Goal: Task Accomplishment & Management: Use online tool/utility

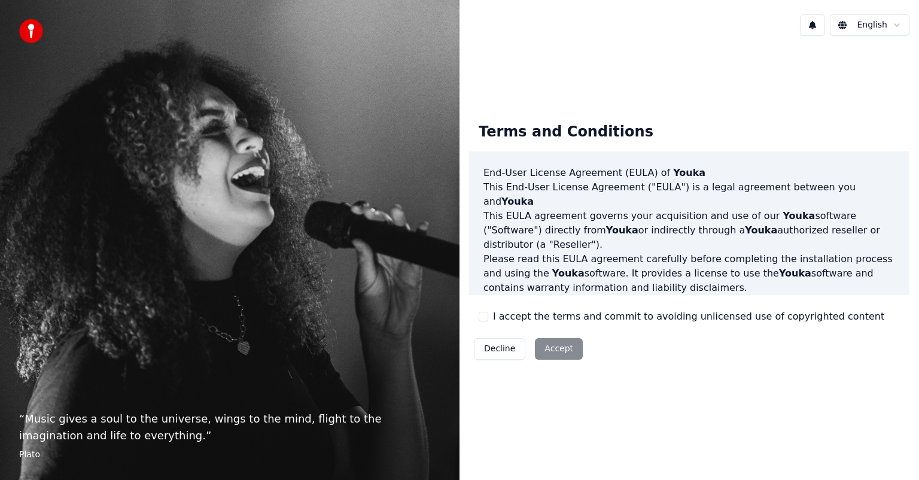
click at [538, 354] on div "Decline Accept" at bounding box center [528, 348] width 118 height 31
click at [485, 314] on button "I accept the terms and commit to avoiding unlicensed use of copyrighted content" at bounding box center [484, 317] width 10 height 10
click at [547, 349] on button "Accept" at bounding box center [559, 349] width 48 height 22
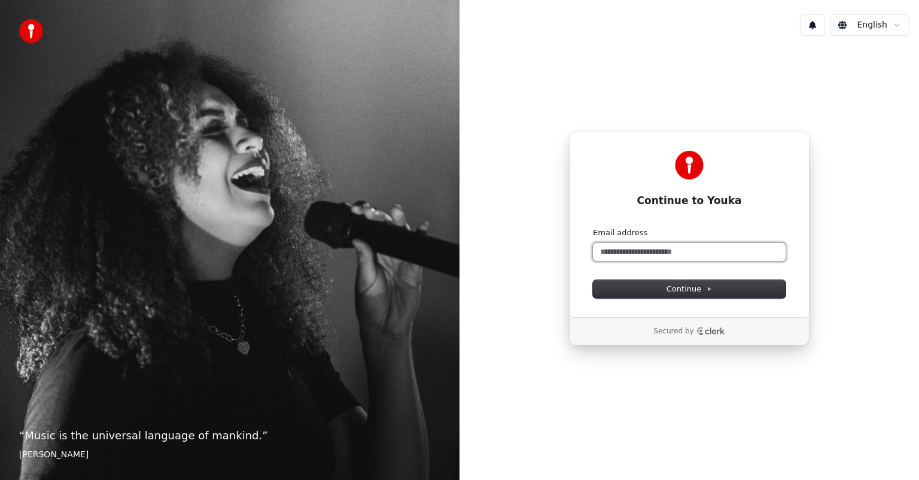
click at [622, 254] on input "Email address" at bounding box center [689, 252] width 193 height 18
click at [677, 284] on span "Continue" at bounding box center [688, 289] width 45 height 11
type input "**********"
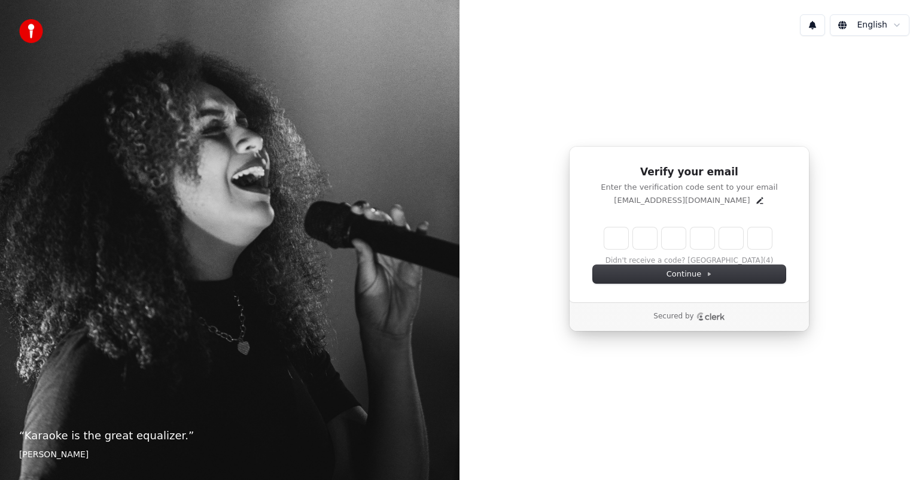
type input "*"
type input "**"
type input "*"
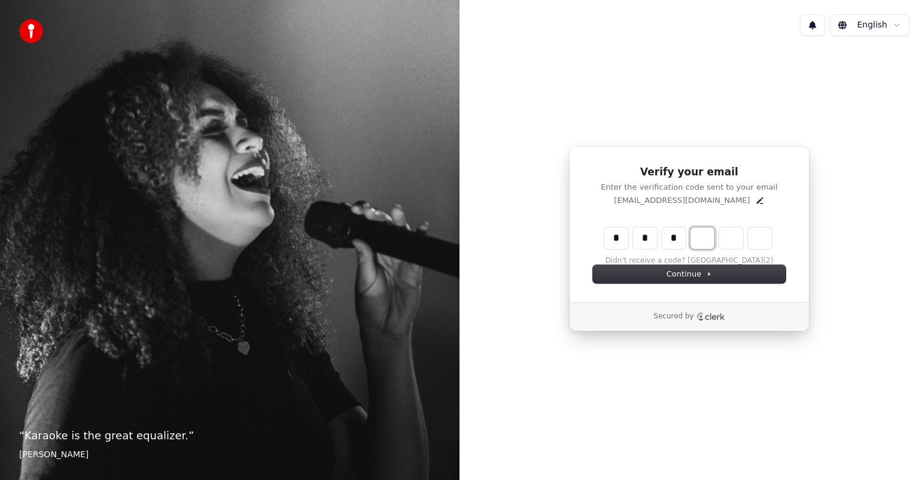
type input "***"
type input "*"
type input "****"
type input "*"
type input "******"
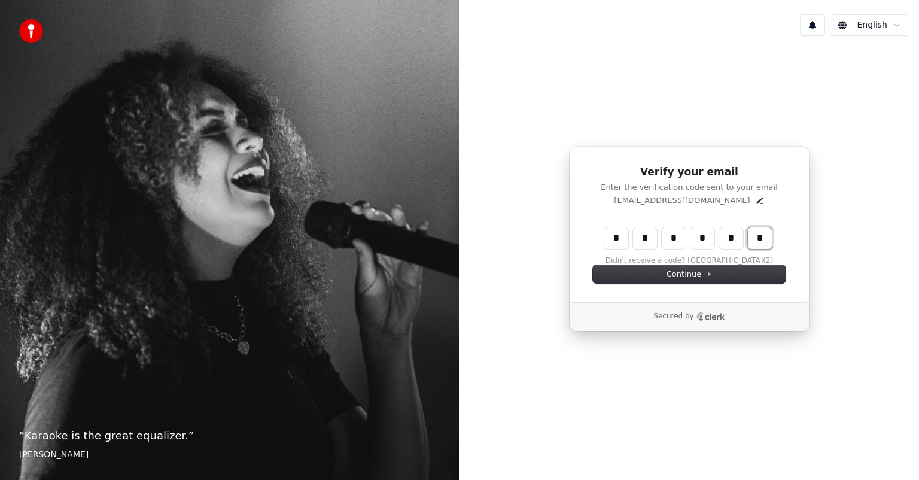
type input "*"
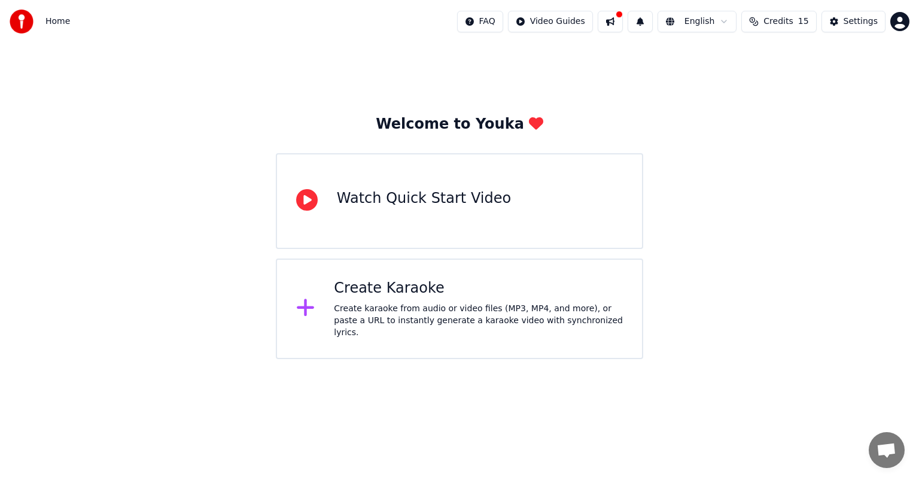
click at [467, 220] on div "Watch Quick Start Video" at bounding box center [459, 201] width 367 height 96
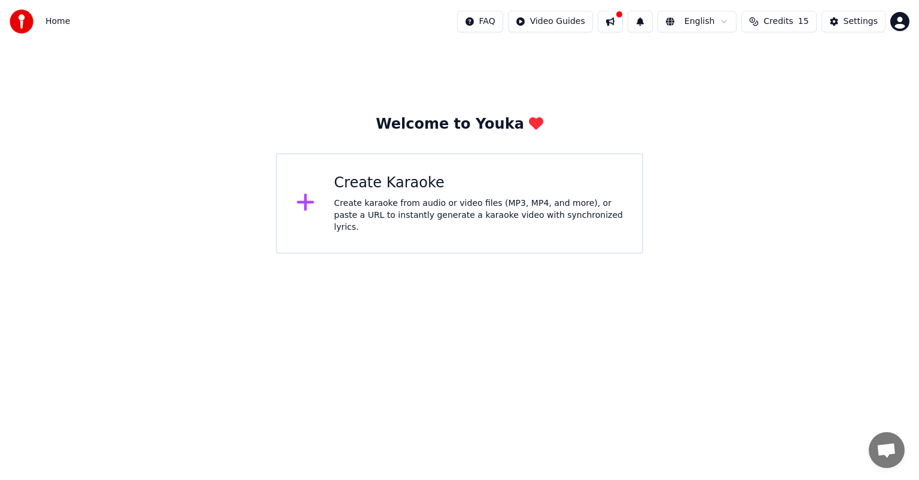
click at [433, 196] on div "Create Karaoke Create karaoke from audio or video files (MP3, MP4, and more), o…" at bounding box center [478, 203] width 289 height 60
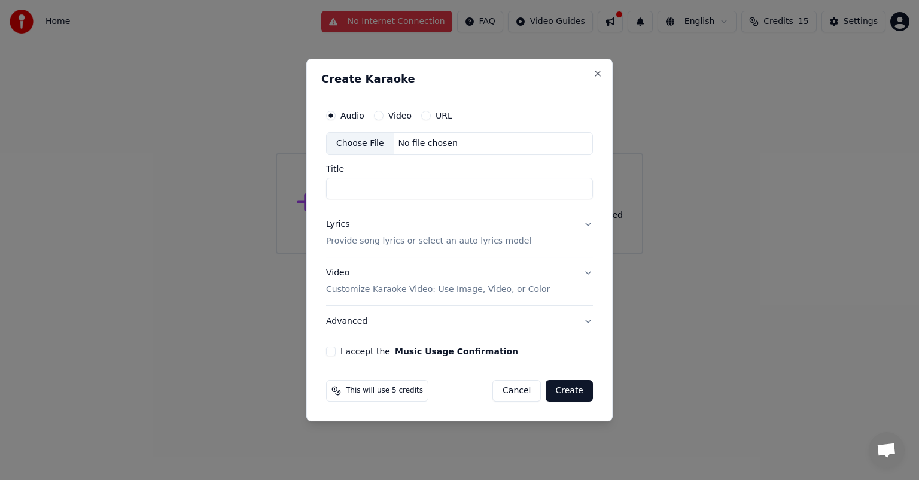
click at [391, 115] on label "Video" at bounding box center [399, 115] width 23 height 8
click at [383, 115] on button "Video" at bounding box center [379, 116] width 10 height 10
click at [434, 144] on div "No file chosen" at bounding box center [428, 144] width 69 height 12
type input "**********"
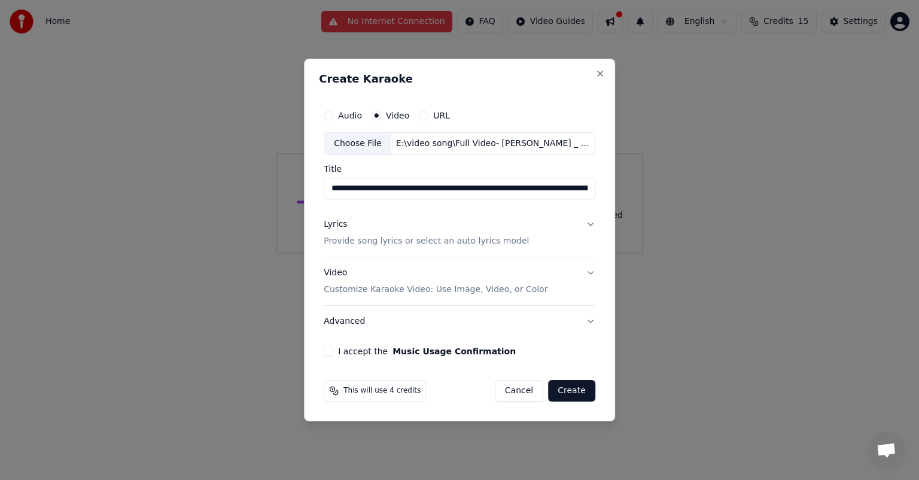
click at [330, 336] on button "I accept the Music Usage Confirmation" at bounding box center [329, 351] width 10 height 10
click at [470, 336] on button "Create" at bounding box center [571, 391] width 47 height 22
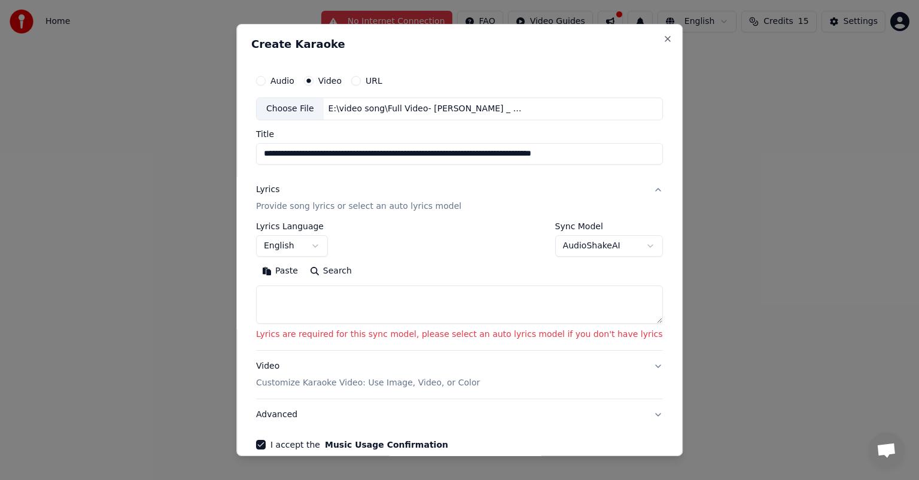
click at [470, 336] on p "Lyrics are required for this sync model, please select an auto lyrics model if …" at bounding box center [459, 334] width 407 height 12
click at [460, 336] on div "**********" at bounding box center [459, 286] width 407 height 128
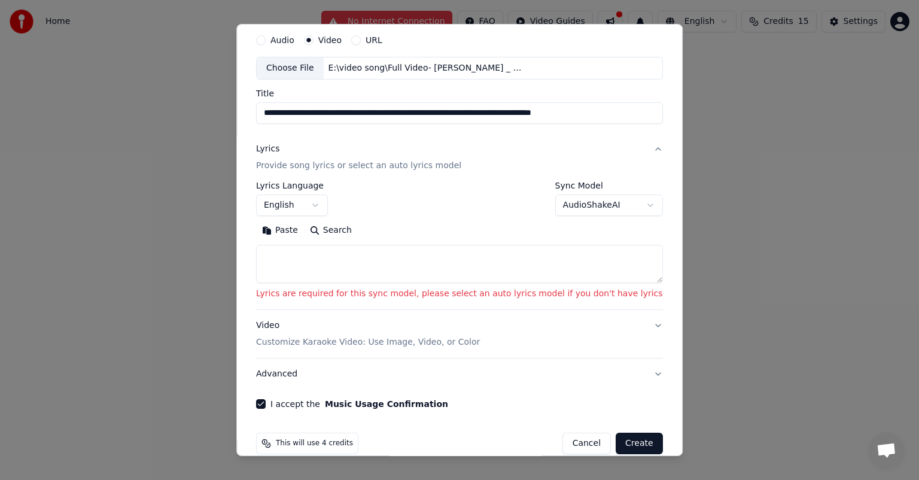
scroll to position [57, 0]
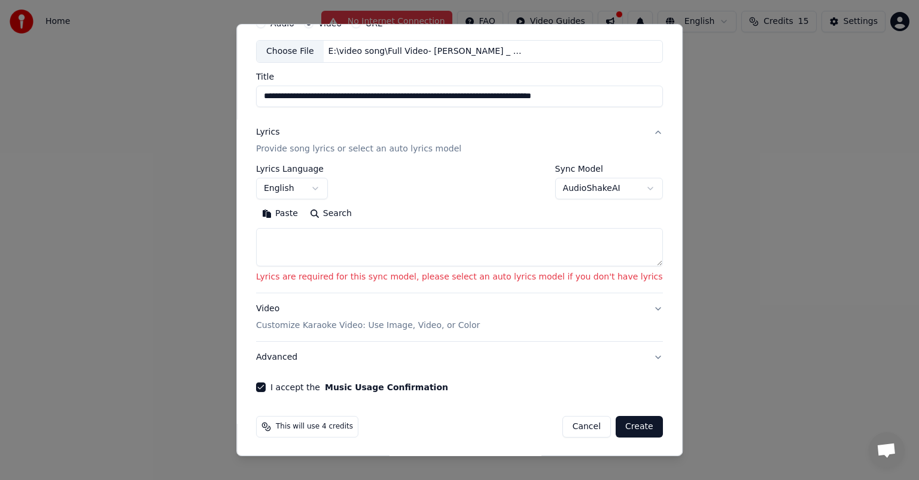
click at [470, 336] on button "Create" at bounding box center [639, 427] width 47 height 22
click at [470, 336] on button "Advanced" at bounding box center [459, 357] width 407 height 31
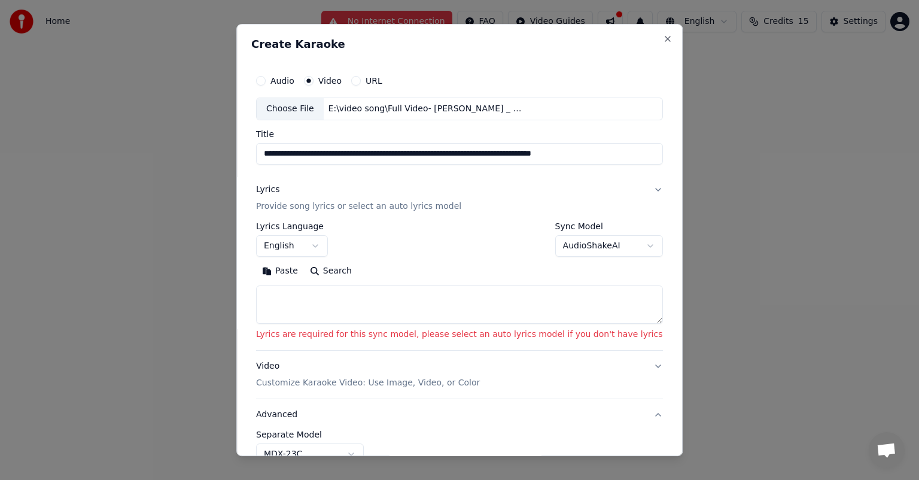
scroll to position [0, 0]
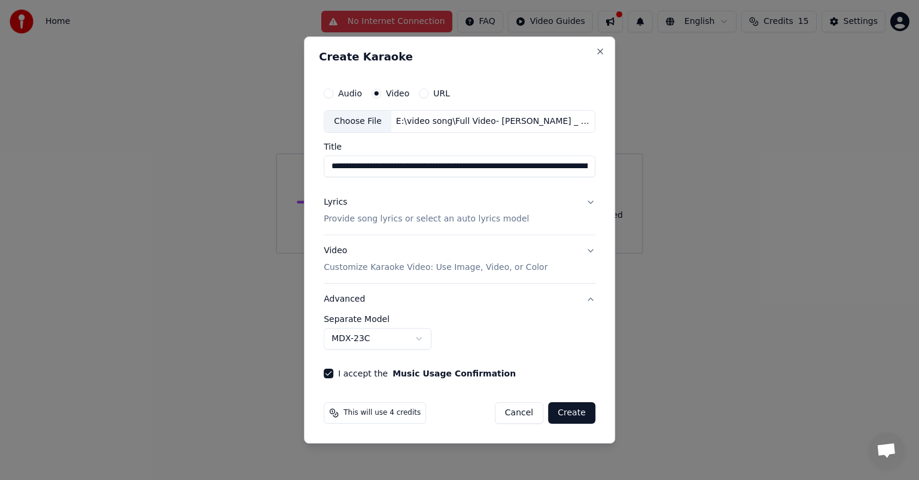
click at [470, 299] on button "Advanced" at bounding box center [460, 299] width 272 height 31
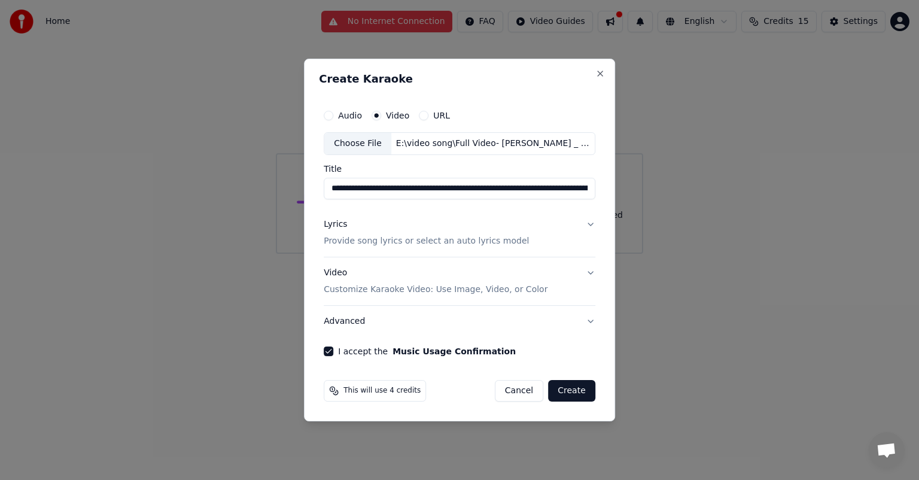
click at [470, 336] on button "Create" at bounding box center [571, 391] width 47 height 22
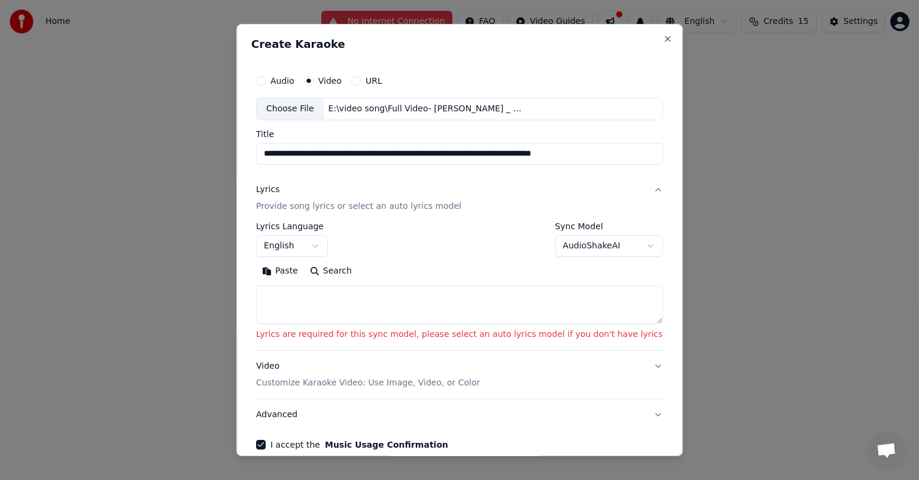
click at [450, 301] on textarea at bounding box center [459, 304] width 407 height 38
click at [351, 270] on button "Search" at bounding box center [331, 270] width 54 height 19
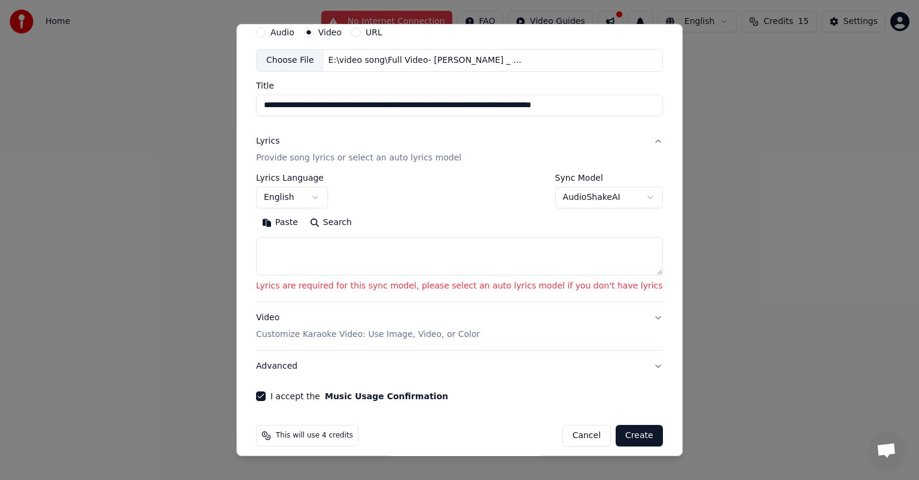
scroll to position [57, 0]
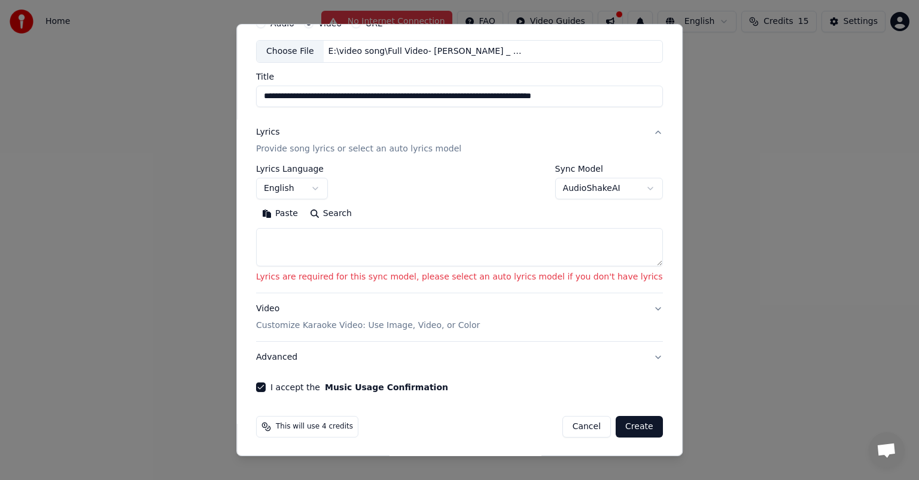
click at [470, 336] on button "Create" at bounding box center [639, 427] width 47 height 22
click at [301, 213] on button "Paste" at bounding box center [280, 213] width 48 height 19
type textarea "**********"
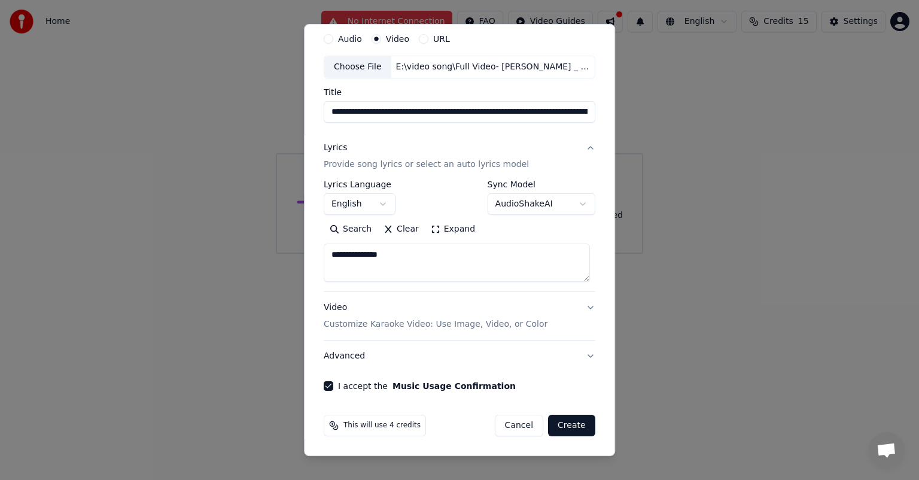
scroll to position [41, 0]
drag, startPoint x: 407, startPoint y: 258, endPoint x: 309, endPoint y: 263, distance: 97.6
click at [309, 263] on div "**********" at bounding box center [459, 240] width 311 height 432
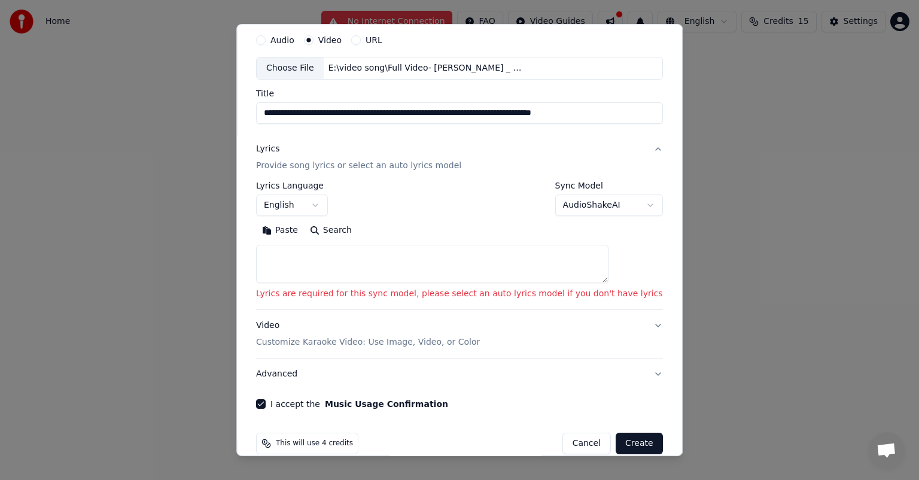
click at [343, 227] on button "Search" at bounding box center [331, 230] width 54 height 19
click at [470, 336] on button "Create" at bounding box center [639, 443] width 47 height 22
click at [470, 28] on div "Audio Video URL" at bounding box center [459, 40] width 407 height 24
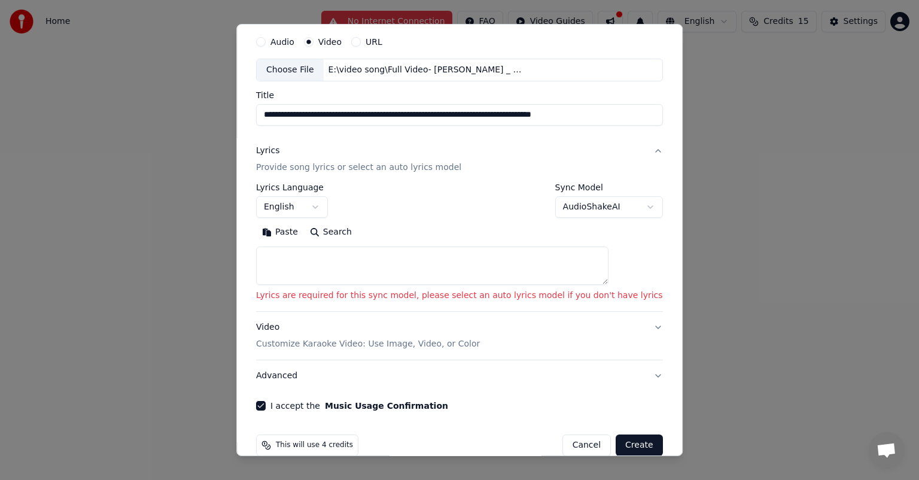
scroll to position [39, 0]
click at [351, 234] on button "Search" at bounding box center [331, 231] width 54 height 19
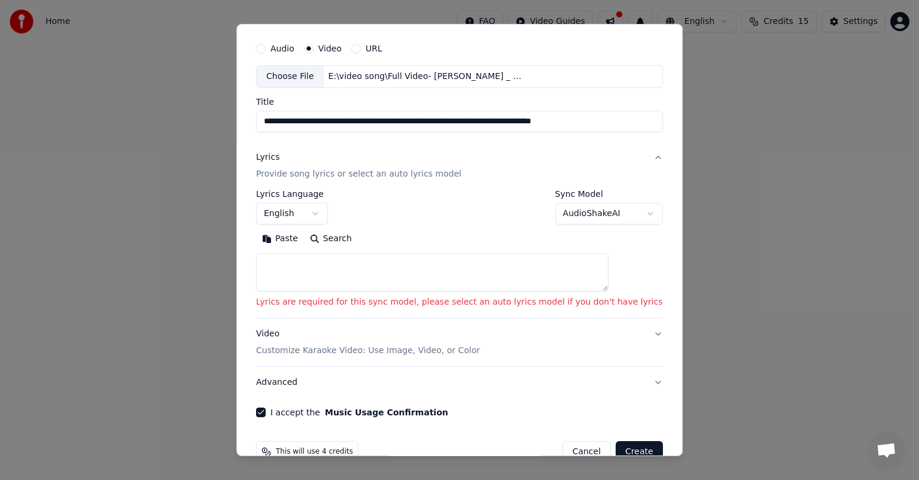
scroll to position [29, 0]
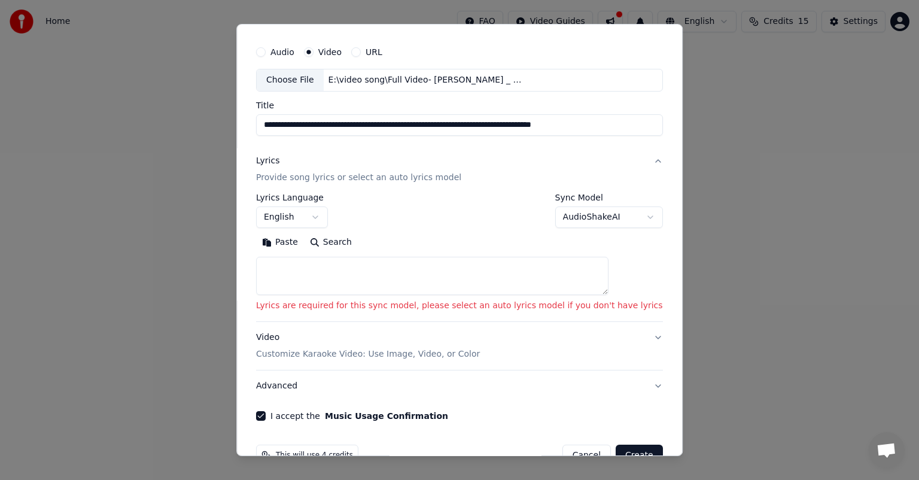
click at [352, 239] on button "Search" at bounding box center [331, 242] width 54 height 19
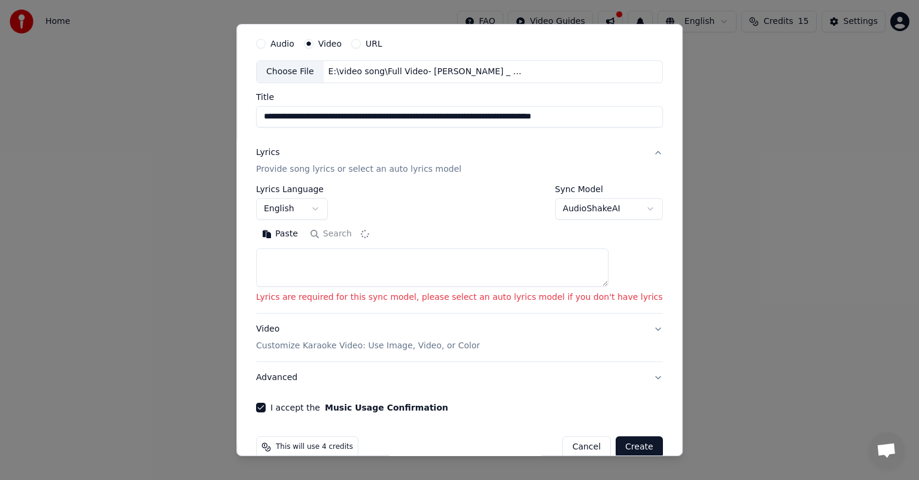
scroll to position [36, 0]
click at [353, 234] on button "Search" at bounding box center [331, 234] width 54 height 19
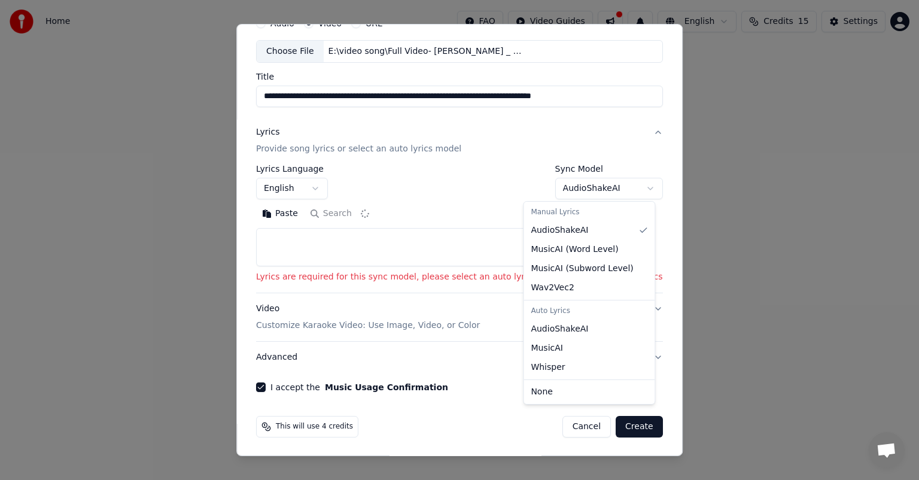
click at [470, 183] on body "**********" at bounding box center [459, 127] width 919 height 254
click at [424, 178] on body "**********" at bounding box center [459, 127] width 919 height 254
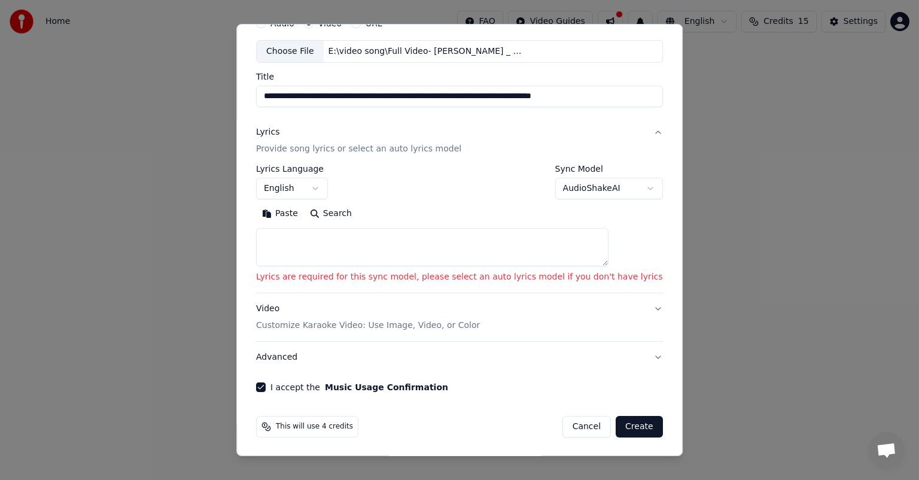
click at [328, 188] on button "English" at bounding box center [292, 189] width 72 height 22
click at [465, 182] on body "**********" at bounding box center [459, 127] width 919 height 254
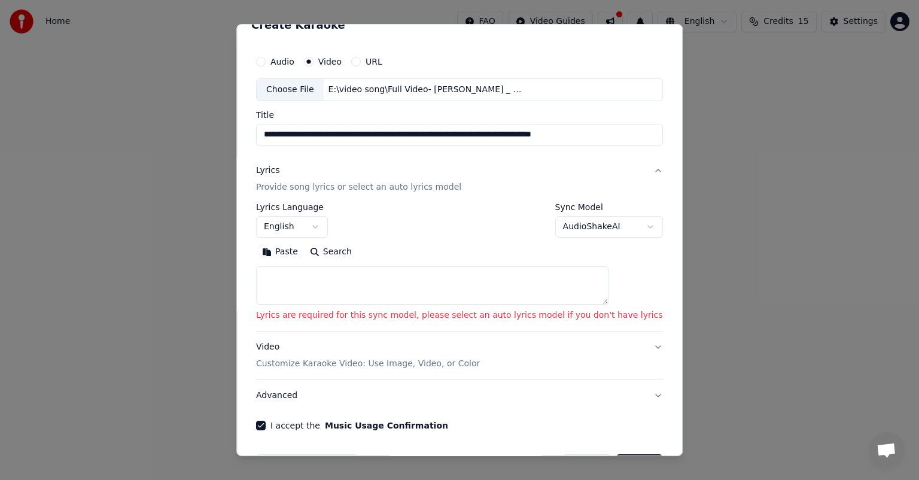
scroll to position [0, 0]
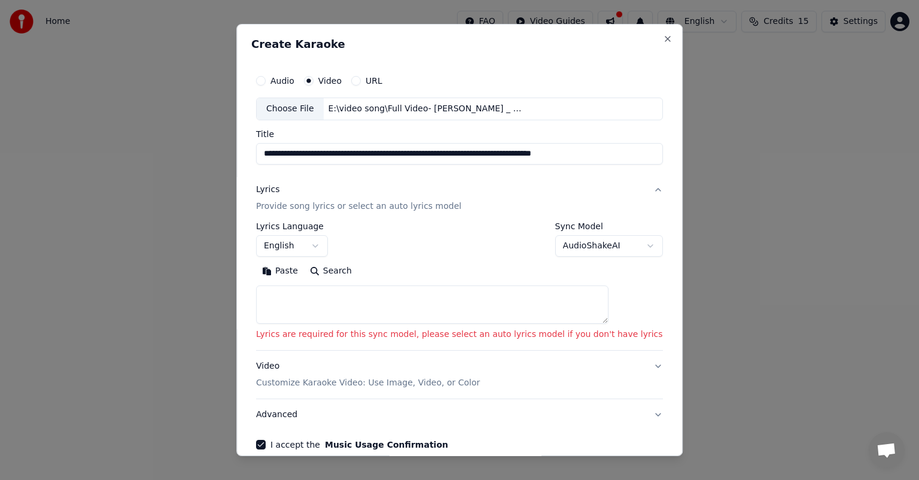
drag, startPoint x: 328, startPoint y: 151, endPoint x: 227, endPoint y: 154, distance: 101.1
click at [227, 154] on body "**********" at bounding box center [459, 127] width 919 height 254
drag, startPoint x: 342, startPoint y: 151, endPoint x: 636, endPoint y: 155, distance: 294.9
click at [470, 155] on div "**********" at bounding box center [459, 240] width 446 height 432
type input "**********"
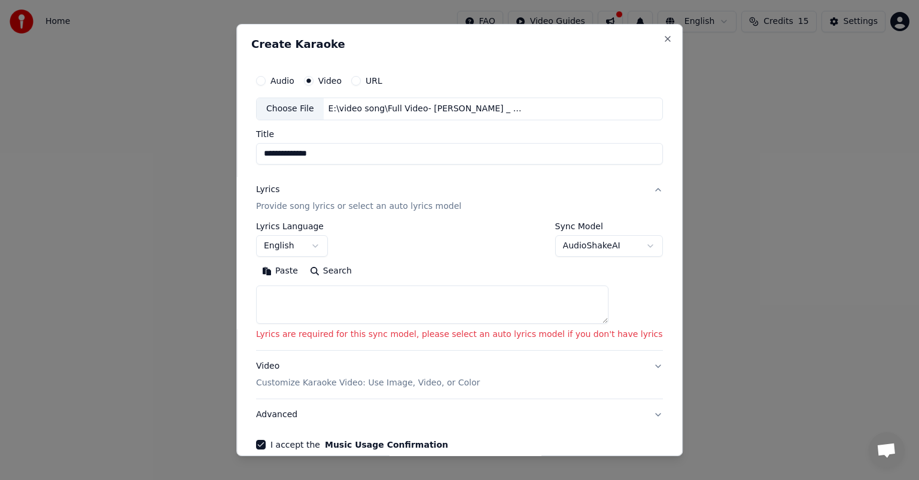
click at [470, 188] on button "Lyrics Provide song lyrics or select an auto lyrics model" at bounding box center [459, 198] width 407 height 48
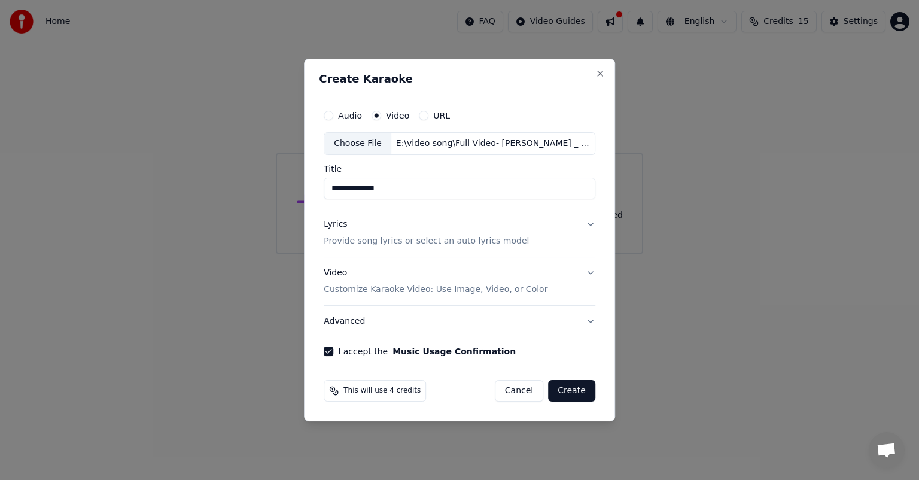
click at [433, 243] on p "Provide song lyrics or select an auto lyrics model" at bounding box center [426, 241] width 205 height 12
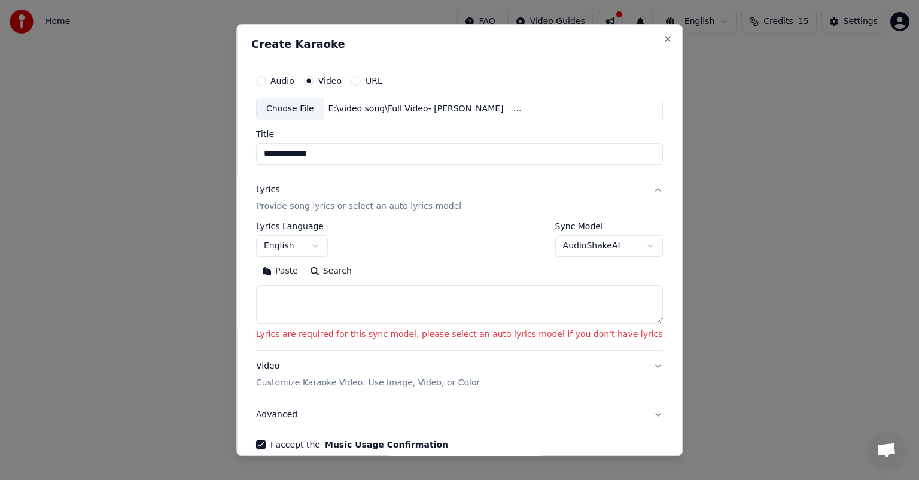
click at [446, 206] on p "Provide song lyrics or select an auto lyrics model" at bounding box center [358, 206] width 205 height 12
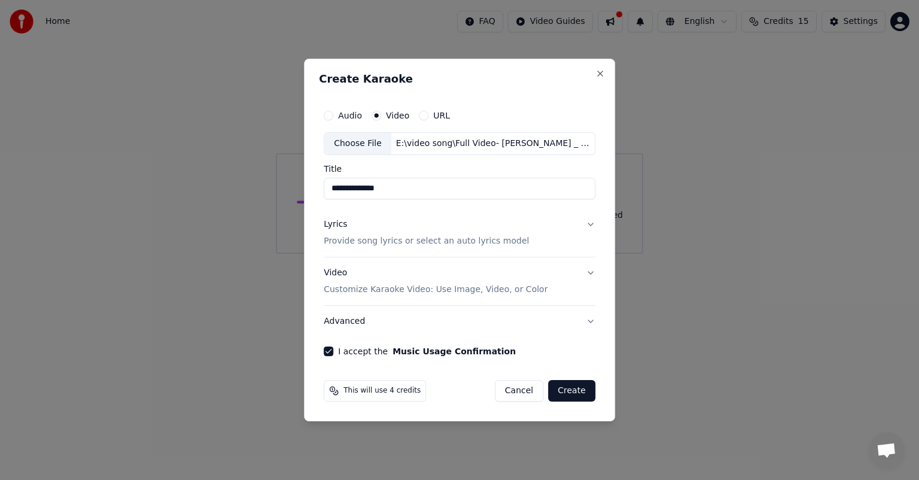
click at [441, 237] on p "Provide song lyrics or select an auto lyrics model" at bounding box center [426, 241] width 205 height 12
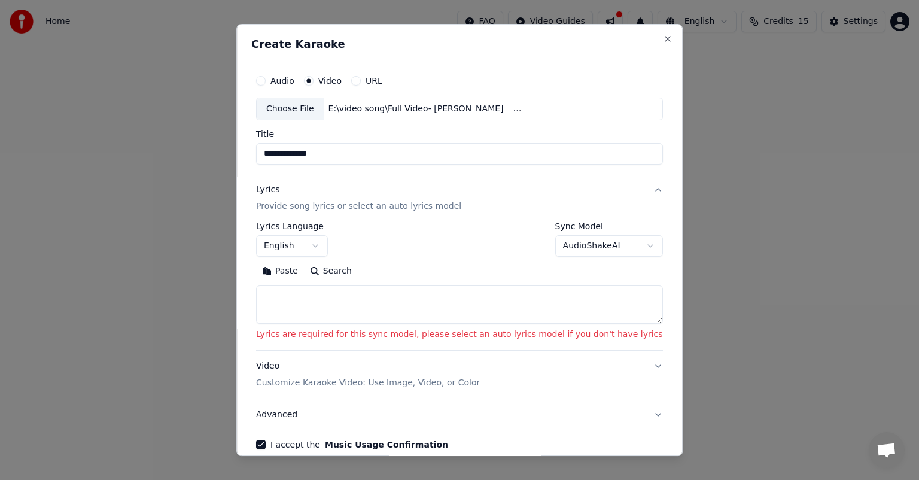
click at [349, 270] on button "Search" at bounding box center [331, 270] width 54 height 19
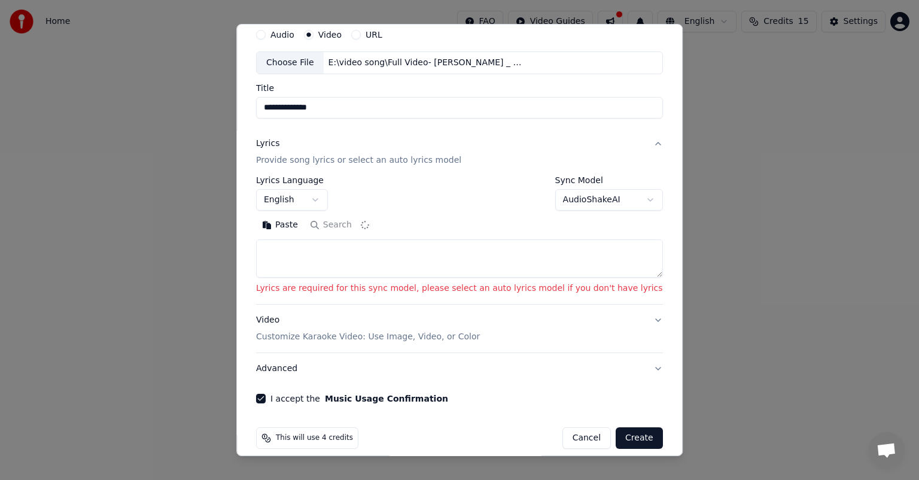
scroll to position [57, 0]
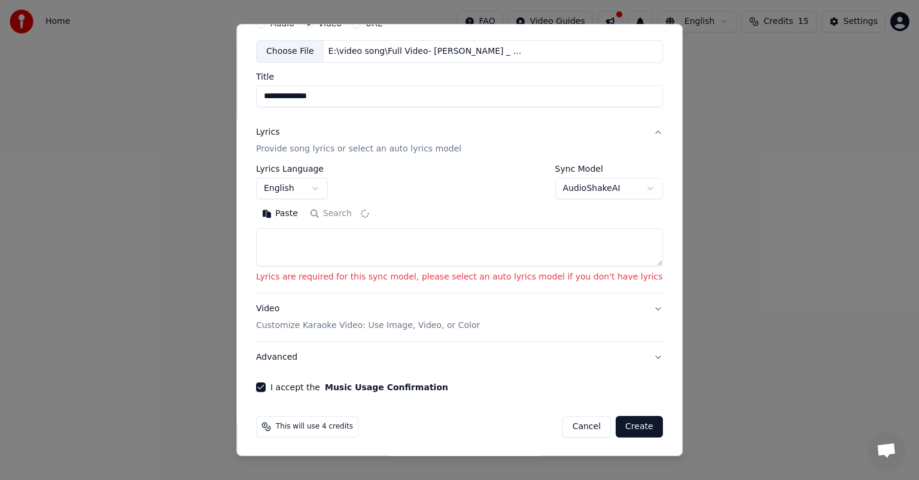
click at [271, 336] on icon at bounding box center [266, 427] width 10 height 10
click at [354, 213] on button "Search" at bounding box center [331, 213] width 54 height 19
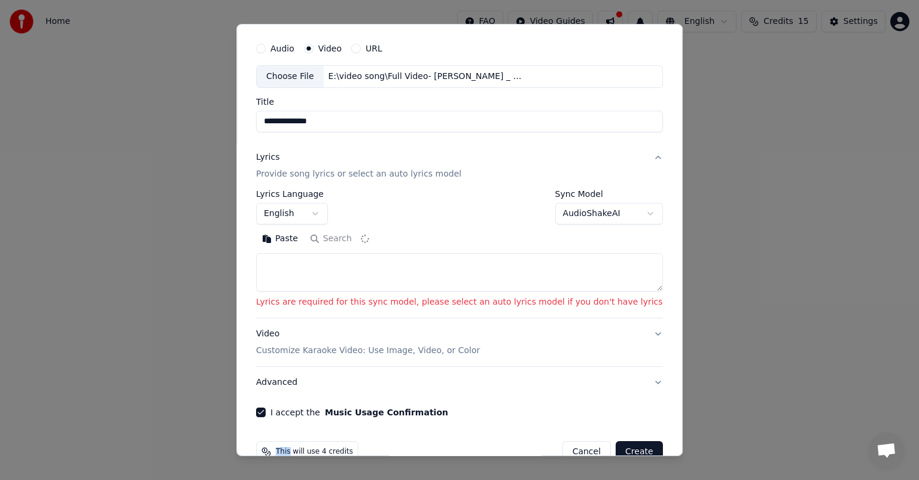
scroll to position [31, 0]
click at [354, 263] on textarea at bounding box center [459, 273] width 407 height 38
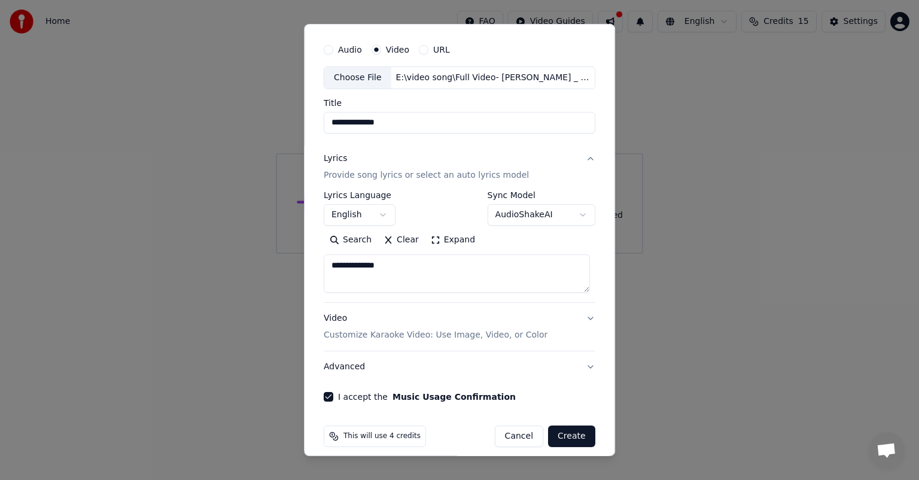
type textarea "**********"
drag, startPoint x: 400, startPoint y: 270, endPoint x: 290, endPoint y: 270, distance: 110.1
click at [290, 254] on body "**********" at bounding box center [459, 127] width 919 height 254
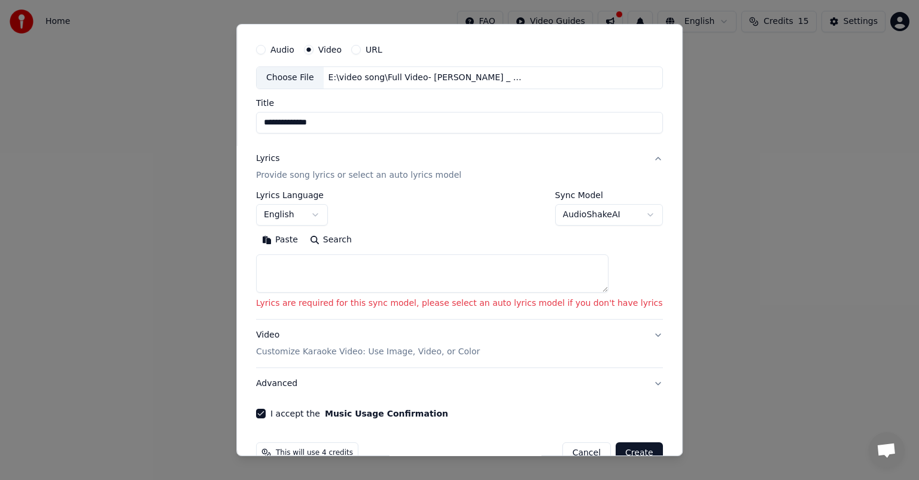
paste textarea "**********"
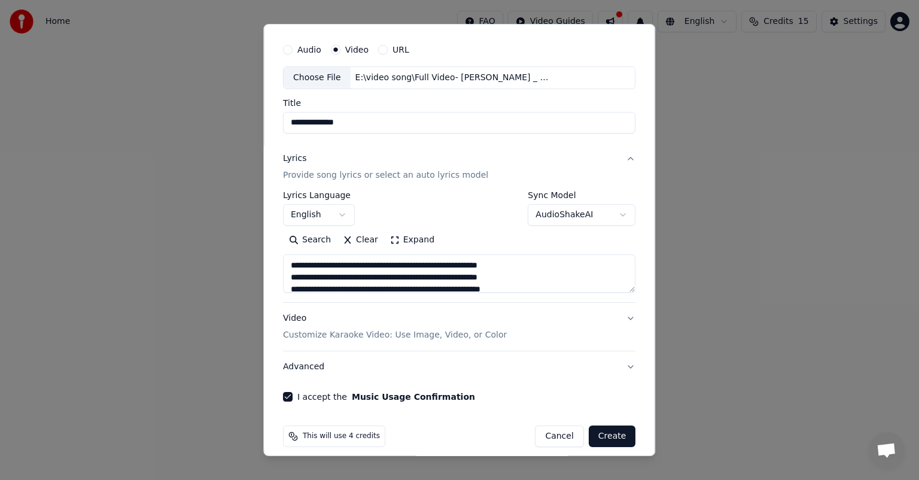
scroll to position [397, 0]
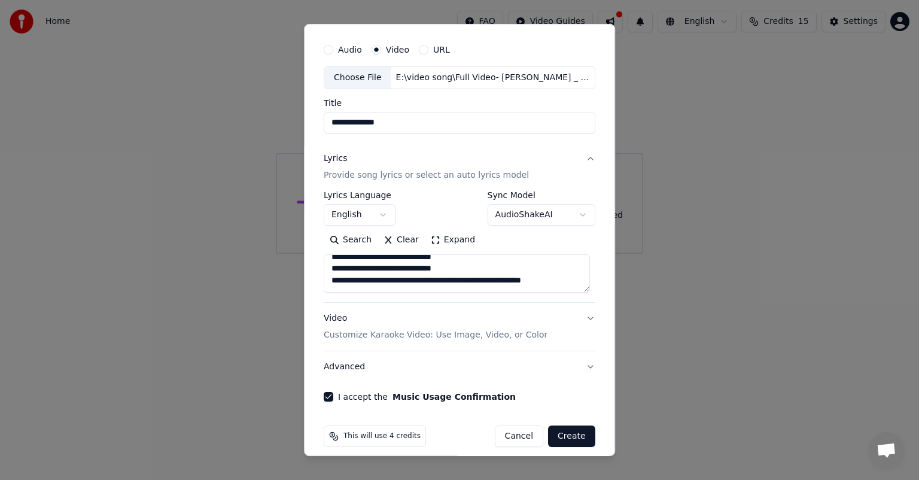
type textarea "**********"
click at [470, 336] on button "Create" at bounding box center [571, 436] width 47 height 22
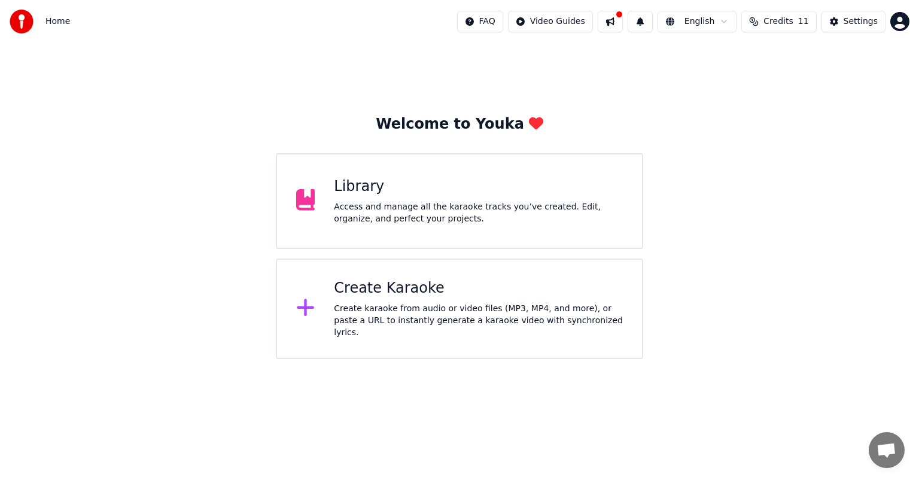
click at [419, 206] on div "Access and manage all the karaoke tracks you’ve created. Edit, organize, and pe…" at bounding box center [478, 213] width 289 height 24
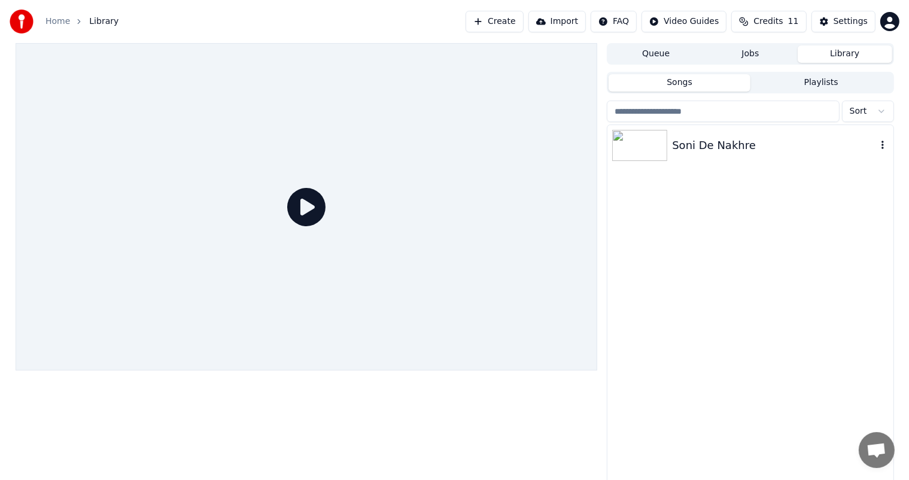
click at [660, 151] on img at bounding box center [639, 145] width 55 height 31
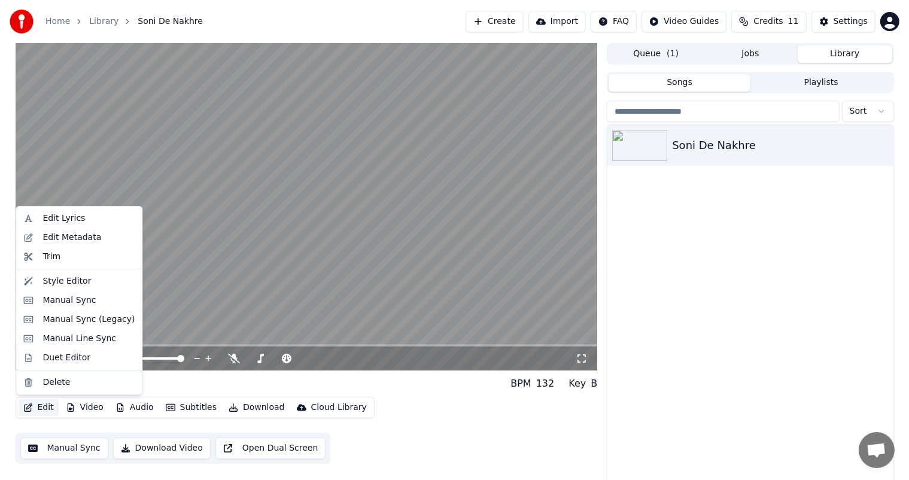
click at [43, 409] on button "Edit" at bounding box center [39, 407] width 40 height 17
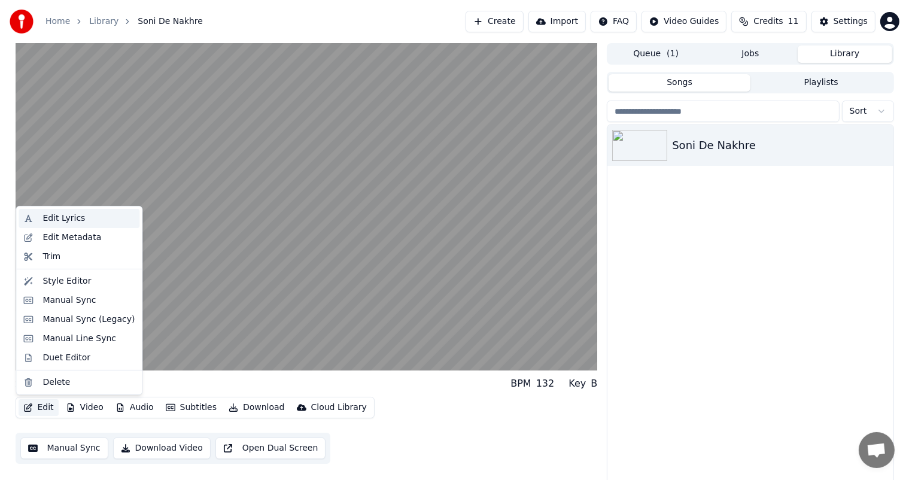
click at [61, 220] on div "Edit Lyrics" at bounding box center [63, 218] width 42 height 12
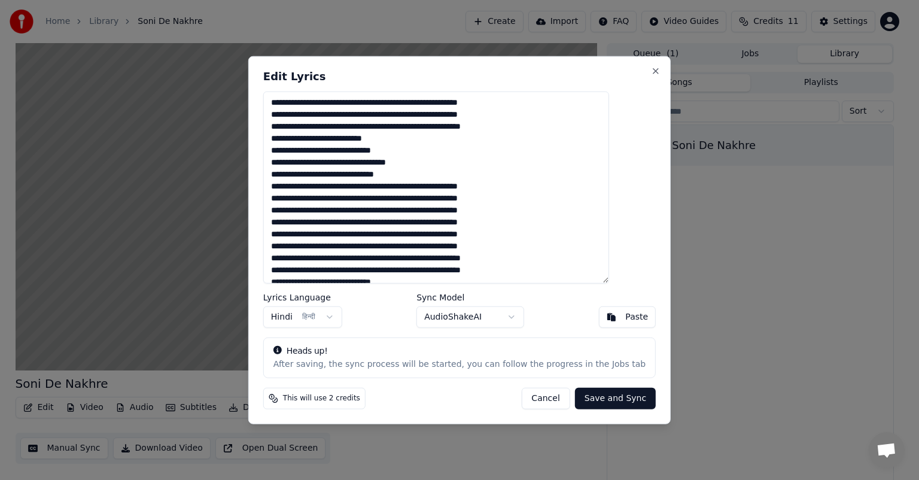
click at [586, 401] on button "Save and Sync" at bounding box center [615, 398] width 81 height 22
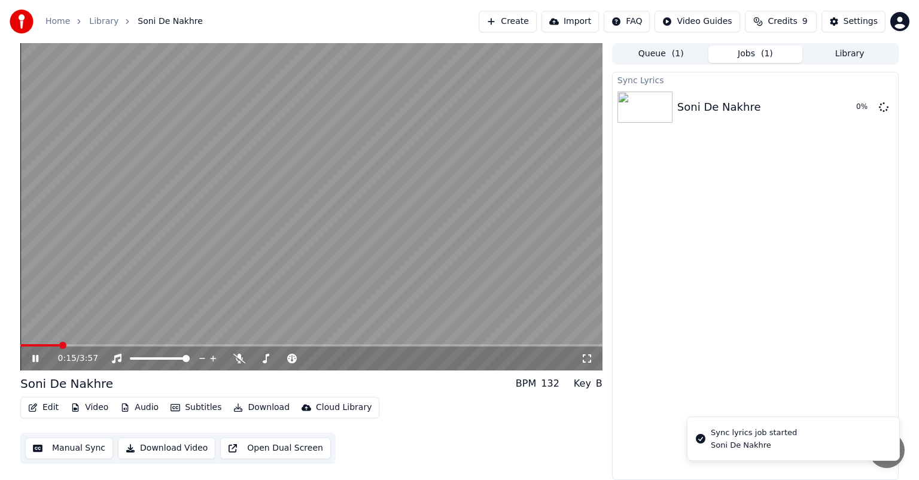
click at [52, 408] on button "Edit" at bounding box center [43, 407] width 40 height 17
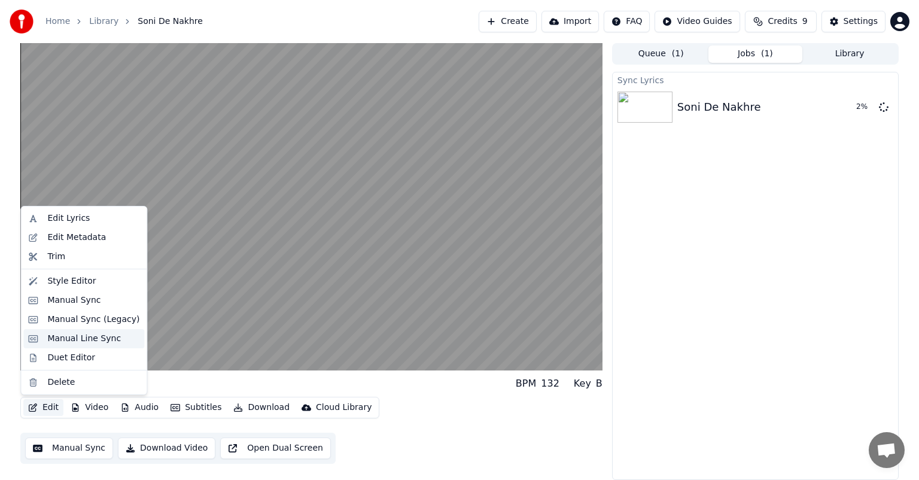
click at [69, 337] on div "Manual Line Sync" at bounding box center [84, 339] width 74 height 12
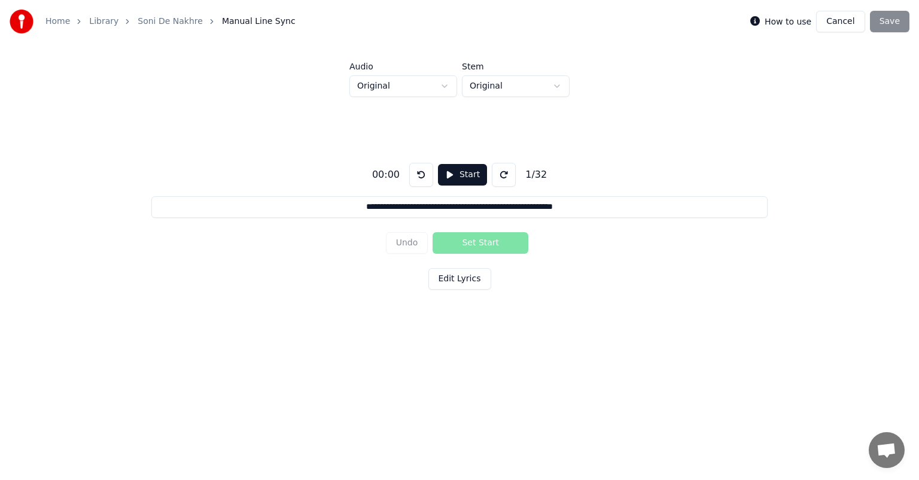
click at [836, 20] on button "Cancel" at bounding box center [840, 22] width 48 height 22
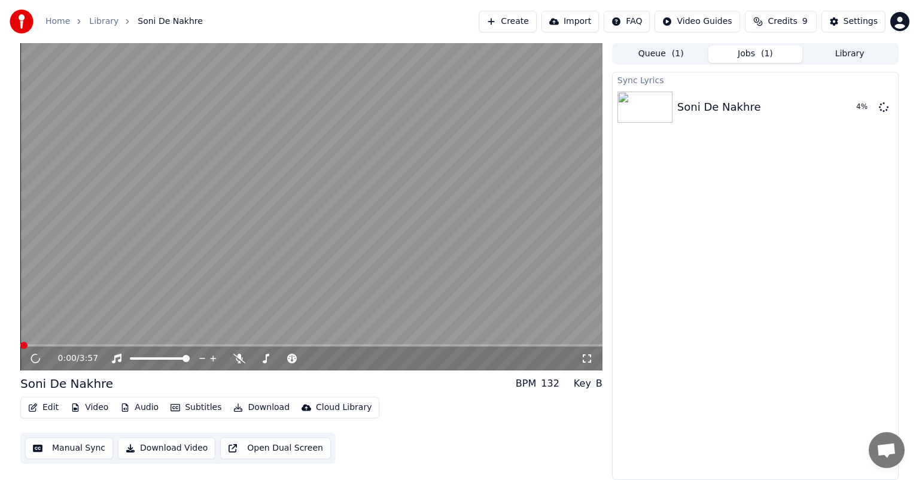
click at [43, 406] on button "Edit" at bounding box center [43, 407] width 40 height 17
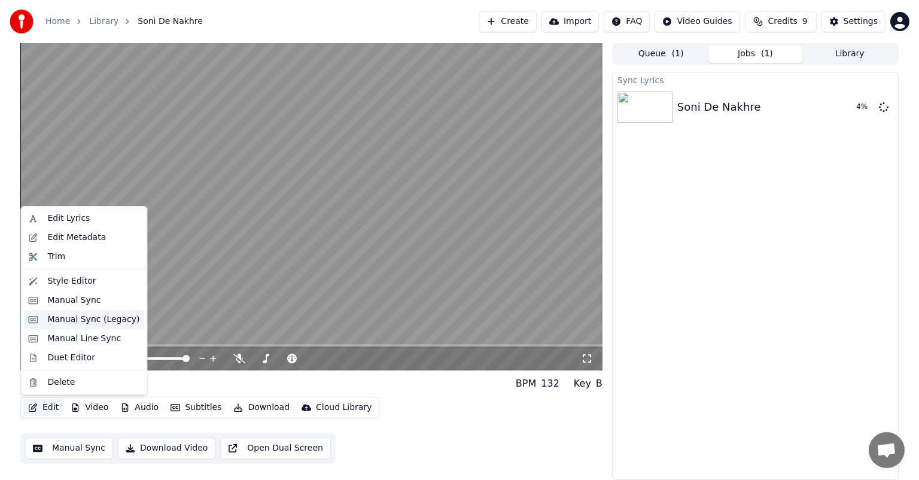
click at [60, 322] on div "Manual Sync (Legacy)" at bounding box center [93, 319] width 92 height 12
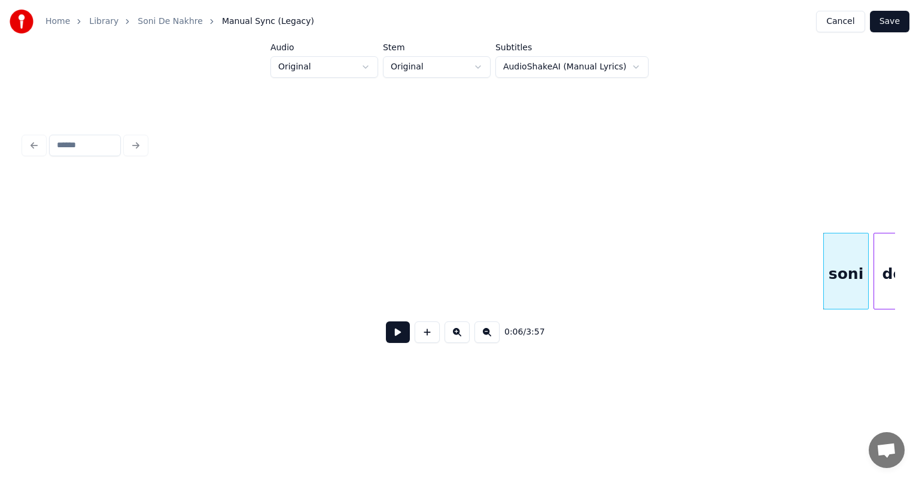
click at [389, 342] on button at bounding box center [398, 332] width 24 height 22
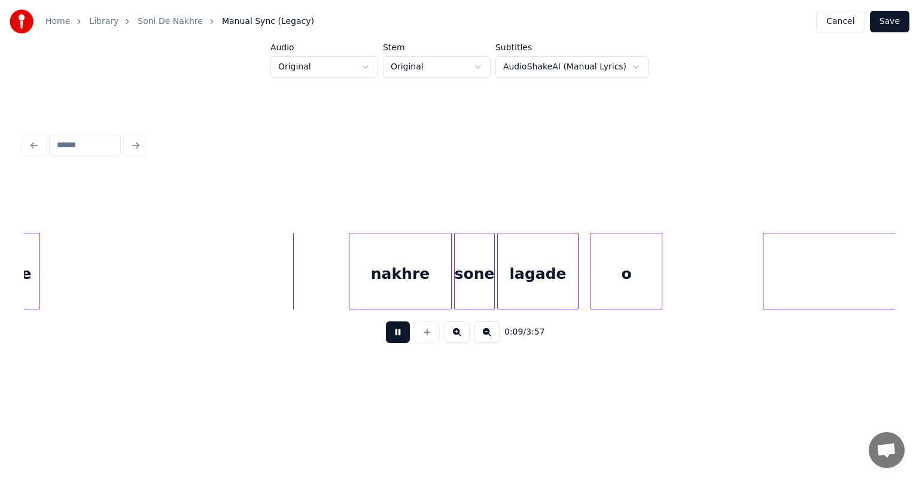
click at [386, 321] on button at bounding box center [398, 332] width 24 height 22
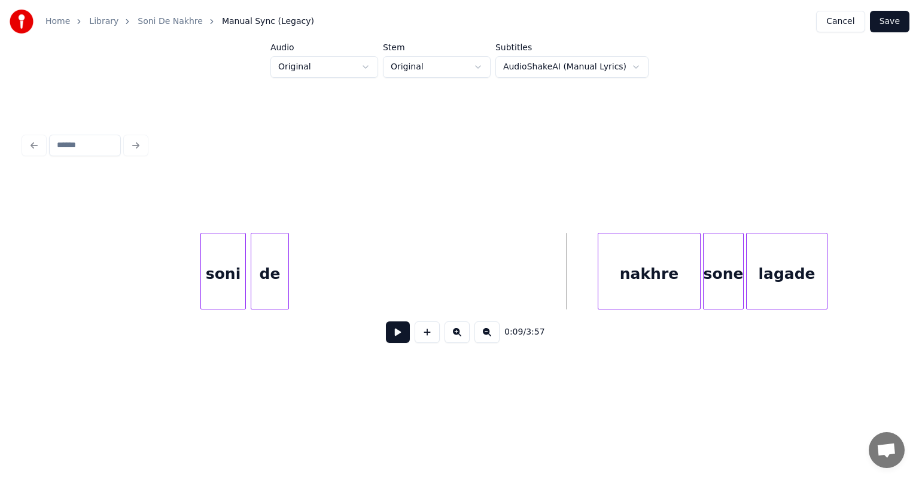
scroll to position [0, 527]
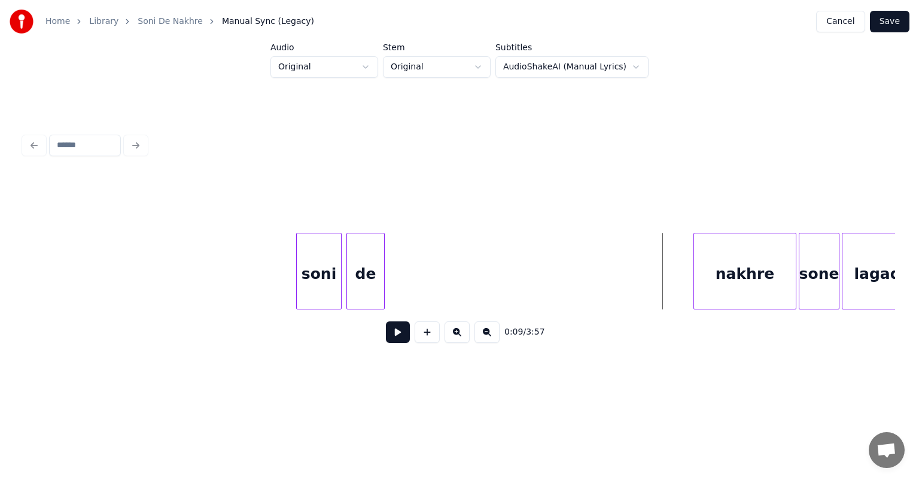
click at [311, 264] on div "soni" at bounding box center [319, 273] width 44 height 81
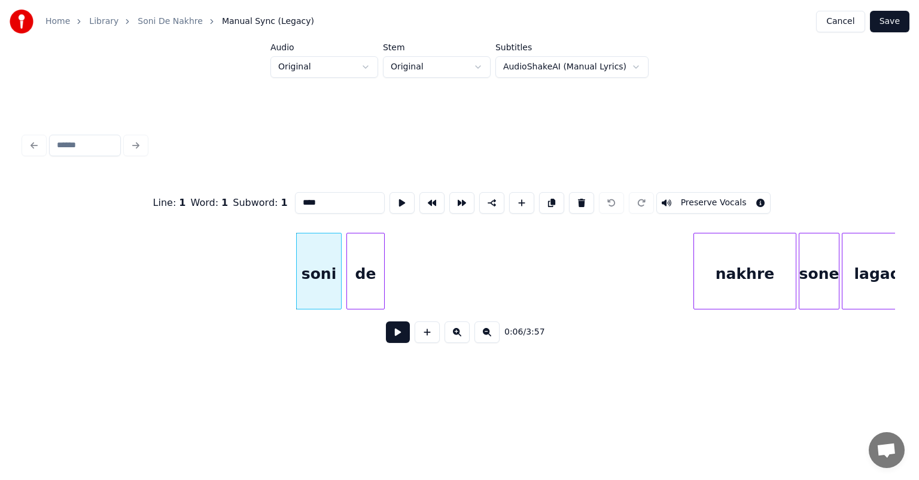
click at [321, 275] on div "soni" at bounding box center [319, 273] width 44 height 81
click at [359, 279] on div "de" at bounding box center [365, 273] width 37 height 81
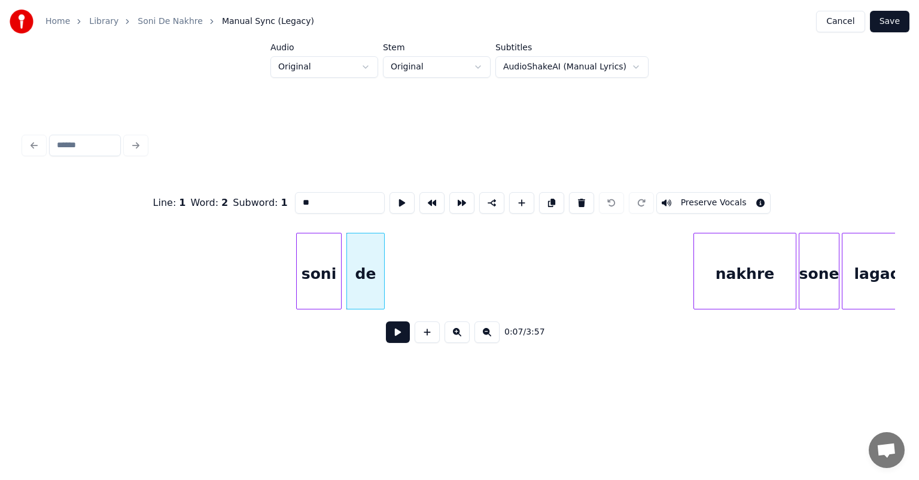
click at [309, 261] on div "soni" at bounding box center [319, 273] width 44 height 81
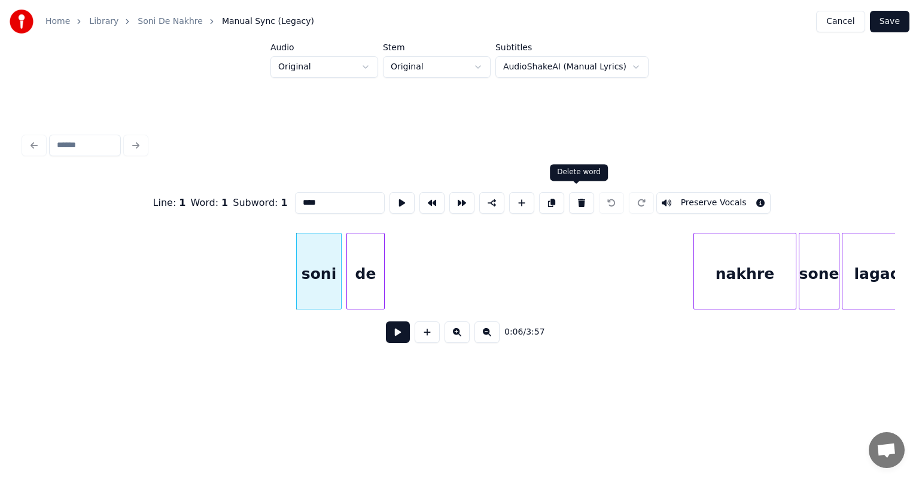
click at [574, 198] on button at bounding box center [581, 203] width 25 height 22
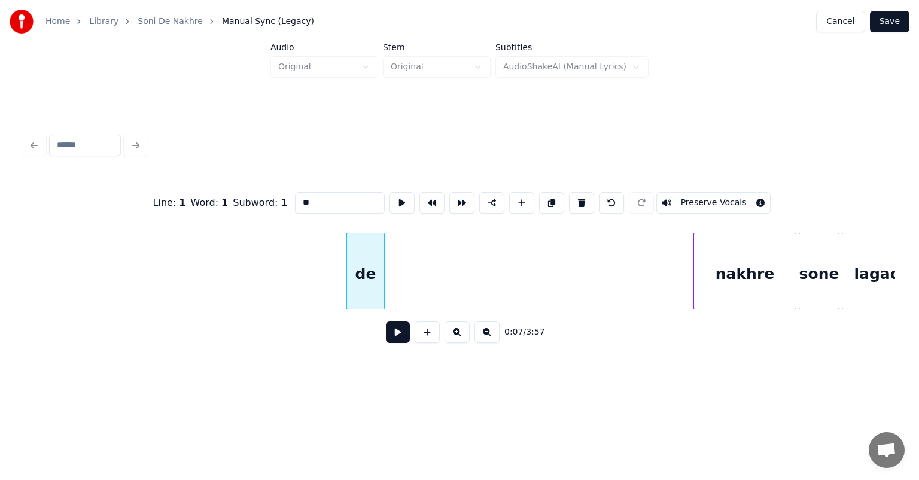
click at [371, 273] on div "de" at bounding box center [365, 273] width 37 height 81
click at [579, 196] on button at bounding box center [581, 203] width 25 height 22
type input "******"
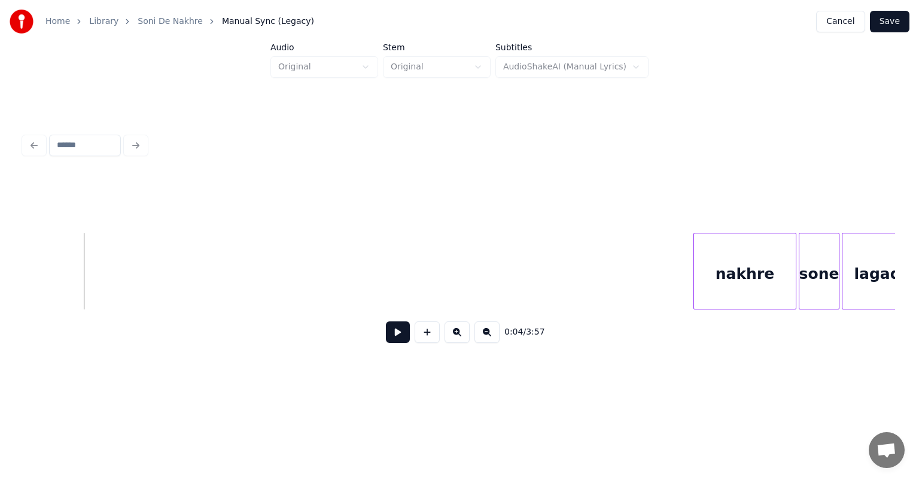
click at [393, 333] on button at bounding box center [398, 332] width 24 height 22
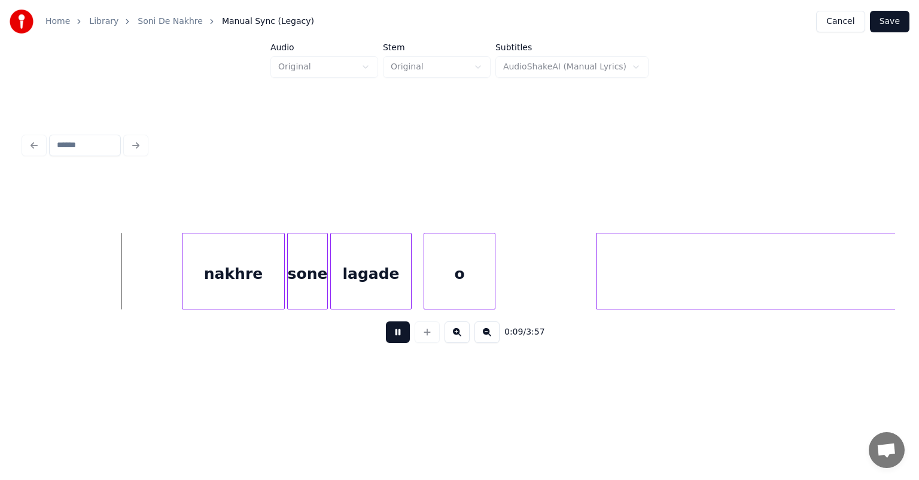
scroll to position [0, 1070]
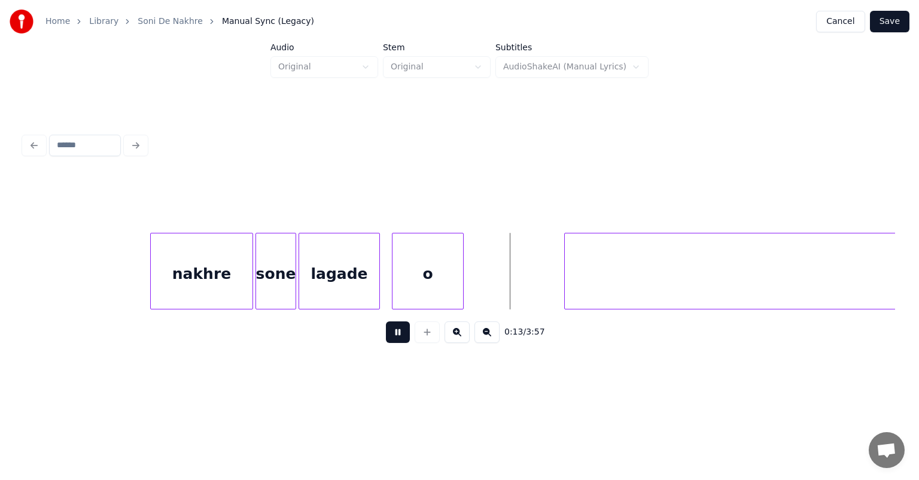
click at [202, 279] on div "nakhre" at bounding box center [202, 273] width 102 height 81
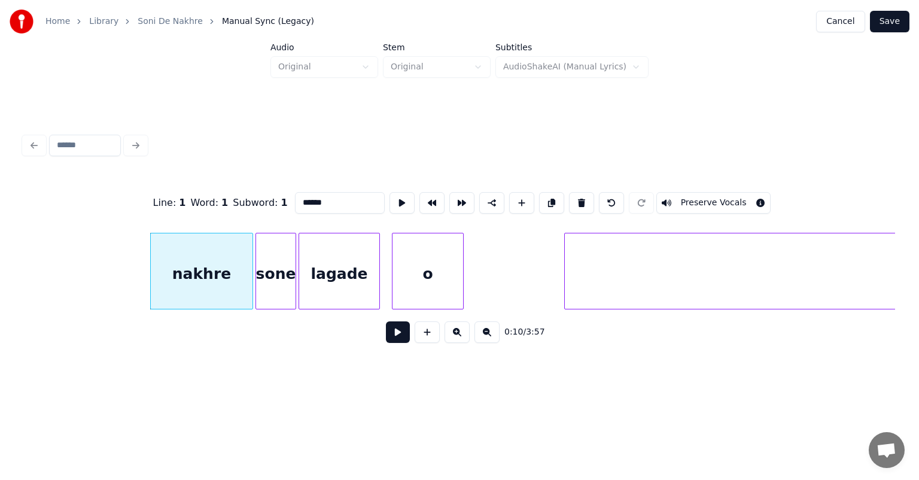
click at [202, 279] on div "nakhre" at bounding box center [202, 273] width 102 height 81
click at [574, 196] on button at bounding box center [581, 203] width 25 height 22
type input "****"
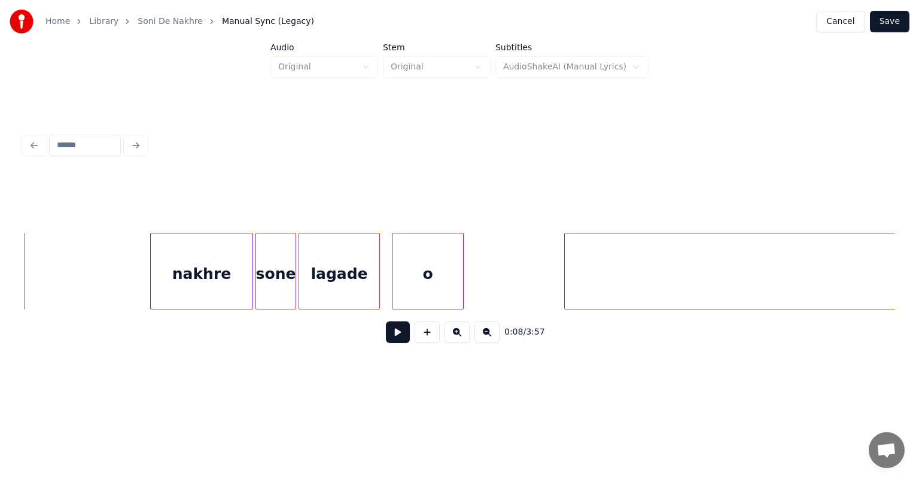
scroll to position [0, 0]
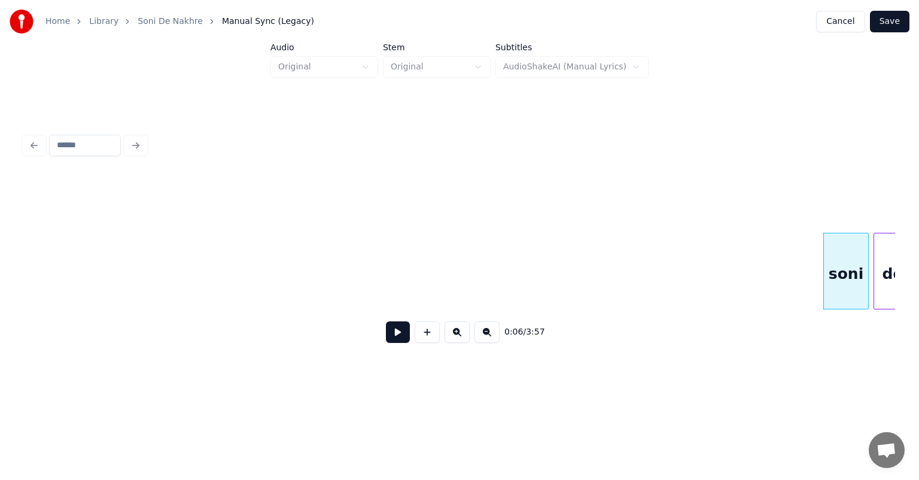
click at [847, 272] on div "soni" at bounding box center [846, 273] width 44 height 81
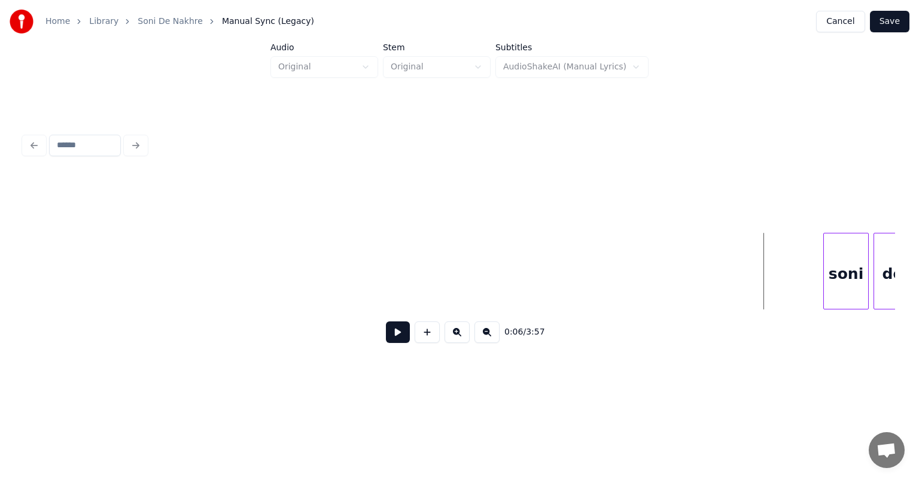
click at [400, 337] on button at bounding box center [398, 332] width 24 height 22
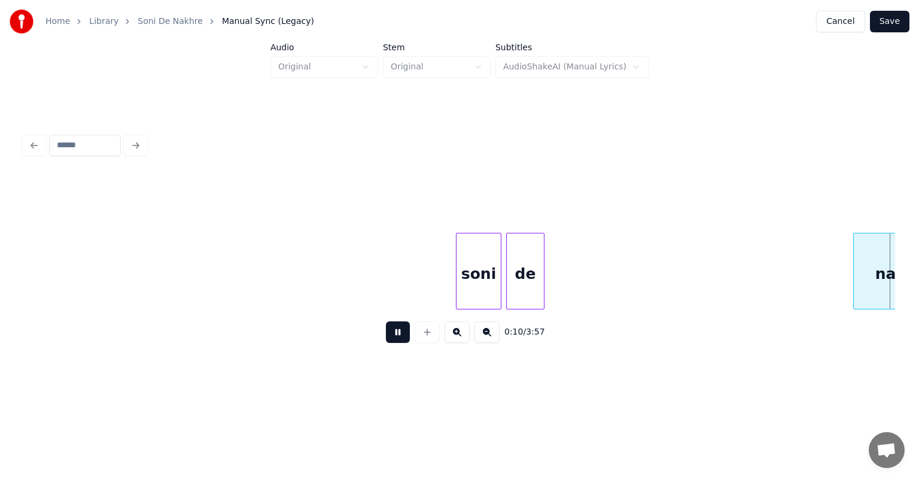
scroll to position [0, 1238]
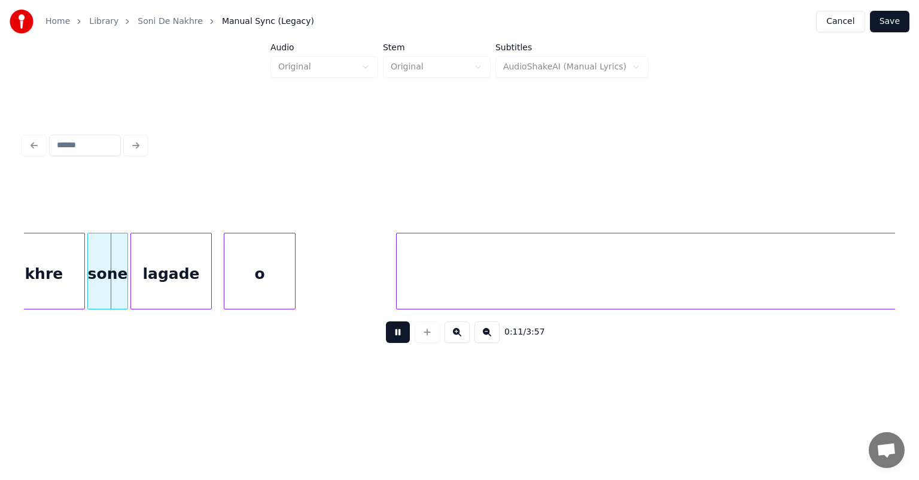
click at [386, 321] on button at bounding box center [398, 332] width 24 height 22
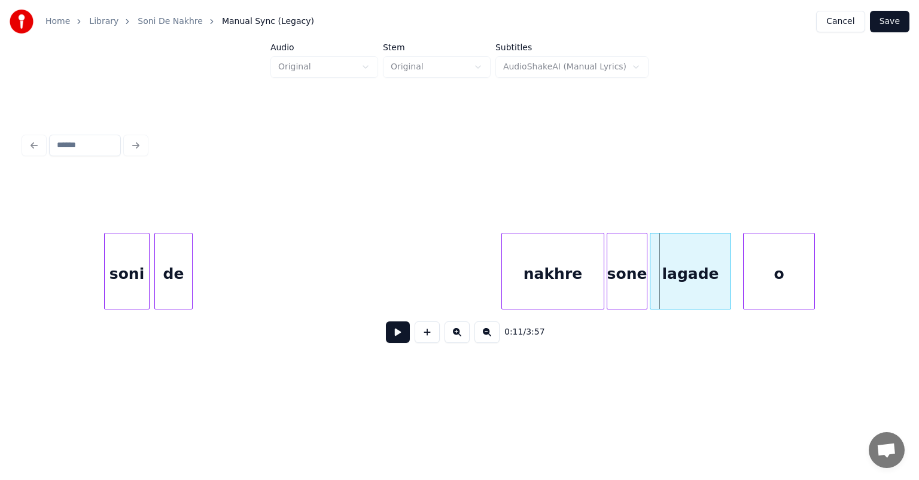
scroll to position [0, 511]
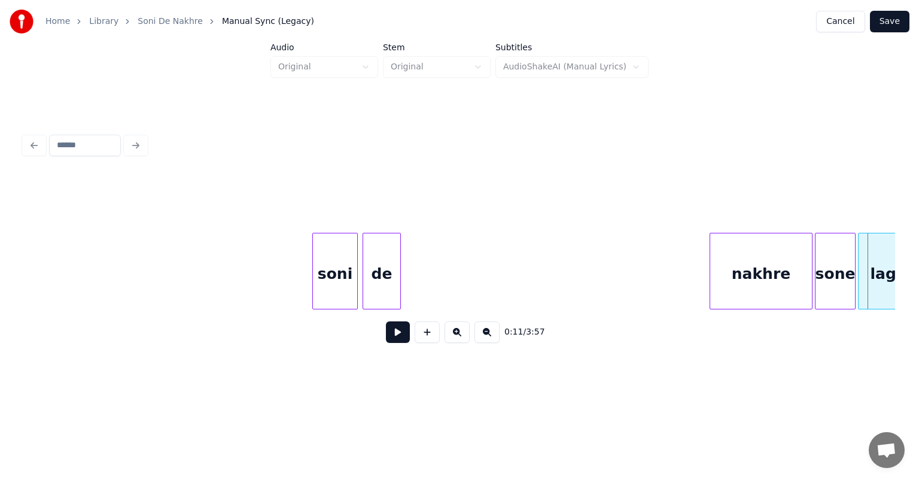
click at [327, 272] on div "soni" at bounding box center [335, 273] width 44 height 81
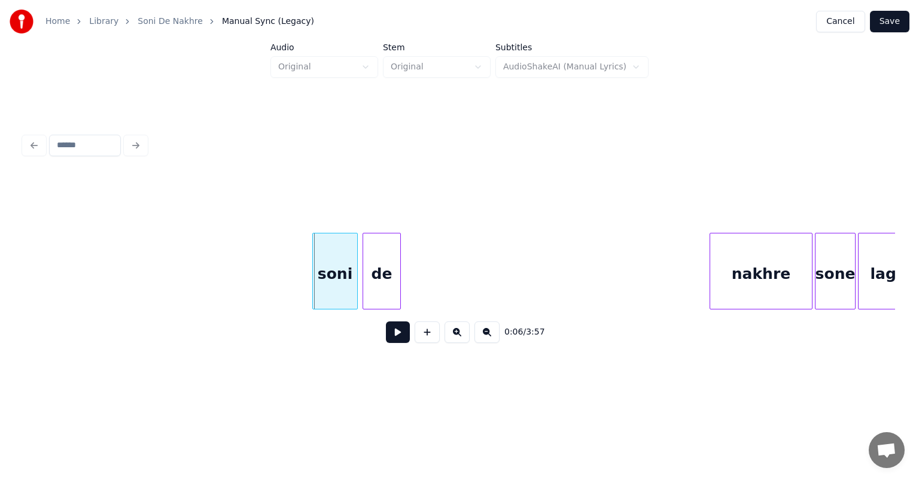
click at [325, 273] on div "soni" at bounding box center [335, 273] width 44 height 81
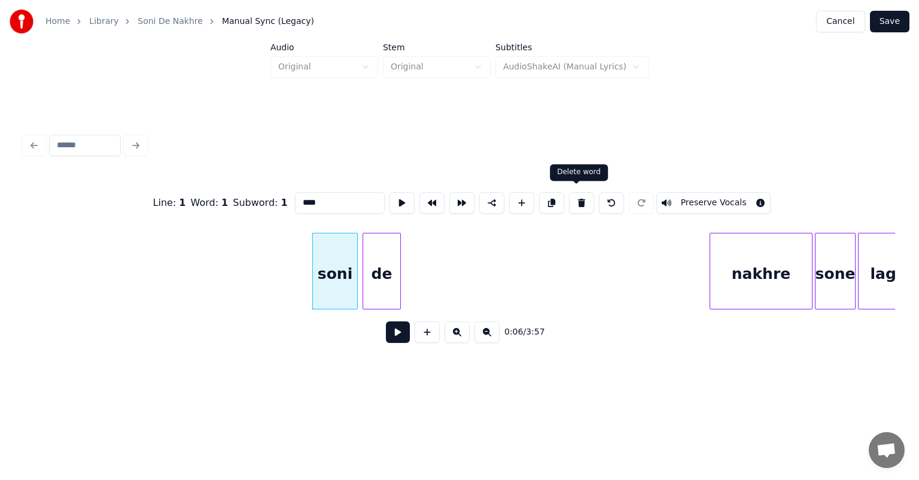
click at [575, 195] on button at bounding box center [581, 203] width 25 height 22
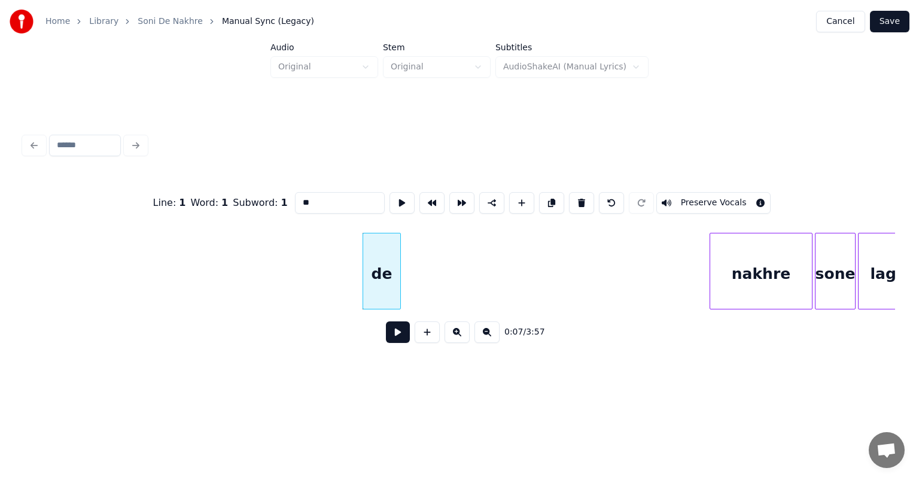
click at [385, 268] on div "de" at bounding box center [381, 273] width 37 height 81
click at [582, 199] on button at bounding box center [581, 203] width 25 height 22
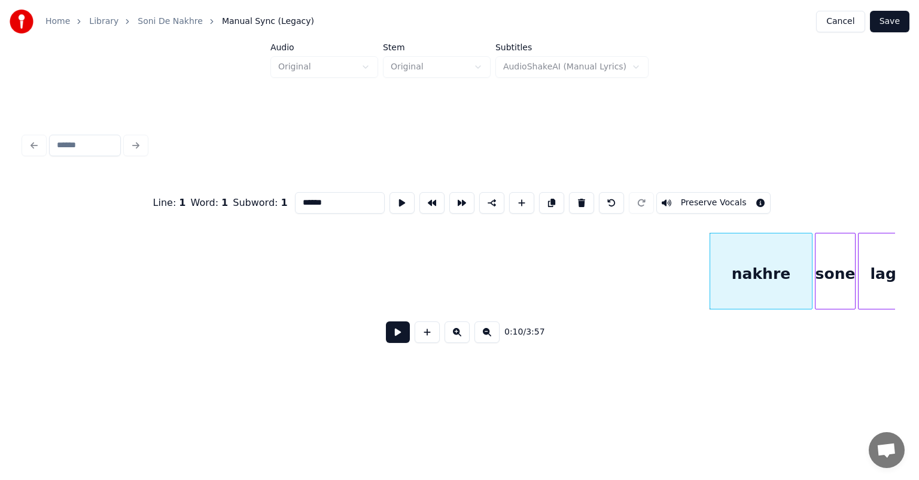
click at [773, 264] on div "nakhre" at bounding box center [761, 273] width 102 height 81
click at [569, 196] on button at bounding box center [581, 203] width 25 height 22
type input "****"
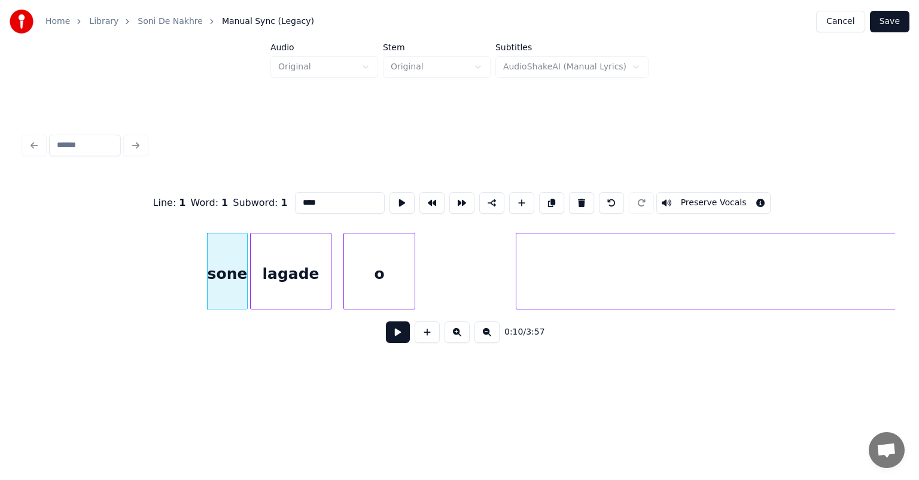
scroll to position [0, 1134]
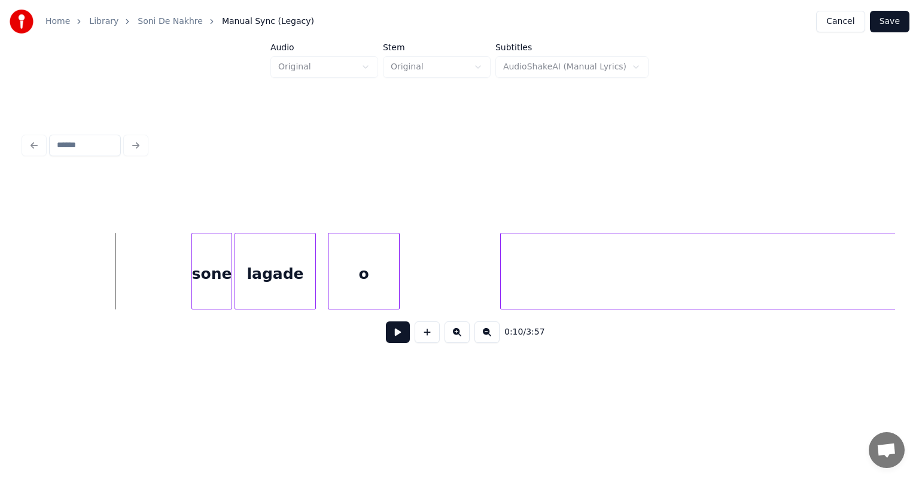
click at [401, 339] on button at bounding box center [398, 332] width 24 height 22
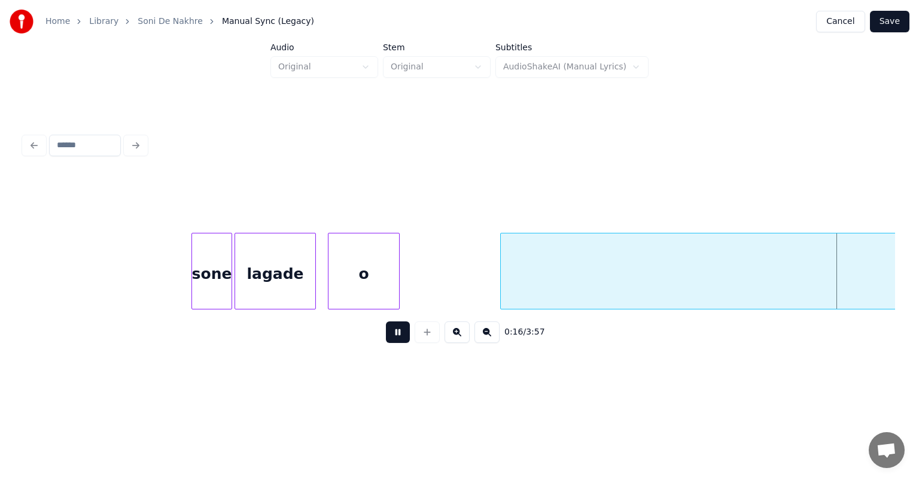
click at [401, 337] on button at bounding box center [398, 332] width 24 height 22
click at [488, 340] on button at bounding box center [486, 332] width 25 height 22
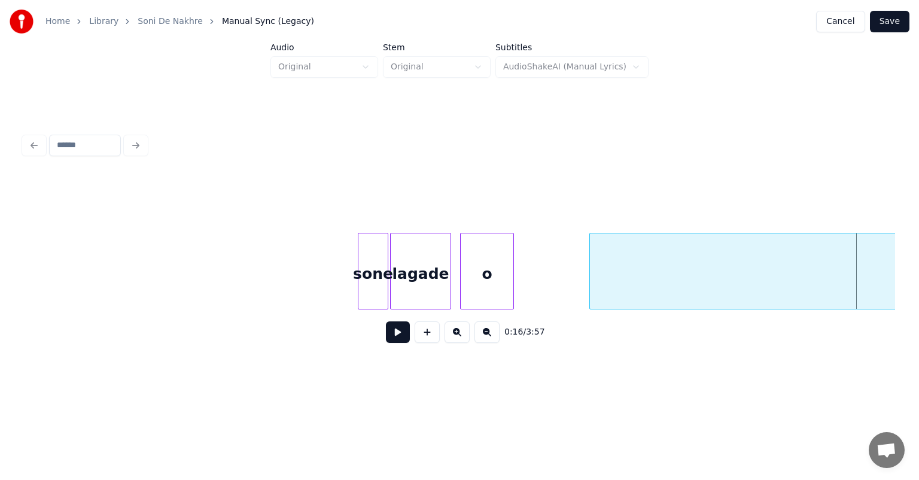
click at [488, 339] on button at bounding box center [486, 332] width 25 height 22
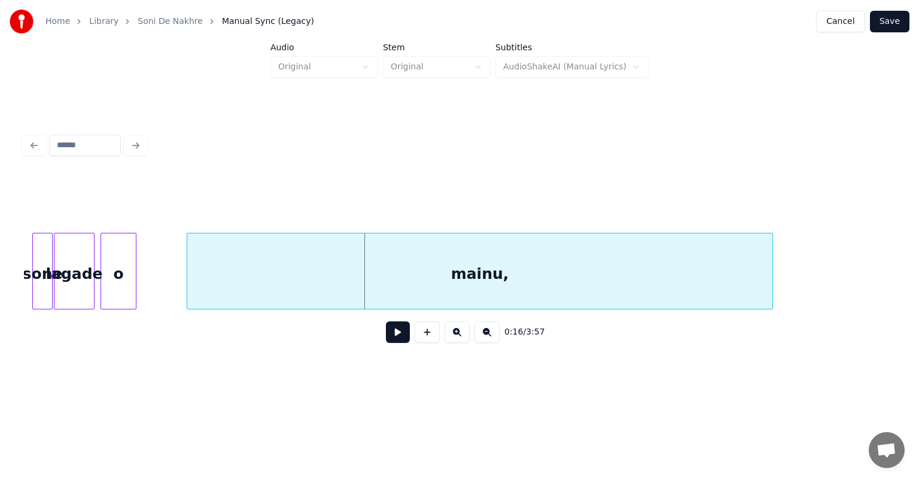
scroll to position [0, 151]
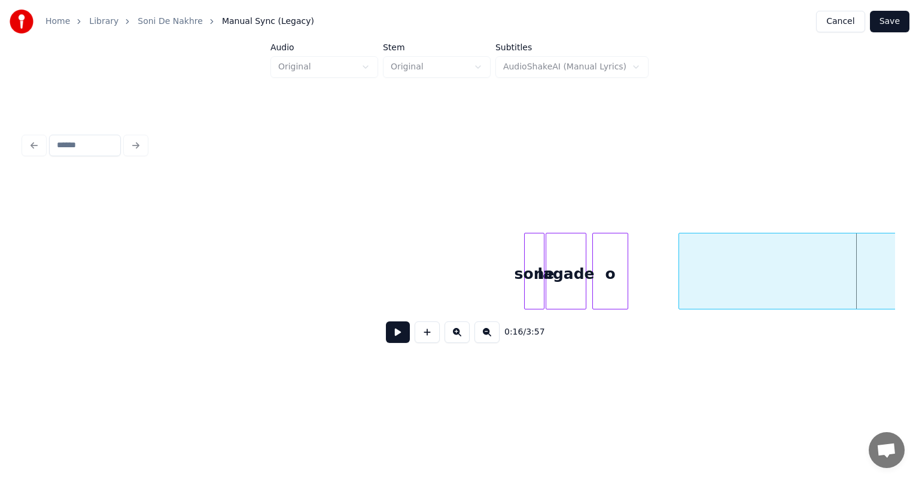
click at [488, 339] on button at bounding box center [486, 332] width 25 height 22
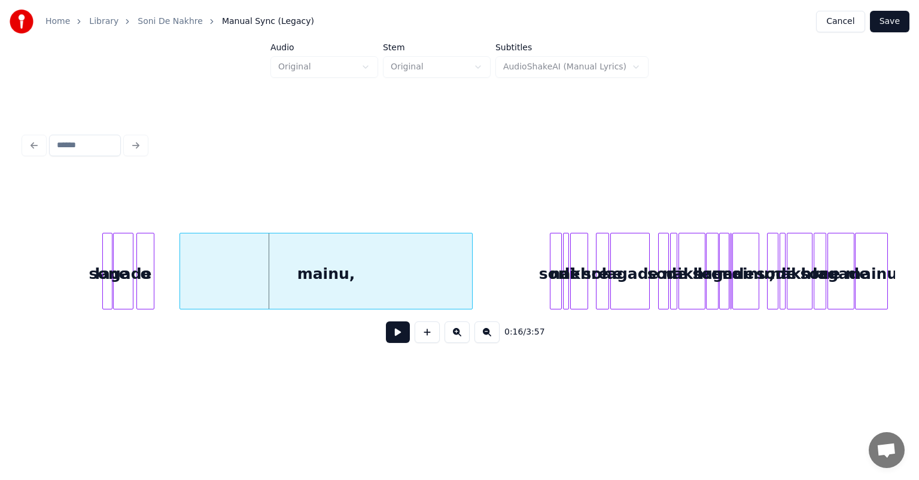
scroll to position [0, 236]
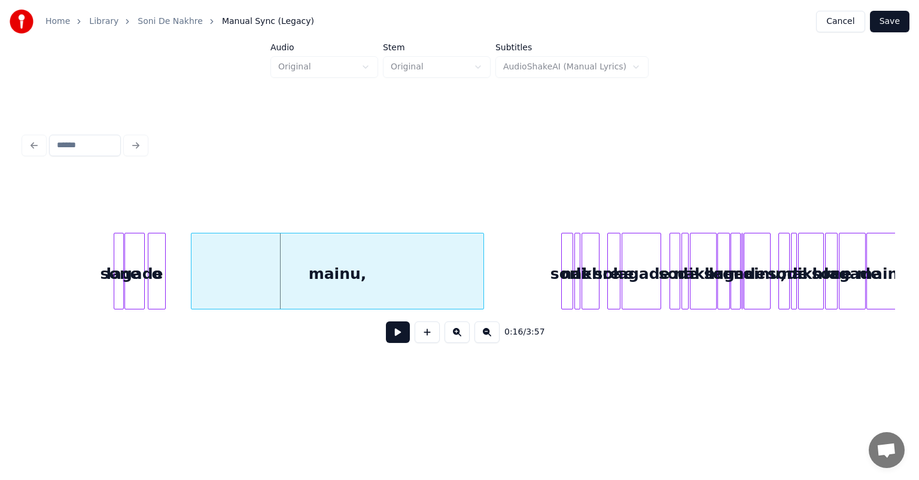
click at [456, 335] on button at bounding box center [456, 332] width 25 height 22
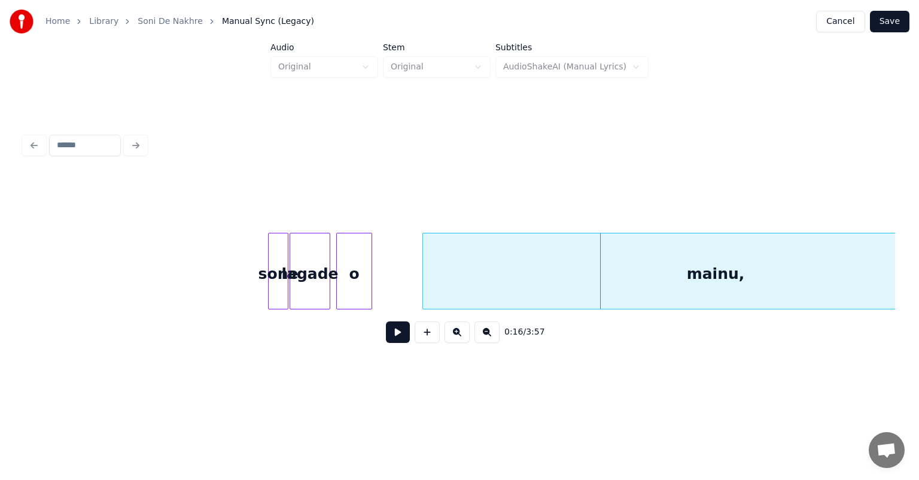
scroll to position [0, 416]
click at [455, 337] on button at bounding box center [456, 332] width 25 height 22
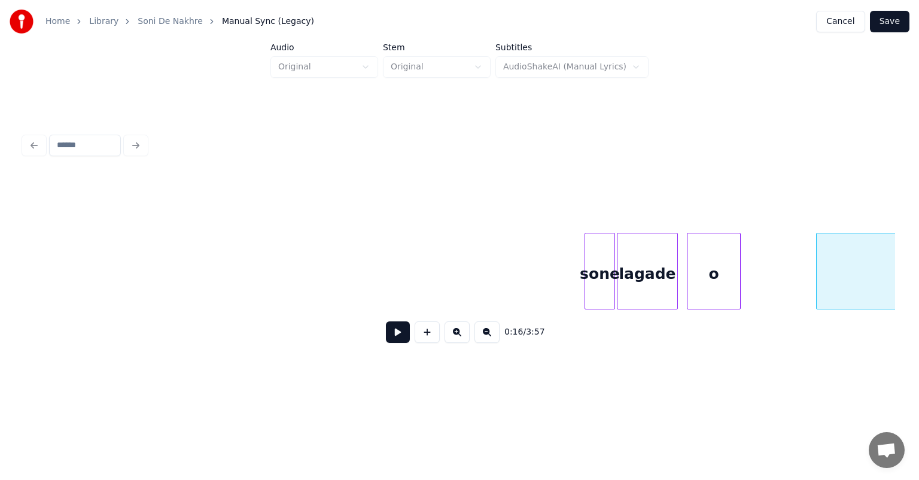
scroll to position [0, 907]
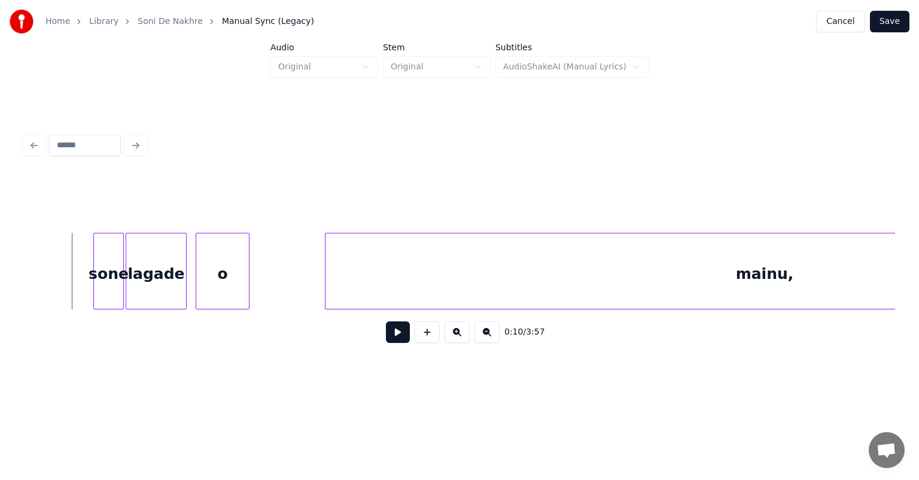
click at [395, 338] on button at bounding box center [398, 332] width 24 height 22
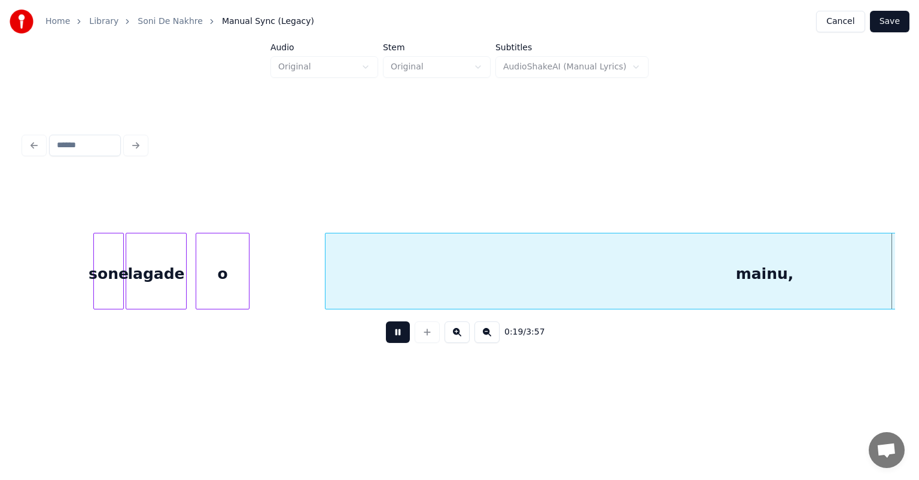
click at [386, 321] on button at bounding box center [398, 332] width 24 height 22
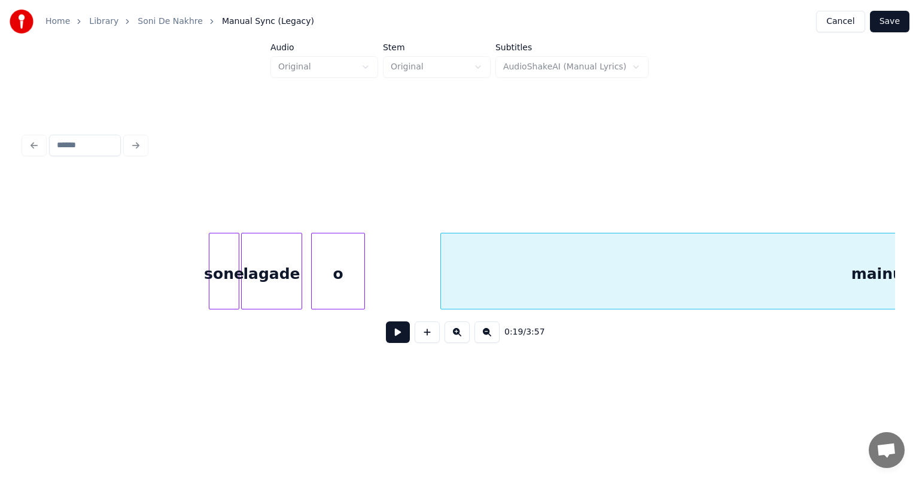
scroll to position [0, 719]
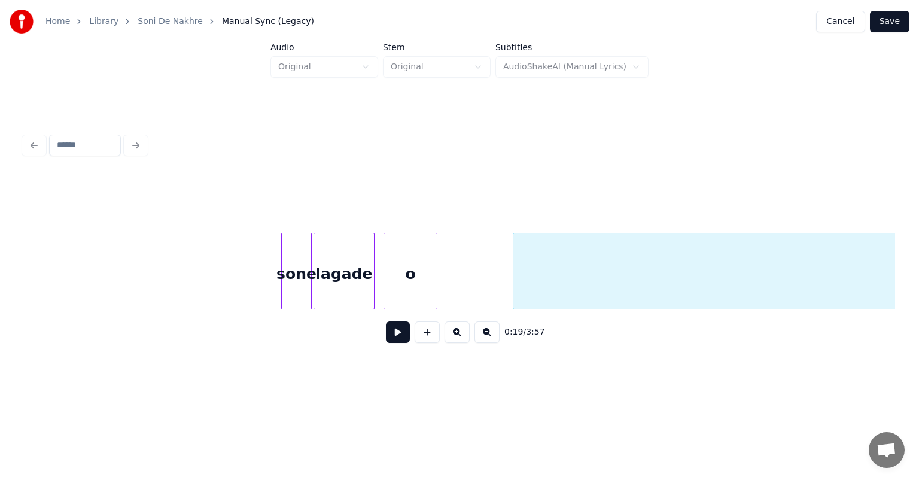
click at [288, 270] on div "sone" at bounding box center [296, 273] width 29 height 81
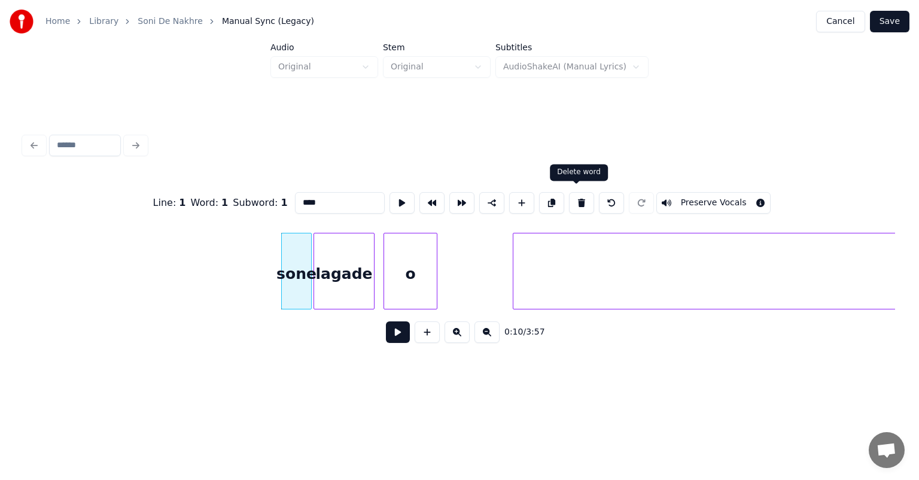
click at [579, 196] on button at bounding box center [581, 203] width 25 height 22
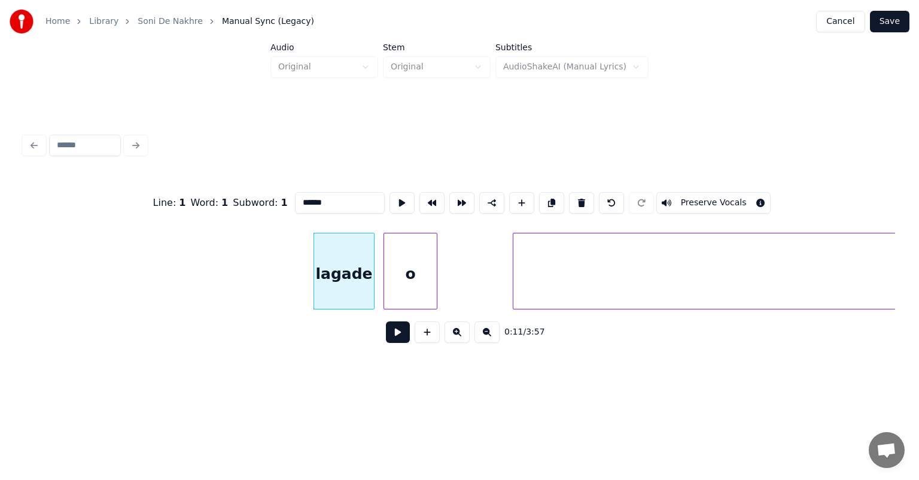
click at [358, 281] on div "lagade" at bounding box center [344, 273] width 60 height 81
click at [577, 197] on button at bounding box center [581, 203] width 25 height 22
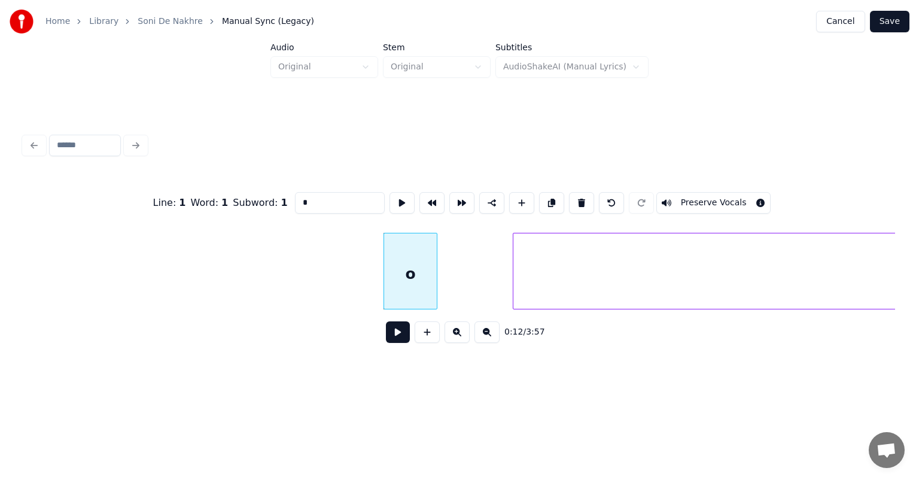
click at [421, 273] on div "o" at bounding box center [410, 273] width 53 height 81
click at [574, 195] on button at bounding box center [581, 203] width 25 height 22
type input "******"
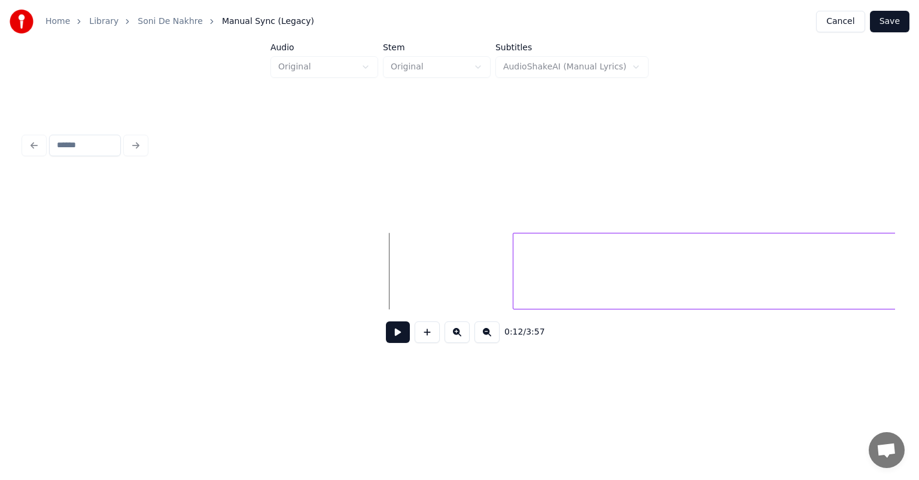
click at [403, 336] on button at bounding box center [398, 332] width 24 height 22
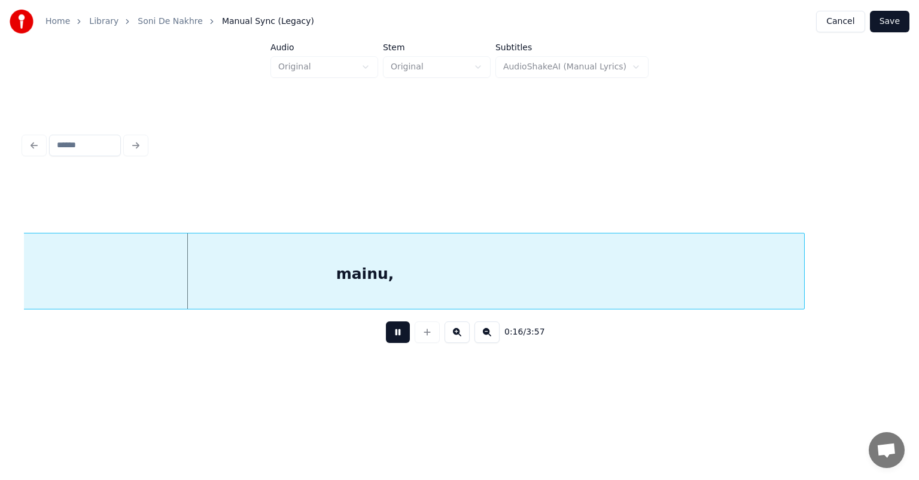
scroll to position [0, 1379]
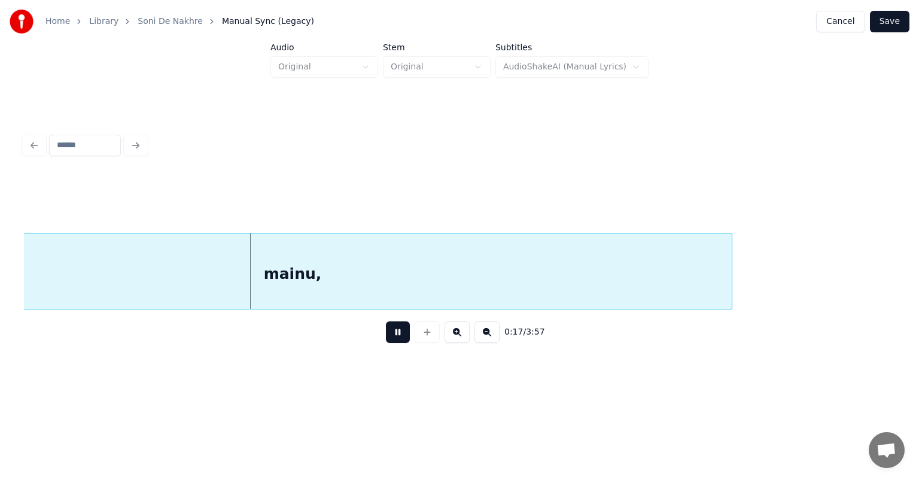
click at [294, 273] on div "mainu," at bounding box center [292, 273] width 878 height 81
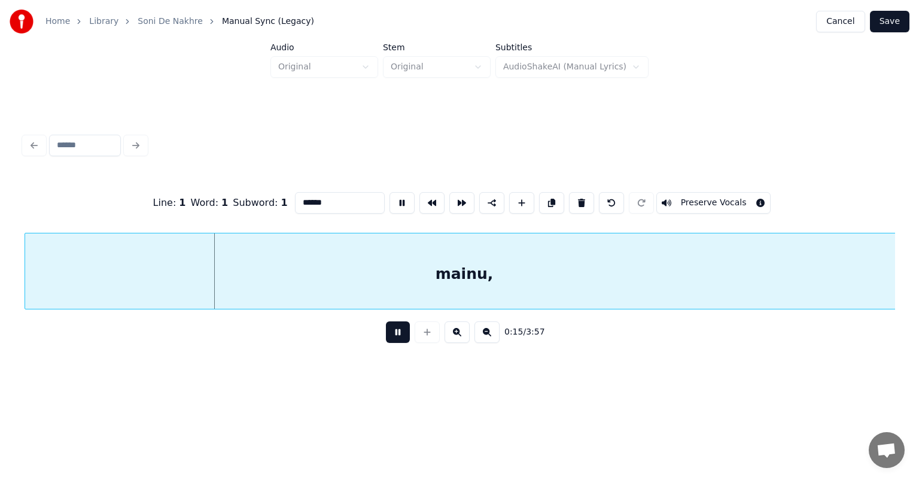
click at [398, 333] on button at bounding box center [398, 332] width 24 height 22
click at [470, 276] on div "mainu," at bounding box center [464, 273] width 878 height 81
click at [468, 270] on div "mainu," at bounding box center [464, 273] width 878 height 81
click at [275, 253] on div "mainu," at bounding box center [464, 273] width 878 height 81
click at [483, 334] on button at bounding box center [486, 332] width 25 height 22
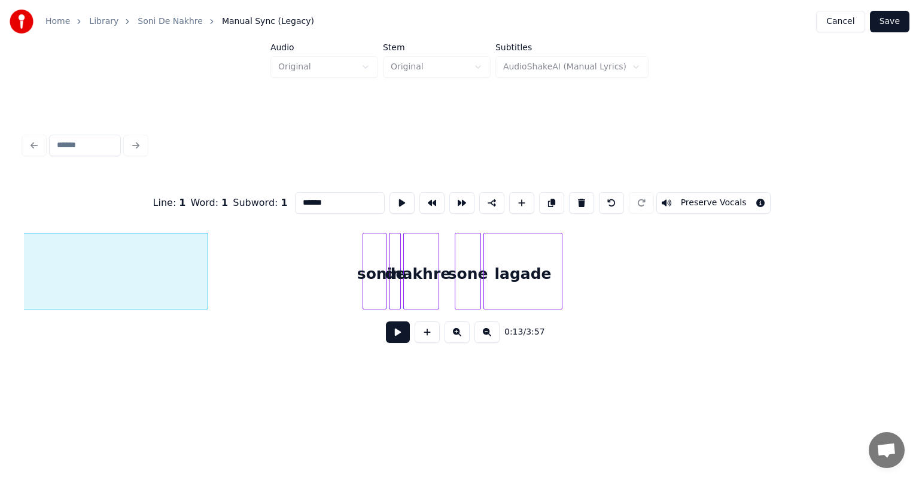
scroll to position [0, 804]
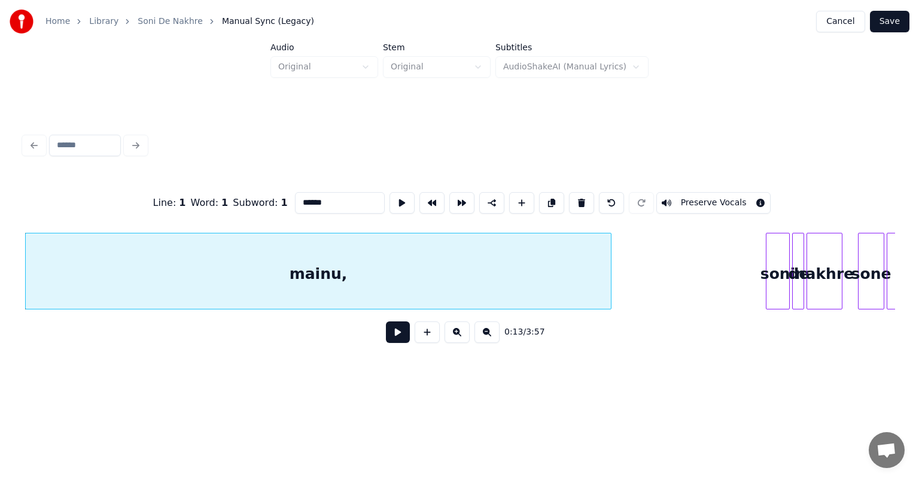
click at [351, 284] on div "mainu," at bounding box center [318, 273] width 585 height 81
click at [574, 202] on button at bounding box center [581, 203] width 25 height 22
type input "****"
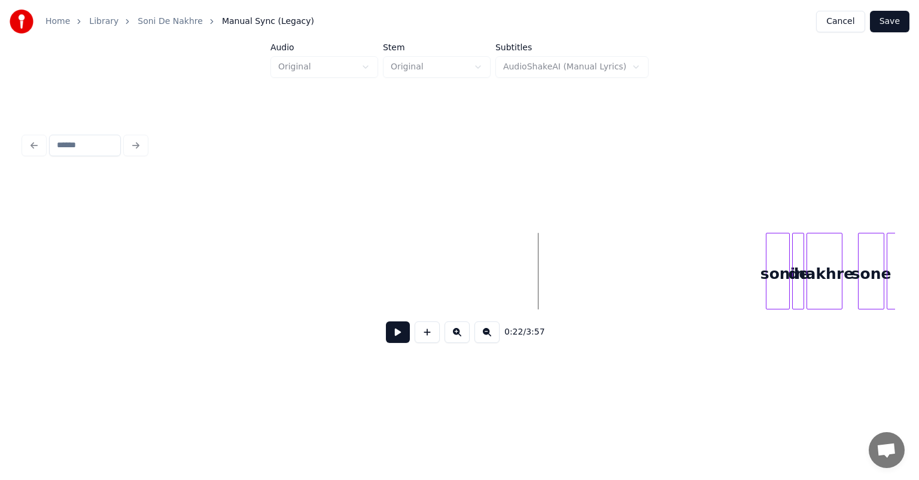
click at [392, 332] on button at bounding box center [398, 332] width 24 height 22
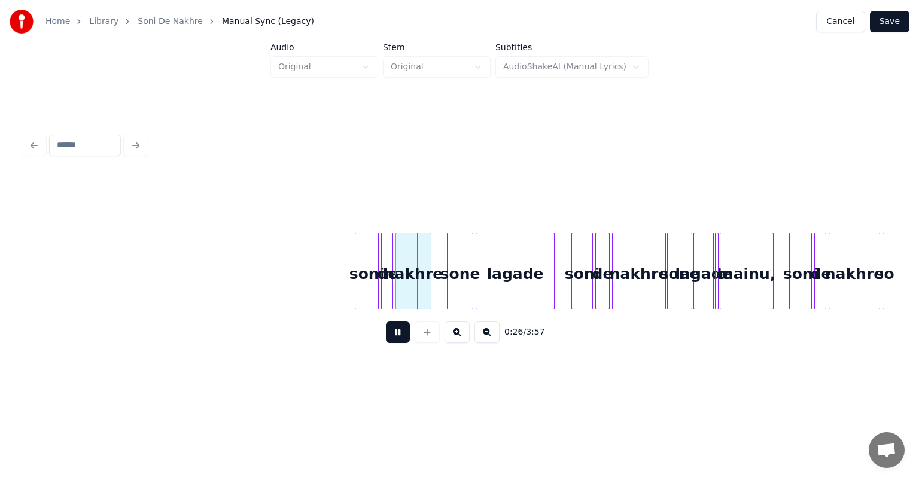
scroll to position [0, 1247]
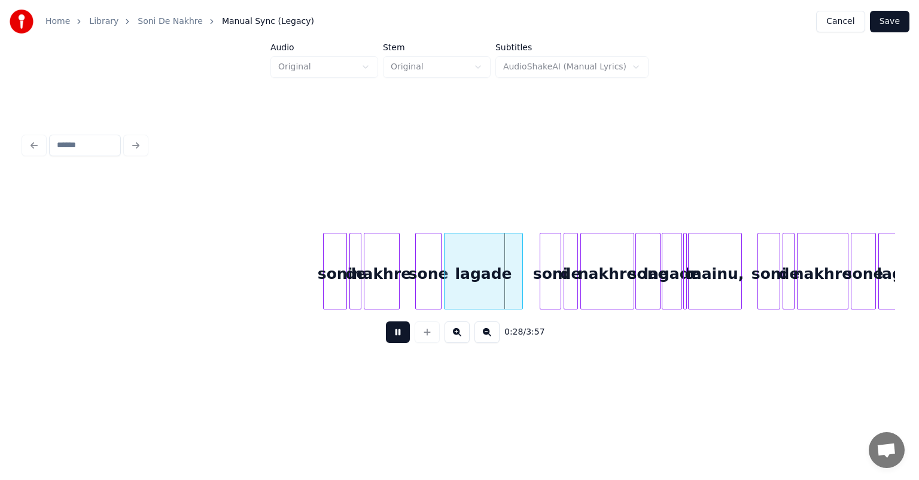
click at [386, 321] on button at bounding box center [398, 332] width 24 height 22
click at [486, 267] on div at bounding box center [487, 270] width 4 height 75
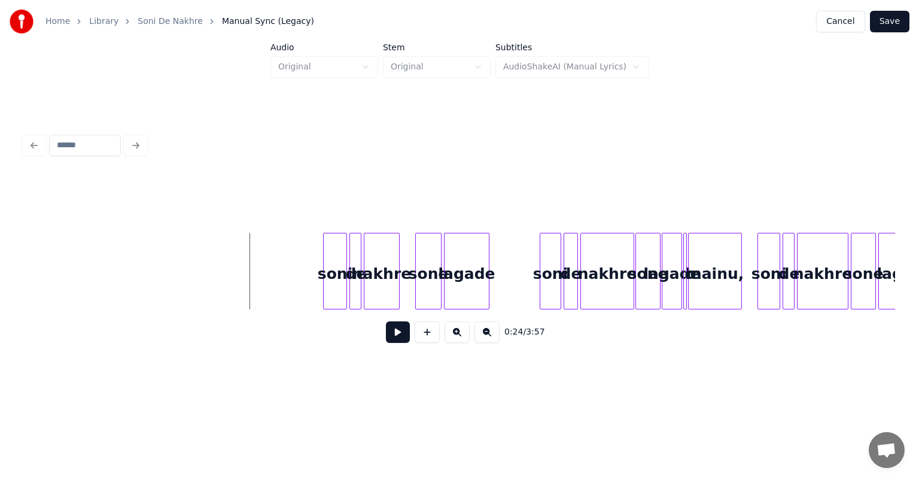
click at [456, 333] on button at bounding box center [456, 332] width 25 height 22
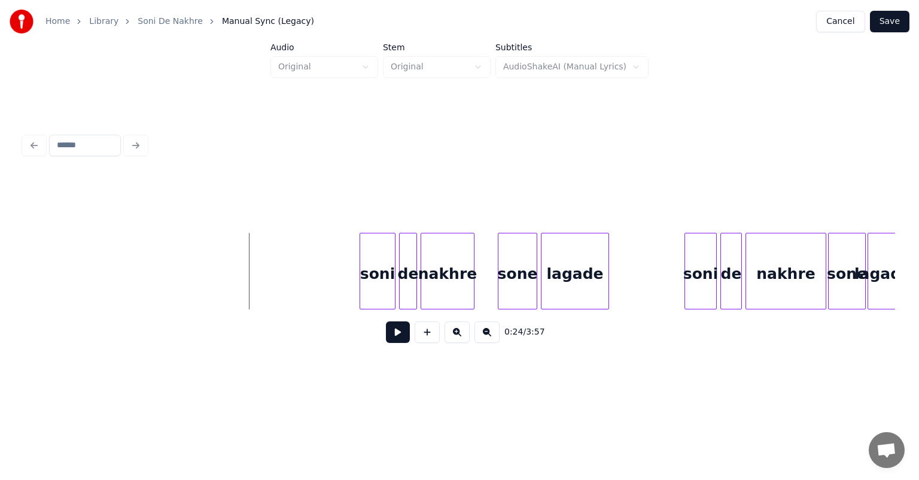
click at [444, 321] on button at bounding box center [456, 332] width 25 height 22
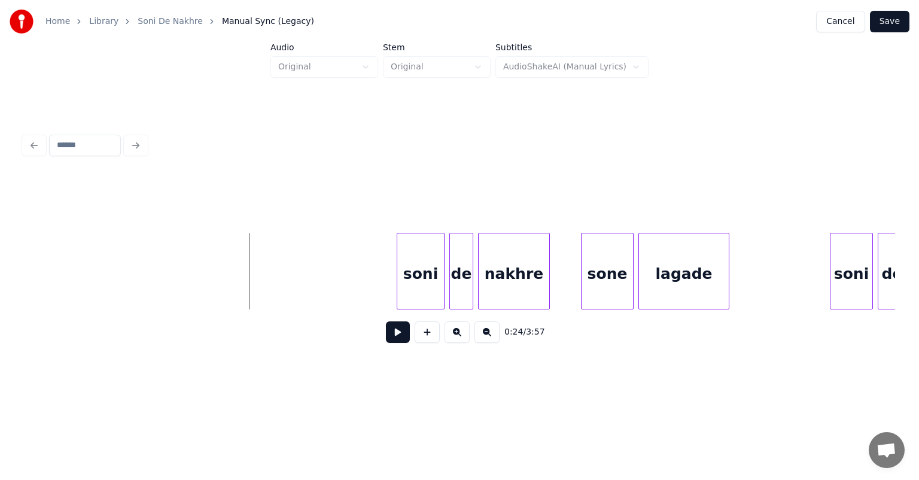
click at [397, 337] on button at bounding box center [398, 332] width 24 height 22
click at [398, 337] on button at bounding box center [398, 332] width 24 height 22
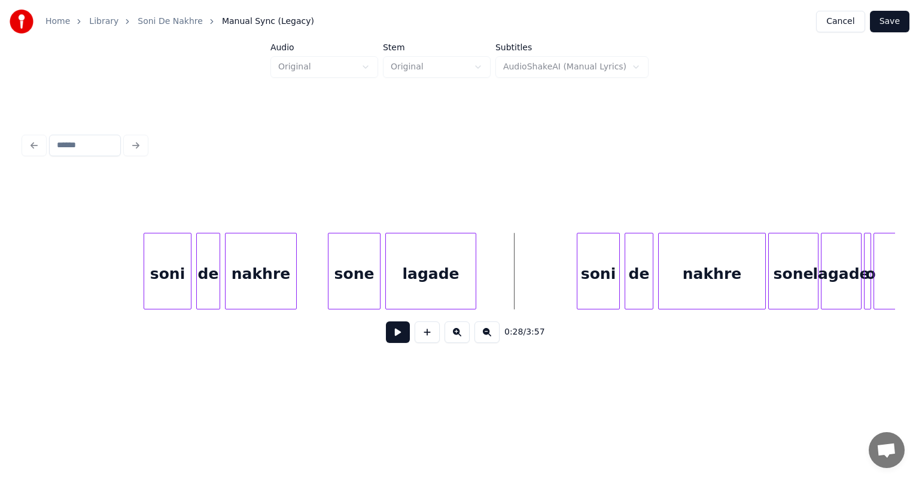
scroll to position [0, 3004]
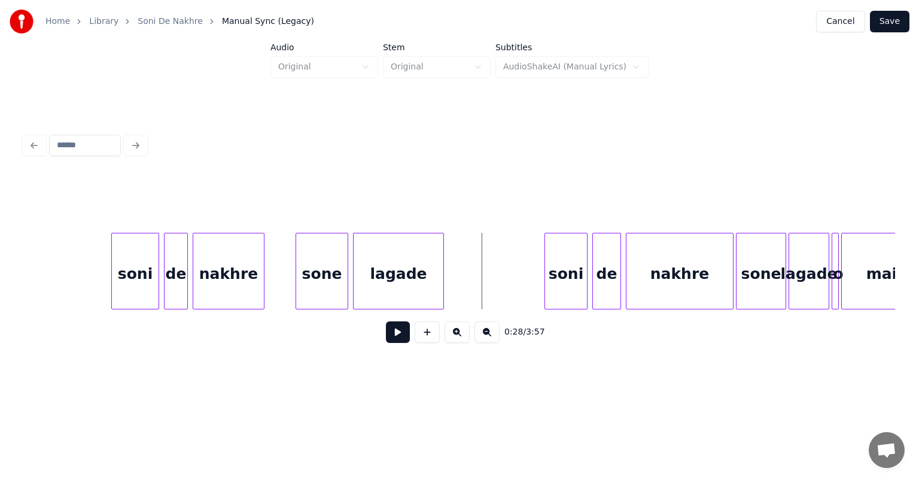
click at [403, 334] on button at bounding box center [398, 332] width 24 height 22
click at [400, 333] on button at bounding box center [398, 332] width 24 height 22
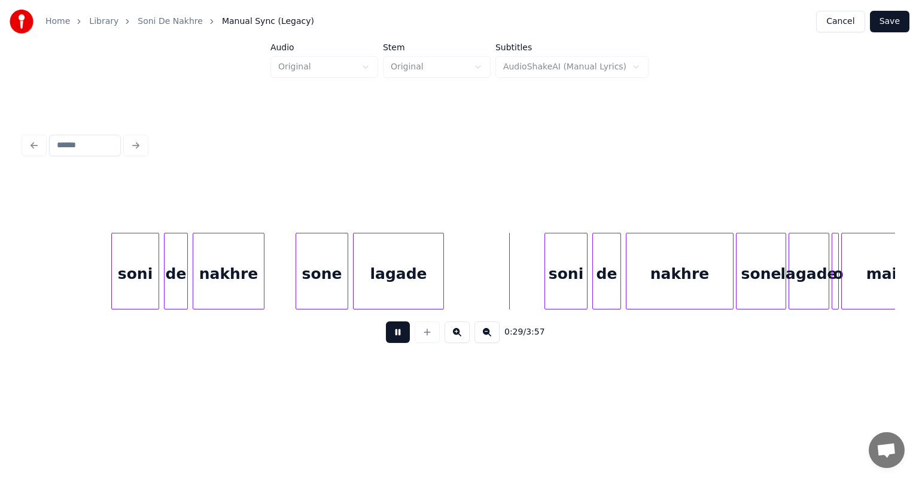
click at [400, 333] on button at bounding box center [398, 332] width 24 height 22
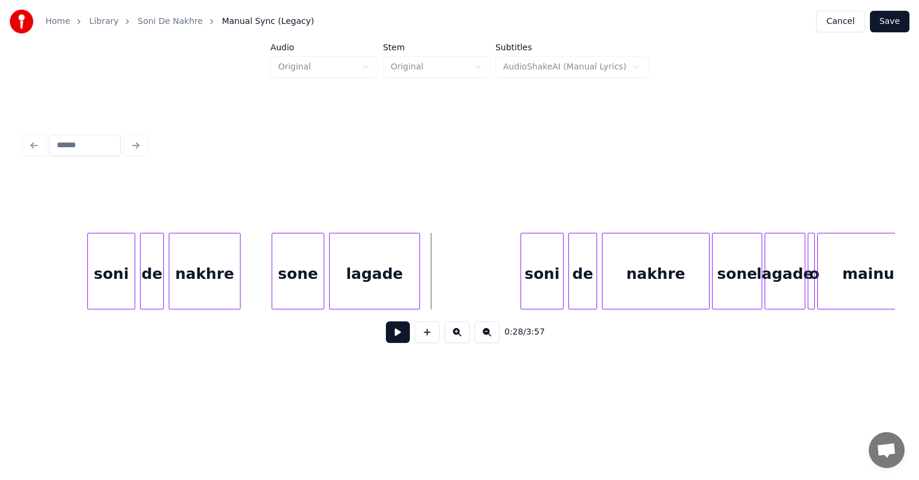
scroll to position [0, 3052]
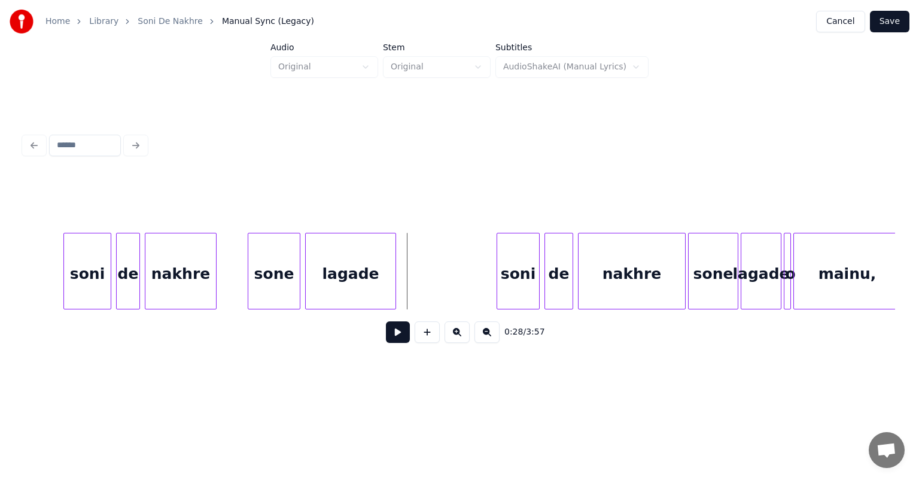
click at [860, 280] on div "mainu," at bounding box center [847, 273] width 106 height 81
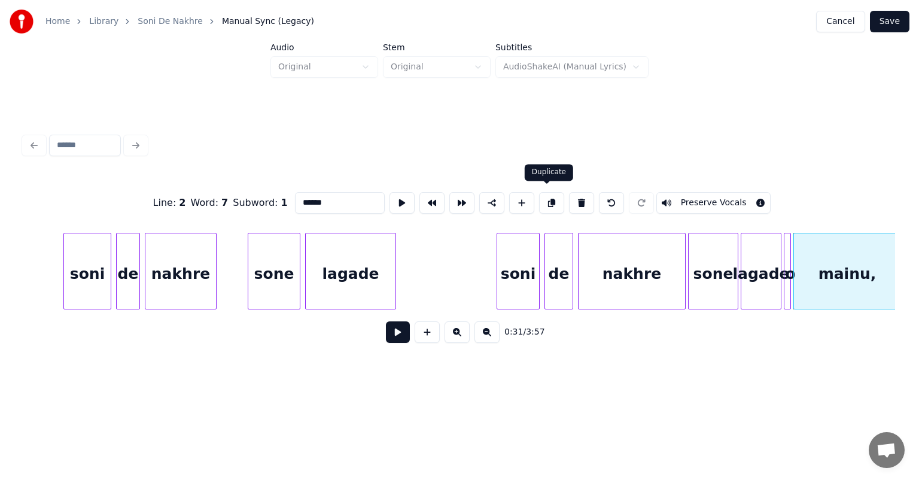
click at [545, 194] on button at bounding box center [551, 203] width 25 height 22
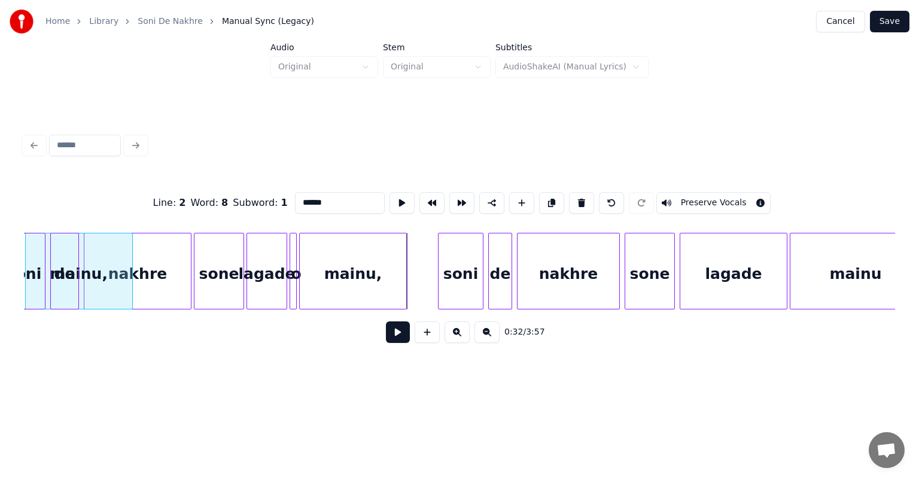
scroll to position [0, 3545]
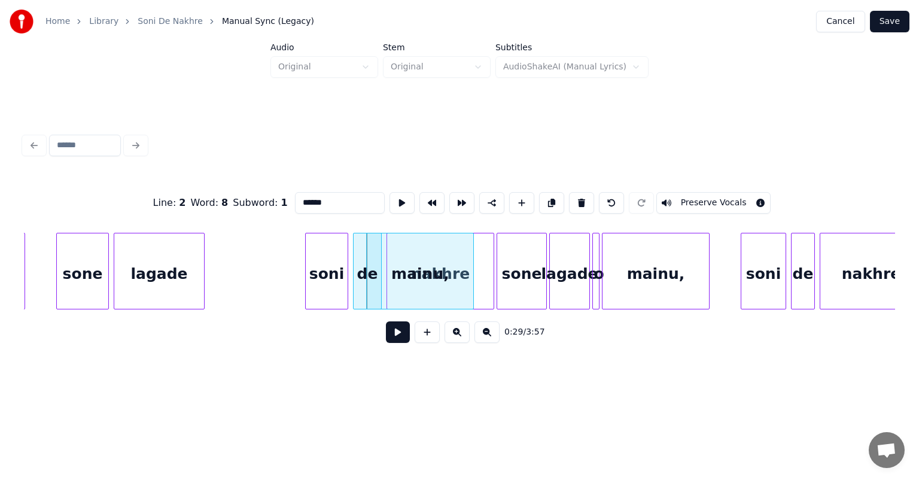
scroll to position [0, 3211]
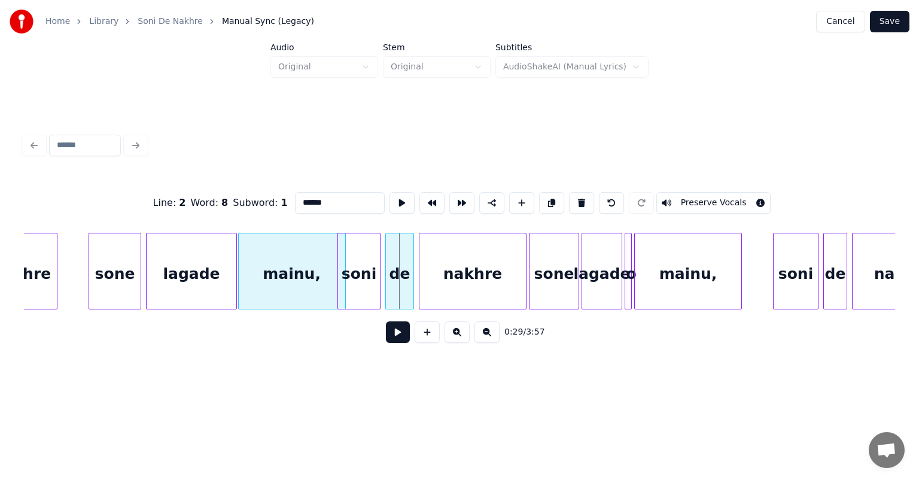
click at [291, 268] on div "mainu," at bounding box center [292, 273] width 106 height 81
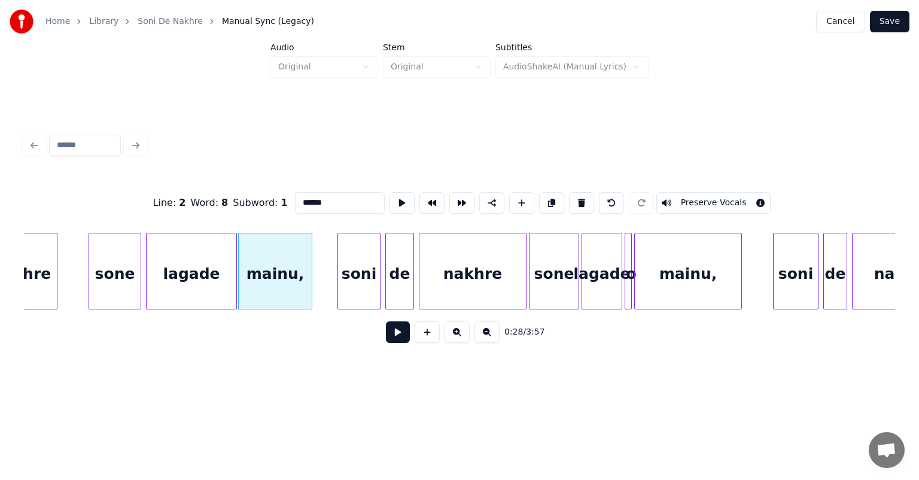
click at [310, 279] on div at bounding box center [310, 270] width 4 height 75
click at [488, 337] on button at bounding box center [486, 332] width 25 height 22
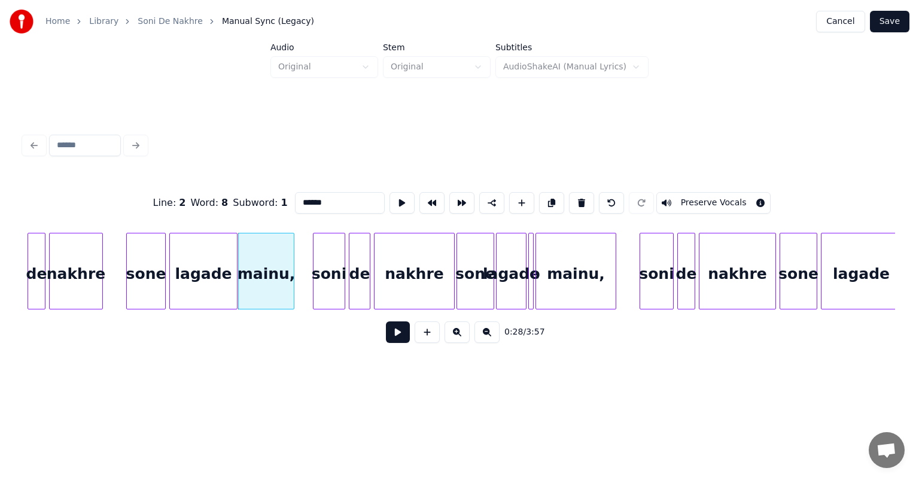
click at [488, 338] on button at bounding box center [486, 332] width 25 height 22
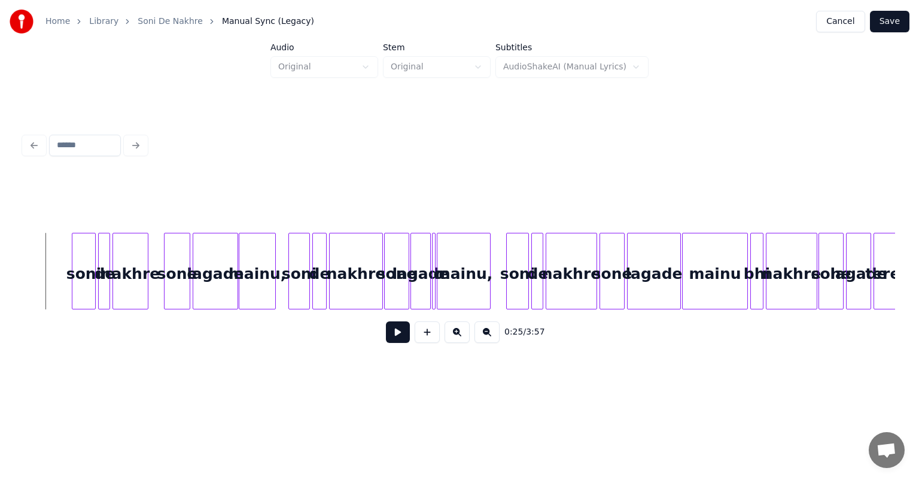
click at [461, 337] on button at bounding box center [456, 332] width 25 height 22
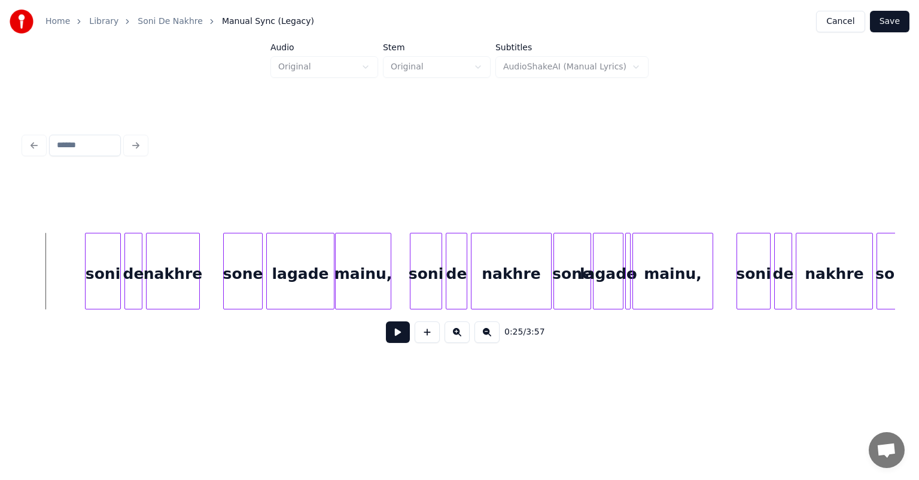
click at [395, 337] on button at bounding box center [398, 332] width 24 height 22
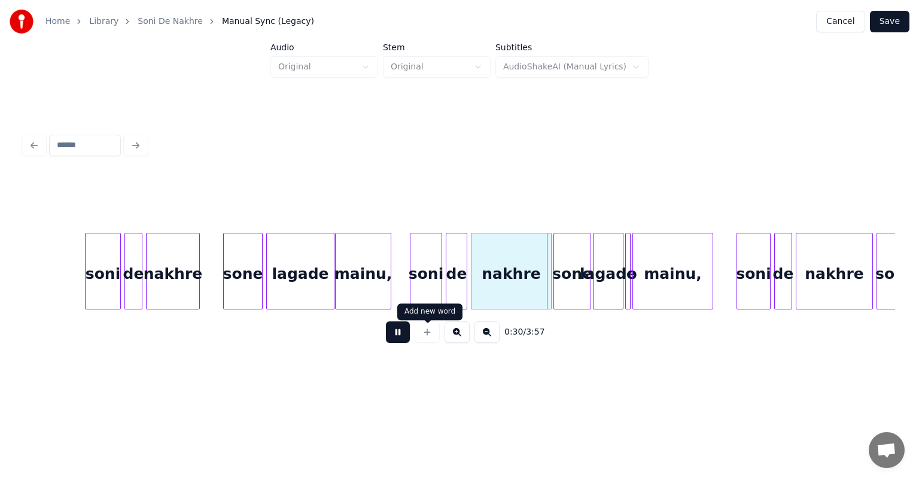
click at [386, 321] on button at bounding box center [398, 332] width 24 height 22
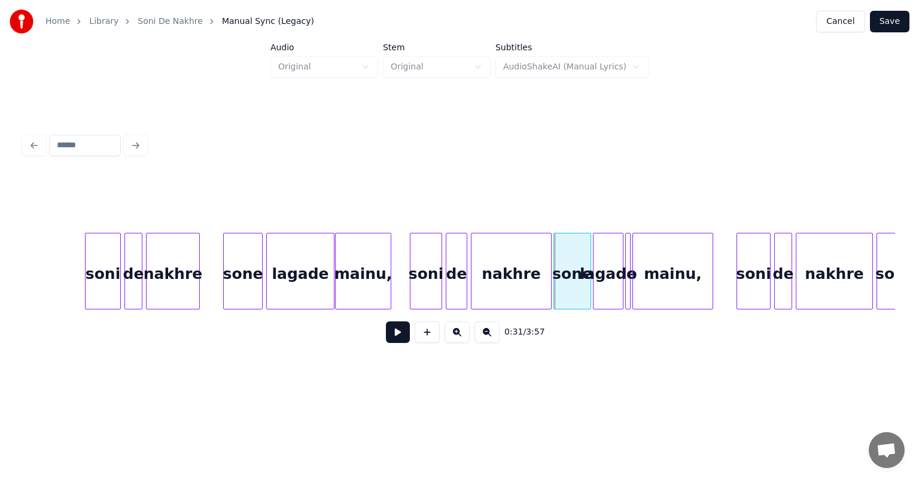
click at [457, 337] on button at bounding box center [456, 332] width 25 height 22
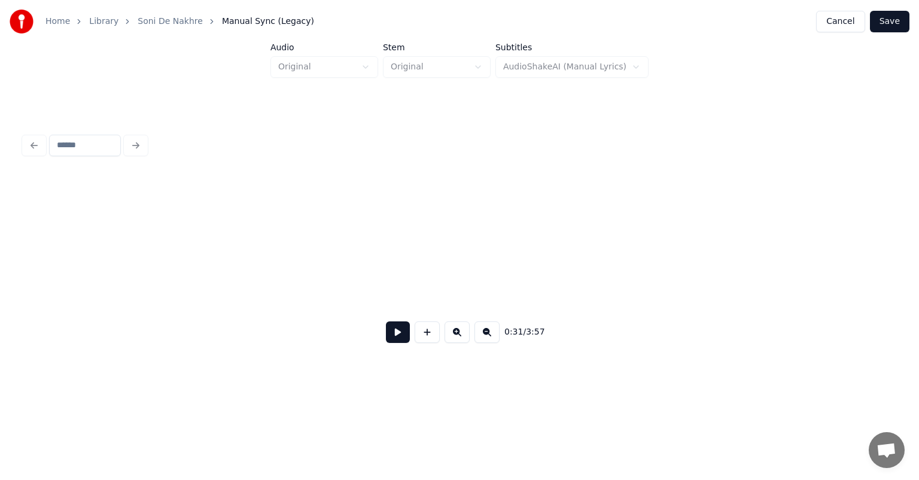
scroll to position [0, 3187]
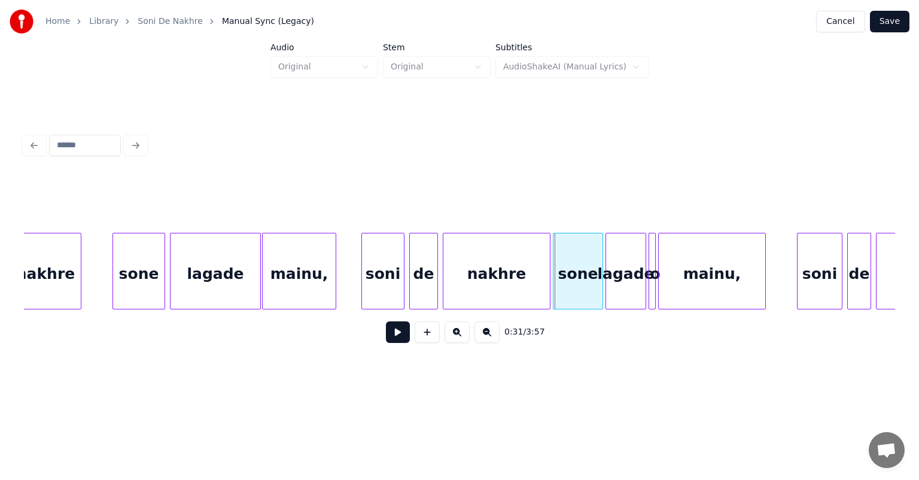
click at [249, 251] on div "lagade" at bounding box center [215, 273] width 90 height 81
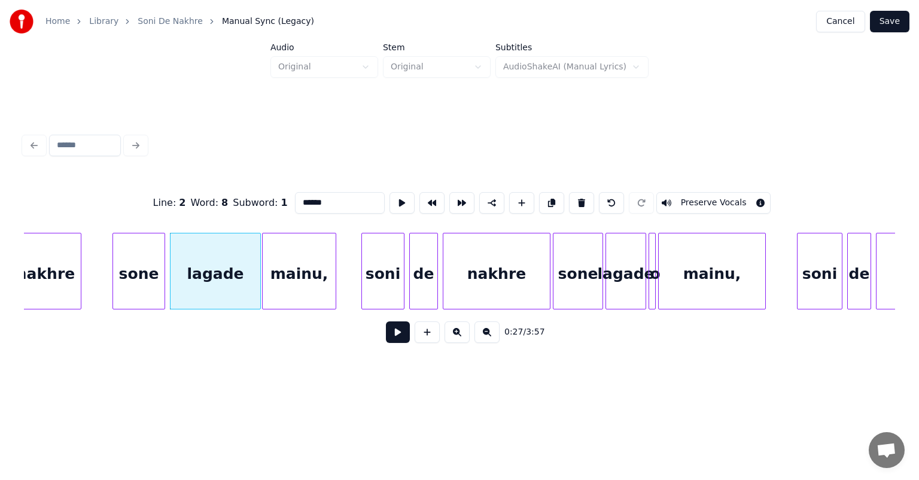
type input "******"
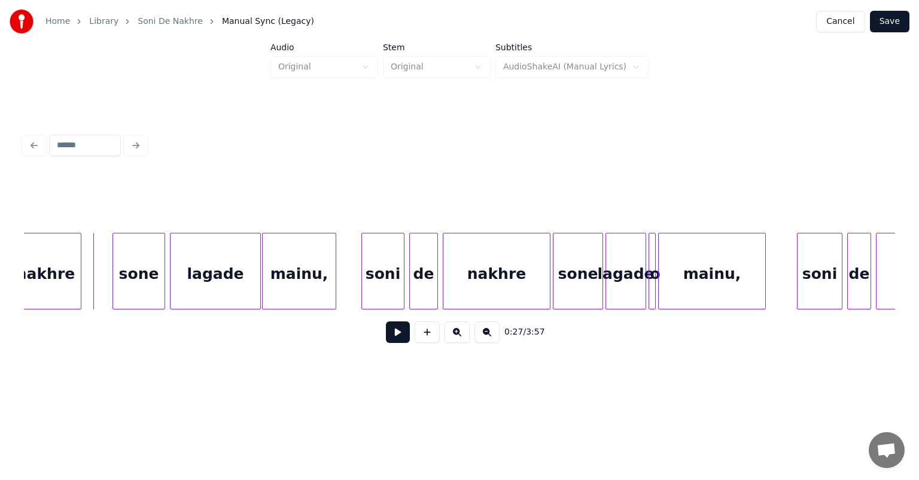
click at [394, 336] on button at bounding box center [398, 332] width 24 height 22
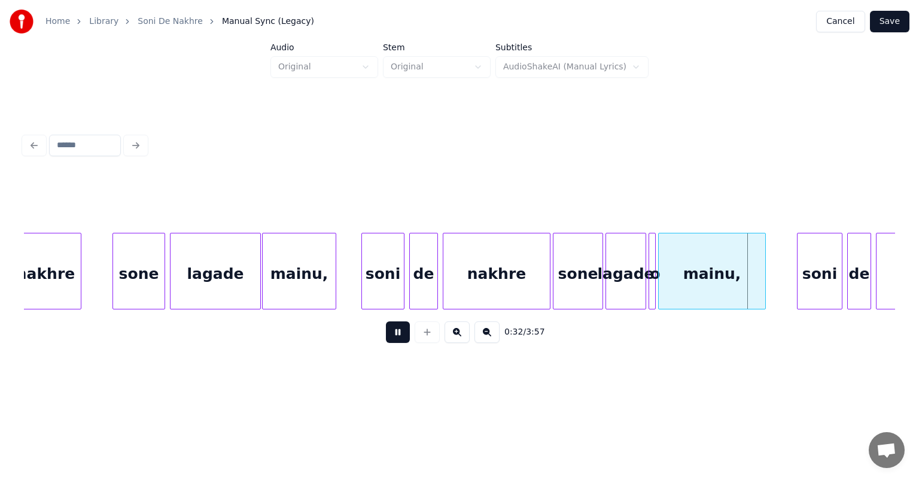
click at [394, 340] on button at bounding box center [398, 332] width 24 height 22
click at [487, 336] on button at bounding box center [486, 332] width 25 height 22
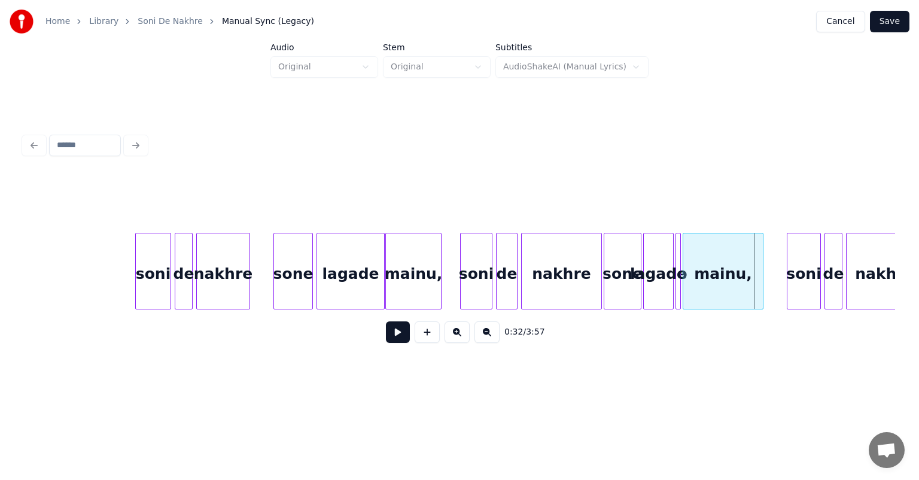
click at [487, 336] on button at bounding box center [486, 332] width 25 height 22
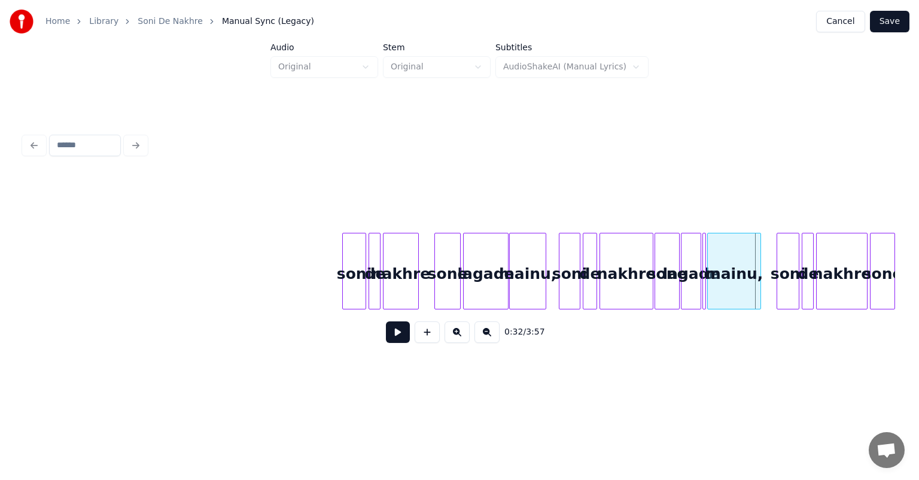
click at [487, 336] on button at bounding box center [486, 332] width 25 height 22
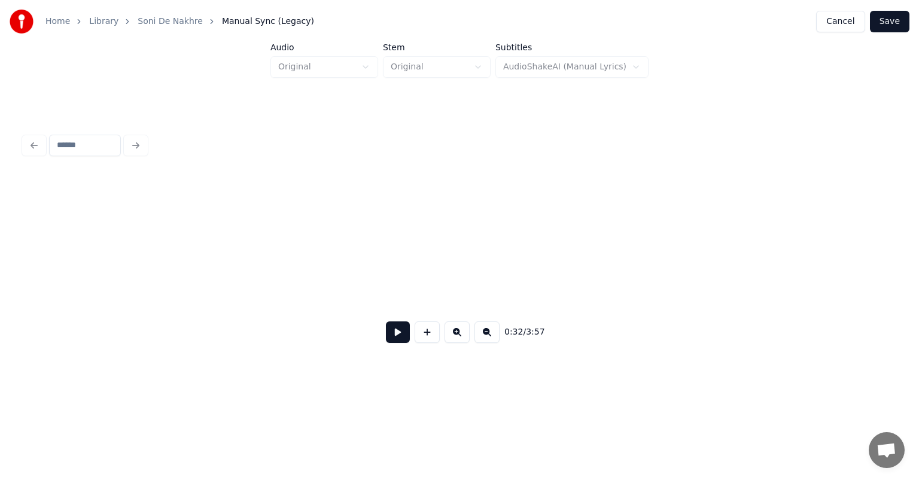
click at [487, 336] on button at bounding box center [486, 332] width 25 height 22
click at [487, 336] on div "0:32 / 3:57" at bounding box center [459, 332] width 852 height 26
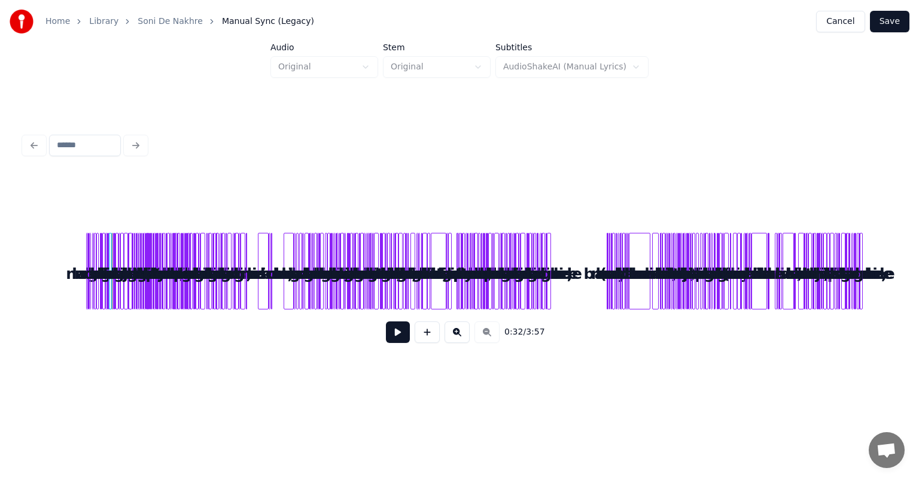
click at [487, 336] on div "0:32 / 3:57" at bounding box center [459, 332] width 852 height 26
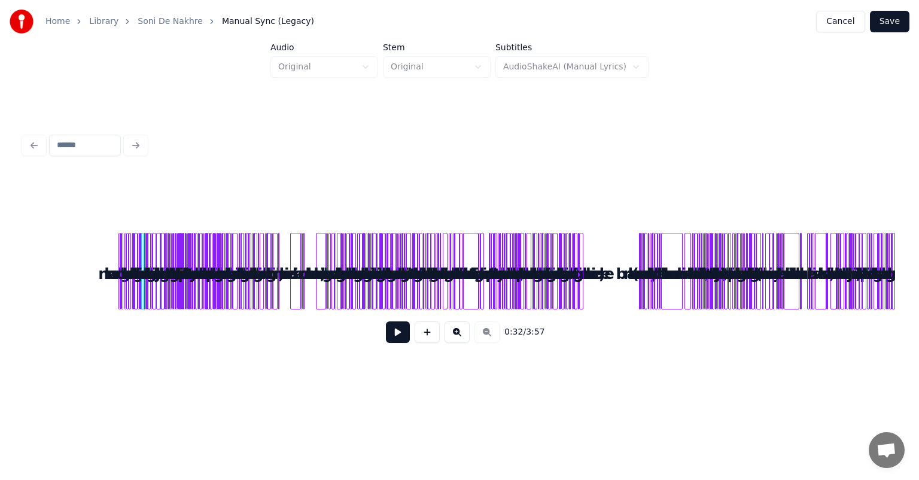
click at [487, 336] on div "0:32 / 3:57" at bounding box center [459, 332] width 852 height 26
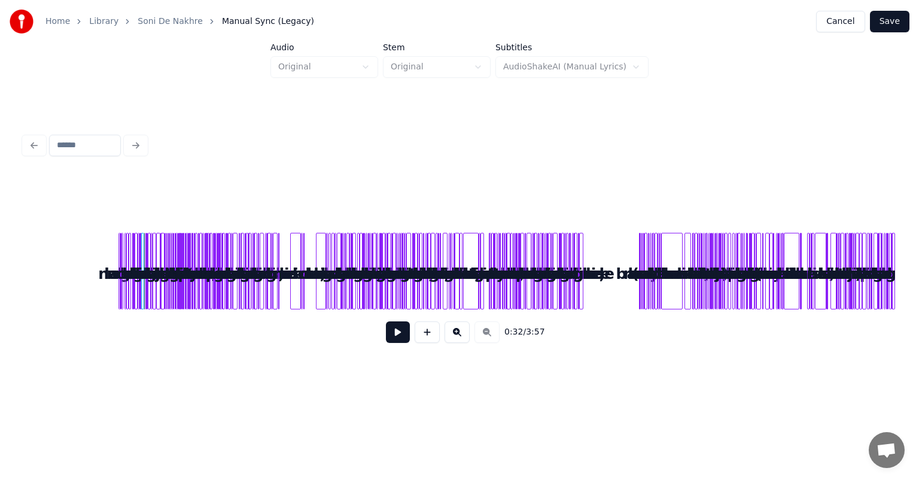
click at [487, 336] on div "0:32 / 3:57" at bounding box center [459, 332] width 852 height 26
drag, startPoint x: 906, startPoint y: 266, endPoint x: 105, endPoint y: 270, distance: 800.4
click at [108, 270] on div "Home Library Soni De Nakhre Manual Sync (Legacy) Cancel Save Audio Original Ste…" at bounding box center [459, 192] width 919 height 385
click at [303, 248] on div "nakhre sone lagade o mainu, soni mainu, de nakhre de soni lagade sone nakhre so…" at bounding box center [459, 271] width 871 height 77
click at [292, 249] on div "nakhre sone lagade o mainu, soni mainu, de nakhre de soni lagade sone nakhre so…" at bounding box center [459, 271] width 871 height 77
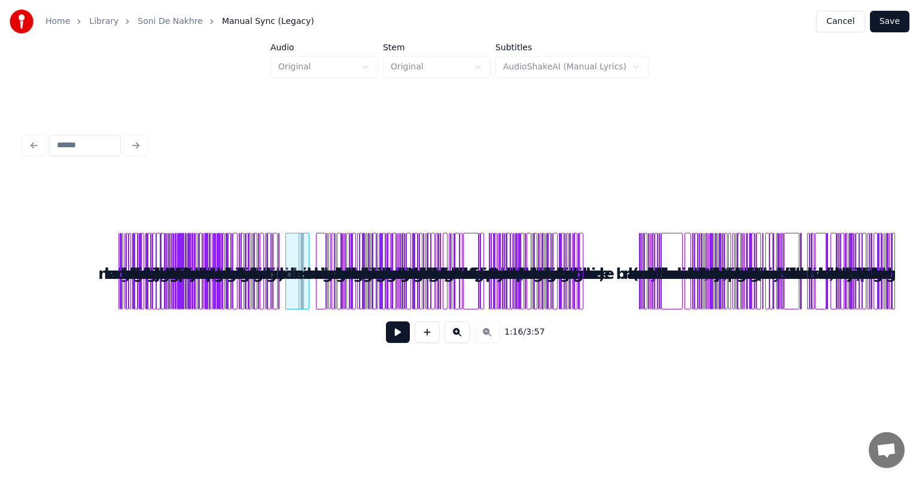
click at [288, 249] on div at bounding box center [288, 270] width 4 height 75
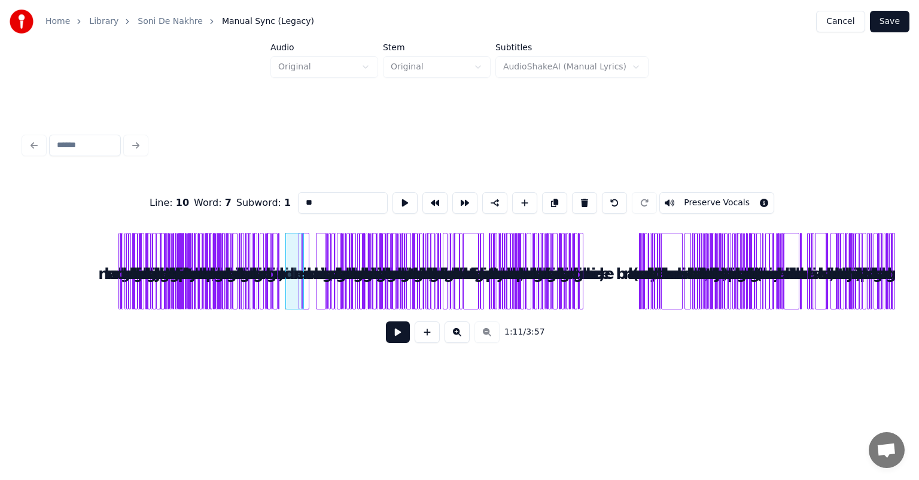
click at [74, 270] on div "nakhre sone lagade o mainu, soni mainu, de nakhre de soni lagade sone nakhre so…" at bounding box center [459, 271] width 871 height 77
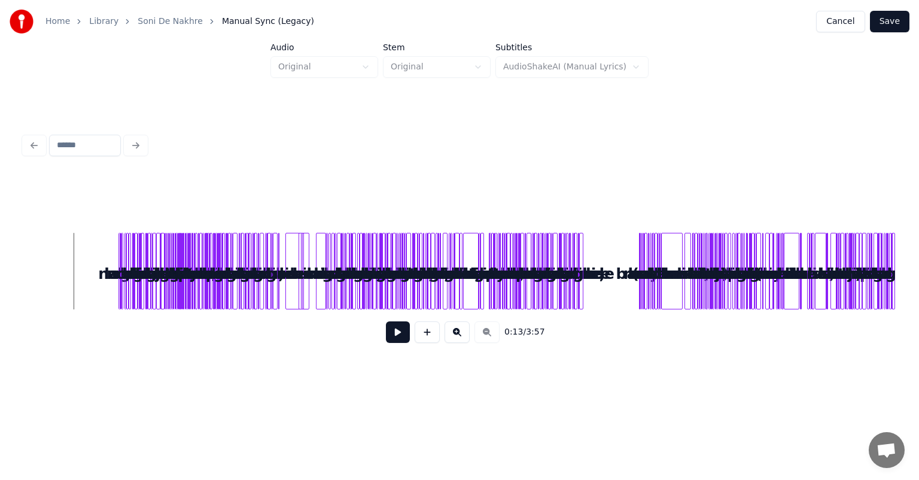
click at [454, 333] on button at bounding box center [456, 332] width 25 height 22
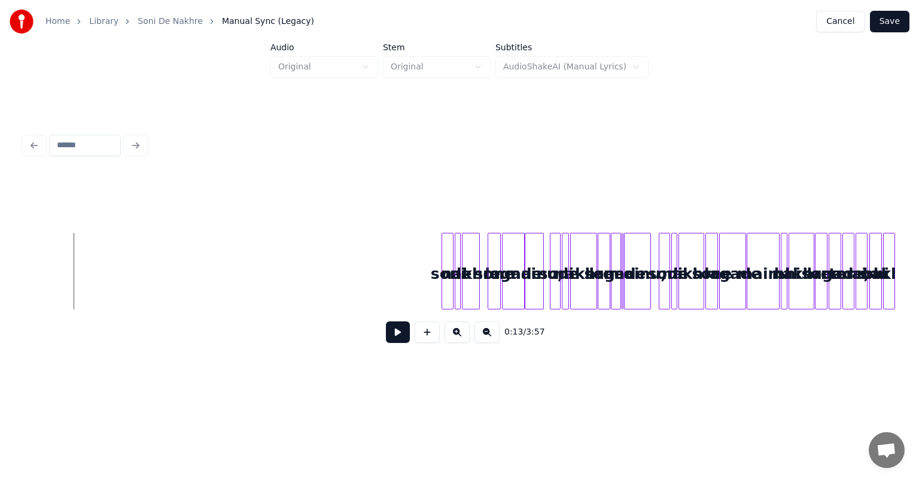
click at [454, 333] on button at bounding box center [456, 332] width 25 height 22
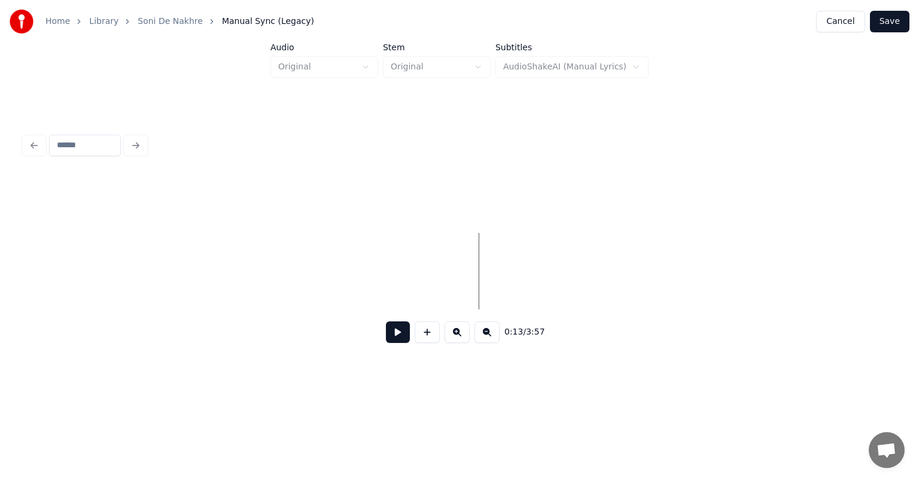
scroll to position [0, 760]
click at [395, 334] on button at bounding box center [398, 332] width 24 height 22
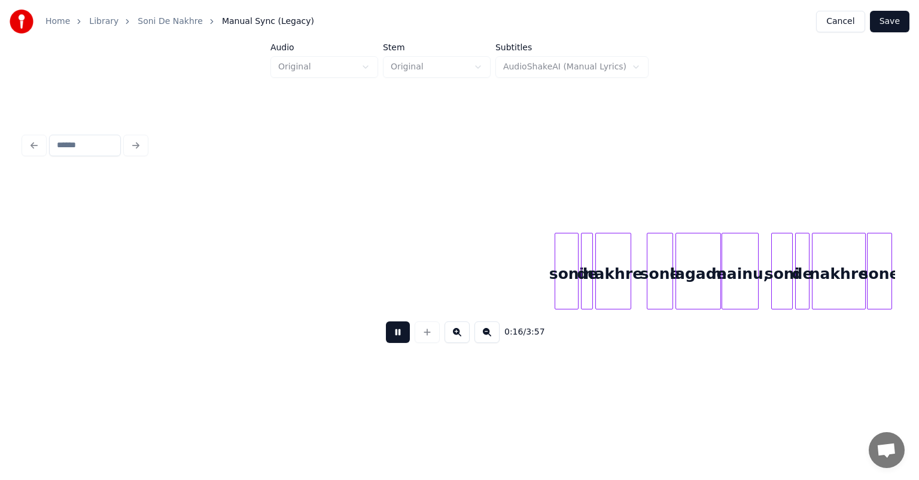
scroll to position [0, 1019]
click at [457, 335] on button at bounding box center [456, 332] width 25 height 22
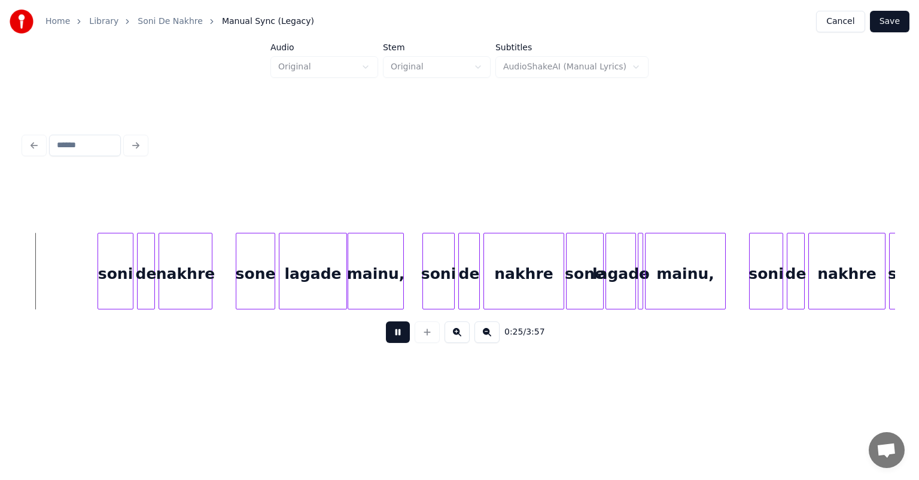
scroll to position [0, 2254]
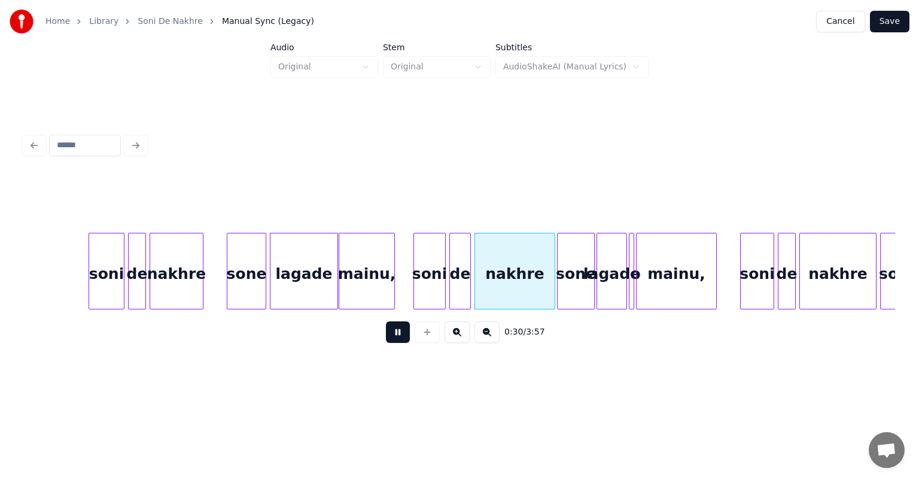
click at [395, 333] on button at bounding box center [398, 332] width 24 height 22
click at [455, 337] on button at bounding box center [456, 332] width 25 height 22
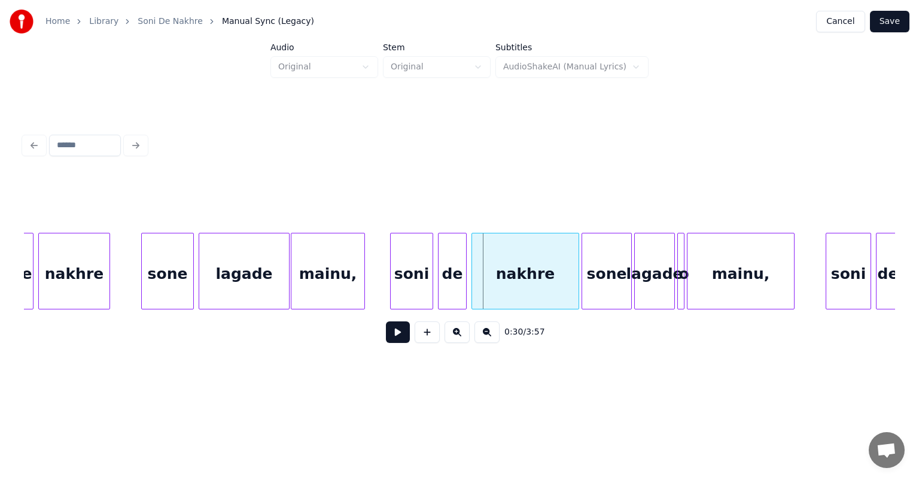
click at [455, 337] on button at bounding box center [456, 332] width 25 height 22
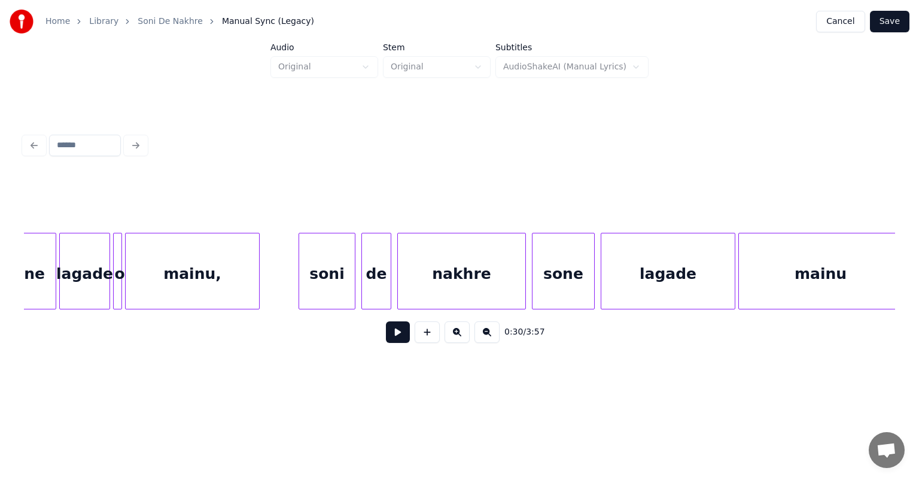
scroll to position [0, 4536]
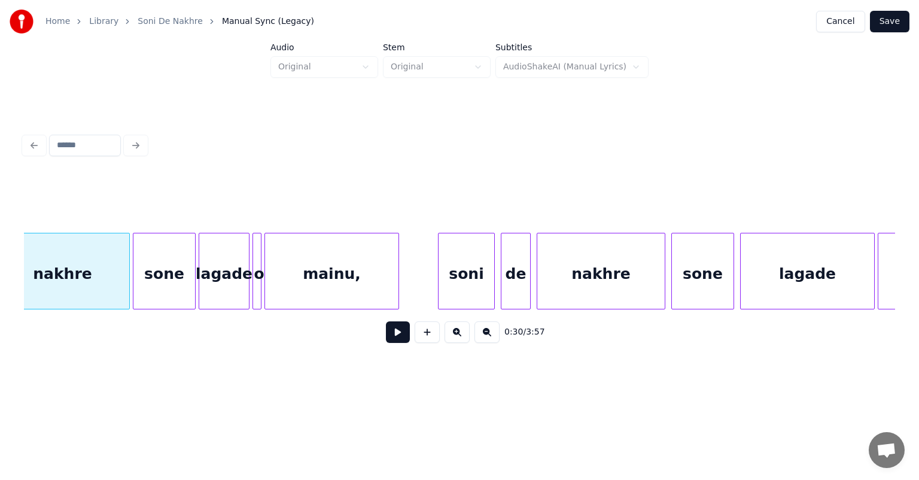
click at [386, 338] on button at bounding box center [398, 332] width 24 height 22
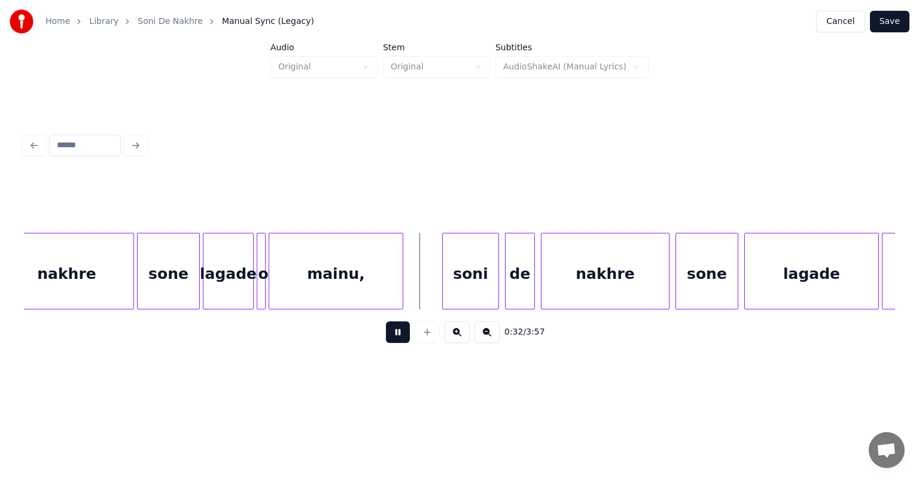
click at [386, 338] on button at bounding box center [398, 332] width 24 height 22
click at [341, 282] on div "mainu," at bounding box center [335, 273] width 133 height 81
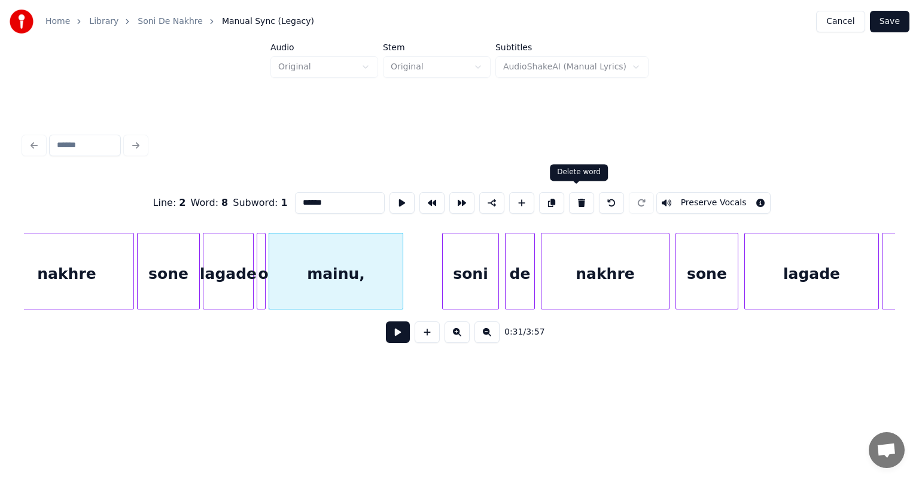
drag, startPoint x: 578, startPoint y: 196, endPoint x: 534, endPoint y: 221, distance: 50.9
click at [578, 196] on button at bounding box center [581, 203] width 25 height 22
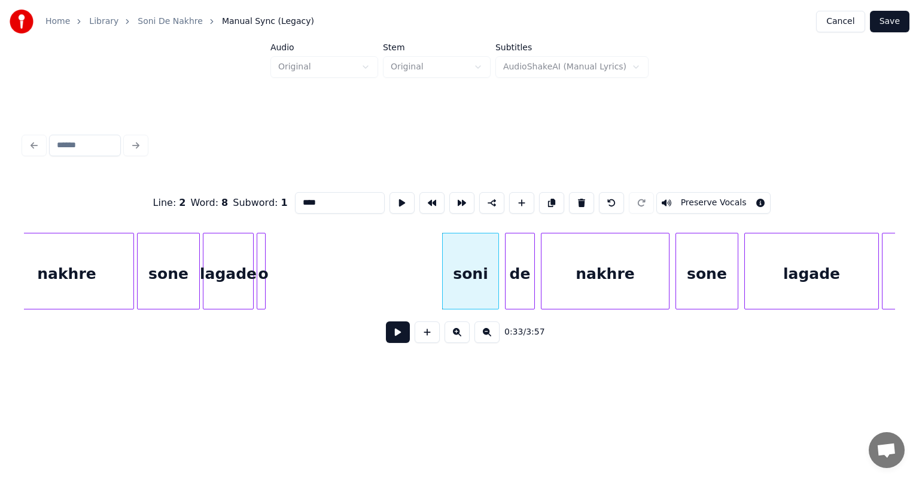
click at [263, 270] on div at bounding box center [263, 270] width 4 height 75
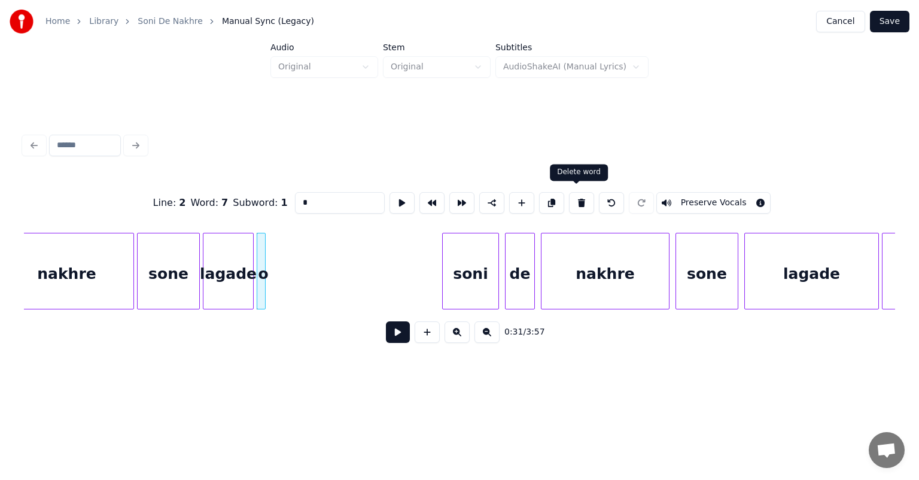
click at [581, 199] on button at bounding box center [581, 203] width 25 height 22
type input "****"
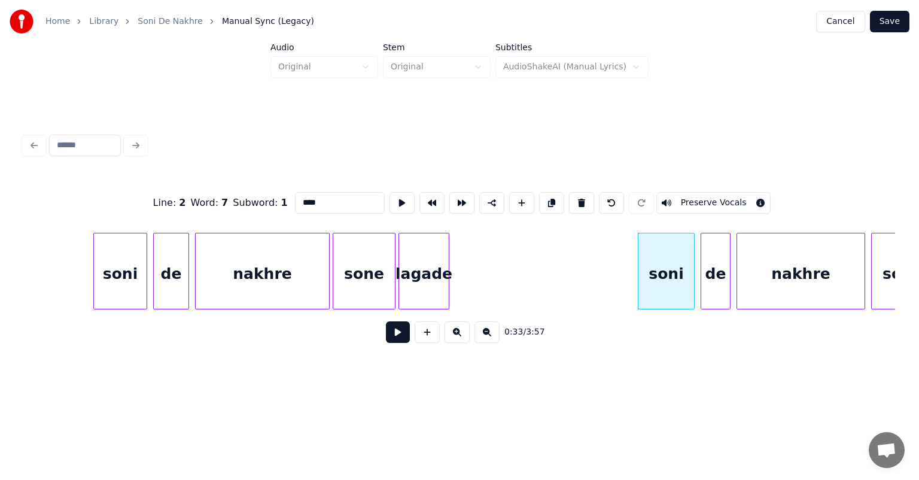
scroll to position [0, 4276]
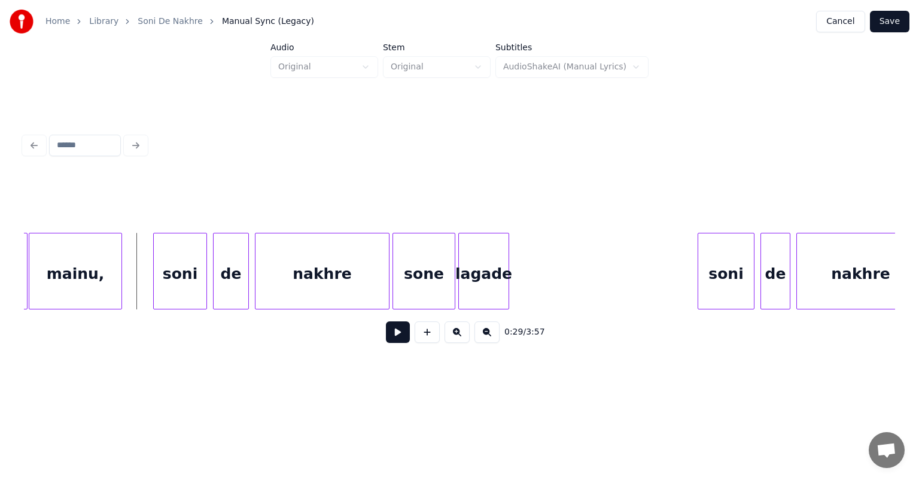
click at [397, 343] on button at bounding box center [398, 332] width 24 height 22
click at [386, 321] on button at bounding box center [398, 332] width 24 height 22
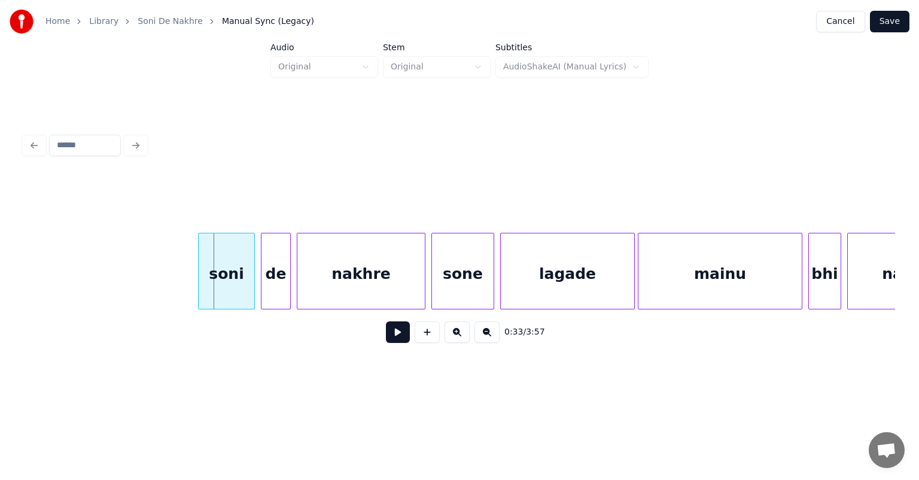
scroll to position [0, 4856]
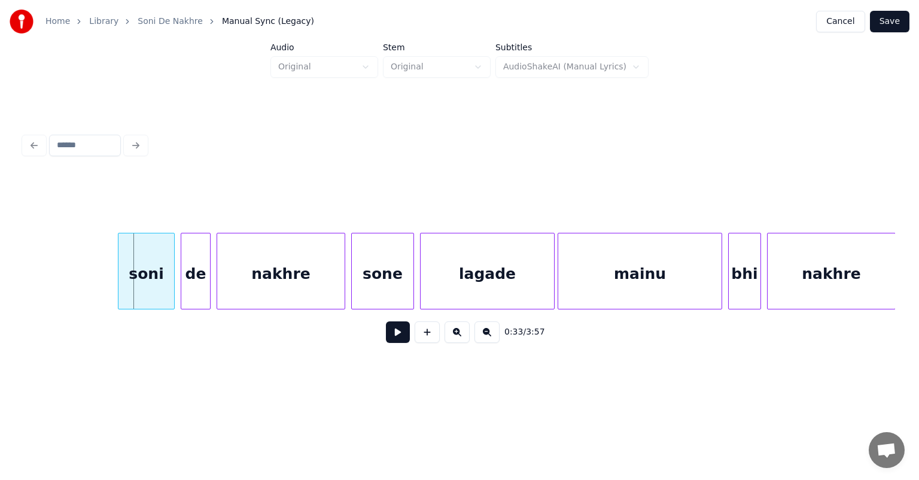
click at [394, 336] on button at bounding box center [398, 332] width 24 height 22
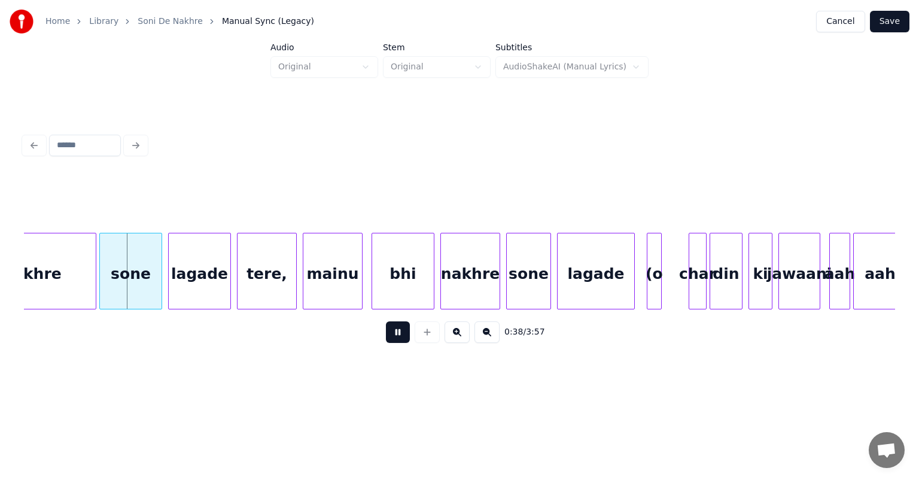
scroll to position [0, 5676]
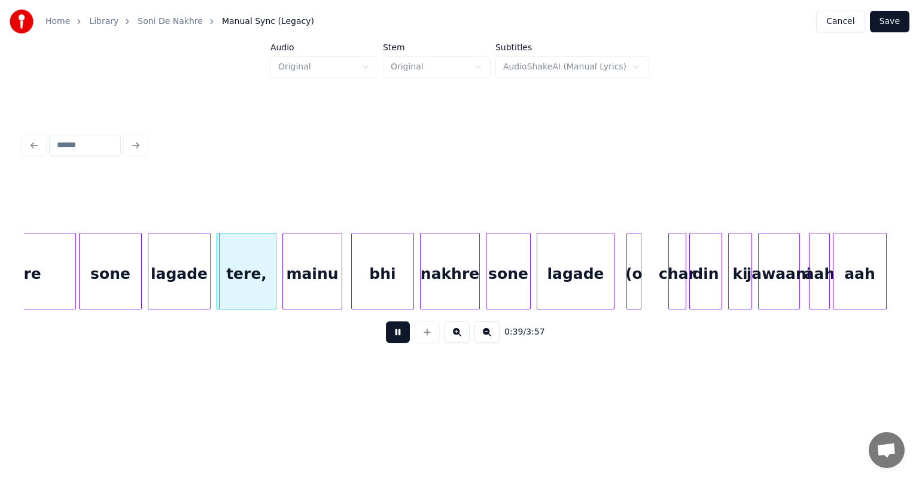
click at [386, 321] on button at bounding box center [398, 332] width 24 height 22
click at [400, 337] on button at bounding box center [398, 332] width 24 height 22
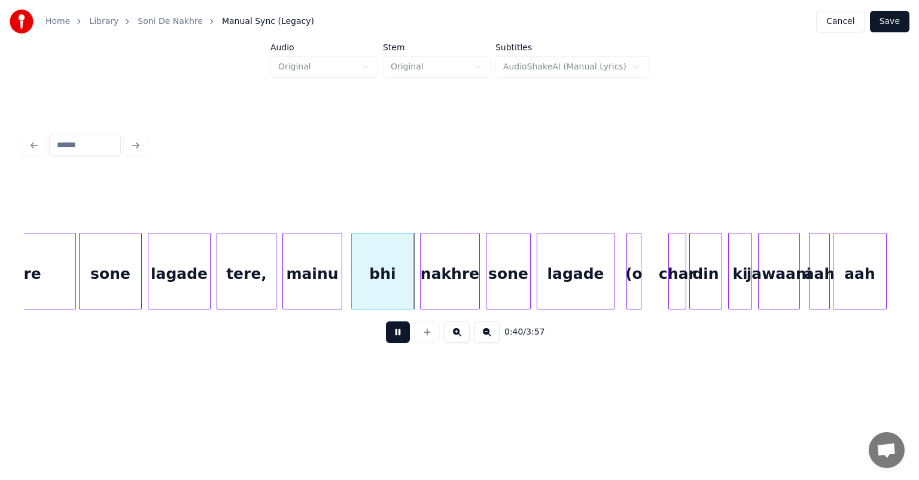
click at [400, 337] on button at bounding box center [398, 332] width 24 height 22
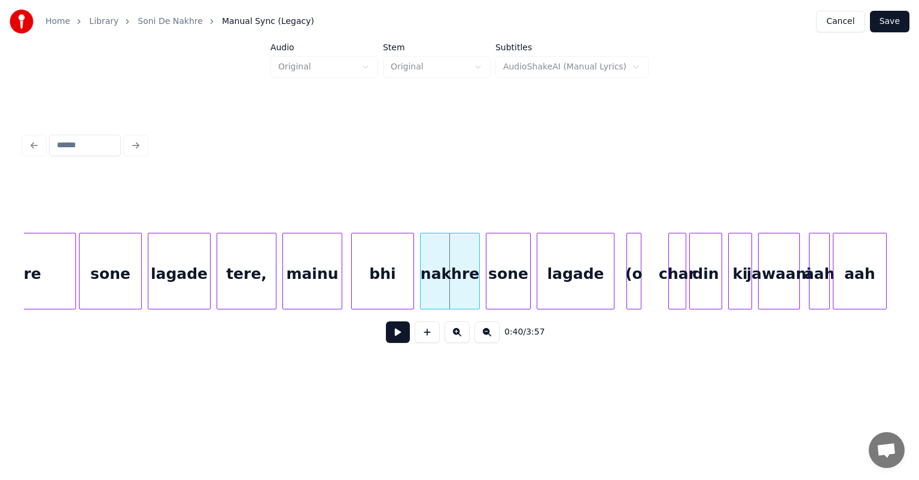
click at [583, 280] on div "lagade" at bounding box center [575, 273] width 77 height 81
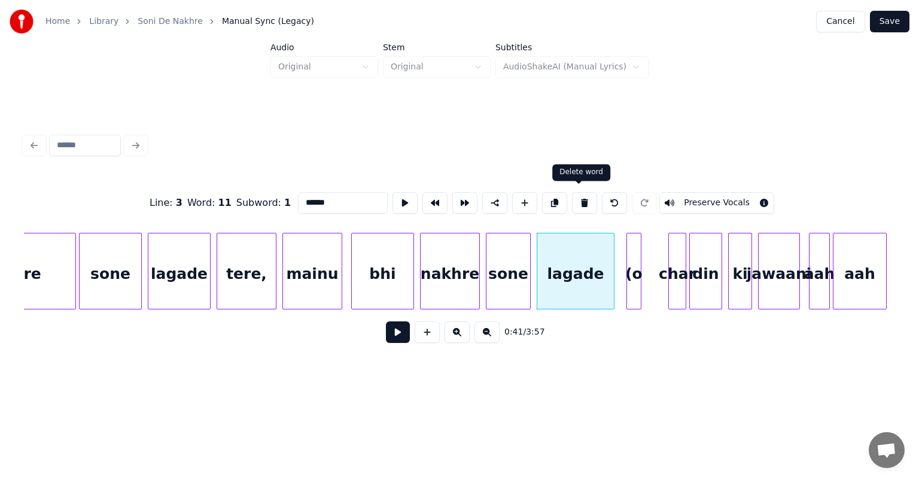
click at [579, 200] on button at bounding box center [584, 203] width 25 height 22
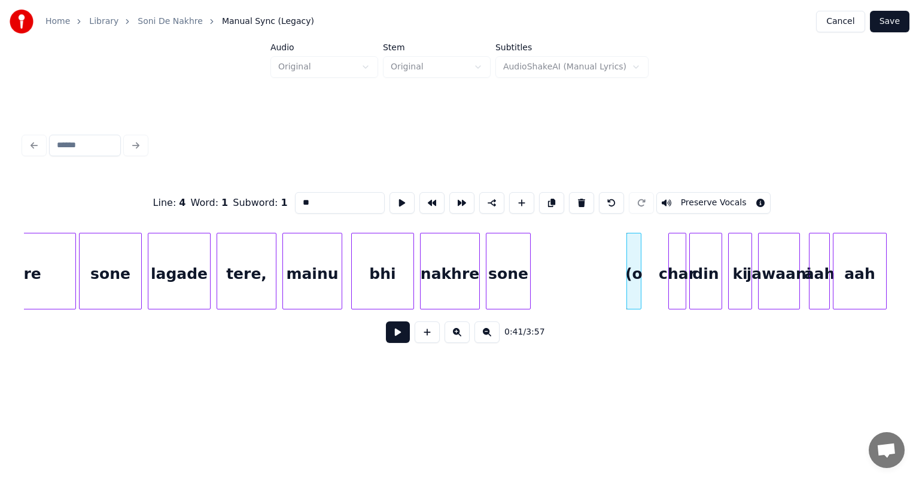
click at [512, 268] on div "sone" at bounding box center [508, 273] width 44 height 81
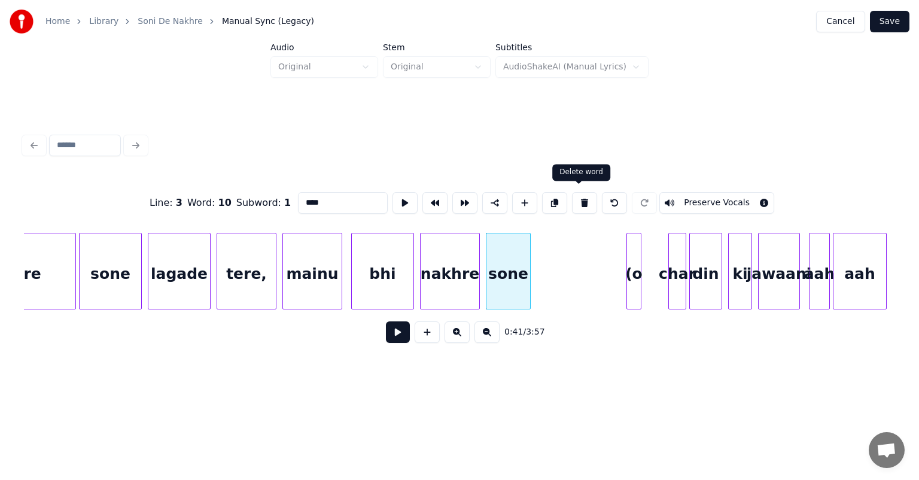
click at [576, 196] on button at bounding box center [584, 203] width 25 height 22
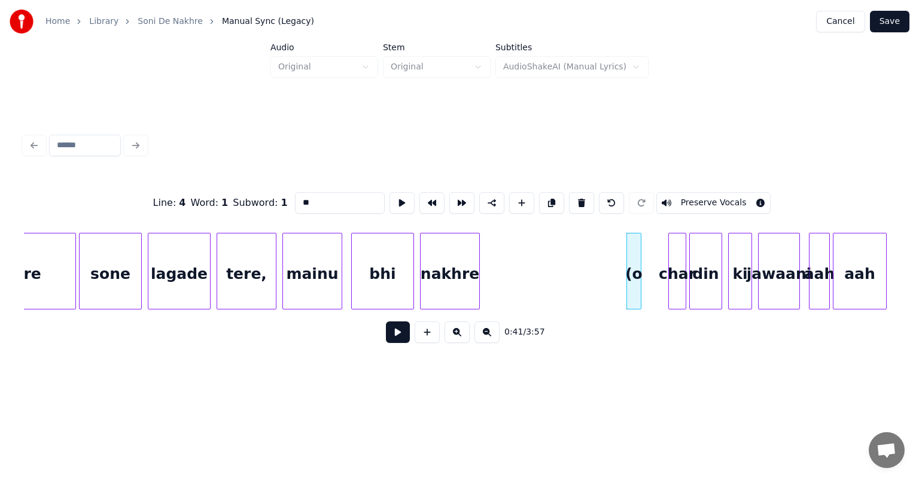
click at [458, 268] on div "nakhre" at bounding box center [450, 273] width 59 height 81
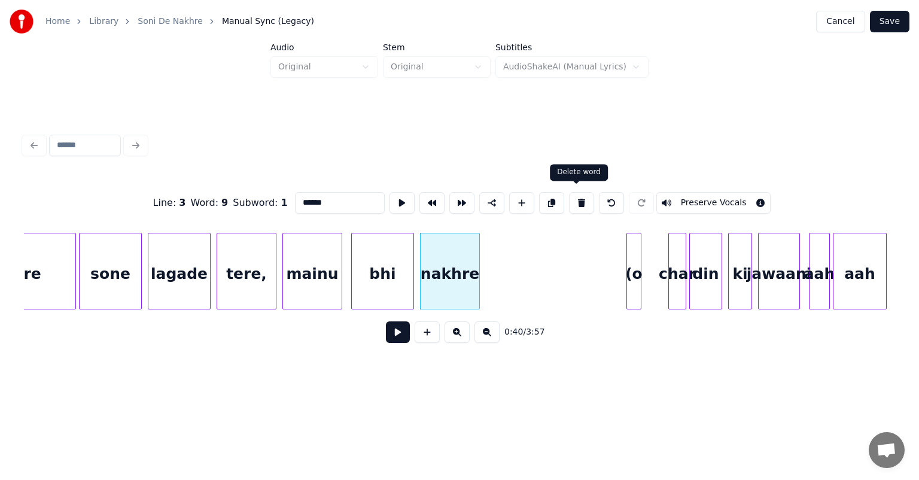
click at [572, 199] on button at bounding box center [581, 203] width 25 height 22
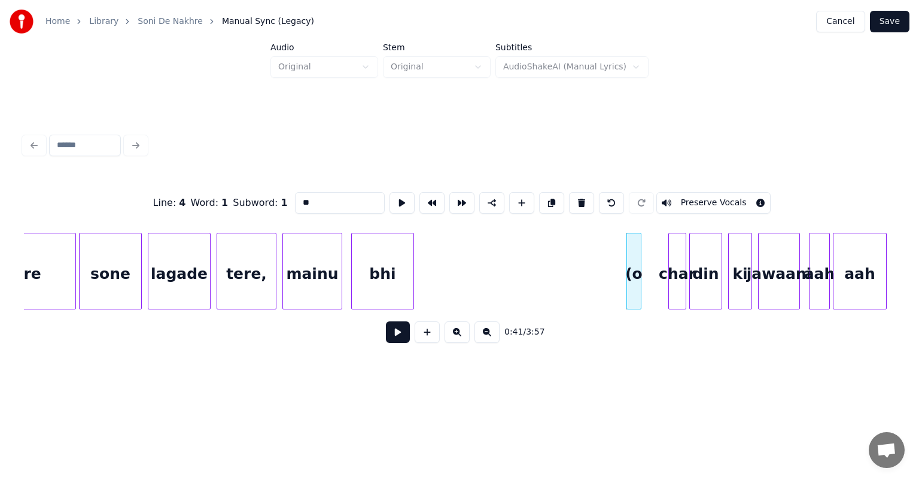
click at [407, 263] on div "bhi" at bounding box center [383, 273] width 62 height 81
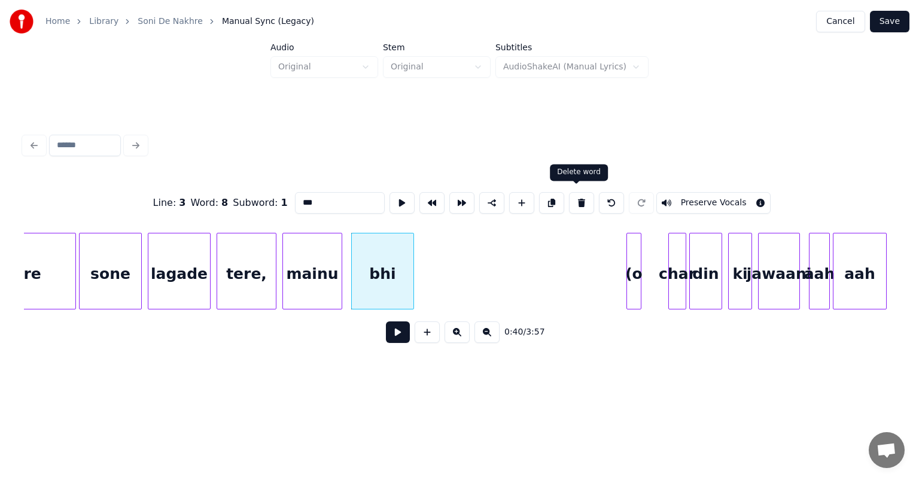
click at [570, 202] on button at bounding box center [581, 203] width 25 height 22
type input "**"
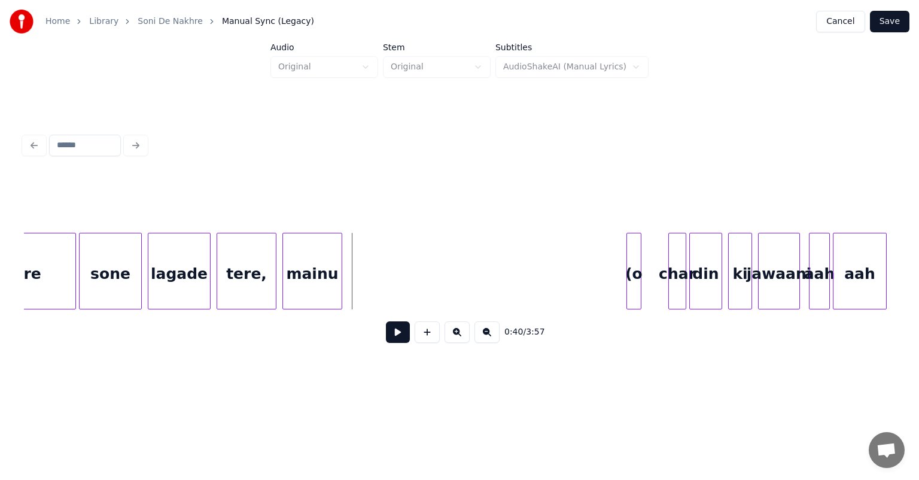
click at [322, 270] on div "mainu" at bounding box center [312, 273] width 59 height 81
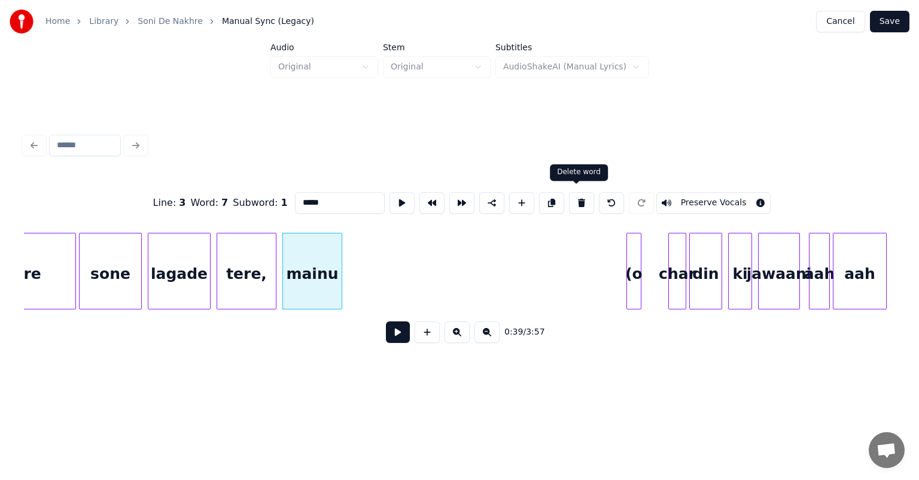
click at [578, 194] on button at bounding box center [581, 203] width 25 height 22
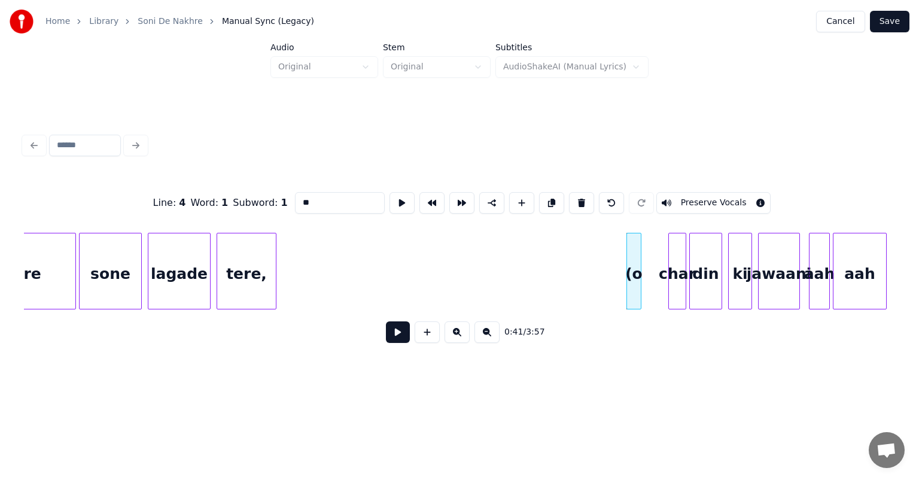
click at [44, 248] on div "nakhre" at bounding box center [11, 273] width 127 height 81
type input "******"
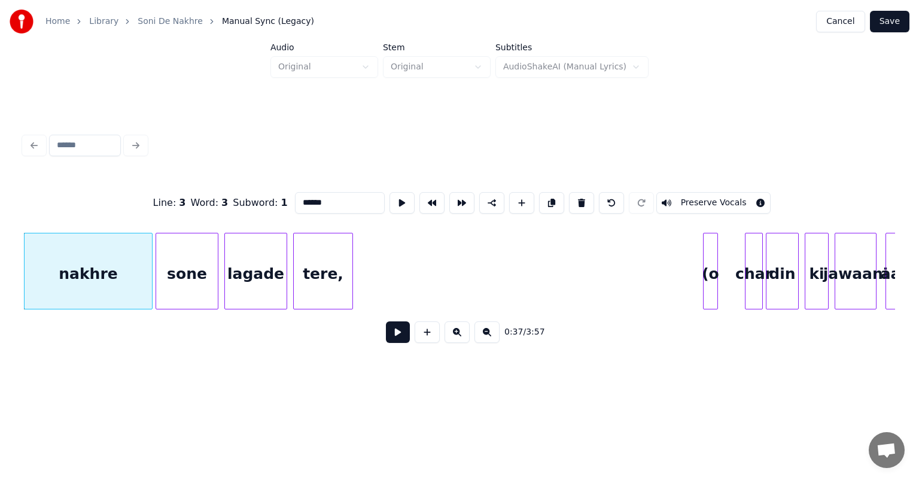
click at [398, 336] on button at bounding box center [398, 332] width 24 height 22
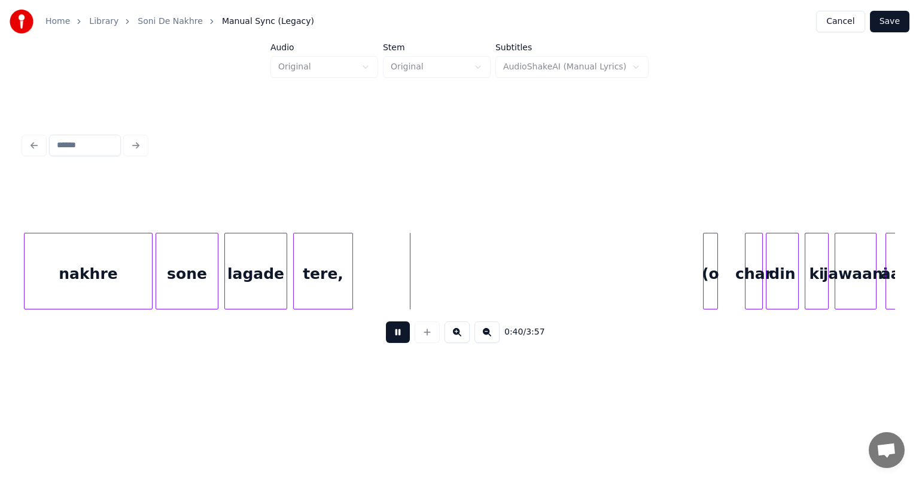
click at [398, 336] on button at bounding box center [398, 332] width 24 height 22
click at [338, 266] on div "tere," at bounding box center [323, 273] width 59 height 81
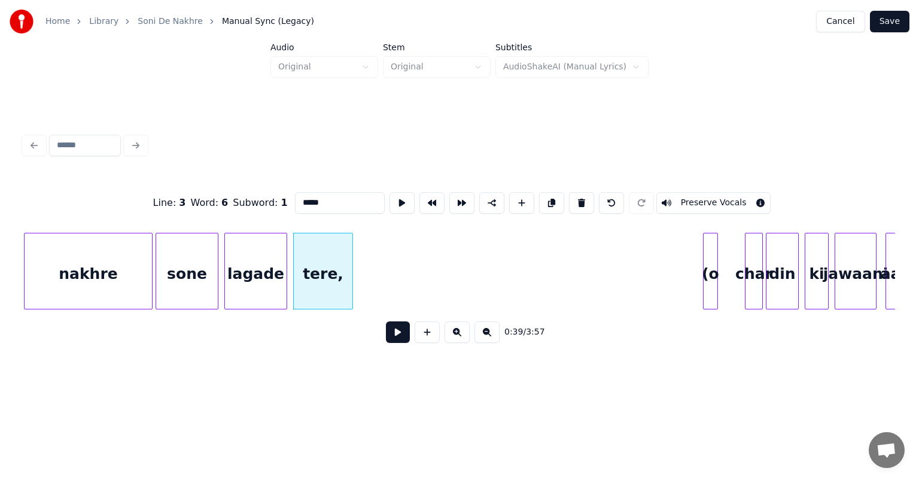
click at [333, 276] on div "tere," at bounding box center [323, 273] width 59 height 81
click at [574, 199] on button at bounding box center [581, 203] width 25 height 22
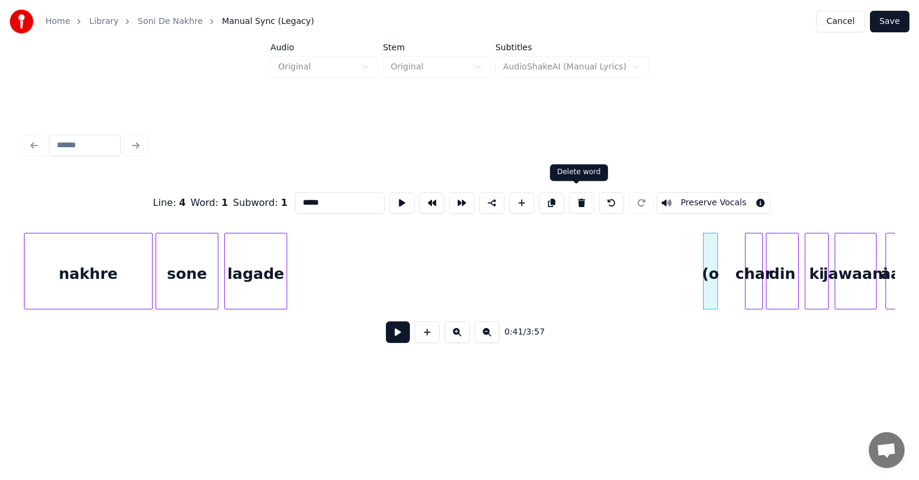
type input "**"
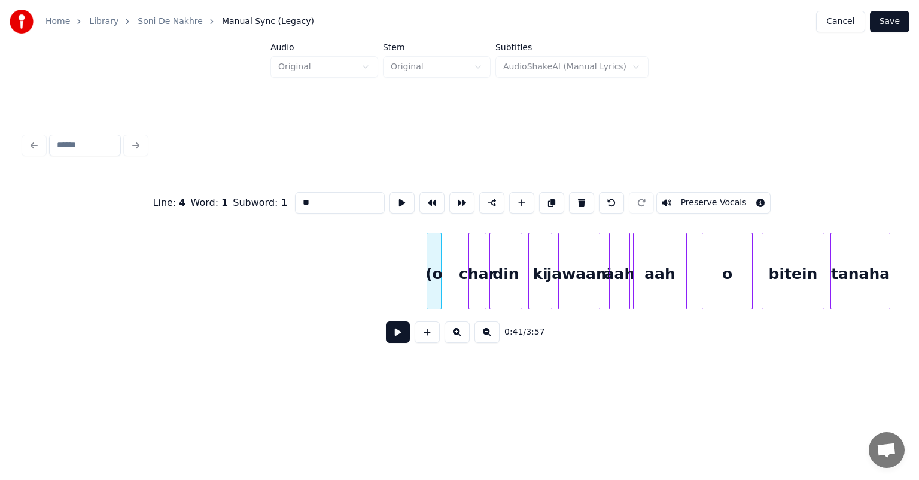
scroll to position [0, 5935]
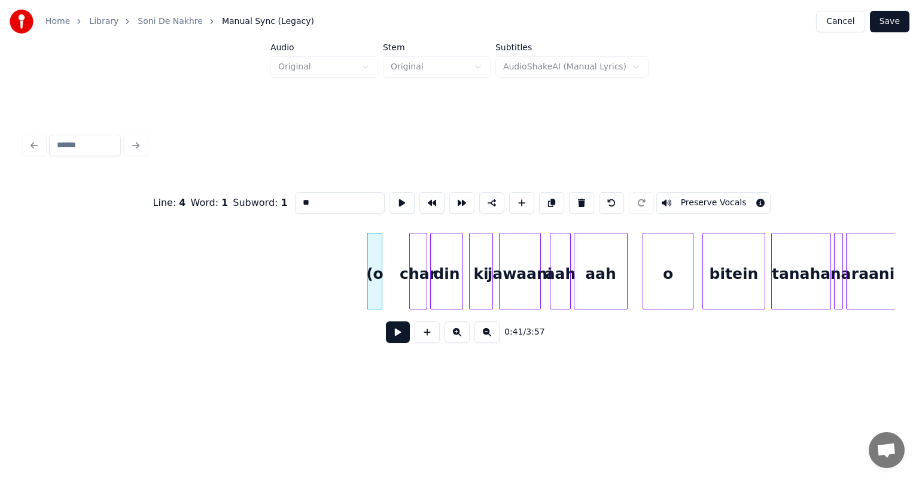
drag, startPoint x: 328, startPoint y: 269, endPoint x: 351, endPoint y: 272, distance: 23.0
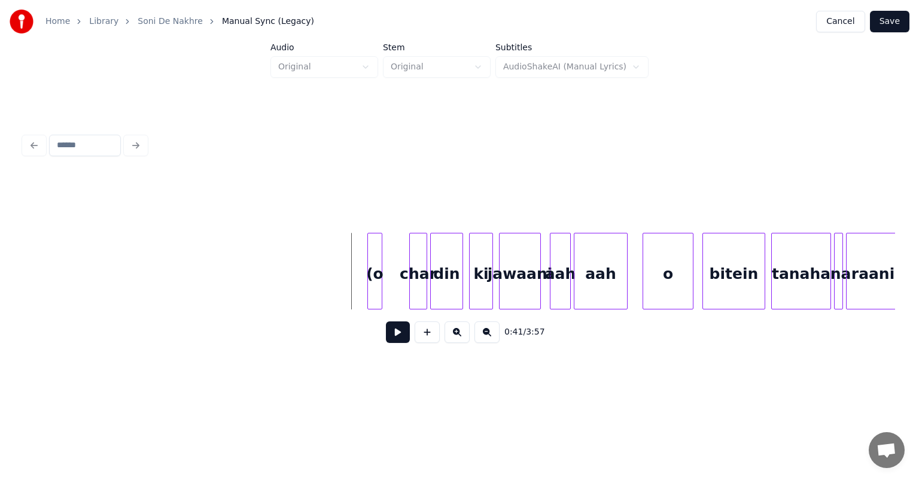
click at [373, 250] on div "(o" at bounding box center [375, 273] width 14 height 81
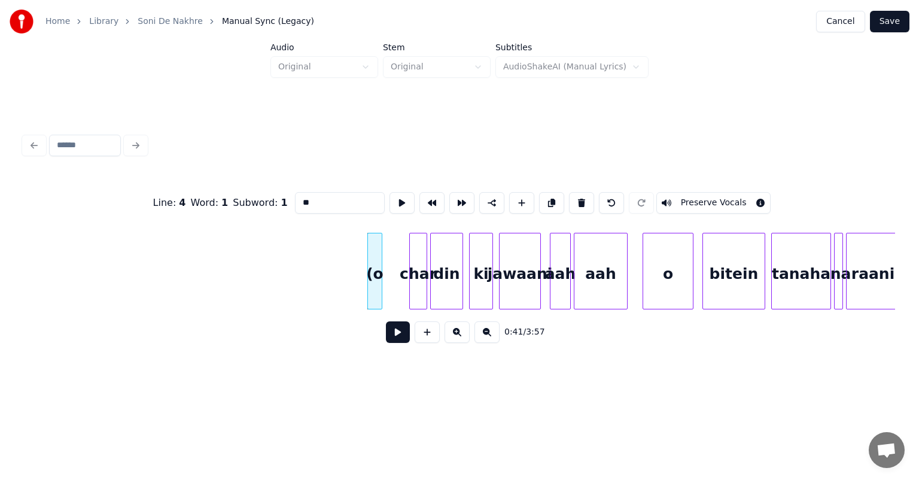
click at [418, 255] on div "char" at bounding box center [418, 273] width 17 height 81
click at [371, 245] on div "(o" at bounding box center [375, 273] width 14 height 81
type input "**"
click at [428, 199] on button at bounding box center [431, 203] width 25 height 22
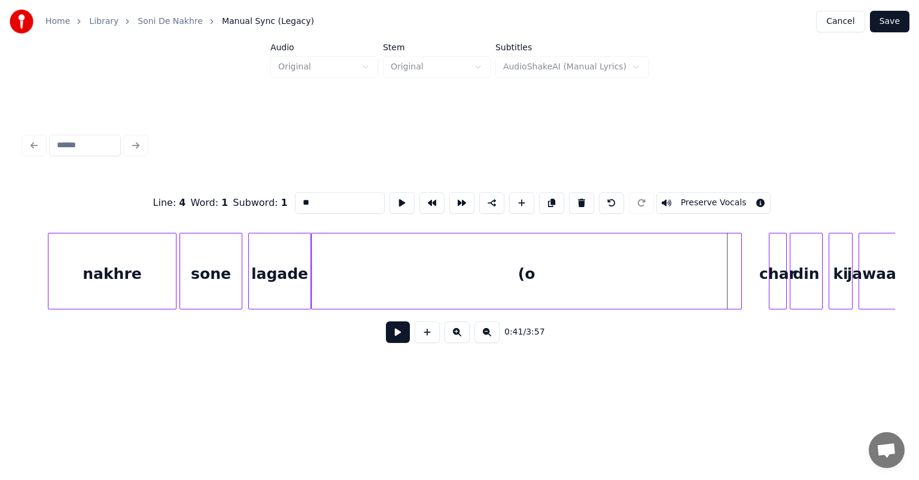
scroll to position [0, 5676]
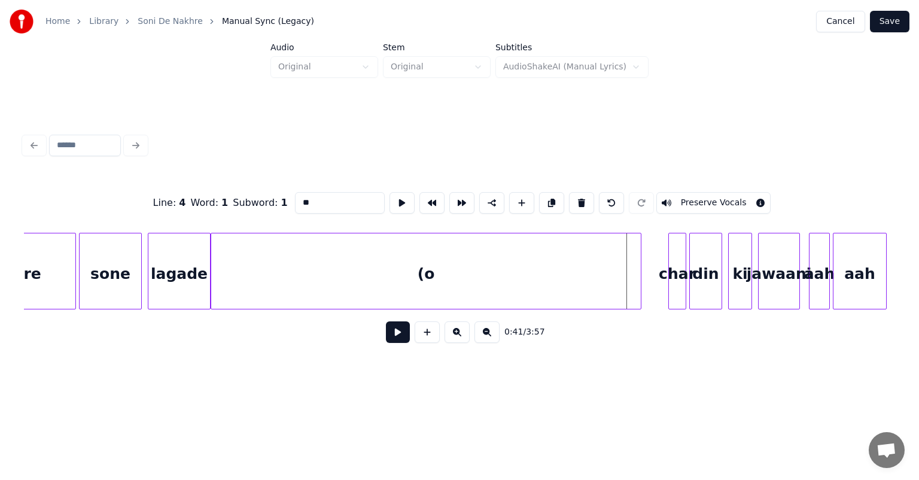
click at [337, 275] on div "(o" at bounding box center [425, 273] width 429 height 81
click at [263, 273] on div "(o" at bounding box center [434, 273] width 429 height 81
click at [243, 275] on div at bounding box center [244, 270] width 4 height 75
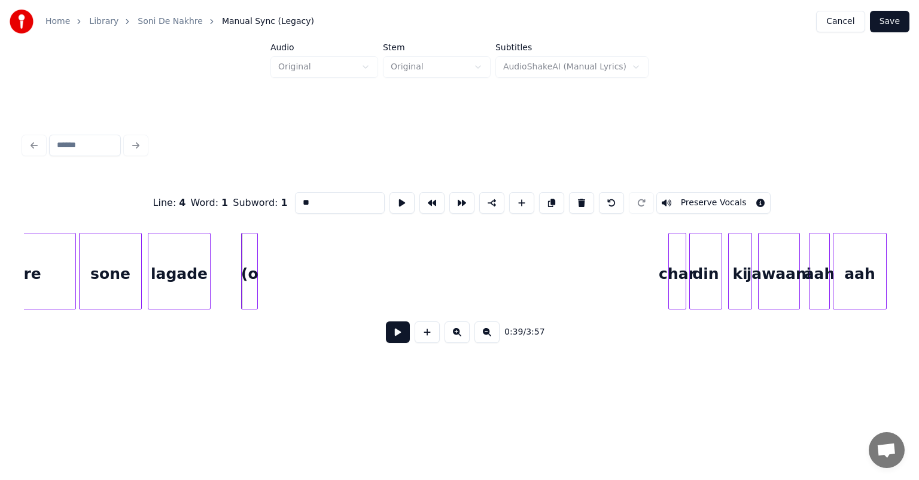
click at [256, 278] on div at bounding box center [256, 270] width 4 height 75
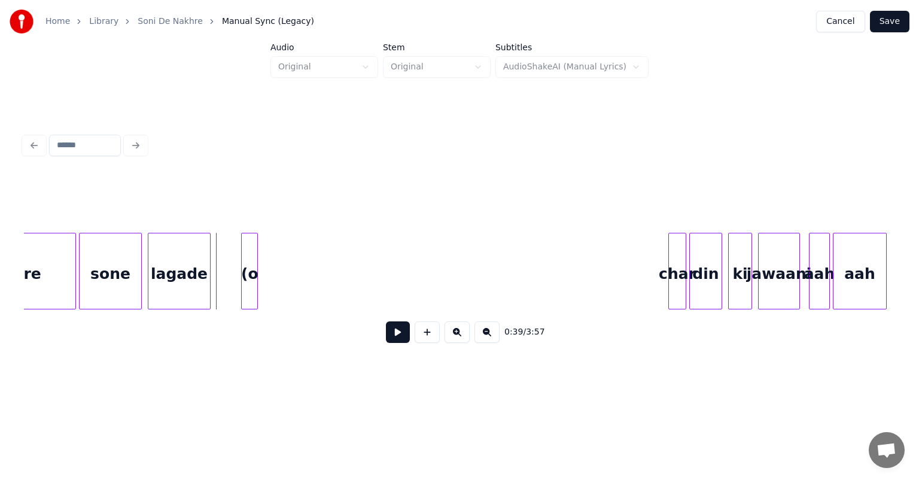
click at [407, 336] on button at bounding box center [398, 332] width 24 height 22
click at [397, 337] on button at bounding box center [398, 332] width 24 height 22
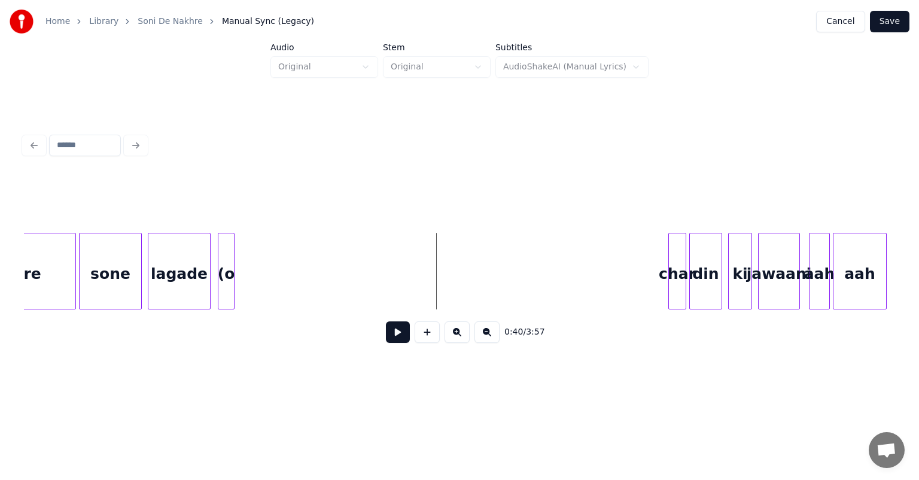
click at [224, 253] on div "(o" at bounding box center [226, 273] width 16 height 81
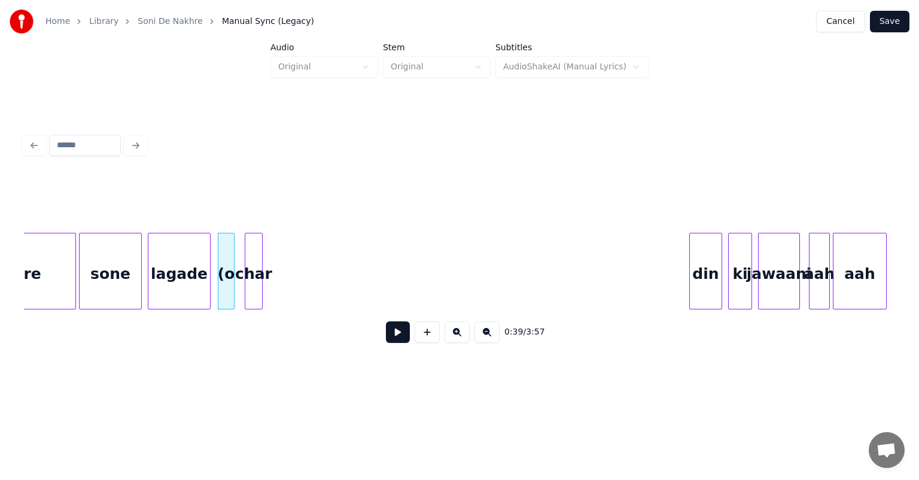
click at [255, 288] on div "char" at bounding box center [253, 273] width 17 height 81
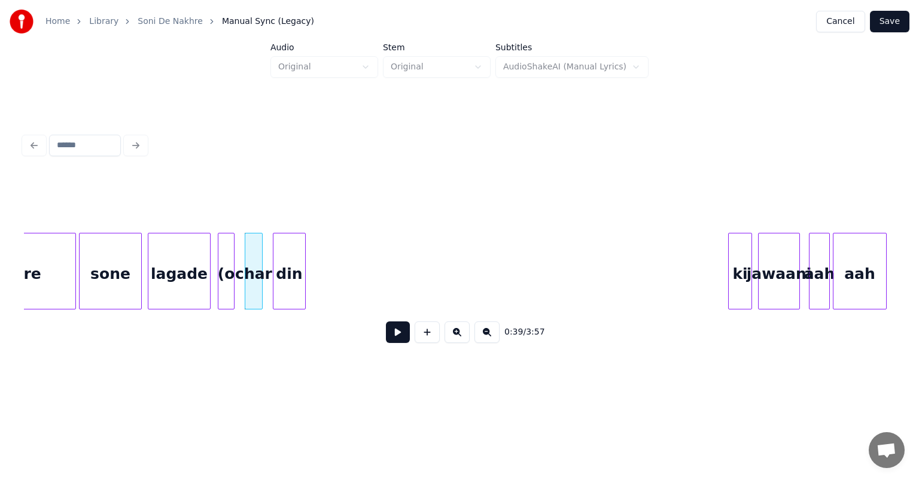
click at [290, 287] on div "din" at bounding box center [289, 273] width 32 height 81
click at [254, 272] on div "char" at bounding box center [253, 273] width 17 height 81
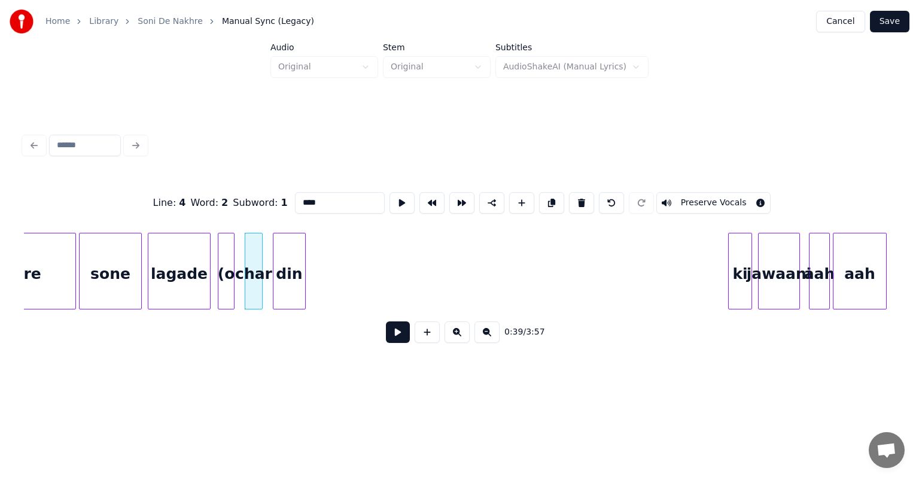
click at [254, 272] on div "char" at bounding box center [253, 273] width 17 height 81
click at [425, 335] on button at bounding box center [427, 332] width 25 height 22
click at [269, 270] on div "<>" at bounding box center [274, 273] width 59 height 81
click at [275, 273] on div at bounding box center [275, 270] width 4 height 75
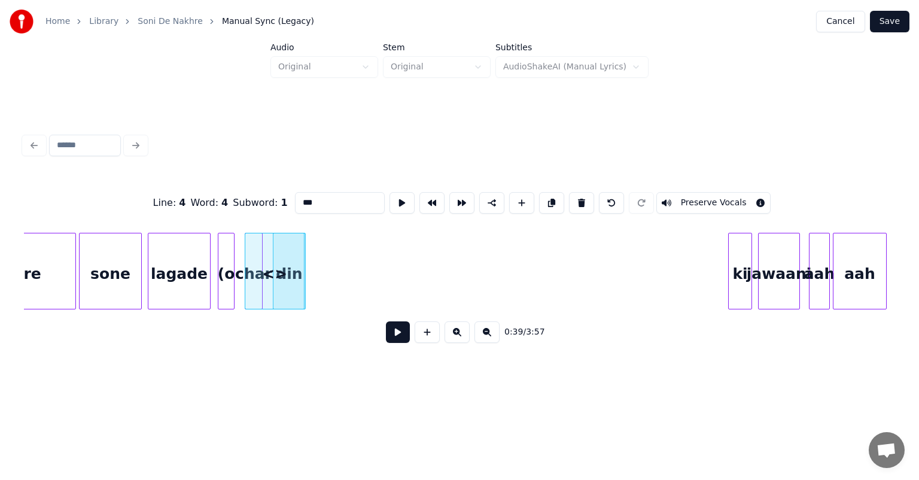
click at [275, 273] on div at bounding box center [275, 270] width 4 height 75
click at [260, 268] on div at bounding box center [260, 270] width 4 height 75
click at [269, 269] on div "<>" at bounding box center [274, 273] width 59 height 81
type input "**"
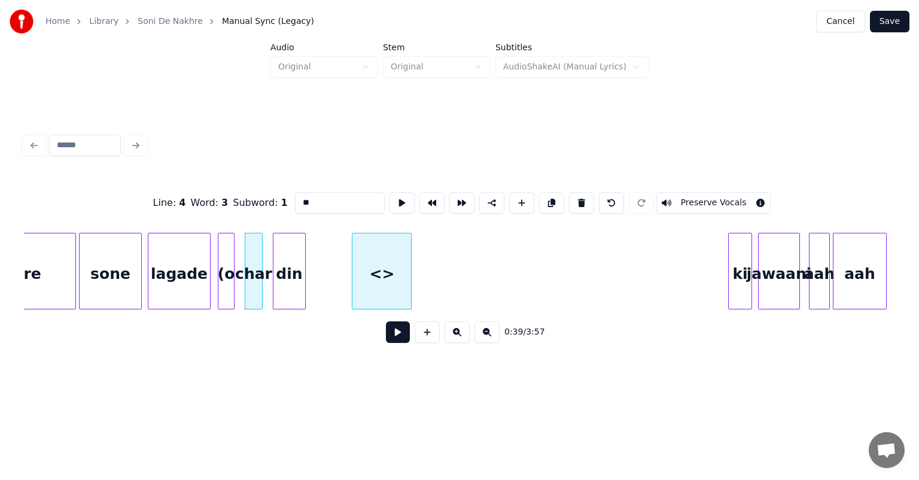
click at [375, 269] on div "<>" at bounding box center [381, 273] width 59 height 81
click at [383, 268] on div "<>" at bounding box center [381, 273] width 59 height 81
click at [383, 275] on div "<>" at bounding box center [381, 273] width 59 height 81
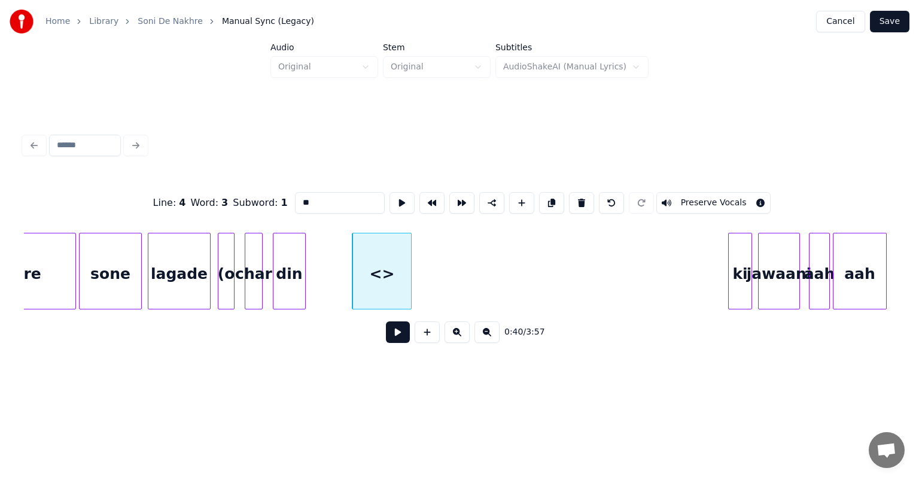
click at [383, 275] on div "<>" at bounding box center [381, 273] width 59 height 81
click at [517, 192] on button at bounding box center [521, 203] width 25 height 22
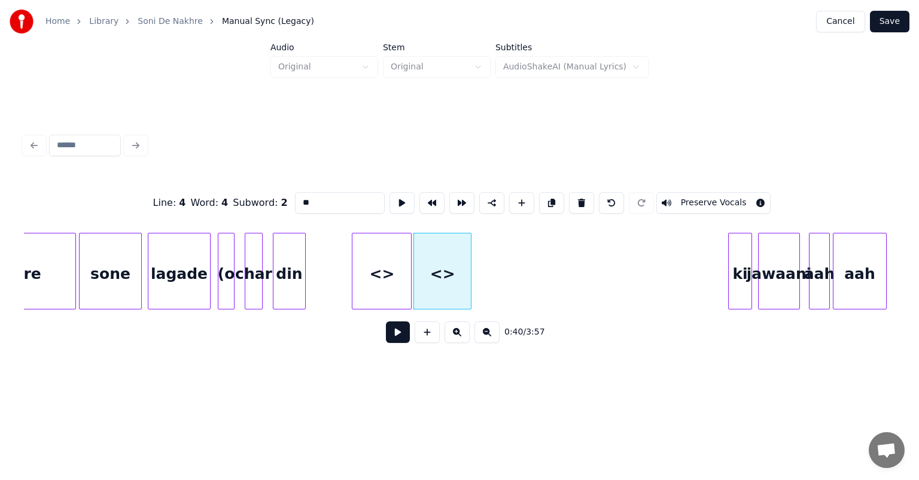
click at [430, 279] on div "<>" at bounding box center [442, 273] width 57 height 81
click at [450, 261] on div "<>" at bounding box center [442, 273] width 57 height 81
click at [433, 279] on div "<>" at bounding box center [442, 273] width 57 height 81
click at [576, 200] on button at bounding box center [581, 203] width 25 height 22
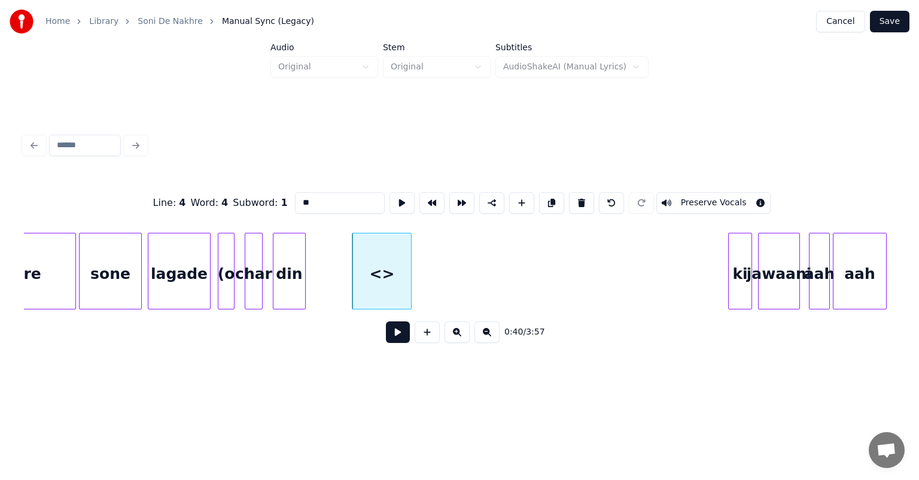
click at [401, 263] on div "<>" at bounding box center [381, 273] width 59 height 81
click at [578, 193] on button at bounding box center [581, 203] width 25 height 22
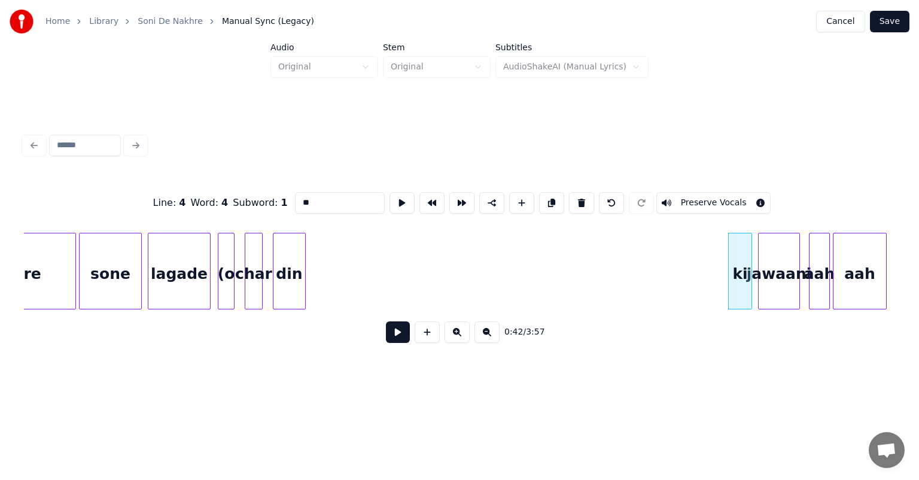
click at [251, 271] on div "char" at bounding box center [253, 273] width 17 height 81
click at [112, 246] on div "sone" at bounding box center [111, 273] width 62 height 81
type input "****"
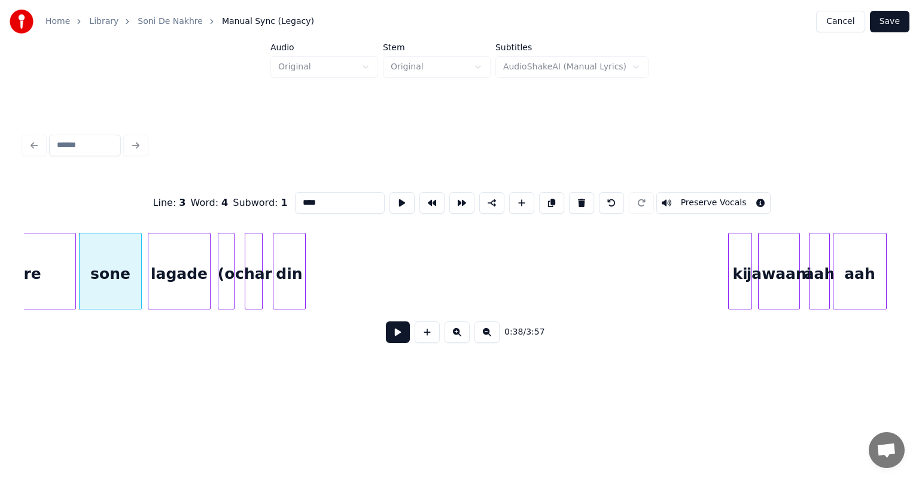
click at [398, 339] on button at bounding box center [398, 332] width 24 height 22
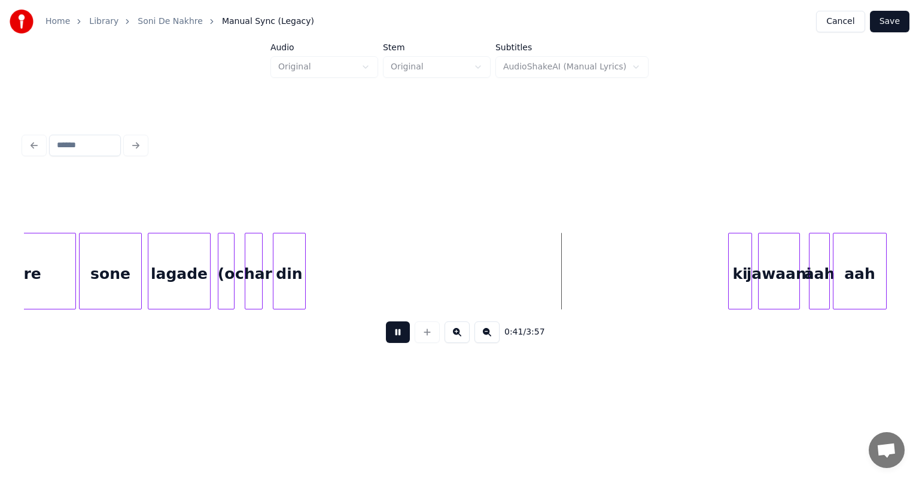
click at [386, 321] on button at bounding box center [398, 332] width 24 height 22
click at [60, 242] on div "nakhre" at bounding box center [11, 273] width 127 height 81
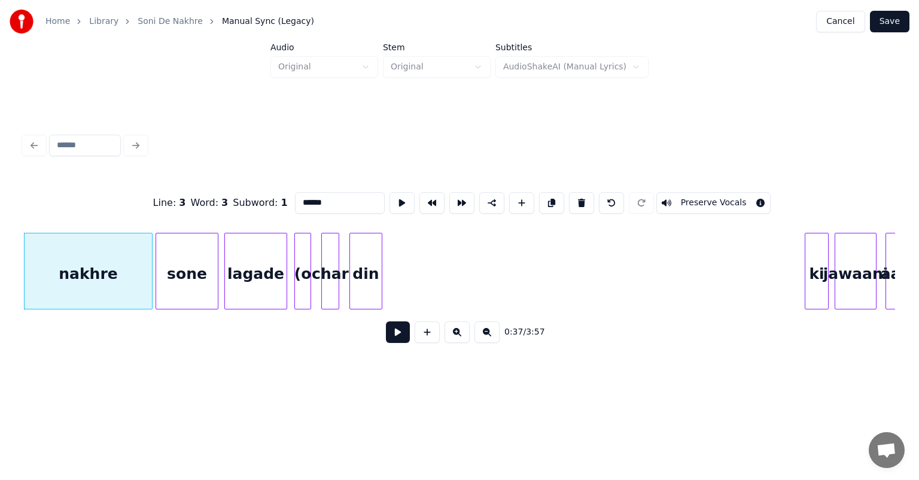
click at [386, 321] on button at bounding box center [398, 332] width 24 height 22
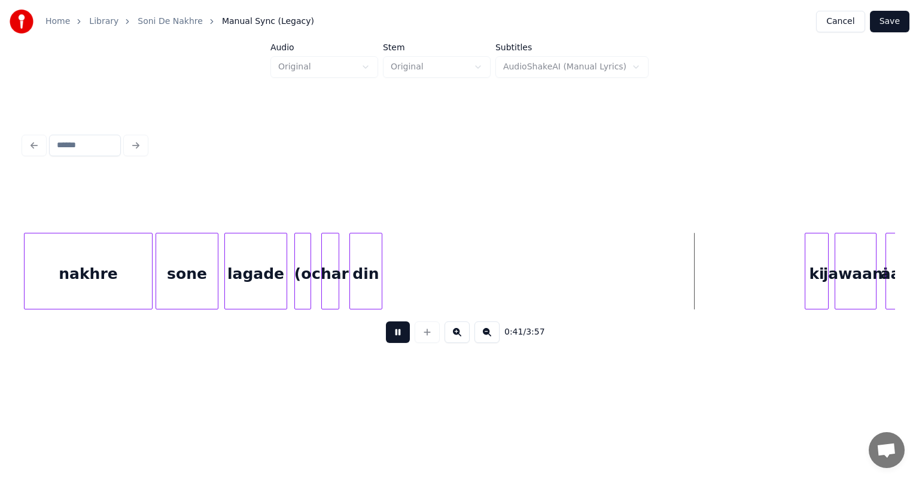
click at [386, 321] on button at bounding box center [398, 332] width 24 height 22
click at [397, 334] on button at bounding box center [398, 332] width 24 height 22
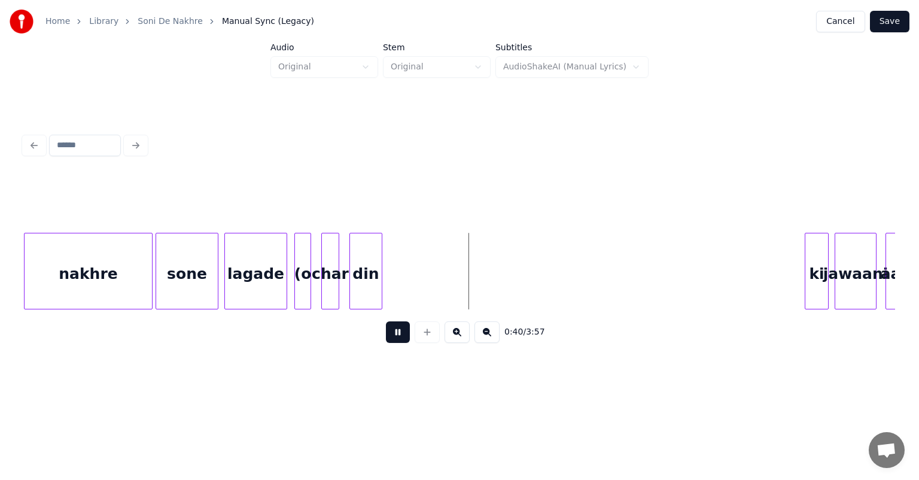
click at [401, 332] on button at bounding box center [398, 332] width 24 height 22
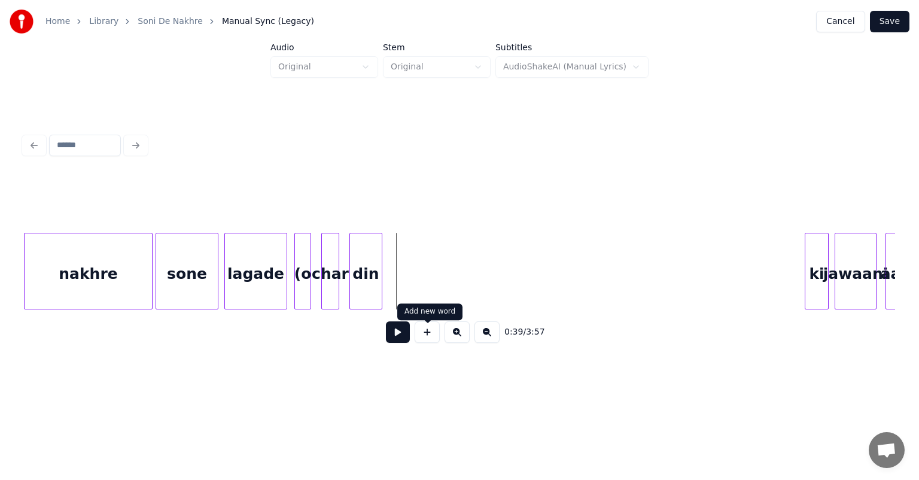
click at [427, 336] on button at bounding box center [427, 332] width 25 height 22
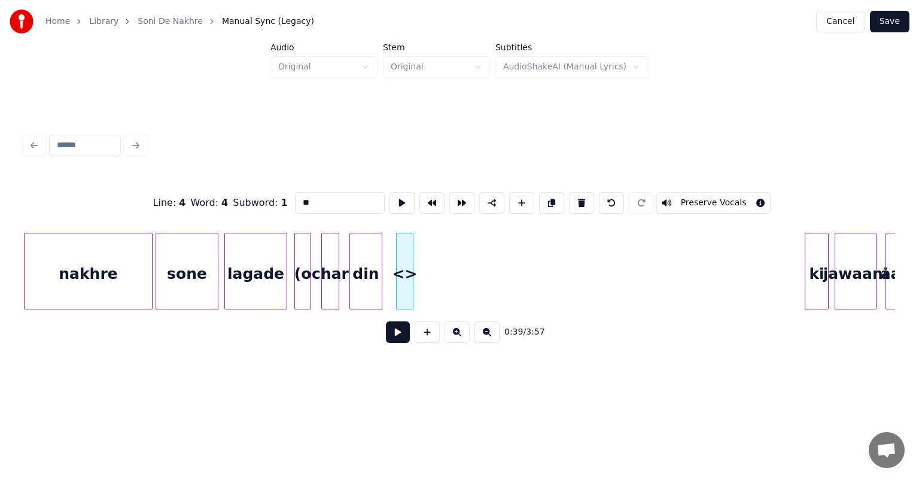
click at [412, 270] on div at bounding box center [411, 270] width 4 height 75
click at [301, 195] on input "**" at bounding box center [340, 203] width 90 height 22
click at [304, 197] on input "**" at bounding box center [340, 203] width 90 height 22
drag, startPoint x: 313, startPoint y: 206, endPoint x: 297, endPoint y: 203, distance: 15.7
click at [297, 203] on input "**" at bounding box center [340, 203] width 90 height 22
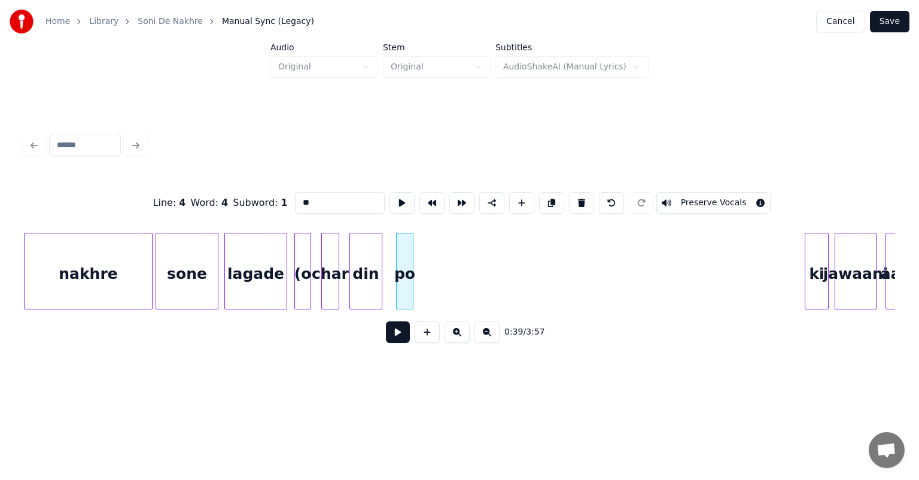
type input "**"
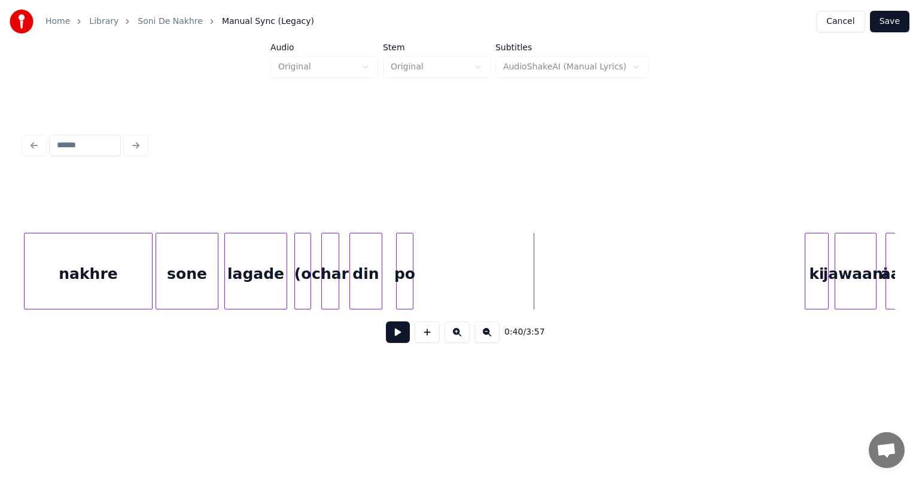
click at [488, 337] on button at bounding box center [486, 332] width 25 height 22
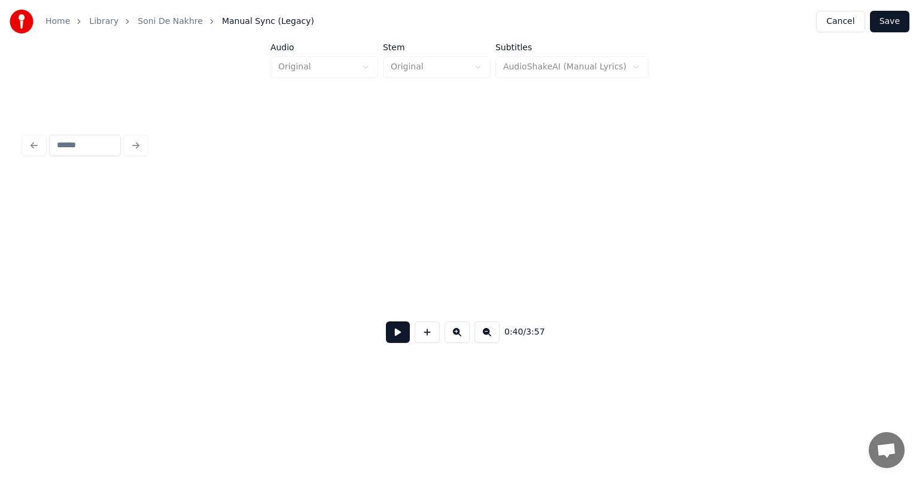
scroll to position [0, 4376]
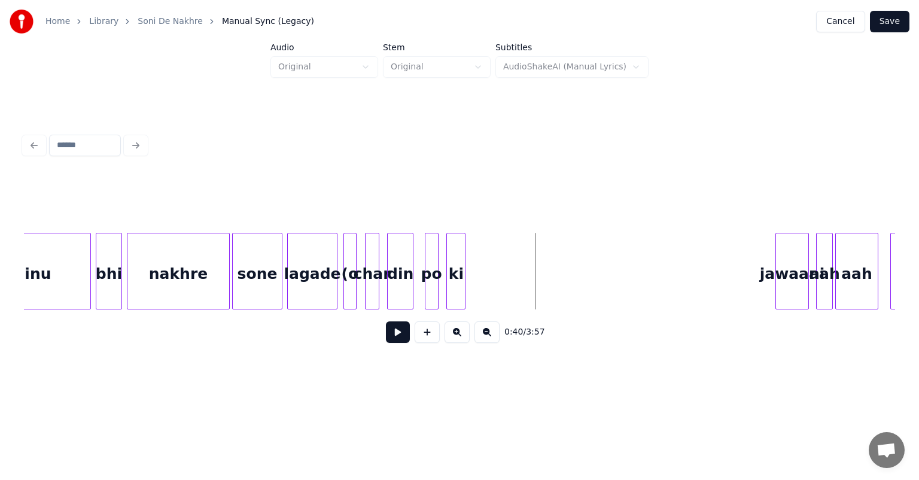
click at [455, 287] on div "ki" at bounding box center [456, 273] width 18 height 81
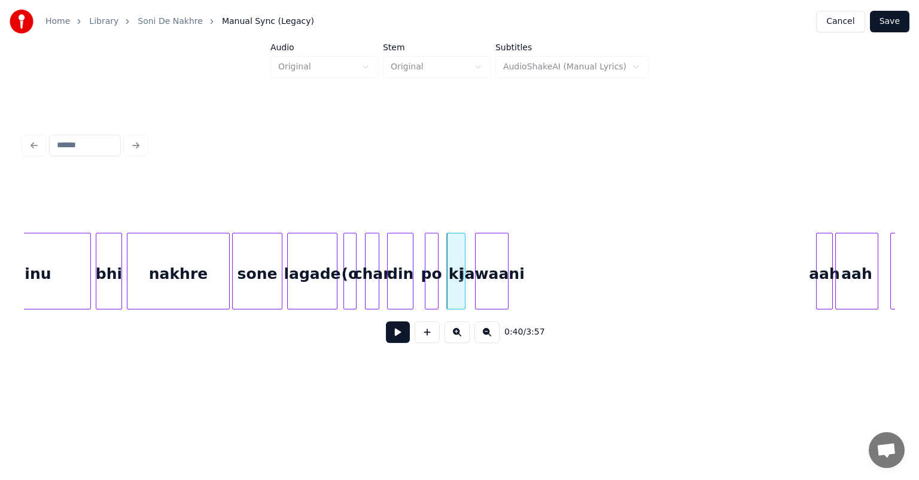
click at [492, 282] on div "jawaani" at bounding box center [492, 273] width 32 height 81
click at [164, 266] on div "nakhre" at bounding box center [178, 273] width 102 height 81
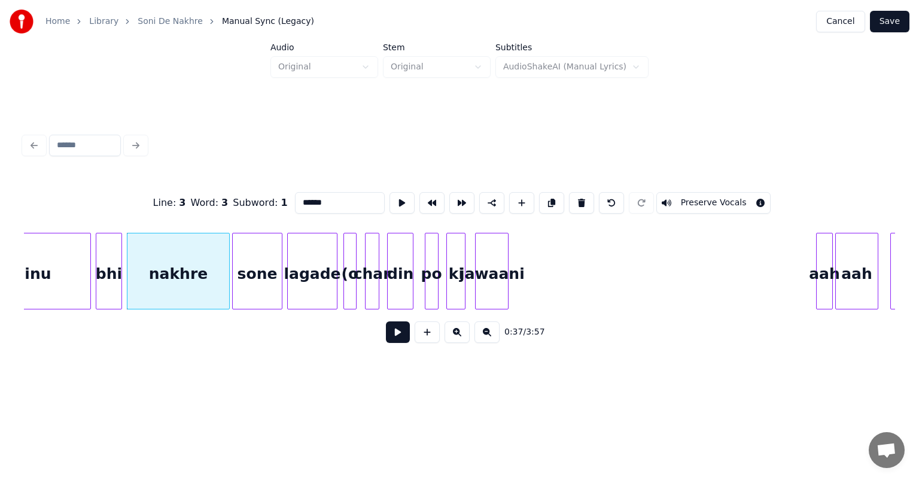
click at [395, 335] on button at bounding box center [398, 332] width 24 height 22
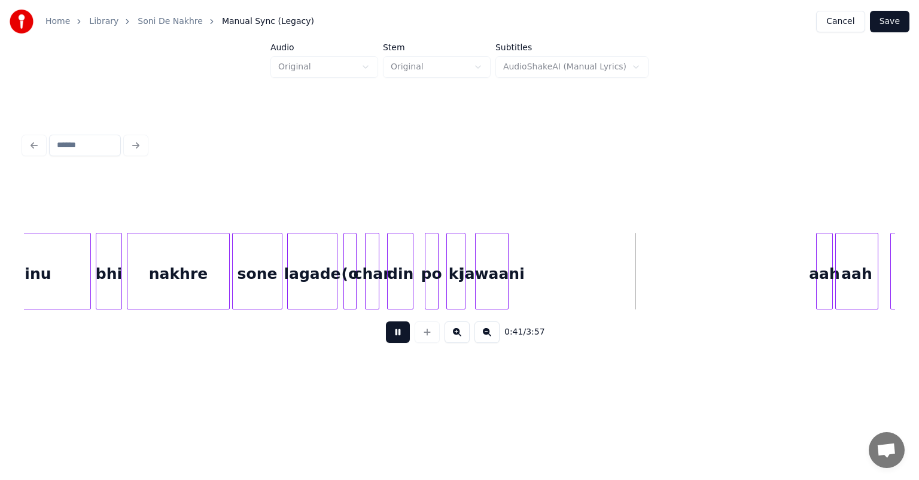
click at [395, 335] on button at bounding box center [398, 332] width 24 height 22
click at [311, 255] on div "lagade" at bounding box center [312, 273] width 49 height 81
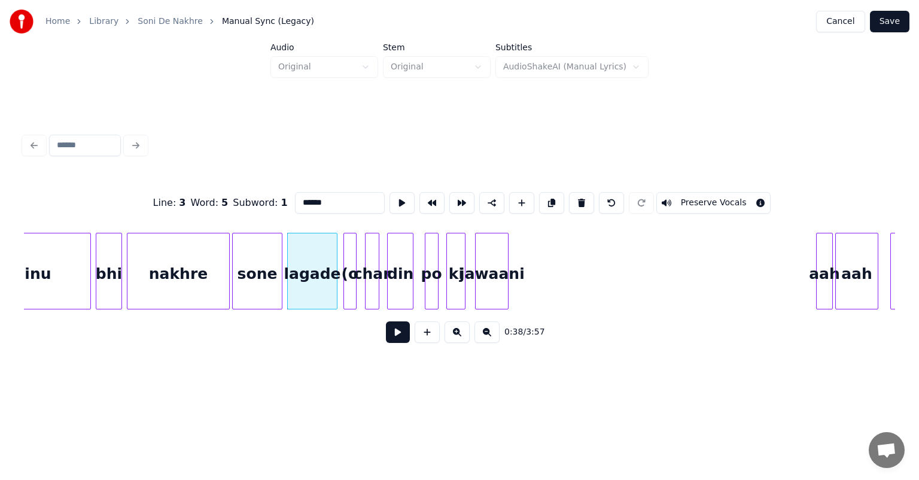
click at [386, 321] on button at bounding box center [398, 332] width 24 height 22
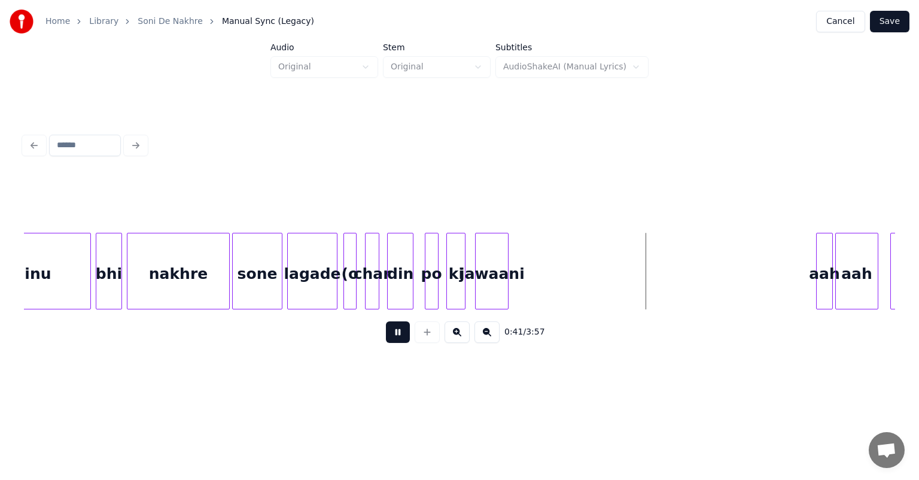
click at [386, 321] on button at bounding box center [398, 332] width 24 height 22
click at [458, 275] on div "ki" at bounding box center [456, 273] width 18 height 81
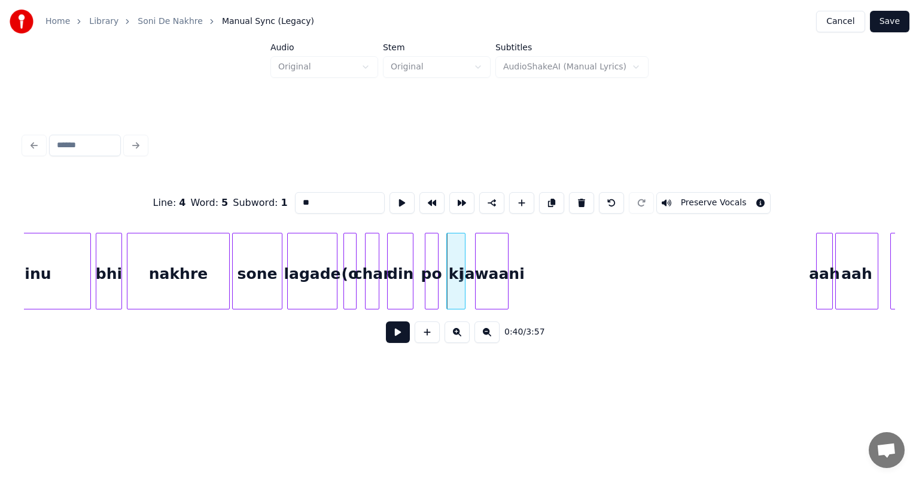
click at [307, 199] on input "**" at bounding box center [340, 203] width 90 height 22
click at [492, 276] on div "jawaani" at bounding box center [492, 273] width 32 height 81
drag, startPoint x: 334, startPoint y: 199, endPoint x: 297, endPoint y: 197, distance: 37.7
click at [297, 197] on input "*******" at bounding box center [340, 203] width 90 height 22
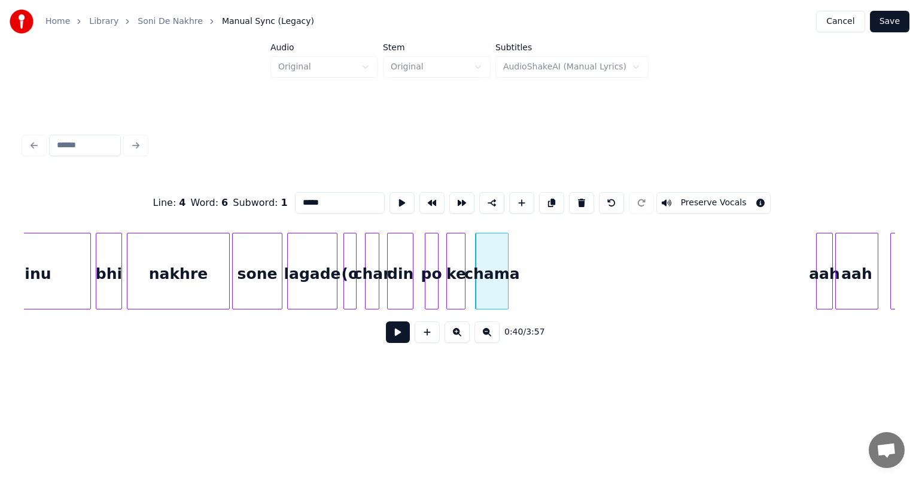
click at [370, 272] on div "char" at bounding box center [371, 273] width 13 height 81
click at [406, 269] on div "din" at bounding box center [400, 273] width 25 height 81
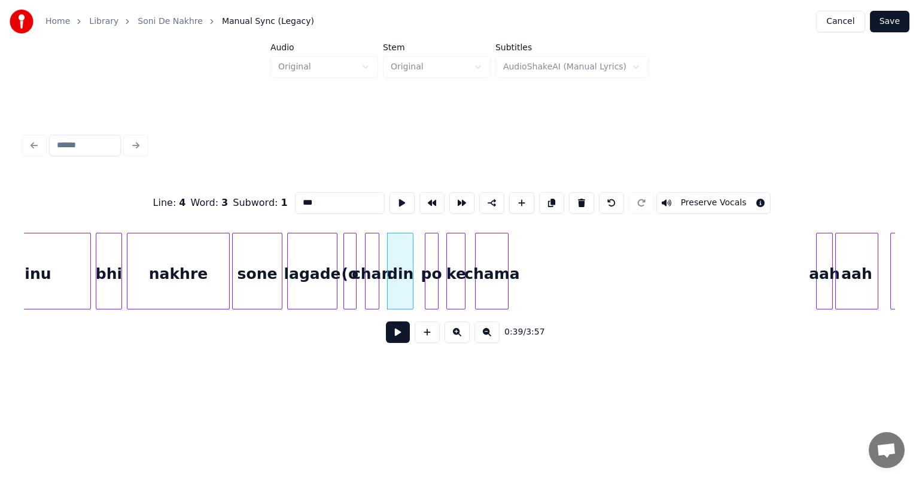
click at [406, 269] on div "din" at bounding box center [400, 273] width 25 height 81
click at [492, 280] on div "chama" at bounding box center [492, 273] width 32 height 81
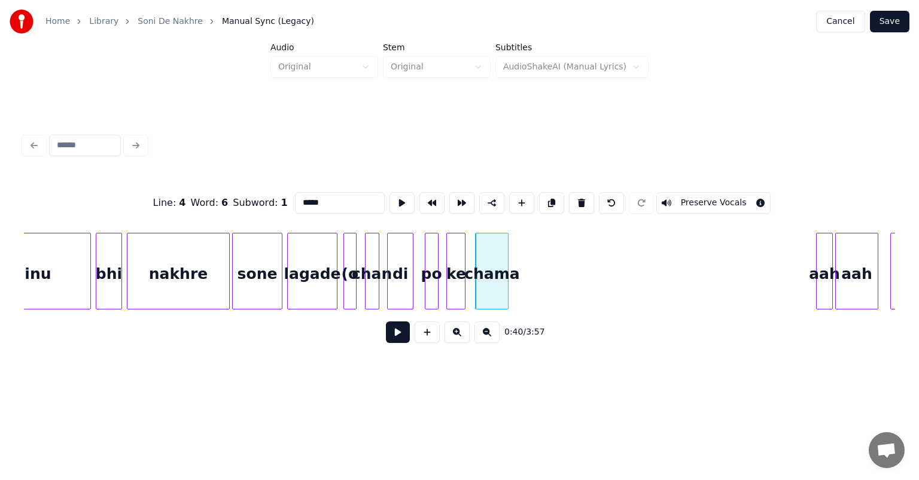
type input "*****"
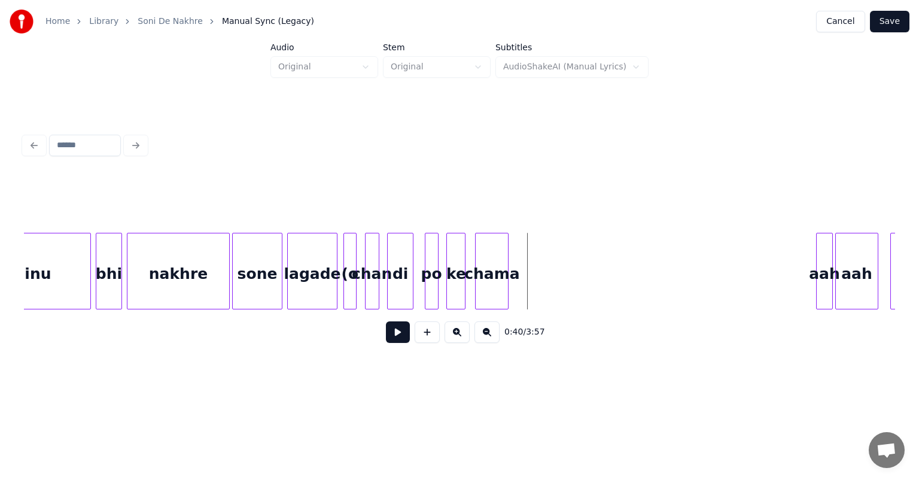
click at [428, 338] on button at bounding box center [427, 332] width 25 height 22
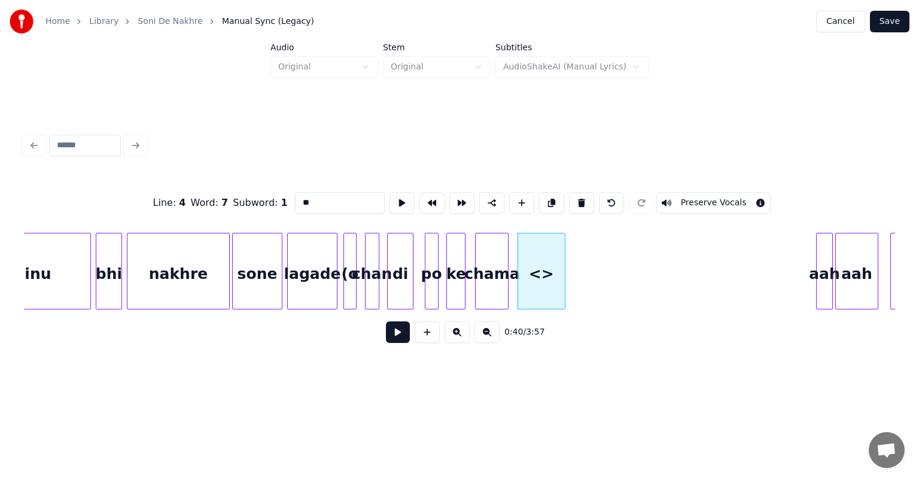
click at [539, 272] on div "<>" at bounding box center [541, 273] width 47 height 81
drag, startPoint x: 315, startPoint y: 201, endPoint x: 290, endPoint y: 198, distance: 25.9
click at [290, 198] on div "Line : 4 Word : 7 Subword : 1 ** Preserve Vocals" at bounding box center [459, 203] width 871 height 60
click at [370, 272] on div "chan" at bounding box center [371, 273] width 13 height 81
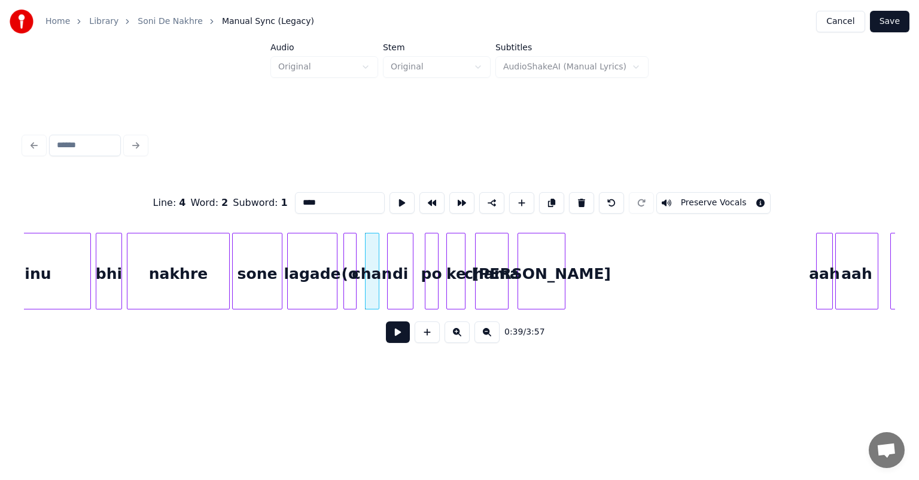
click at [370, 272] on div "chan" at bounding box center [371, 273] width 13 height 81
click at [308, 199] on input "****" at bounding box center [340, 203] width 90 height 22
click at [401, 288] on div "di" at bounding box center [400, 273] width 25 height 81
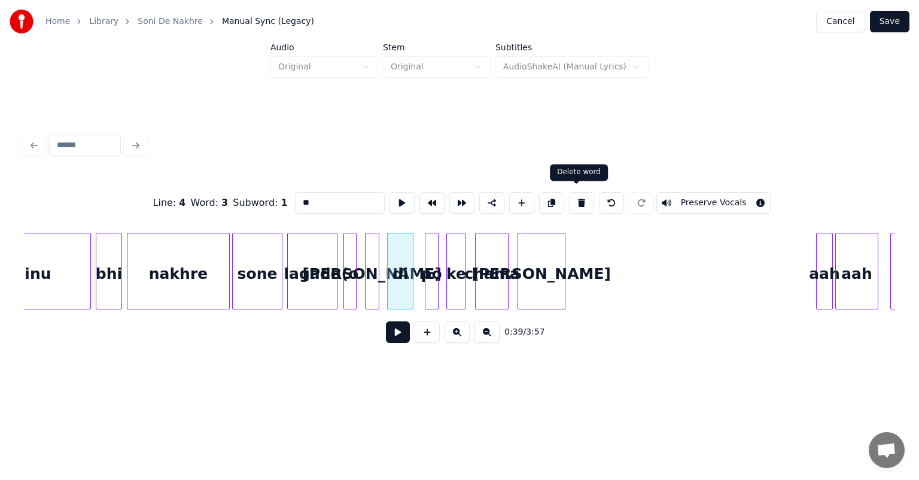
click at [578, 197] on button at bounding box center [581, 203] width 25 height 22
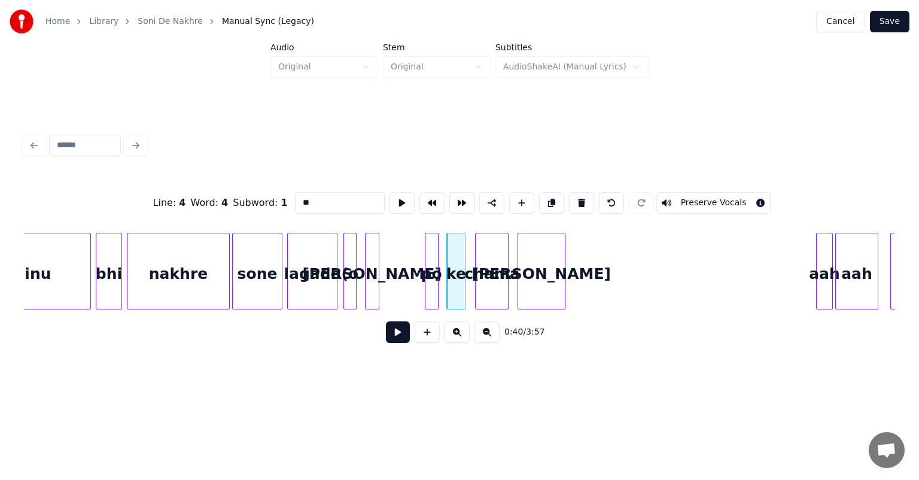
click at [262, 255] on div "sone" at bounding box center [257, 273] width 49 height 81
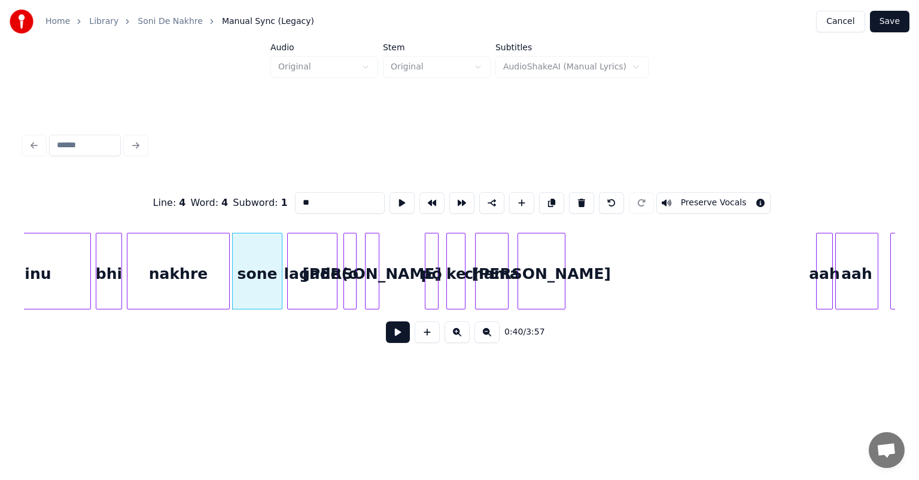
type input "****"
click at [398, 335] on button at bounding box center [398, 332] width 24 height 22
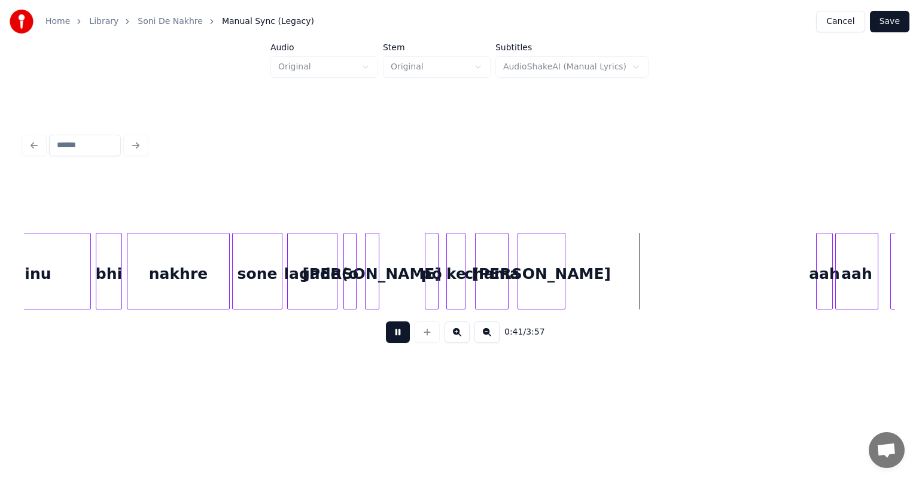
click at [398, 335] on button at bounding box center [398, 332] width 24 height 22
click at [413, 282] on div "po" at bounding box center [415, 273] width 13 height 81
click at [261, 248] on div "sone" at bounding box center [257, 273] width 49 height 81
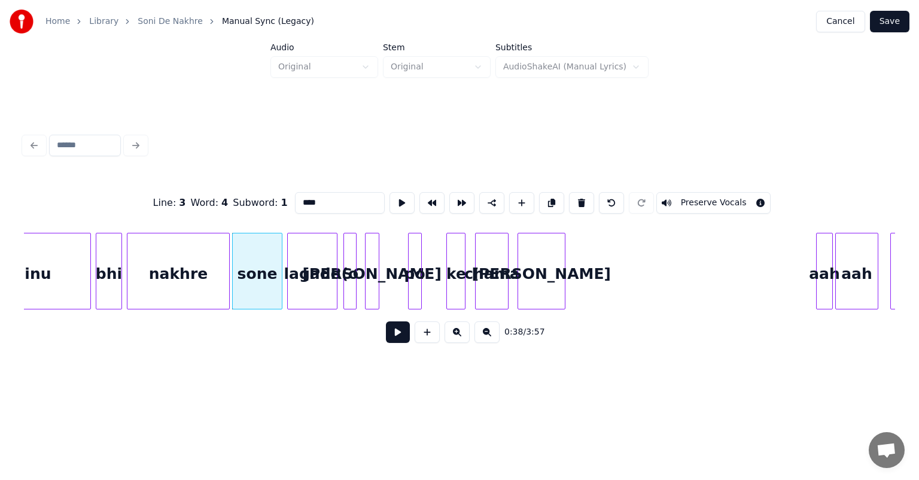
click at [386, 321] on button at bounding box center [398, 332] width 24 height 22
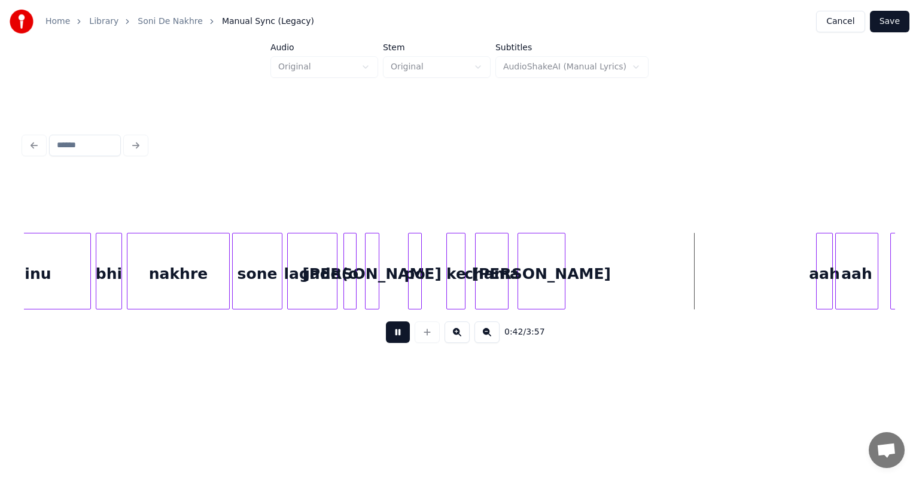
click at [386, 321] on button at bounding box center [398, 332] width 24 height 22
click at [388, 336] on button at bounding box center [398, 332] width 24 height 22
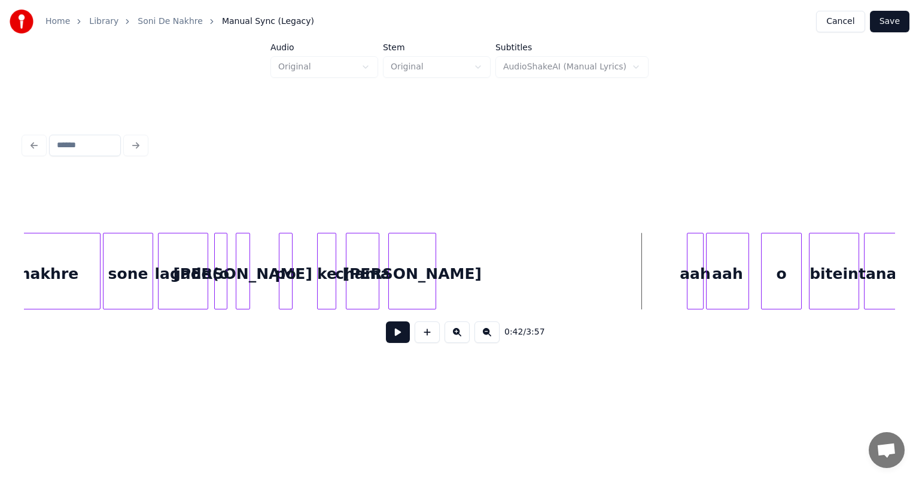
scroll to position [0, 4586]
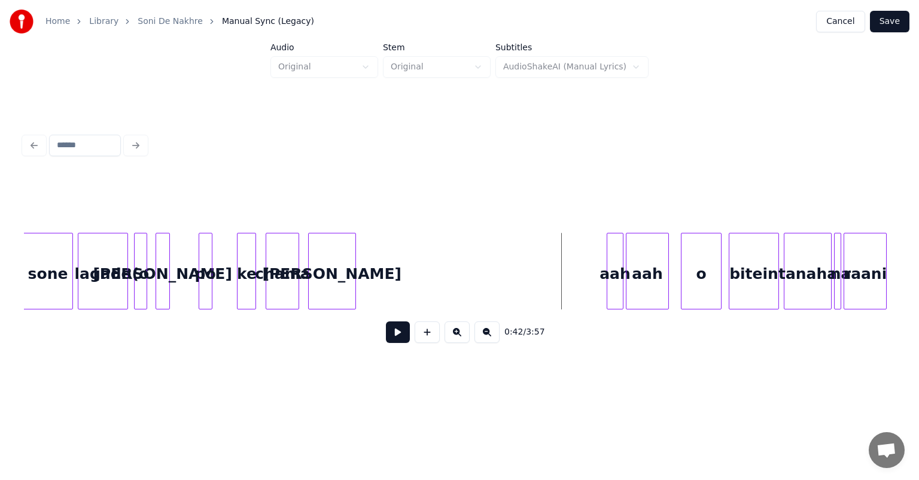
click at [398, 331] on button at bounding box center [398, 332] width 24 height 22
click at [395, 334] on button at bounding box center [398, 332] width 24 height 22
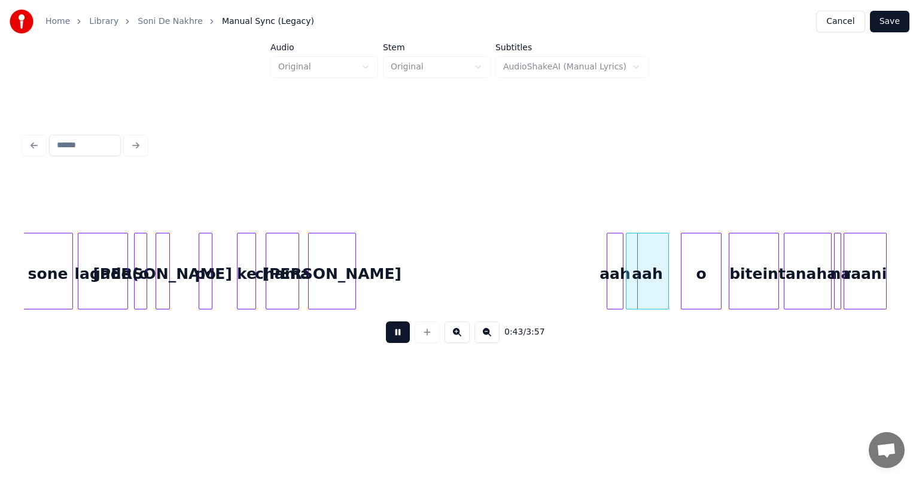
click at [395, 334] on button at bounding box center [398, 332] width 24 height 22
click at [397, 336] on button at bounding box center [398, 332] width 24 height 22
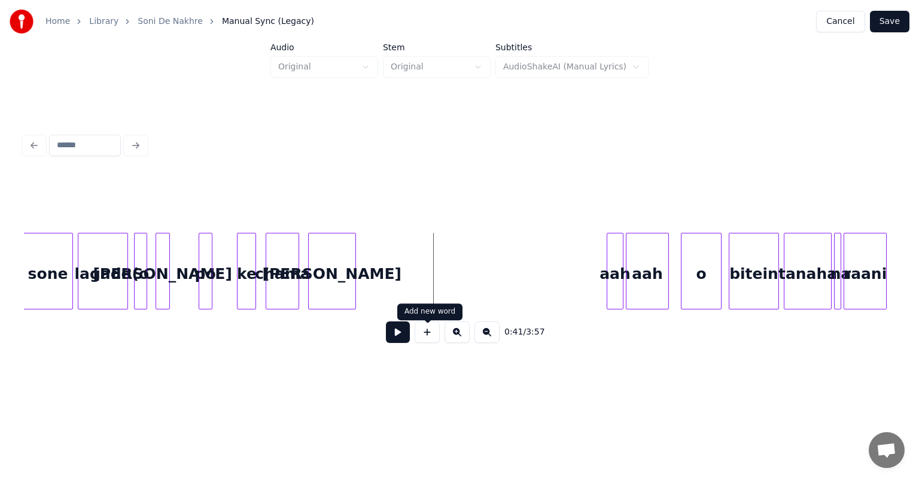
click at [424, 334] on button at bounding box center [427, 332] width 25 height 22
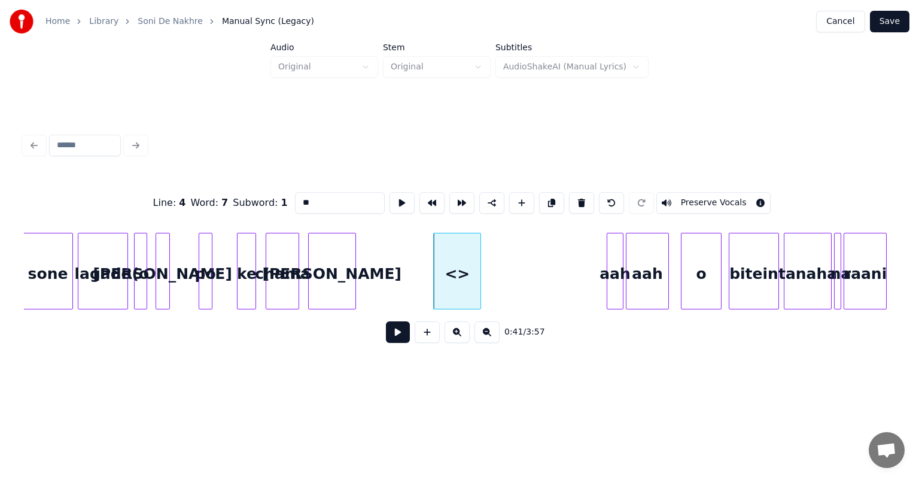
drag, startPoint x: 315, startPoint y: 194, endPoint x: 294, endPoint y: 198, distance: 21.4
click at [295, 198] on input "**" at bounding box center [340, 203] width 90 height 22
type input "*"
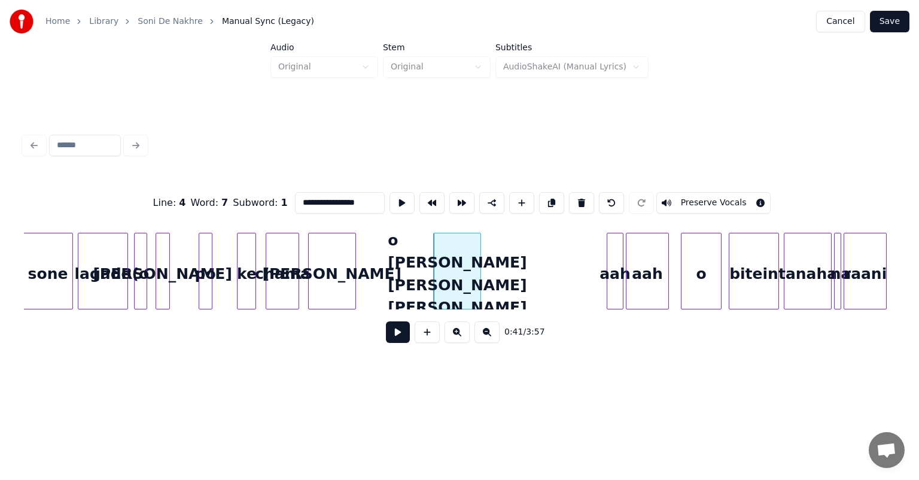
type input "**********"
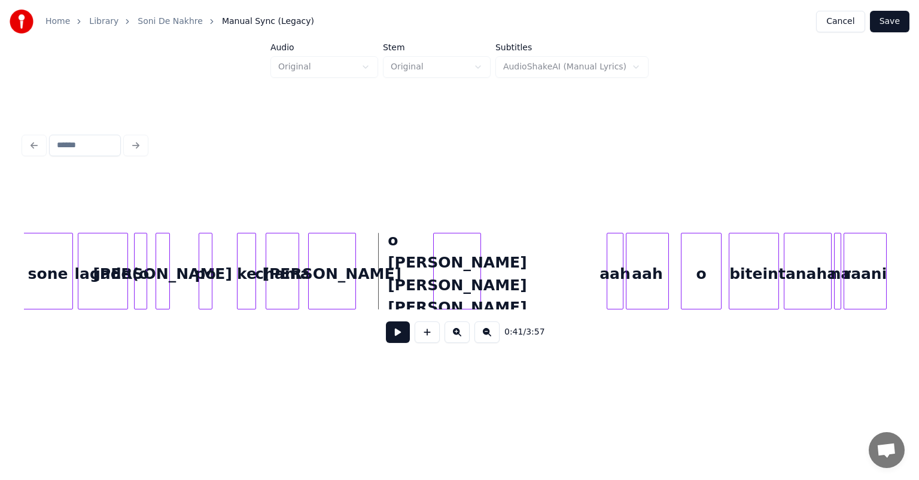
click at [399, 329] on button at bounding box center [398, 332] width 24 height 22
click at [455, 284] on div "o jane jana candi" at bounding box center [457, 273] width 47 height 81
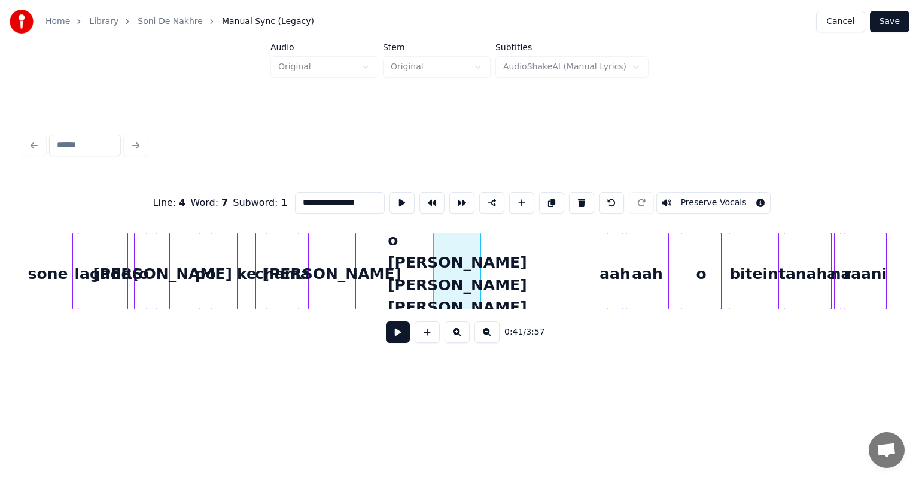
click at [455, 284] on div "o jane jana candi" at bounding box center [457, 273] width 47 height 81
drag, startPoint x: 362, startPoint y: 198, endPoint x: 340, endPoint y: 196, distance: 21.7
click at [340, 196] on input "**********" at bounding box center [340, 203] width 90 height 22
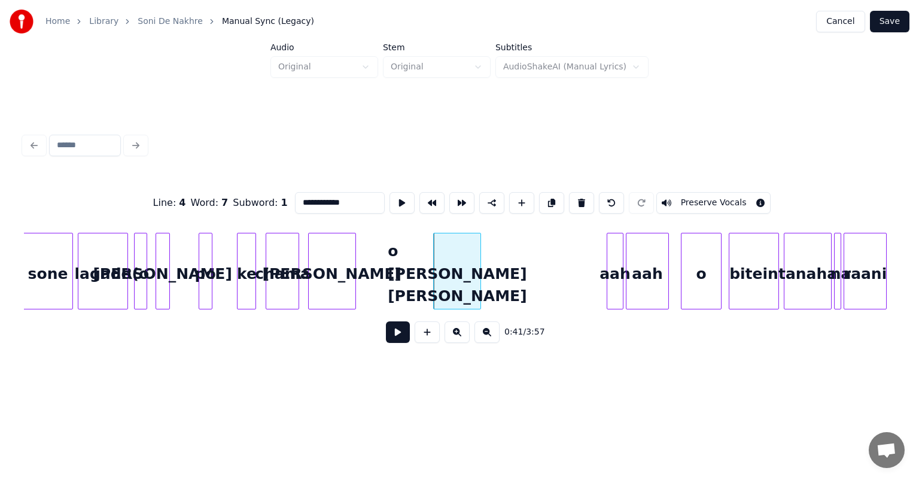
drag, startPoint x: 343, startPoint y: 199, endPoint x: 306, endPoint y: 194, distance: 37.5
click at [306, 194] on input "**********" at bounding box center [340, 203] width 90 height 22
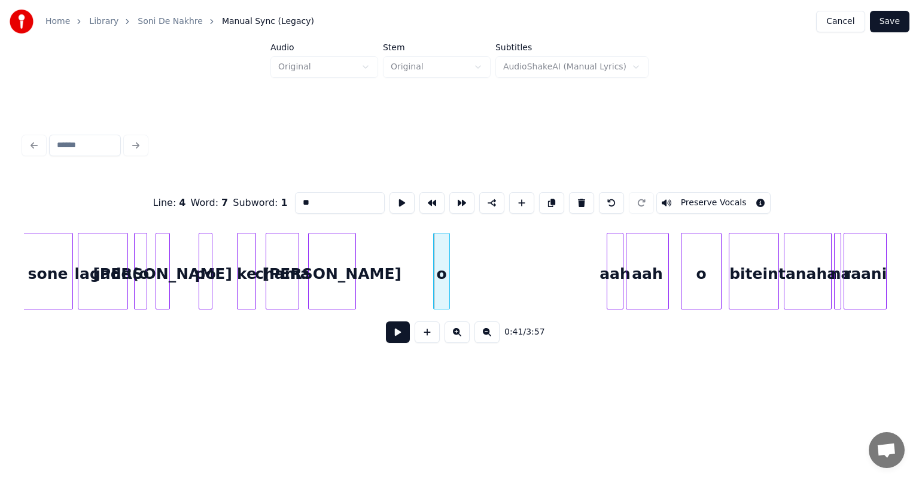
click at [447, 261] on div at bounding box center [448, 270] width 4 height 75
type input "*"
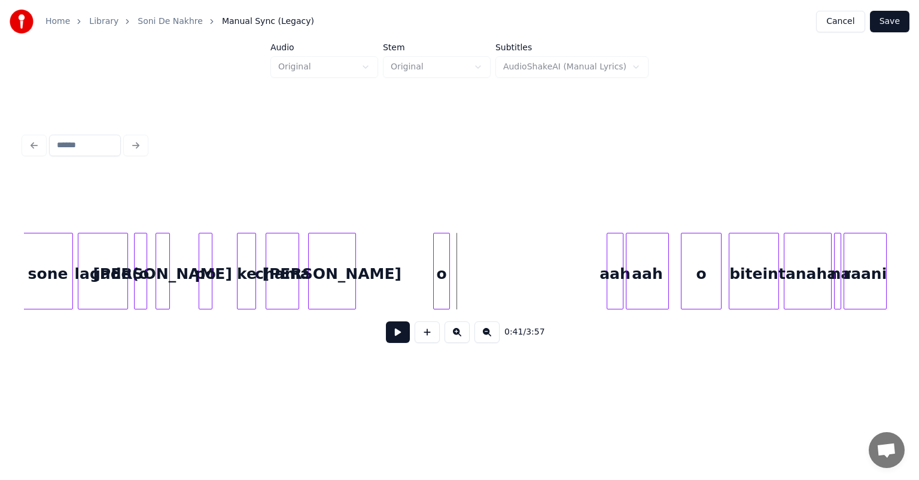
click at [400, 336] on button at bounding box center [398, 332] width 24 height 22
click at [405, 339] on button at bounding box center [398, 332] width 24 height 22
click at [431, 335] on button at bounding box center [427, 332] width 25 height 22
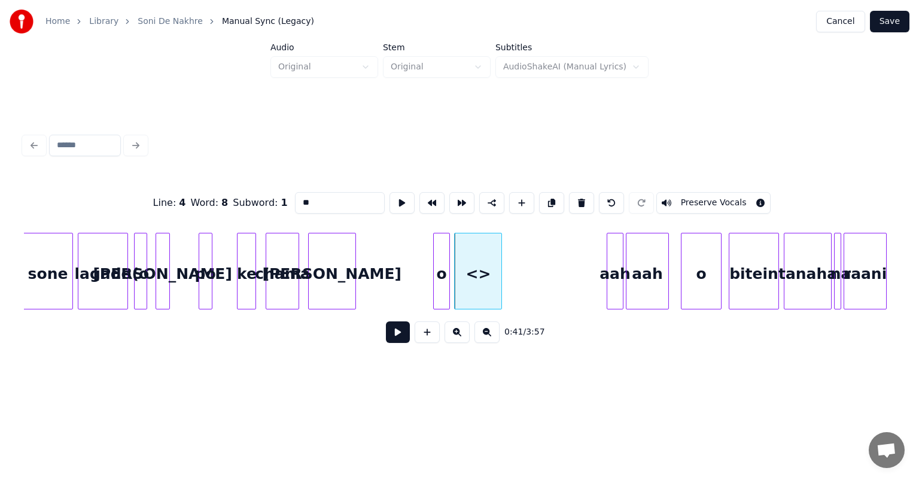
drag, startPoint x: 313, startPoint y: 202, endPoint x: 289, endPoint y: 200, distance: 24.0
click at [289, 200] on div "Line : 4 Word : 8 Subword : 1 ** Preserve Vocals" at bounding box center [459, 203] width 871 height 60
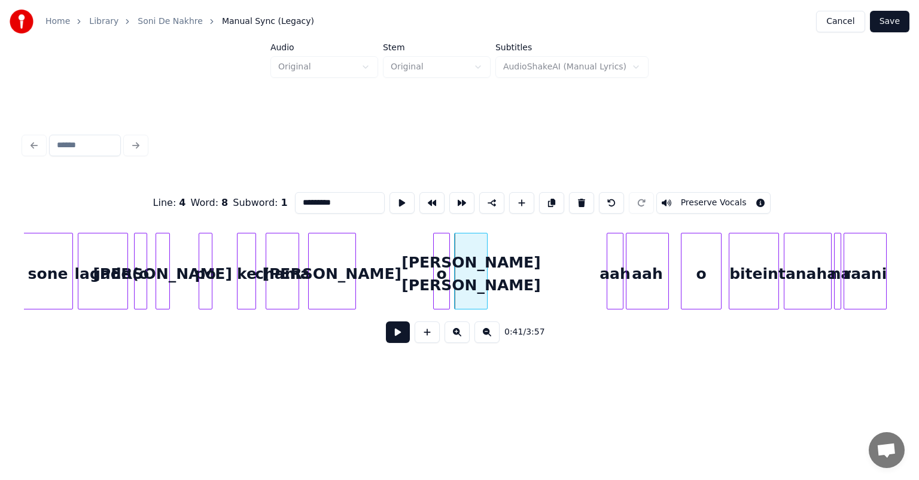
click at [486, 274] on div at bounding box center [485, 270] width 4 height 75
type input "*********"
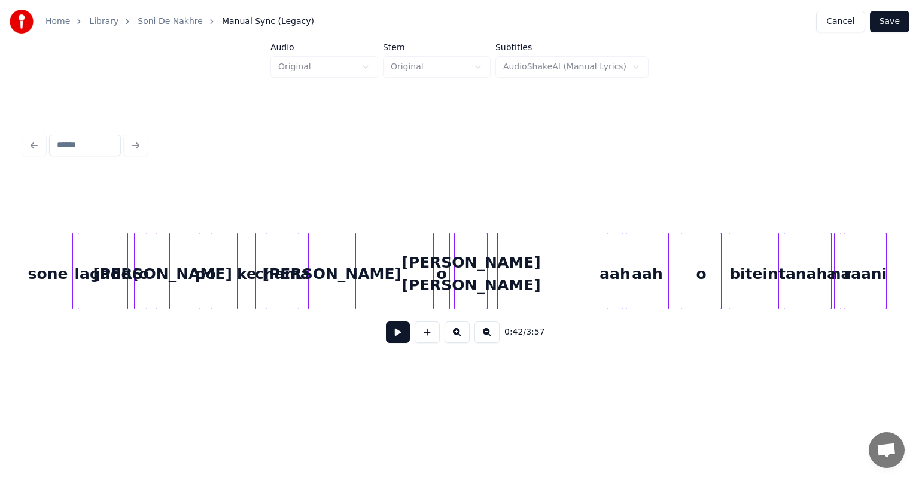
click at [432, 333] on button at bounding box center [427, 332] width 25 height 22
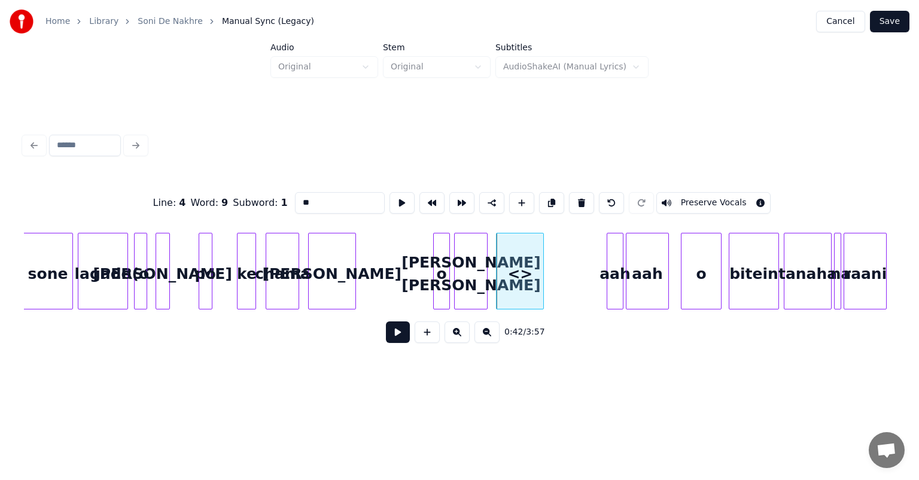
drag, startPoint x: 290, startPoint y: 203, endPoint x: 265, endPoint y: 206, distance: 24.6
click at [265, 206] on div "Line : 4 Word : 9 Subword : 1 ** Preserve Vocals" at bounding box center [459, 203] width 871 height 60
type input "*****"
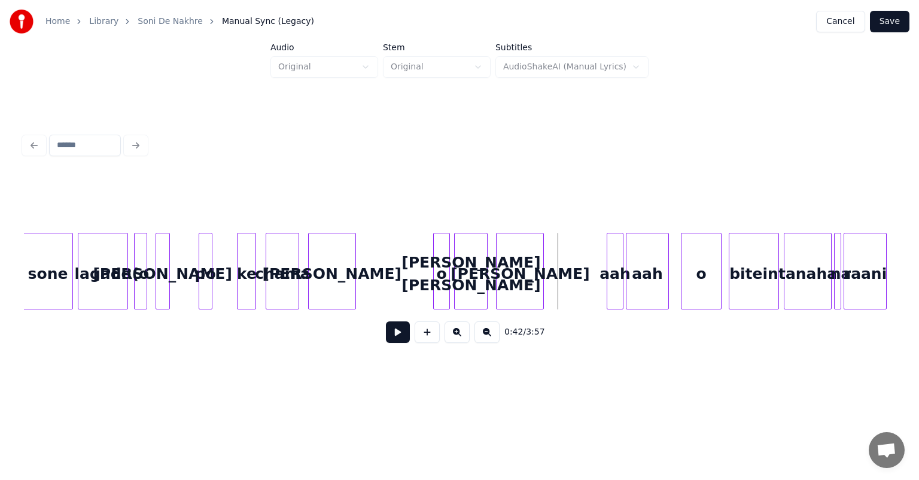
click at [402, 334] on button at bounding box center [398, 332] width 24 height 22
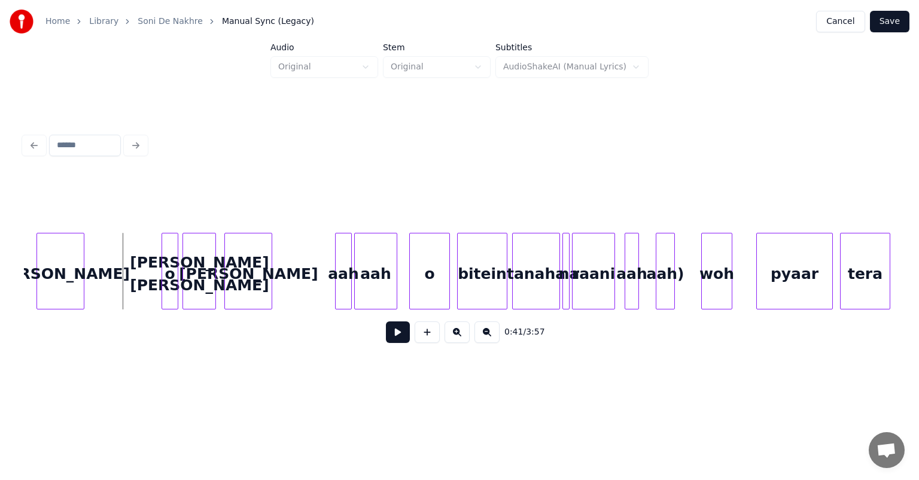
scroll to position [0, 4905]
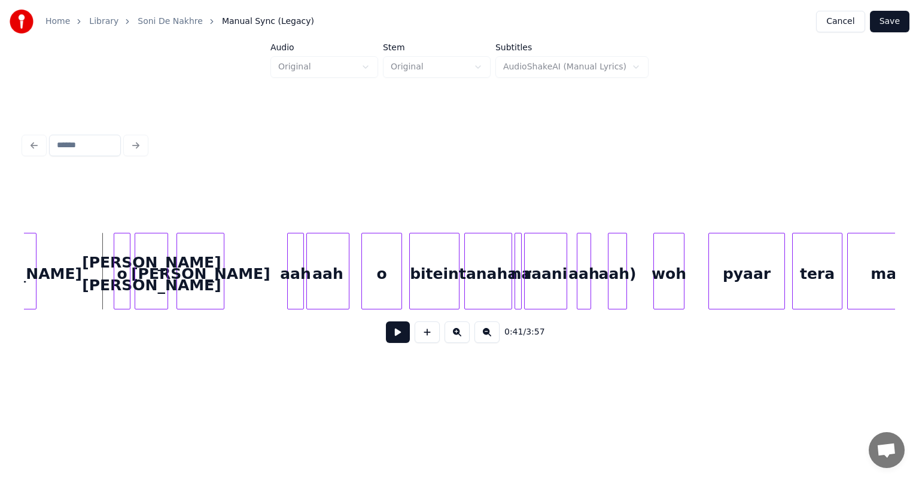
click at [288, 277] on div at bounding box center [290, 270] width 4 height 75
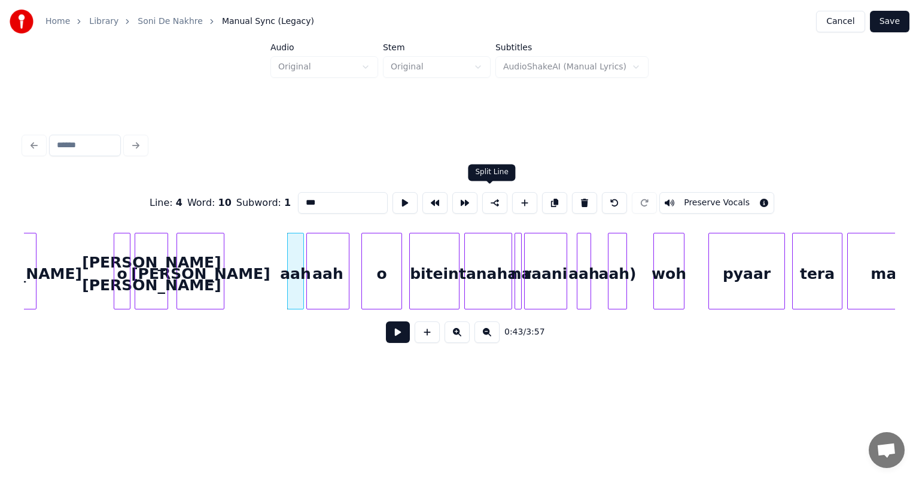
click at [490, 201] on button at bounding box center [494, 203] width 25 height 22
click at [490, 201] on button at bounding box center [491, 203] width 25 height 22
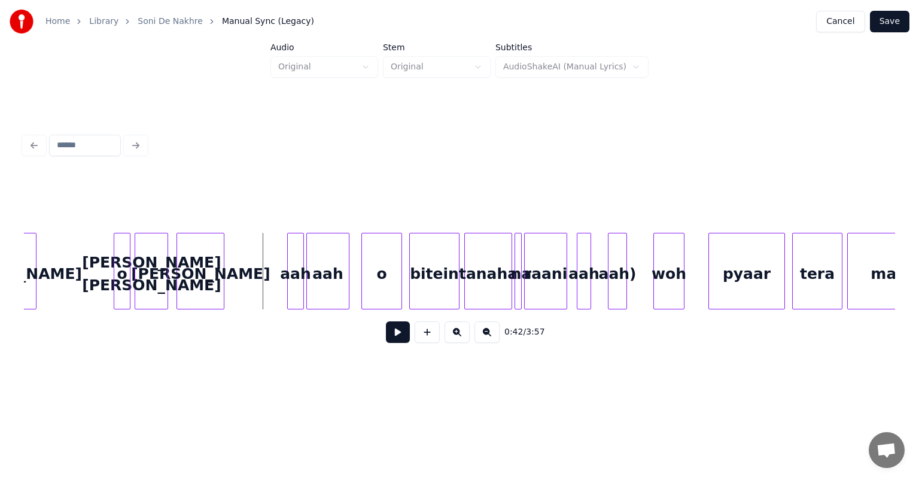
click at [297, 266] on div "aah" at bounding box center [296, 273] width 16 height 81
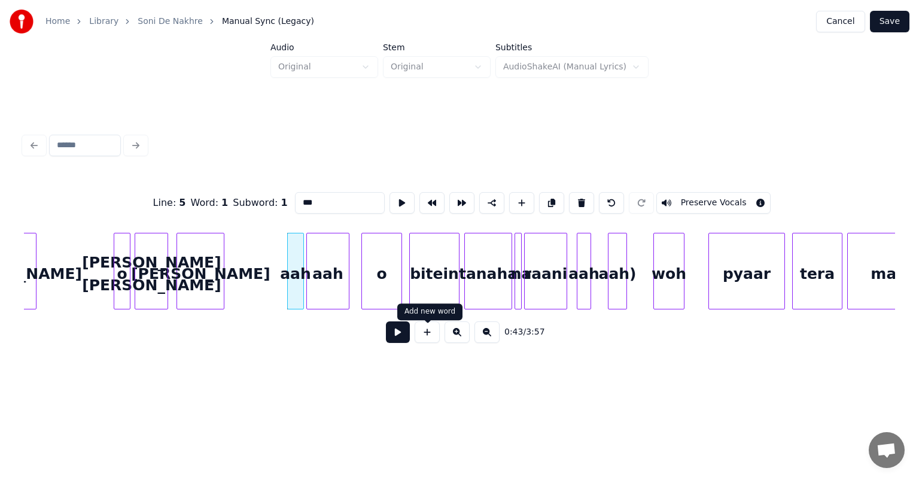
click at [428, 339] on button at bounding box center [427, 332] width 25 height 22
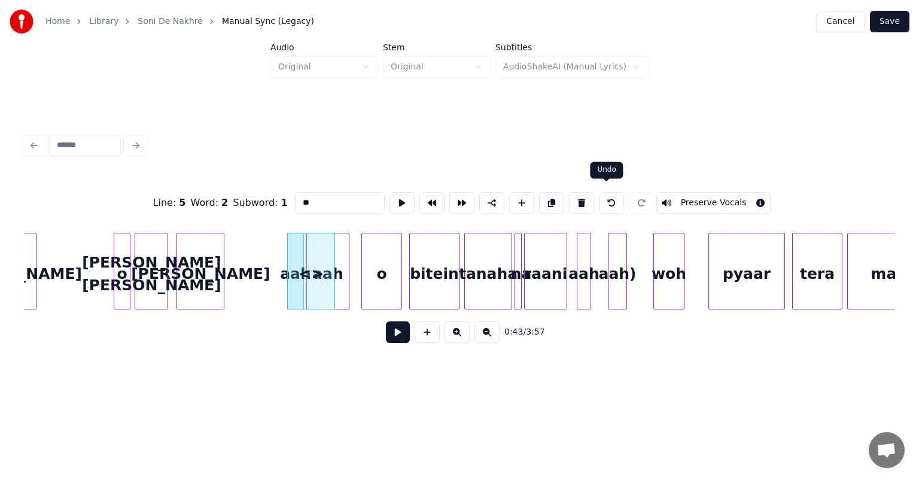
click at [602, 196] on button at bounding box center [611, 203] width 25 height 22
type input "***"
click at [456, 339] on button at bounding box center [456, 332] width 25 height 22
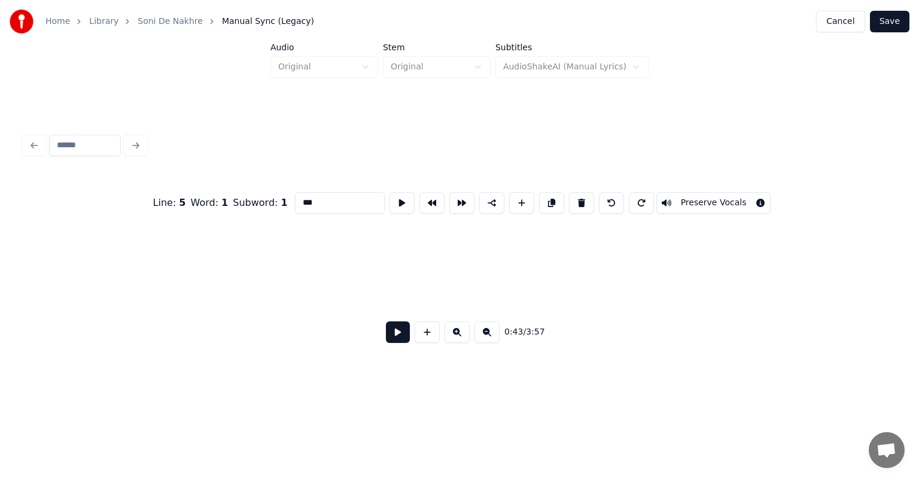
scroll to position [0, 6197]
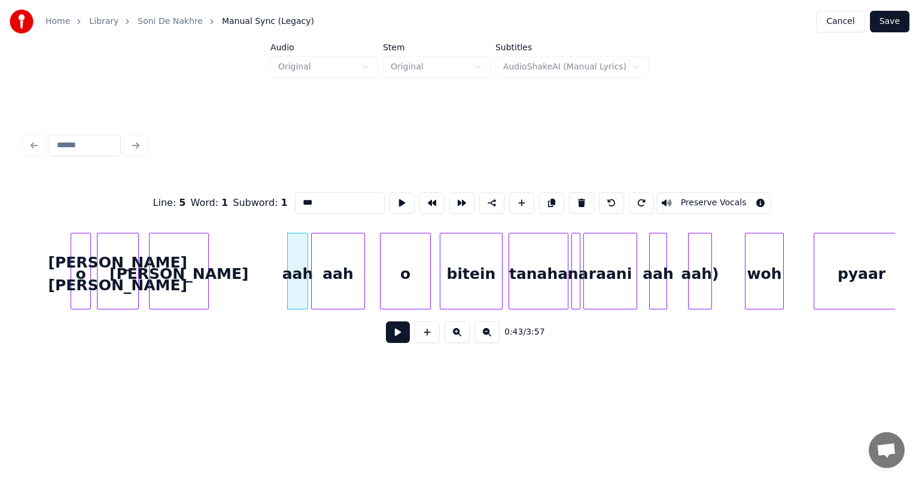
click at [456, 339] on button at bounding box center [456, 332] width 25 height 22
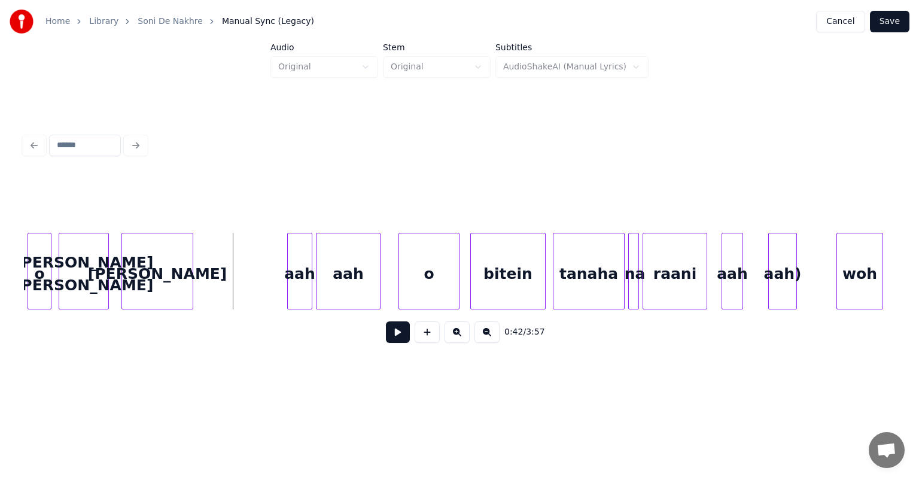
click at [397, 340] on button at bounding box center [398, 332] width 24 height 22
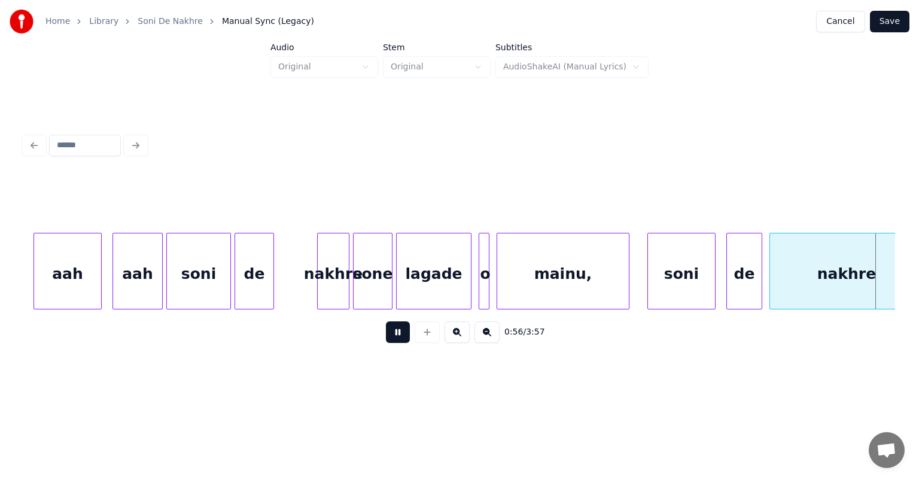
scroll to position [0, 10107]
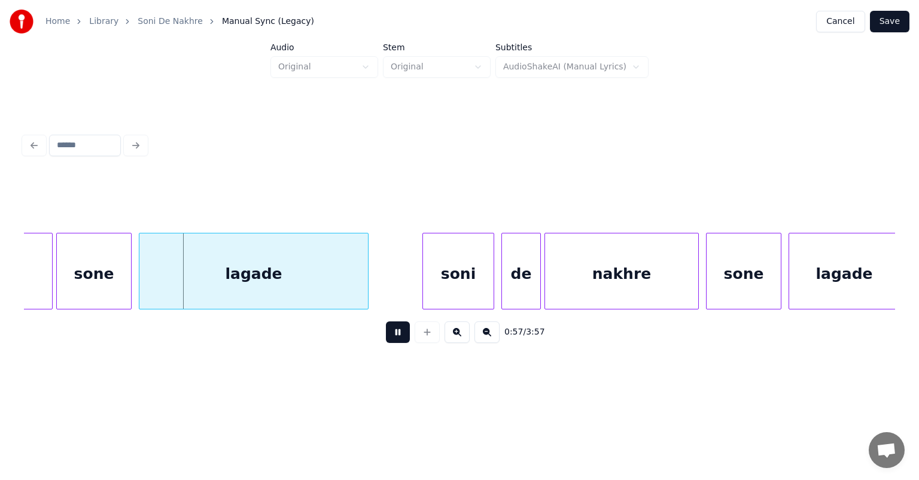
click at [395, 337] on button at bounding box center [398, 332] width 24 height 22
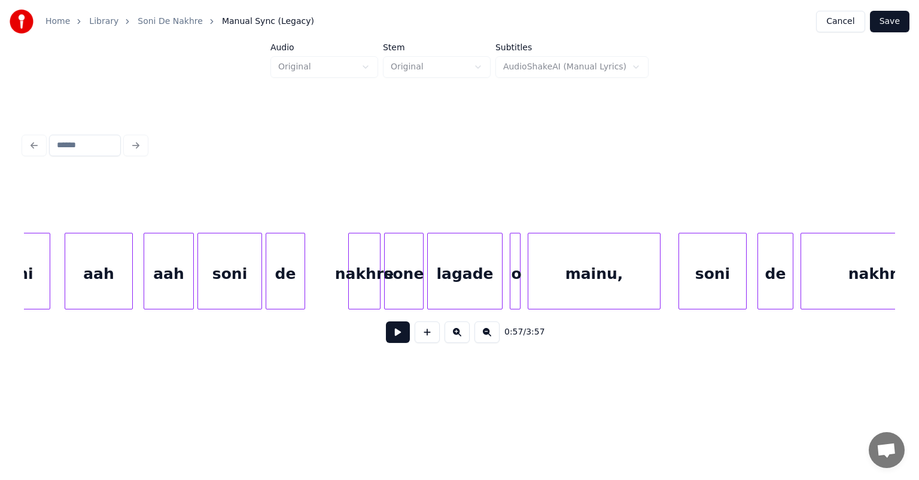
scroll to position [0, 9085]
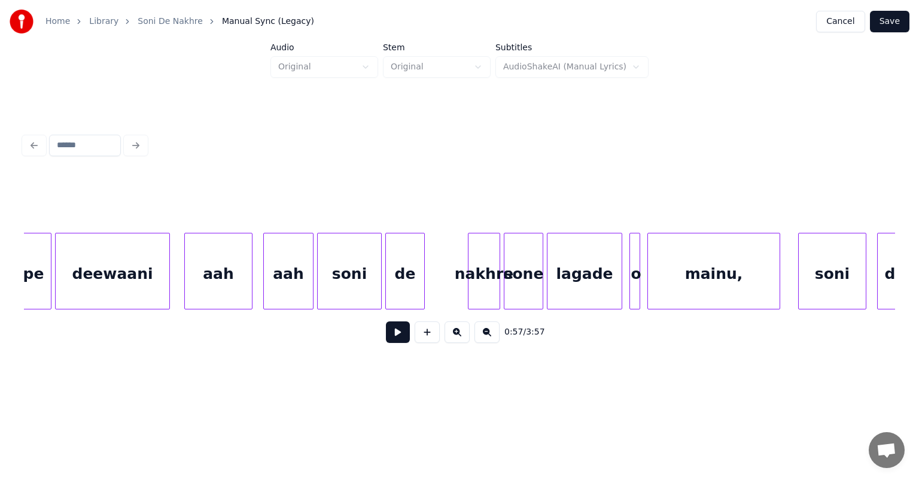
click at [130, 272] on div "deewaani" at bounding box center [113, 273] width 114 height 81
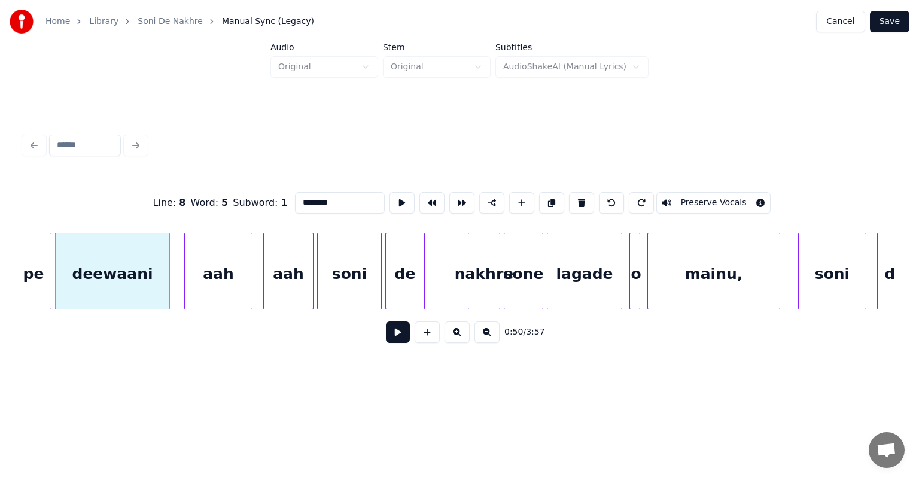
click at [395, 334] on button at bounding box center [398, 332] width 24 height 22
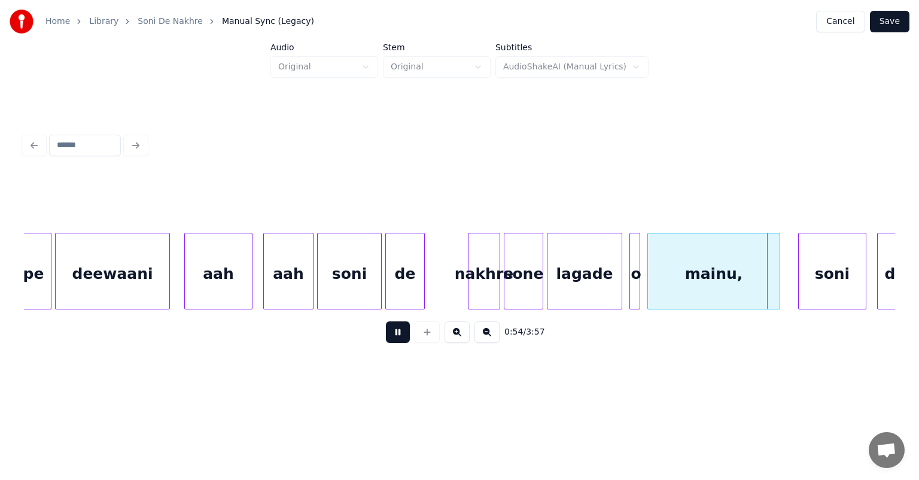
click at [397, 340] on button at bounding box center [398, 332] width 24 height 22
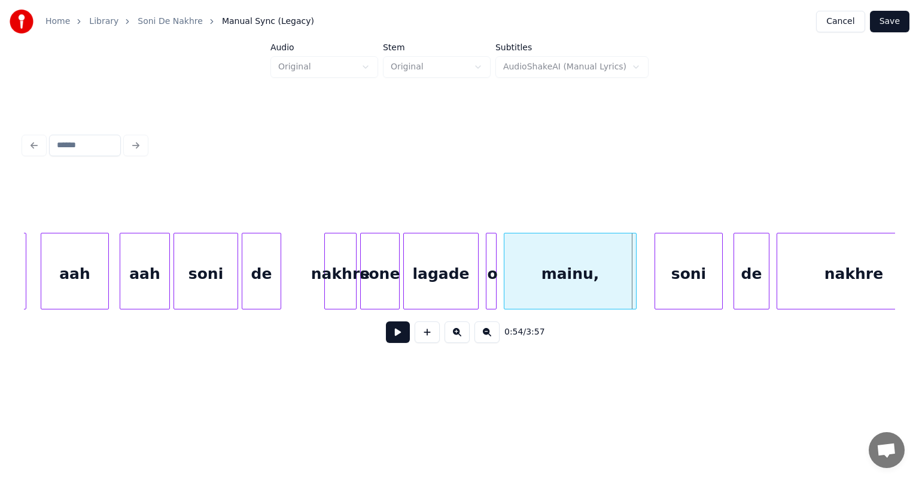
scroll to position [0, 9253]
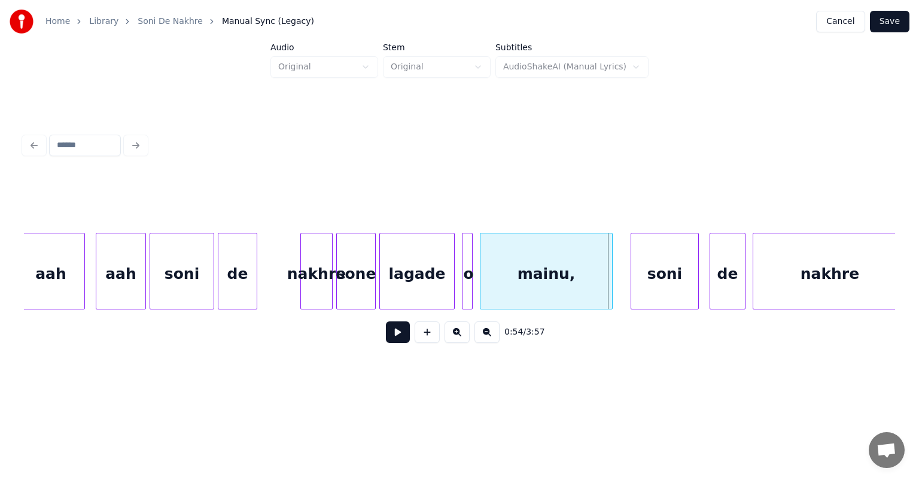
click at [519, 277] on div "mainu," at bounding box center [546, 273] width 132 height 81
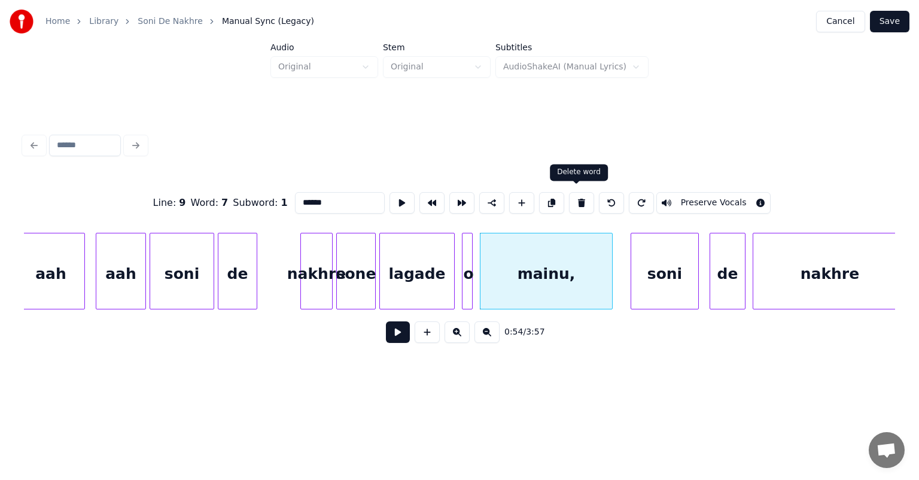
drag, startPoint x: 579, startPoint y: 193, endPoint x: 559, endPoint y: 222, distance: 35.3
click at [579, 193] on button at bounding box center [581, 203] width 25 height 22
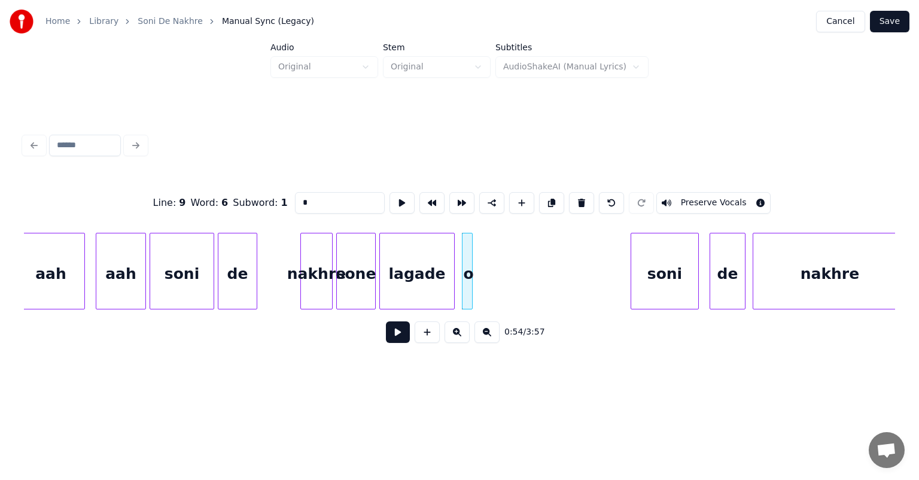
click at [466, 265] on div "o" at bounding box center [468, 273] width 12 height 81
click at [570, 194] on button at bounding box center [581, 203] width 25 height 22
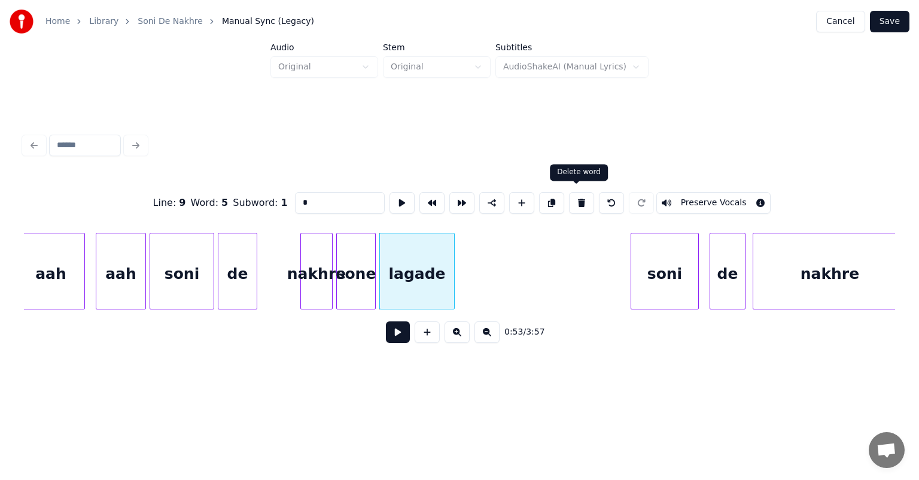
type input "******"
click at [418, 285] on div "lagade" at bounding box center [417, 273] width 74 height 81
click at [574, 199] on button at bounding box center [581, 203] width 25 height 22
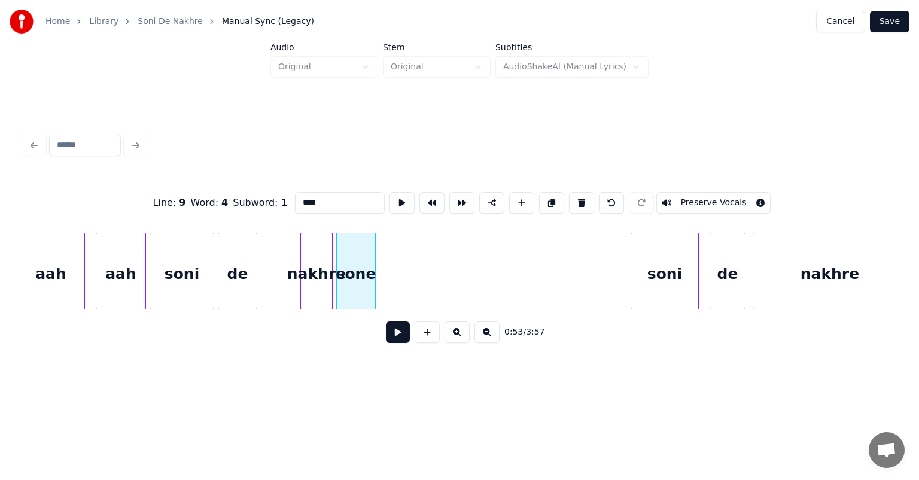
click at [368, 263] on div "sone" at bounding box center [356, 273] width 38 height 81
click at [574, 196] on button at bounding box center [581, 203] width 25 height 22
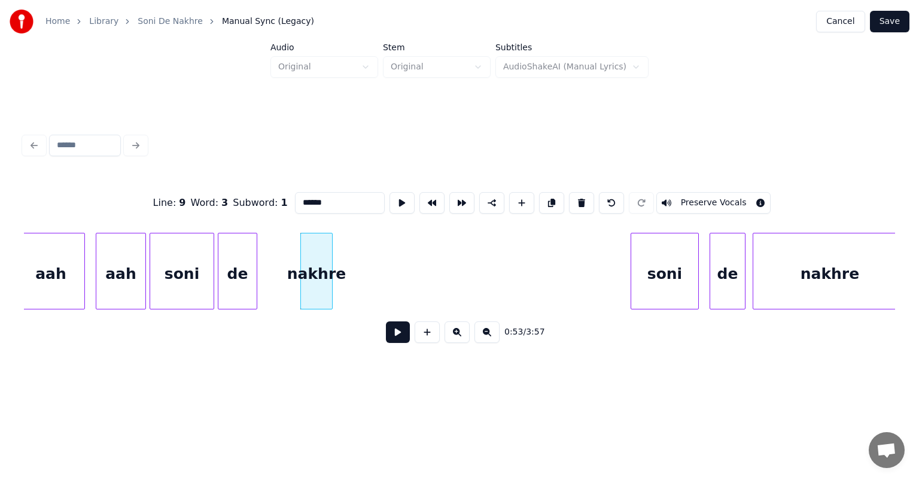
click at [330, 262] on div at bounding box center [330, 270] width 4 height 75
drag, startPoint x: 577, startPoint y: 199, endPoint x: 505, endPoint y: 225, distance: 75.7
click at [577, 201] on button at bounding box center [581, 203] width 25 height 22
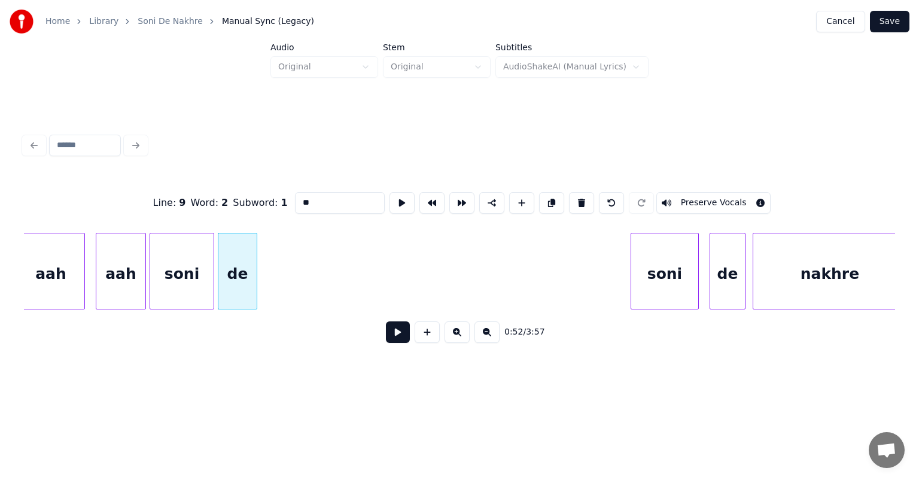
click at [233, 287] on div "de" at bounding box center [237, 273] width 38 height 81
drag, startPoint x: 572, startPoint y: 196, endPoint x: 513, endPoint y: 223, distance: 65.6
click at [572, 196] on button at bounding box center [581, 203] width 25 height 22
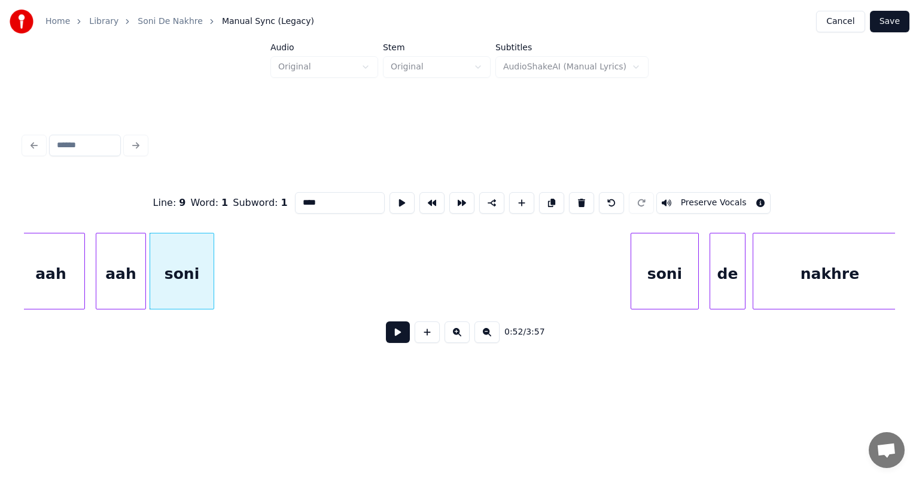
click at [196, 271] on div "soni" at bounding box center [181, 273] width 63 height 81
click at [580, 198] on button at bounding box center [581, 203] width 25 height 22
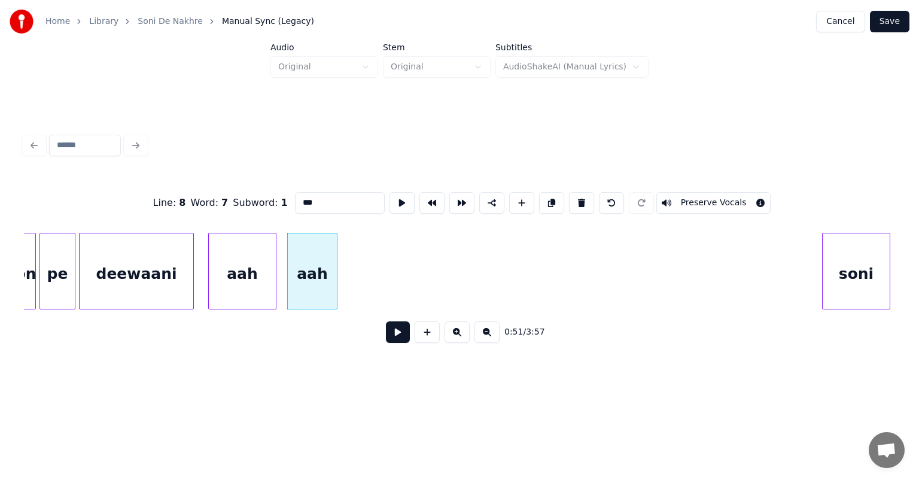
scroll to position [0, 9037]
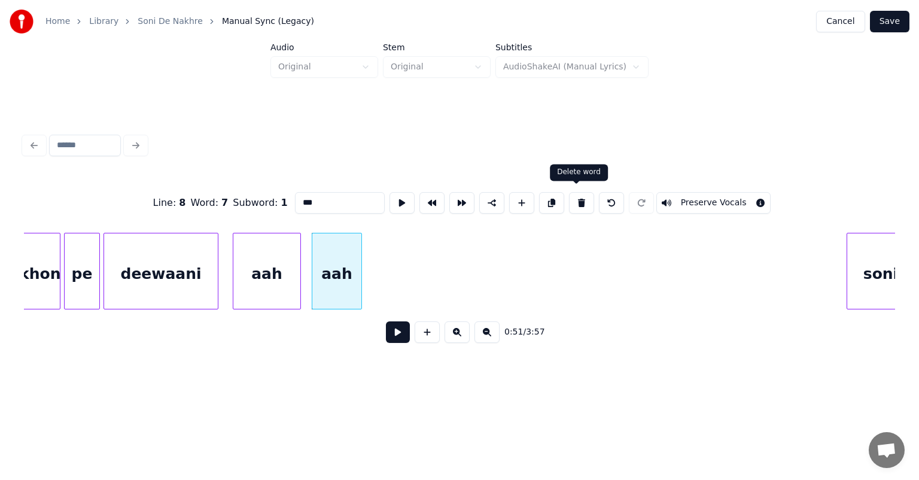
drag, startPoint x: 577, startPoint y: 197, endPoint x: 532, endPoint y: 214, distance: 47.3
click at [577, 198] on button at bounding box center [581, 203] width 25 height 22
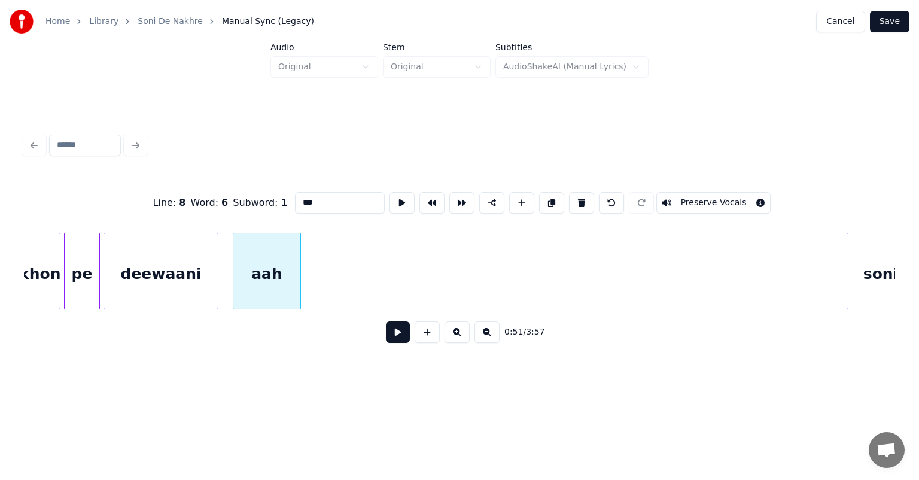
click at [269, 274] on div "aah" at bounding box center [266, 273] width 67 height 81
click at [578, 192] on button at bounding box center [581, 203] width 25 height 22
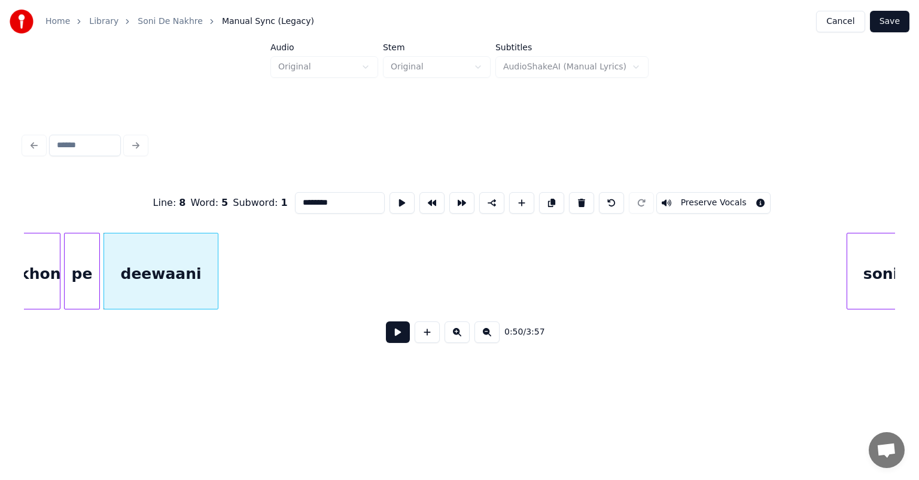
click at [177, 290] on div "deewaani" at bounding box center [161, 273] width 114 height 81
click at [576, 192] on button at bounding box center [581, 203] width 25 height 22
type input "**"
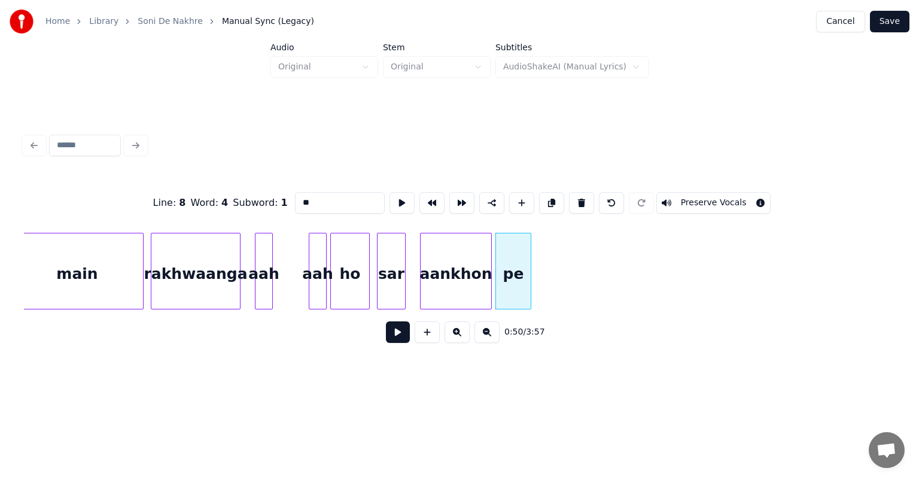
scroll to position [0, 8629]
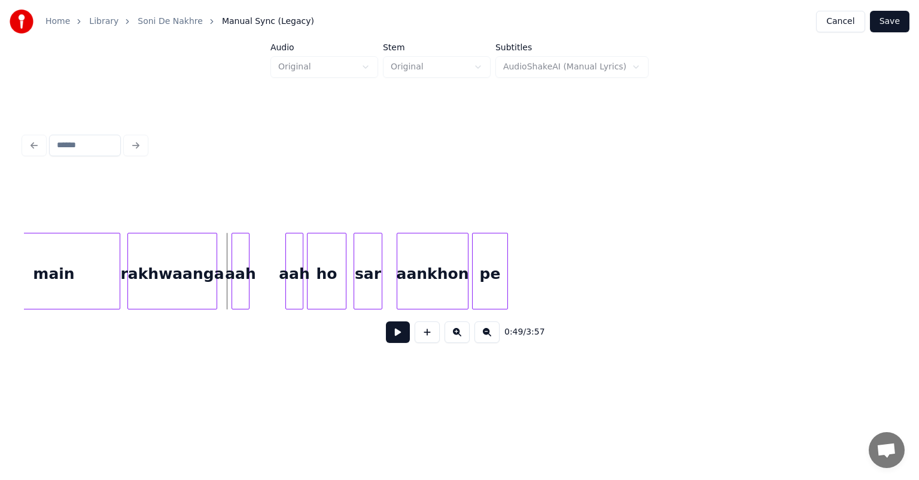
click at [484, 269] on div "pe" at bounding box center [490, 273] width 35 height 81
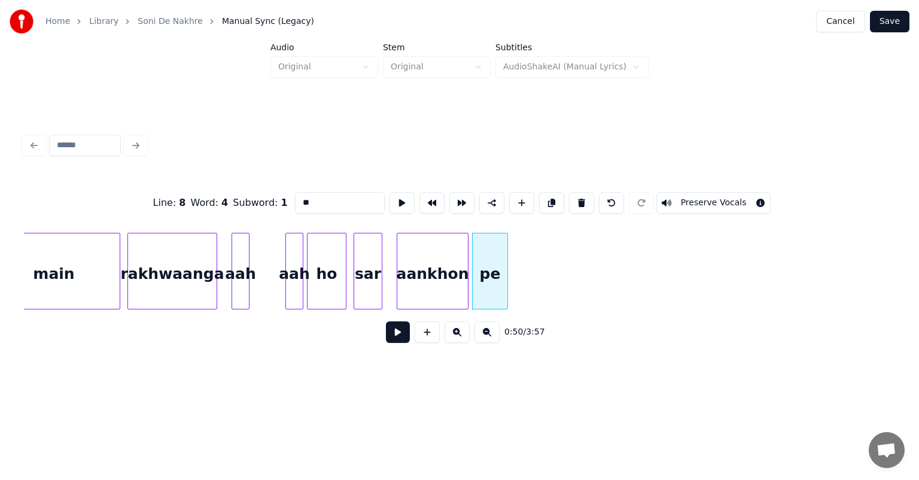
click at [438, 270] on div "aankhon" at bounding box center [432, 273] width 71 height 81
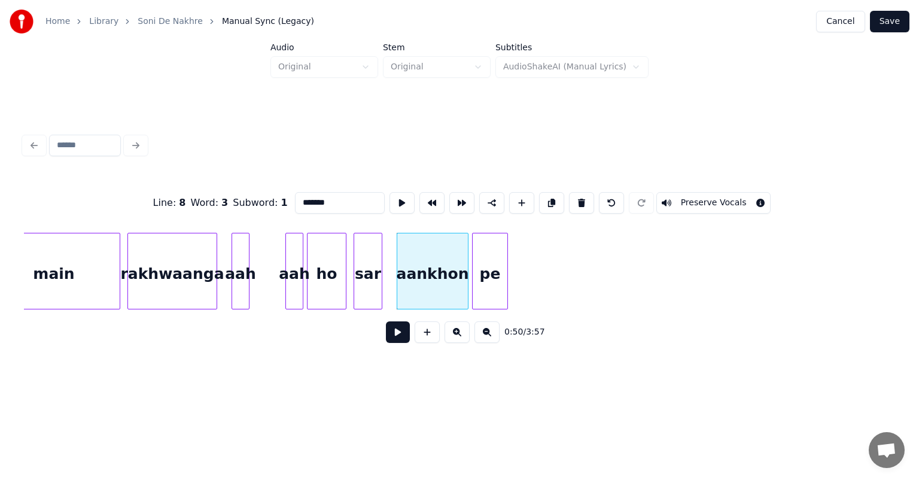
click at [372, 270] on div "sar" at bounding box center [368, 273] width 28 height 81
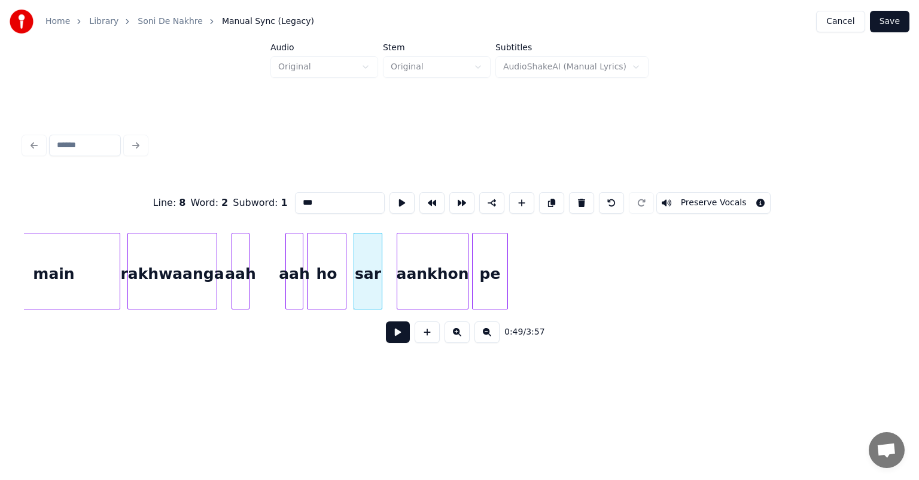
click at [334, 267] on div "ho" at bounding box center [326, 273] width 38 height 81
click at [301, 261] on div at bounding box center [301, 270] width 4 height 75
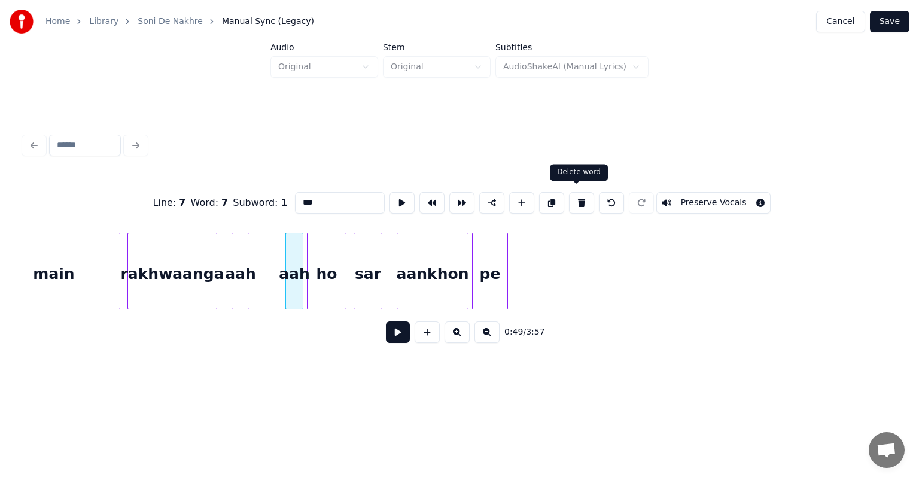
click at [569, 199] on button at bounding box center [581, 203] width 25 height 22
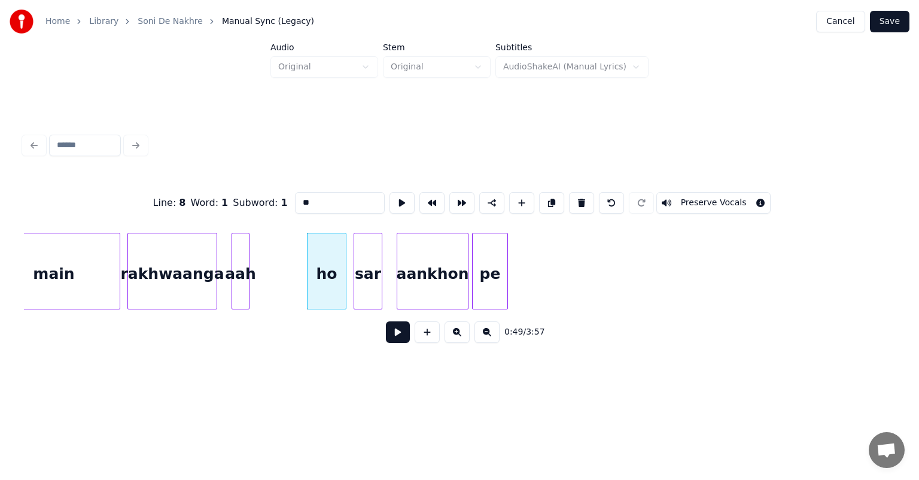
click at [491, 281] on div "pe" at bounding box center [490, 273] width 35 height 81
type input "**"
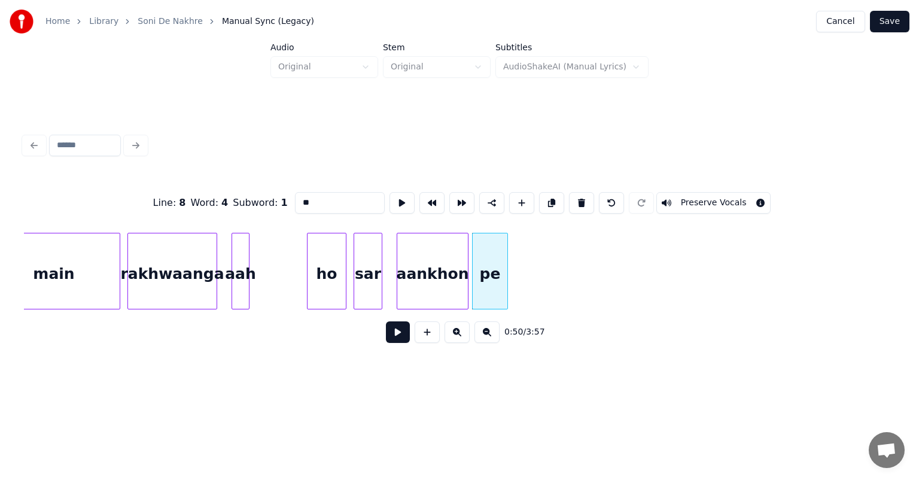
click at [450, 272] on div "aankhon" at bounding box center [432, 273] width 71 height 81
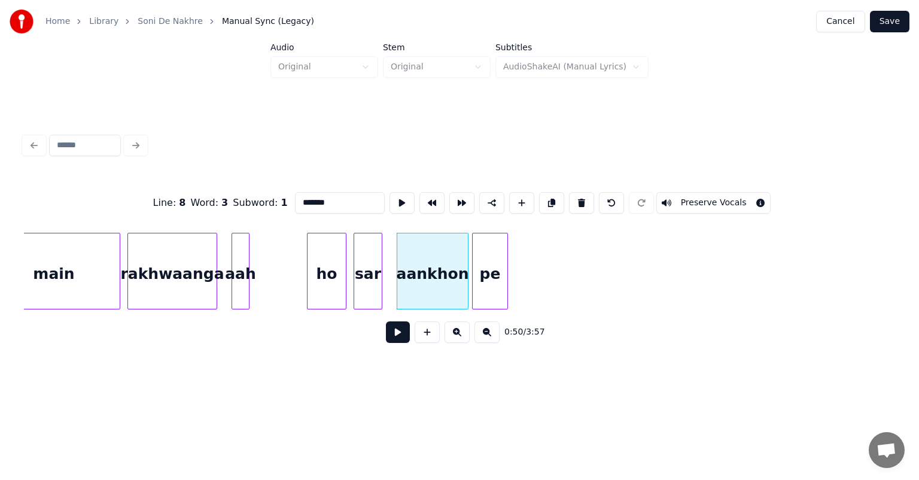
click at [368, 273] on div "sar" at bounding box center [368, 273] width 28 height 81
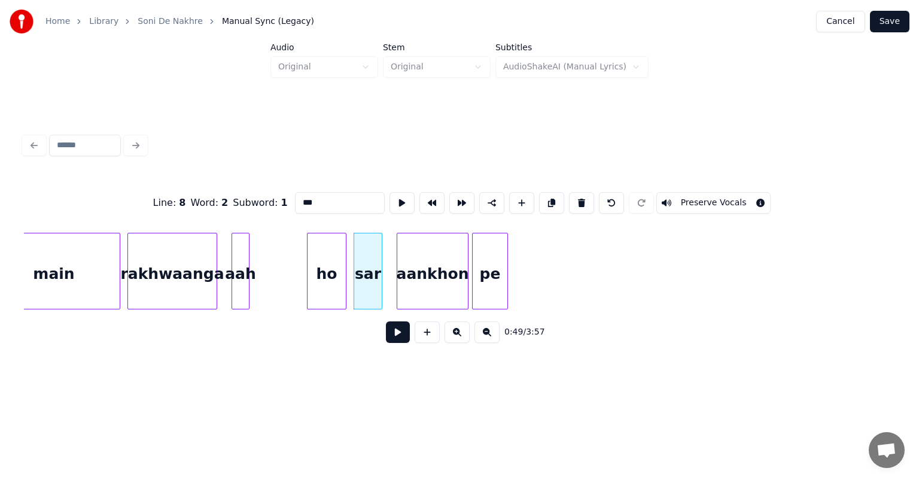
click at [333, 272] on div "ho" at bounding box center [326, 273] width 38 height 81
type input "**"
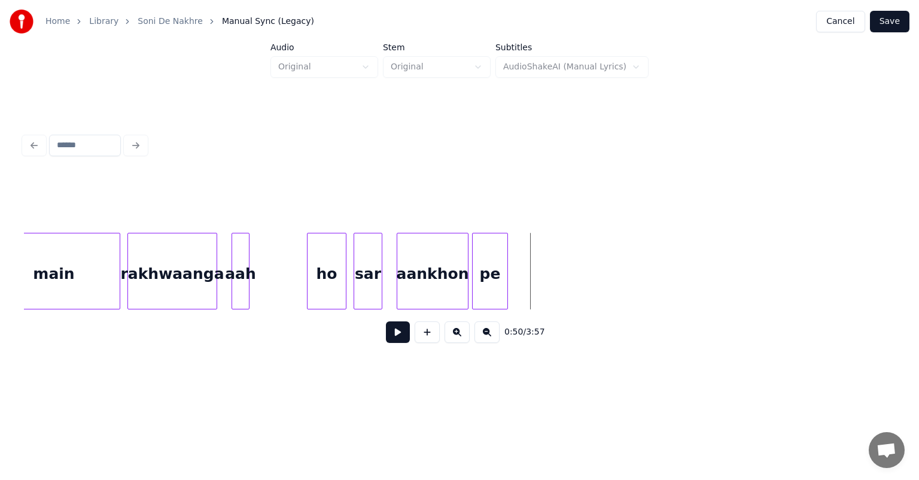
drag, startPoint x: 517, startPoint y: 267, endPoint x: 486, endPoint y: 266, distance: 30.6
click at [493, 268] on div "pe" at bounding box center [490, 273] width 35 height 81
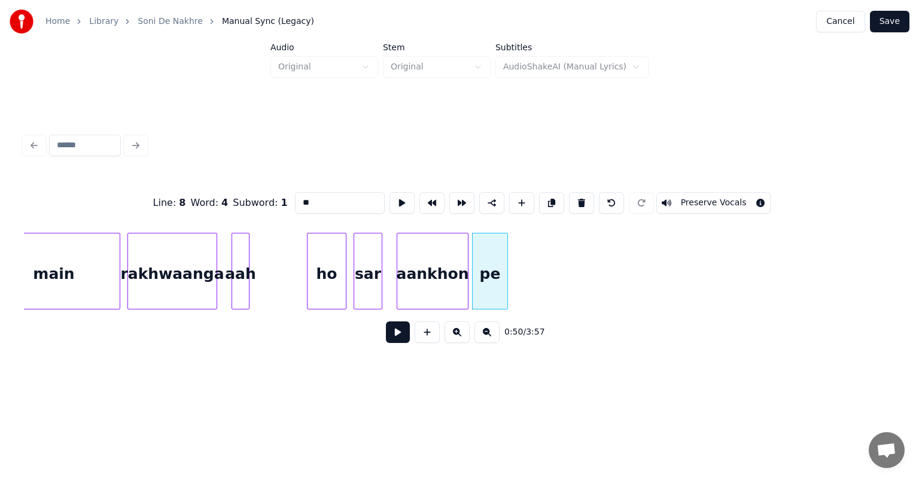
click at [451, 278] on div "aankhon" at bounding box center [432, 273] width 71 height 81
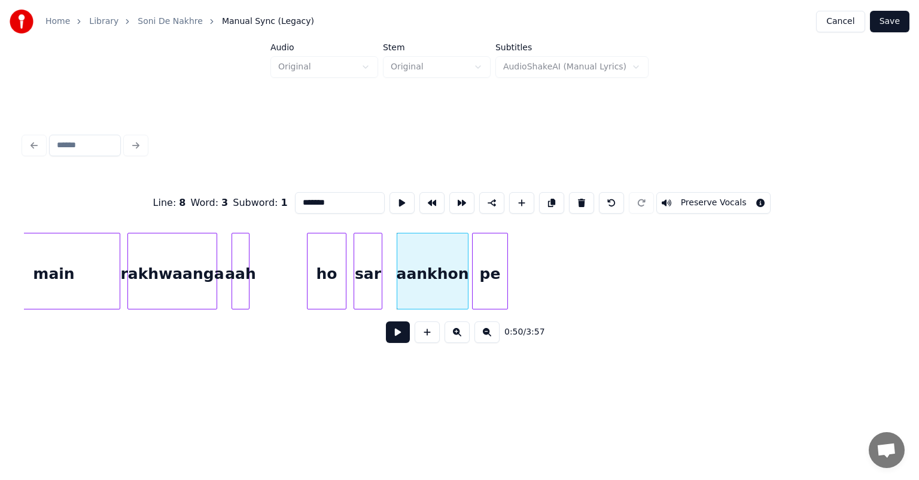
click at [486, 274] on div "pe" at bounding box center [490, 273] width 35 height 81
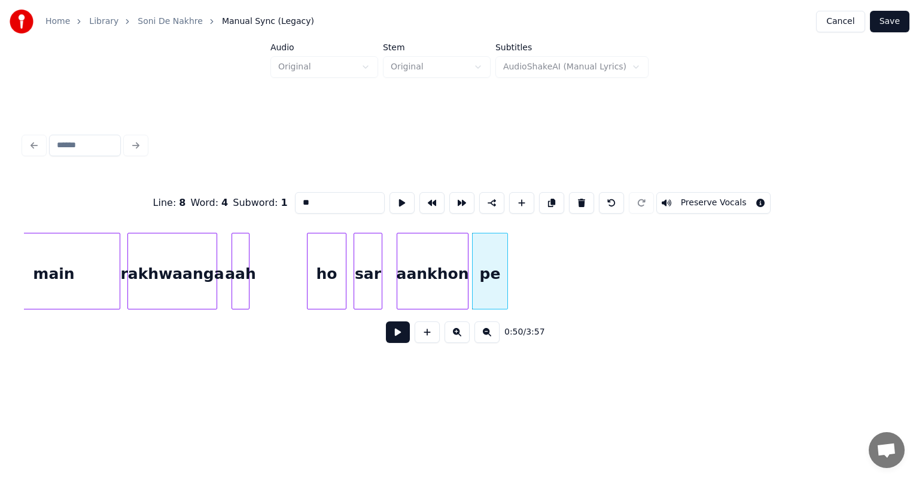
click at [454, 278] on div "aankhon" at bounding box center [432, 273] width 71 height 81
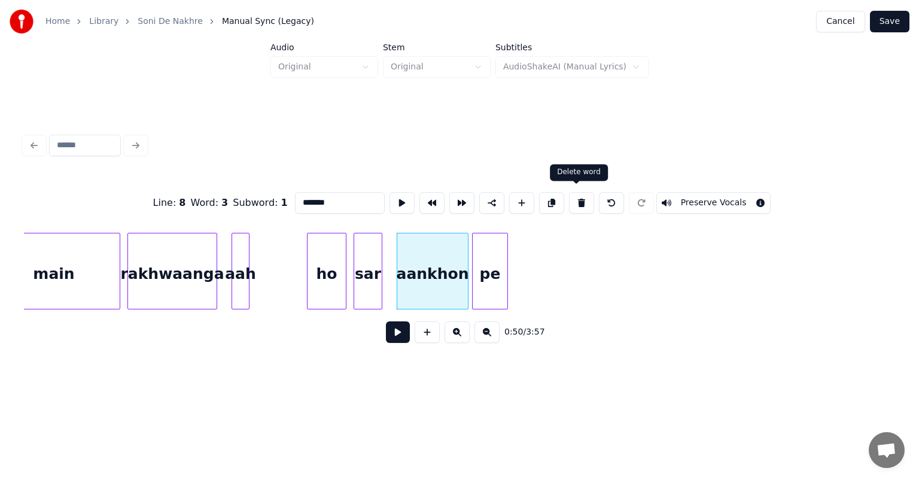
click at [574, 196] on button at bounding box center [581, 203] width 25 height 22
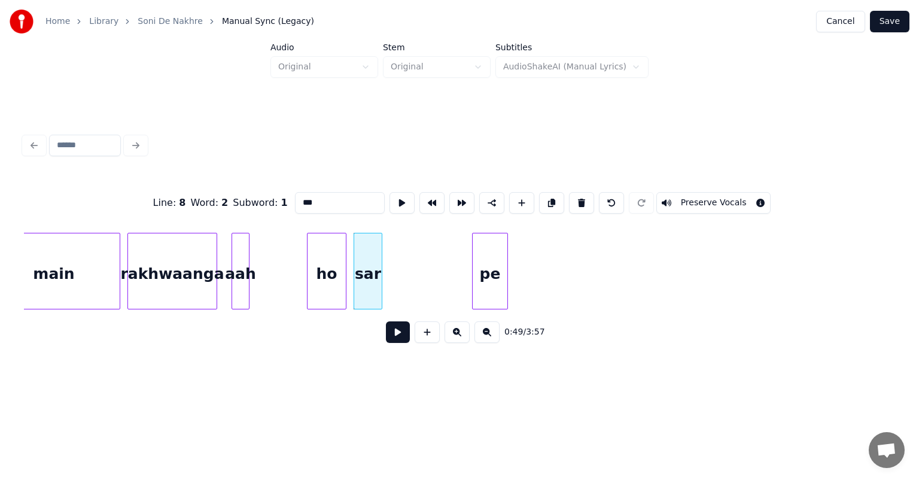
click at [493, 263] on div "pe" at bounding box center [490, 273] width 35 height 81
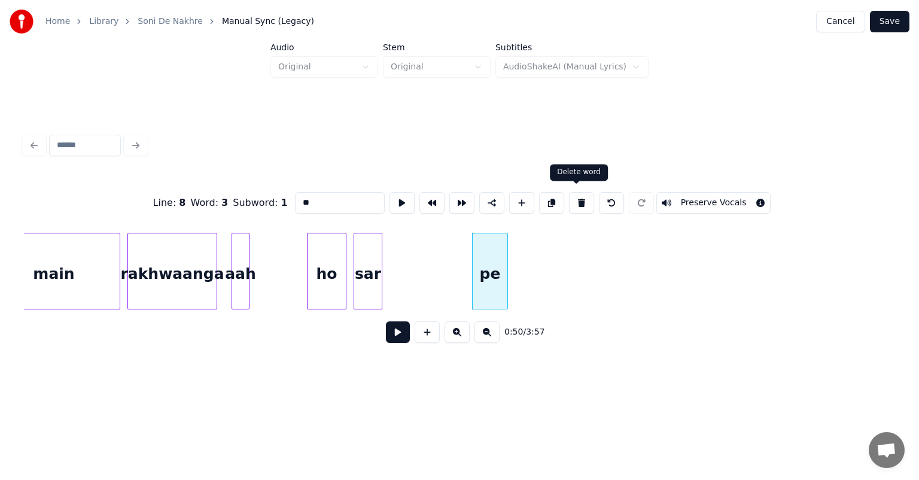
click at [573, 201] on button at bounding box center [581, 203] width 25 height 22
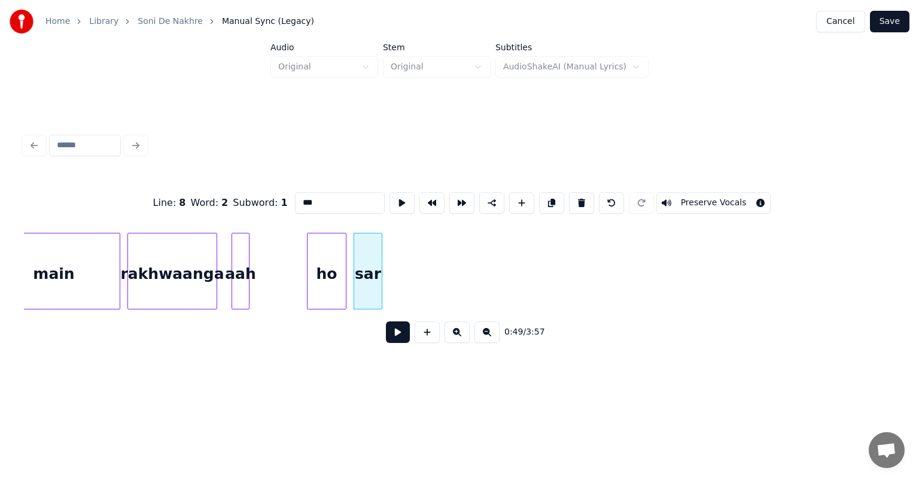
click at [364, 264] on div "sar" at bounding box center [368, 273] width 28 height 81
click at [570, 201] on button at bounding box center [581, 203] width 25 height 22
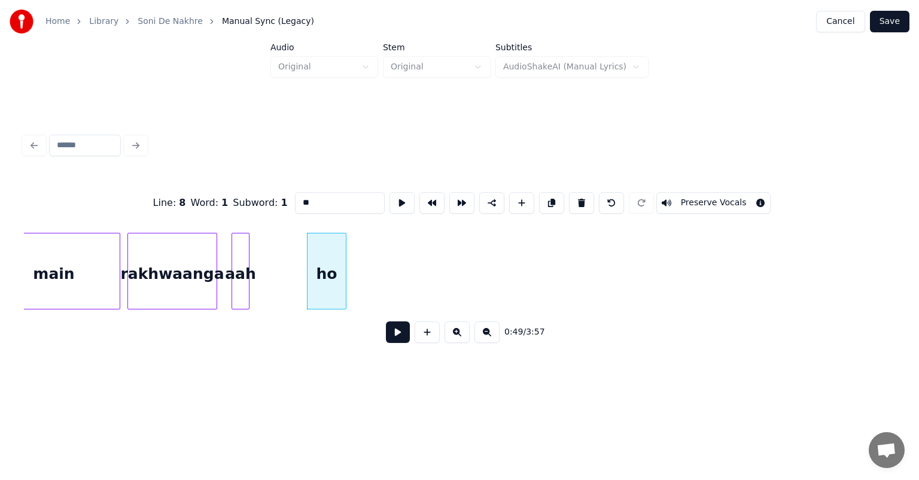
click at [337, 254] on div "ho" at bounding box center [326, 273] width 38 height 81
click at [574, 199] on button at bounding box center [581, 203] width 25 height 22
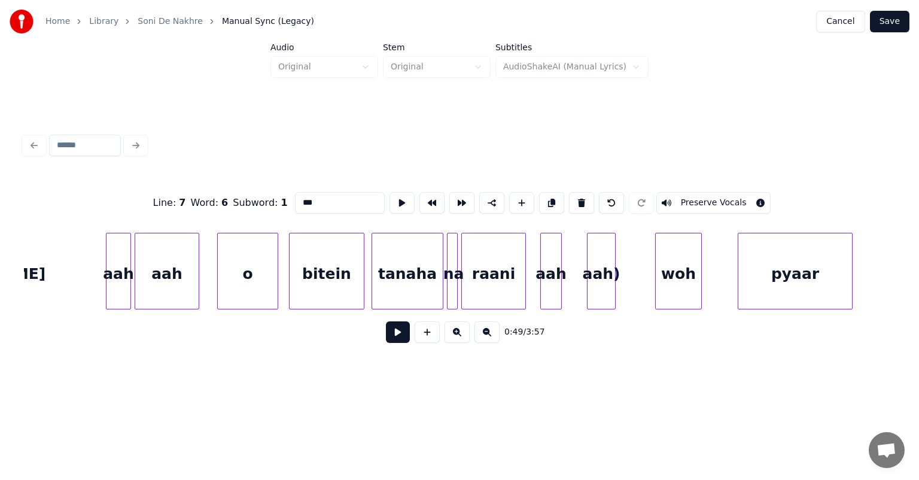
scroll to position [0, 7623]
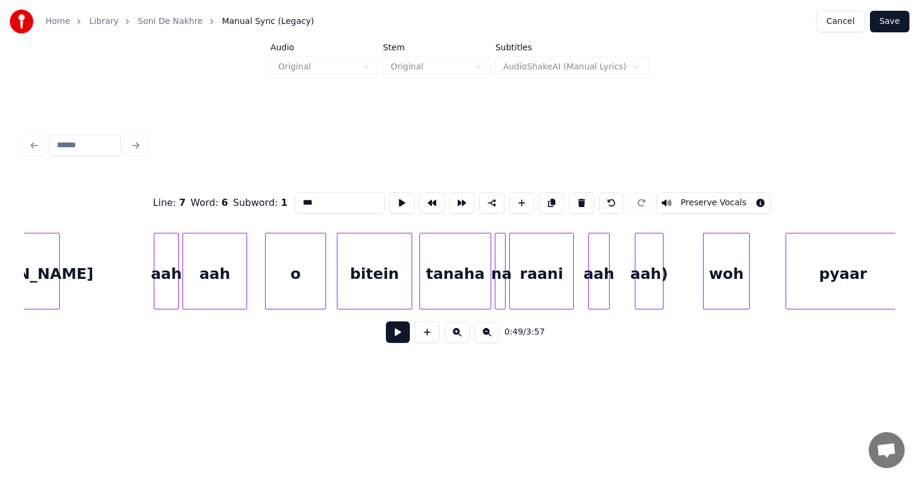
click at [172, 279] on div "aah" at bounding box center [166, 273] width 24 height 81
click at [575, 196] on button at bounding box center [581, 203] width 25 height 22
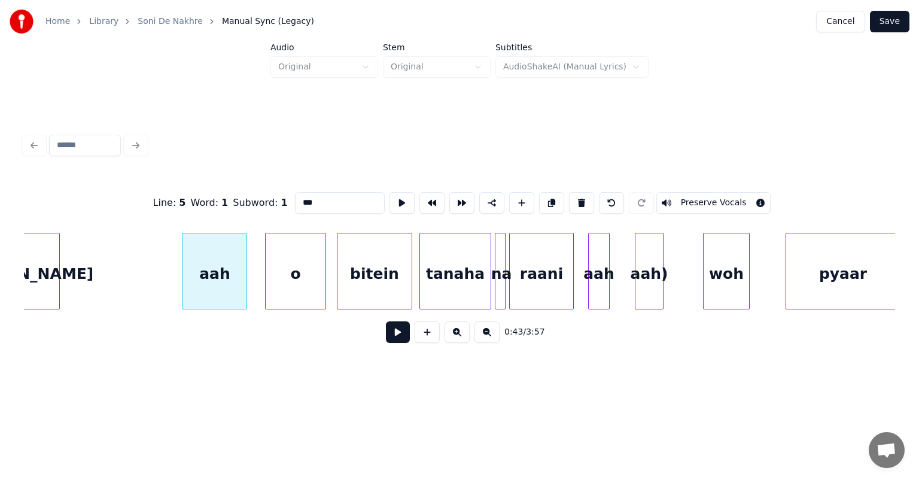
click at [218, 269] on div "aah" at bounding box center [214, 273] width 63 height 81
click at [573, 203] on button at bounding box center [581, 203] width 25 height 22
type input "*"
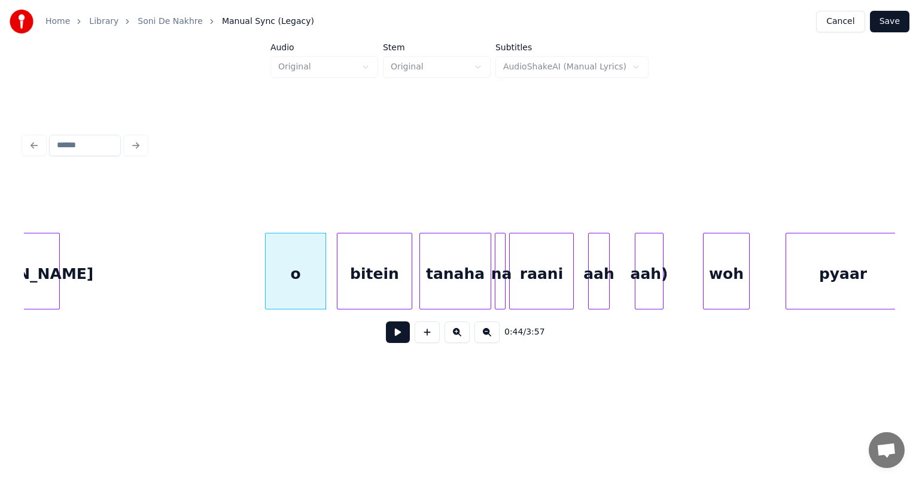
click at [315, 262] on div "o" at bounding box center [296, 273] width 60 height 81
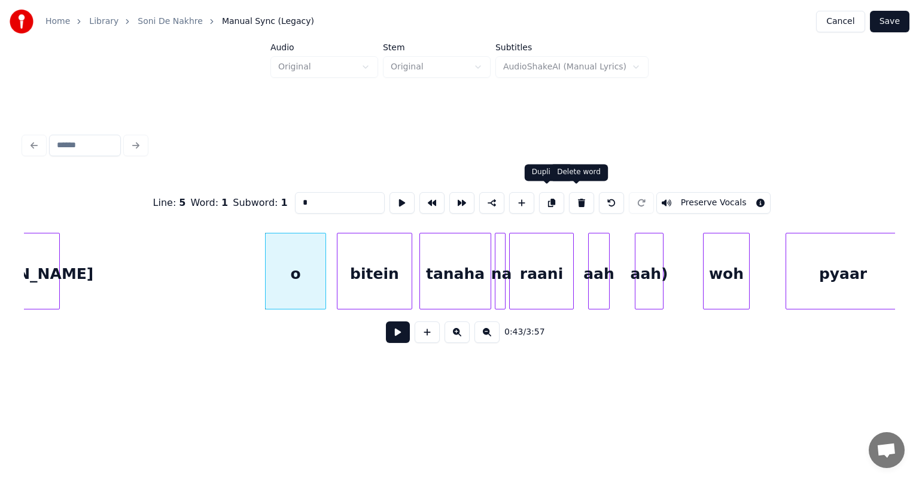
drag, startPoint x: 576, startPoint y: 196, endPoint x: 566, endPoint y: 206, distance: 13.5
click at [576, 197] on button at bounding box center [581, 203] width 25 height 22
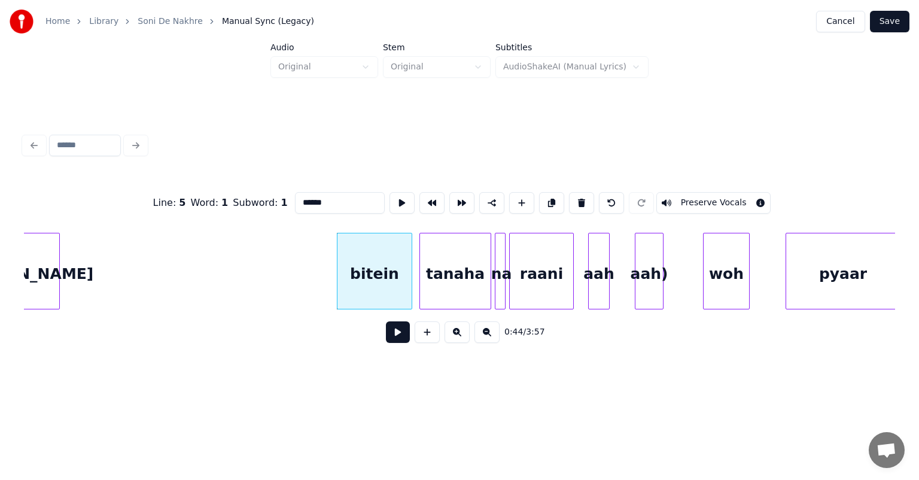
click at [386, 275] on div "bitein" at bounding box center [374, 273] width 74 height 81
click at [578, 198] on button at bounding box center [581, 203] width 25 height 22
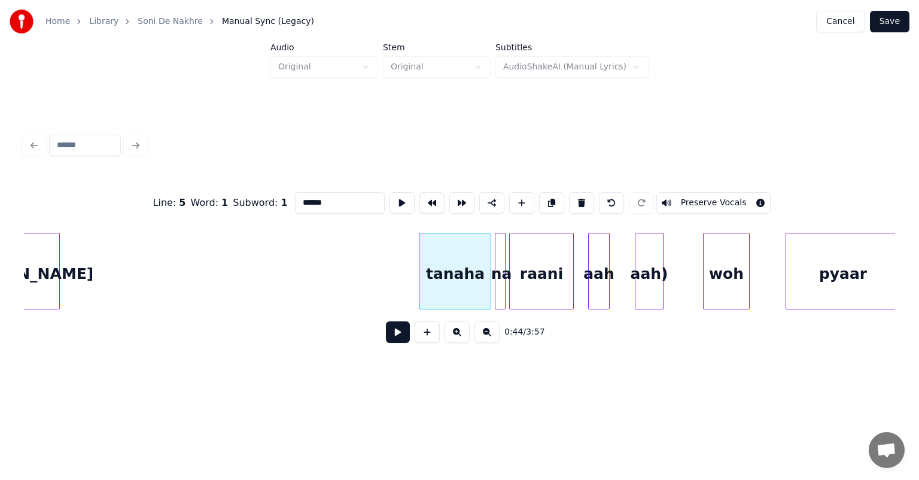
click at [477, 262] on div "tanaha" at bounding box center [455, 273] width 71 height 81
click at [572, 196] on button at bounding box center [581, 203] width 25 height 22
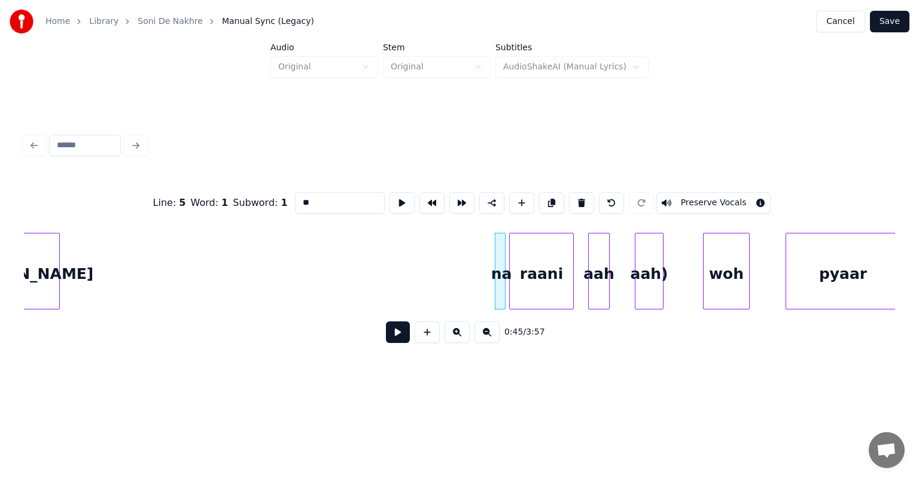
click at [499, 260] on div "na" at bounding box center [501, 273] width 12 height 81
click at [577, 196] on button at bounding box center [581, 203] width 25 height 22
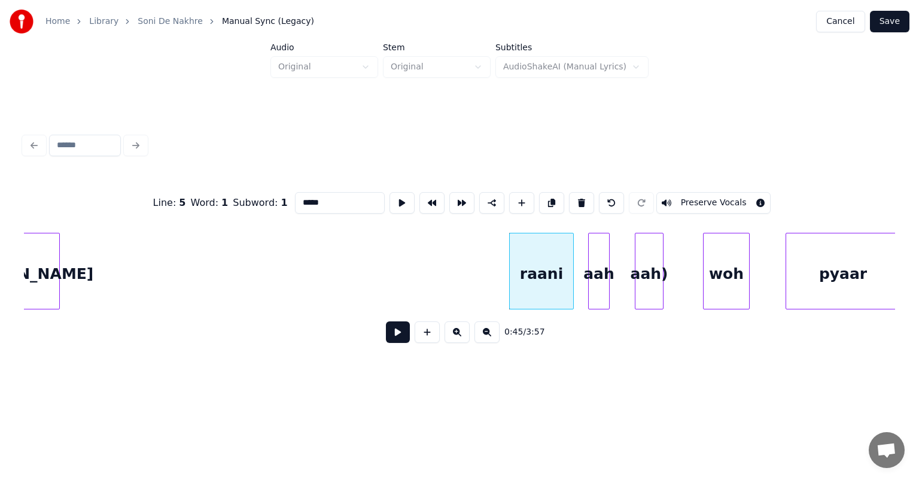
click at [529, 264] on div "raani" at bounding box center [541, 273] width 63 height 81
drag, startPoint x: 575, startPoint y: 200, endPoint x: 591, endPoint y: 242, distance: 44.7
click at [576, 200] on button at bounding box center [581, 203] width 25 height 22
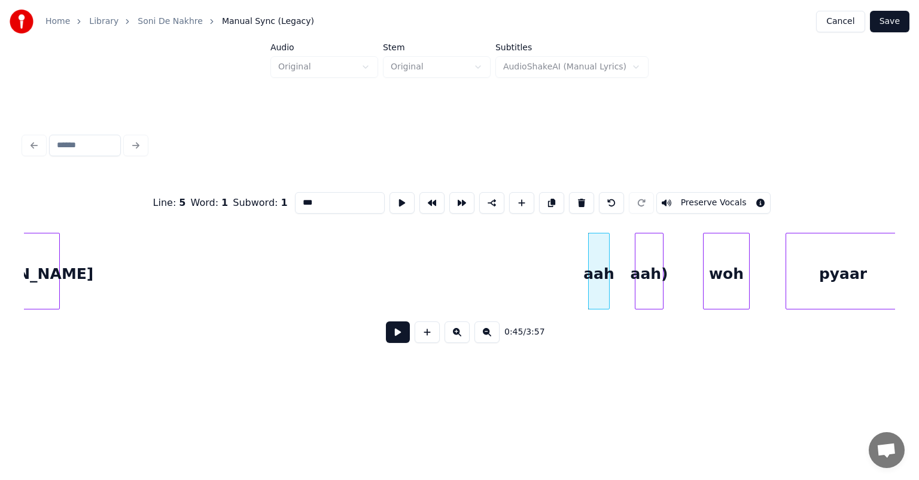
click at [595, 255] on div "aah" at bounding box center [599, 273] width 20 height 81
click at [578, 199] on button at bounding box center [581, 203] width 25 height 22
click at [647, 259] on div "aah)" at bounding box center [649, 273] width 28 height 81
click at [730, 266] on div "woh" at bounding box center [725, 273] width 45 height 81
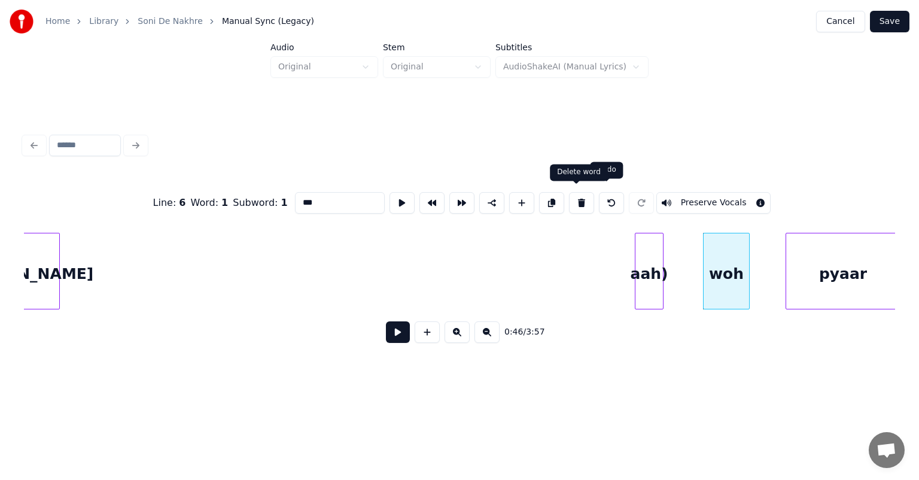
click at [574, 194] on button at bounding box center [581, 203] width 25 height 22
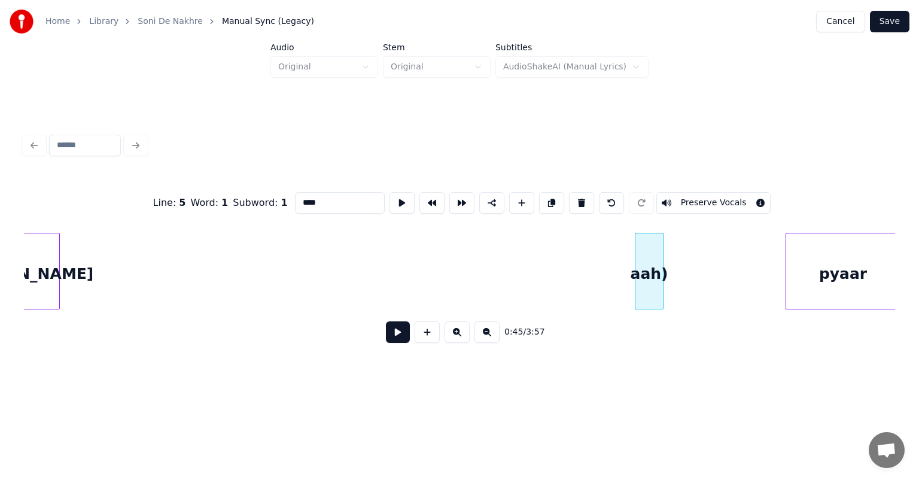
click at [652, 263] on div "aah)" at bounding box center [649, 273] width 28 height 81
click at [579, 199] on button at bounding box center [581, 203] width 25 height 22
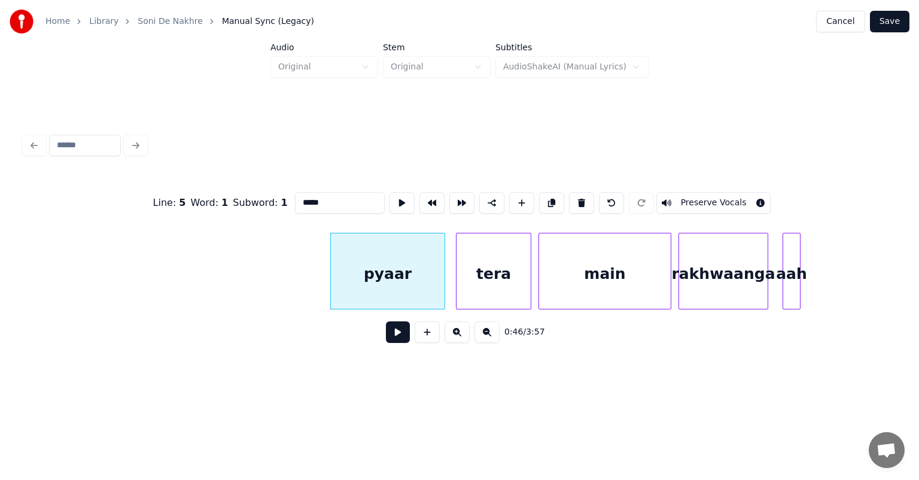
scroll to position [0, 8126]
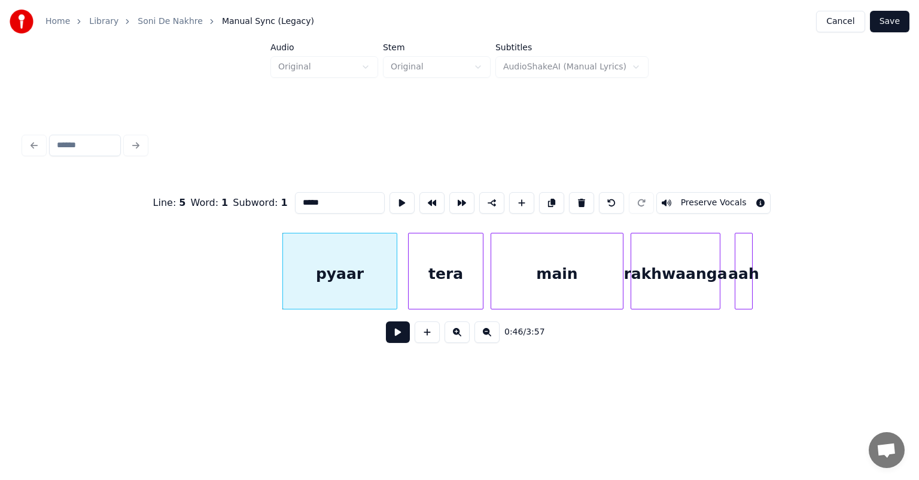
click at [380, 255] on div "pyaar" at bounding box center [340, 273] width 114 height 81
click at [579, 197] on button at bounding box center [581, 203] width 25 height 22
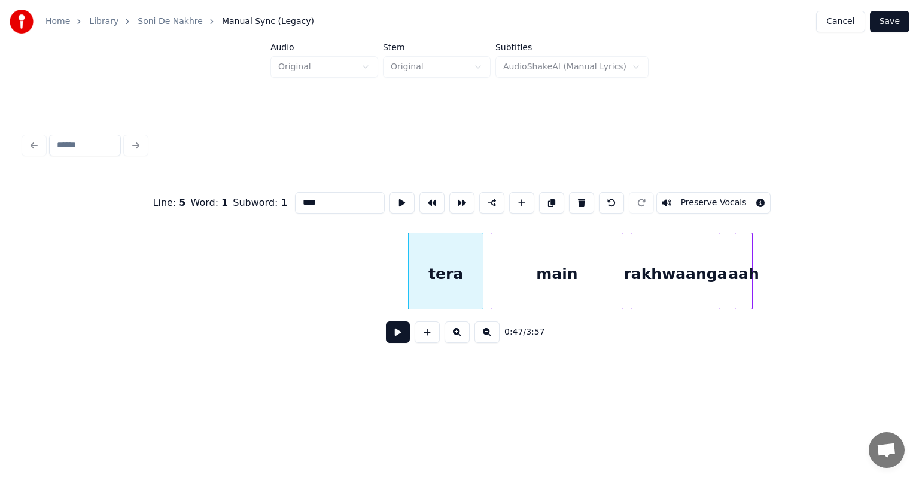
click at [457, 259] on div "tera" at bounding box center [446, 273] width 74 height 81
click at [575, 199] on button at bounding box center [581, 203] width 25 height 22
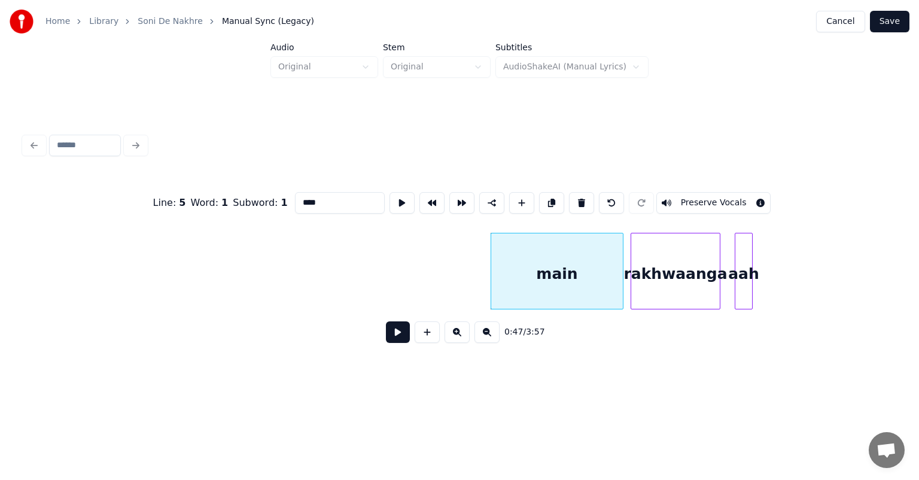
click at [555, 264] on div "main" at bounding box center [557, 273] width 132 height 81
click at [579, 196] on button at bounding box center [581, 203] width 25 height 22
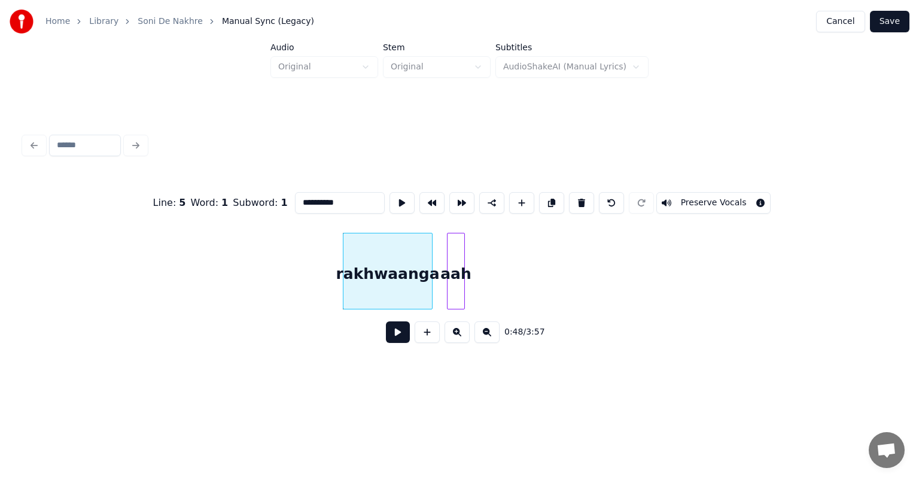
scroll to position [0, 8437]
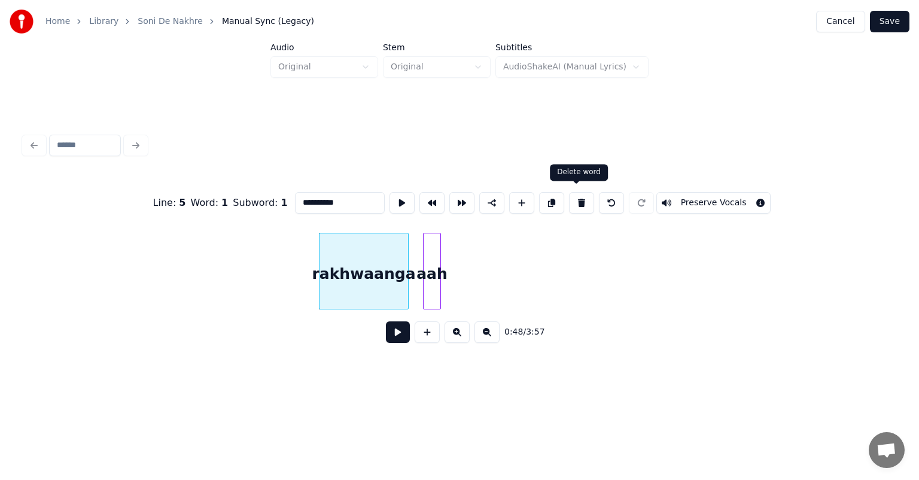
click at [576, 196] on button at bounding box center [581, 203] width 25 height 22
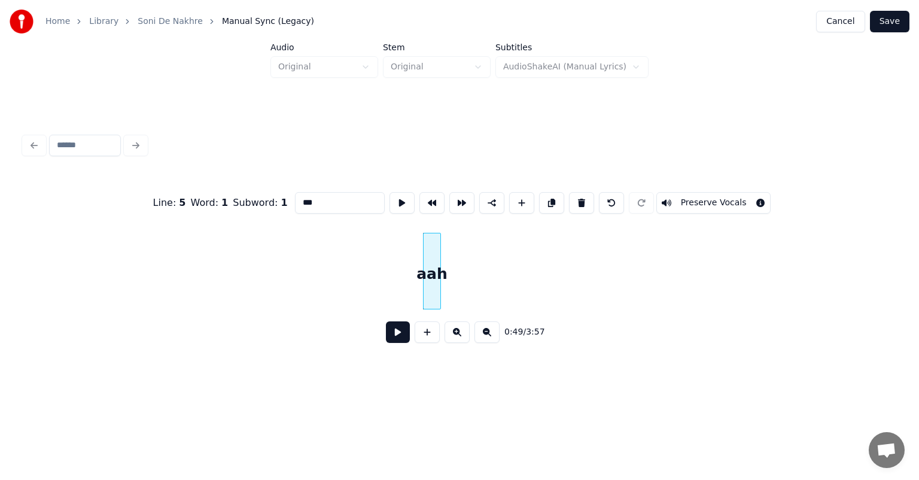
click at [433, 261] on div "aah" at bounding box center [432, 273] width 17 height 81
click at [575, 196] on button at bounding box center [581, 203] width 25 height 22
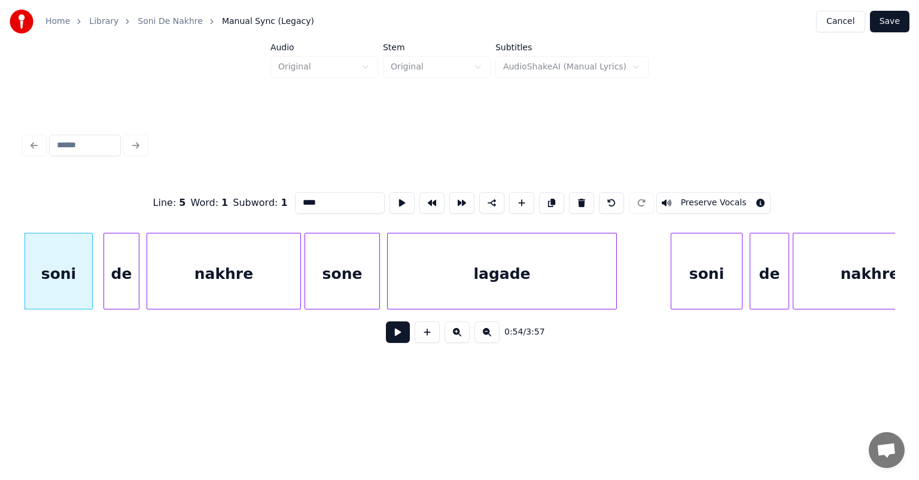
click at [195, 273] on div "nakhre" at bounding box center [223, 273] width 153 height 81
type input "******"
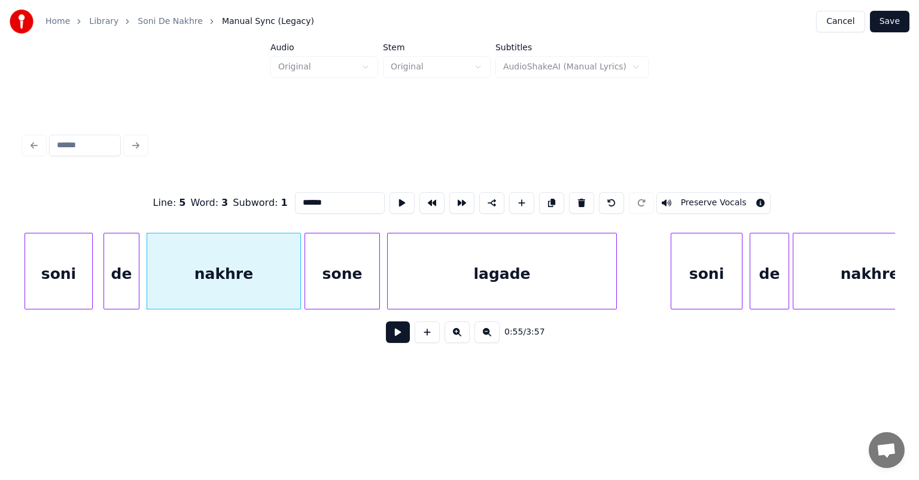
click at [392, 333] on button at bounding box center [398, 332] width 24 height 22
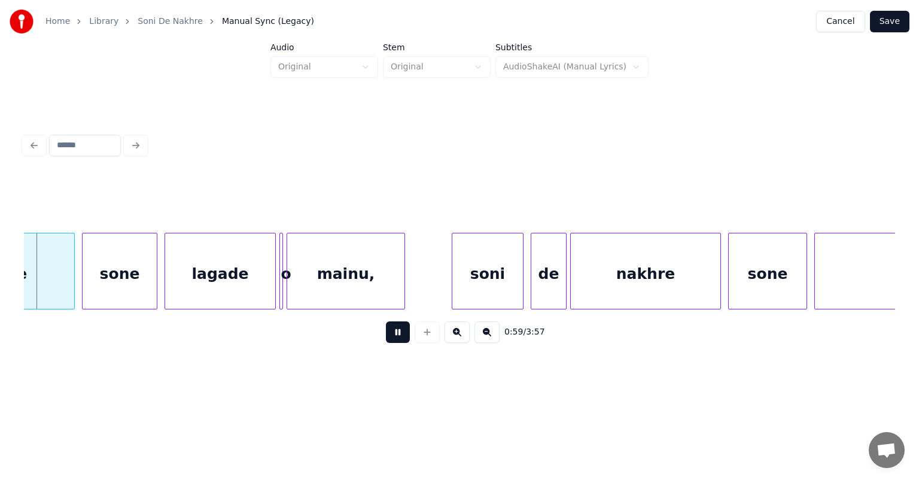
click at [487, 333] on button at bounding box center [486, 332] width 25 height 22
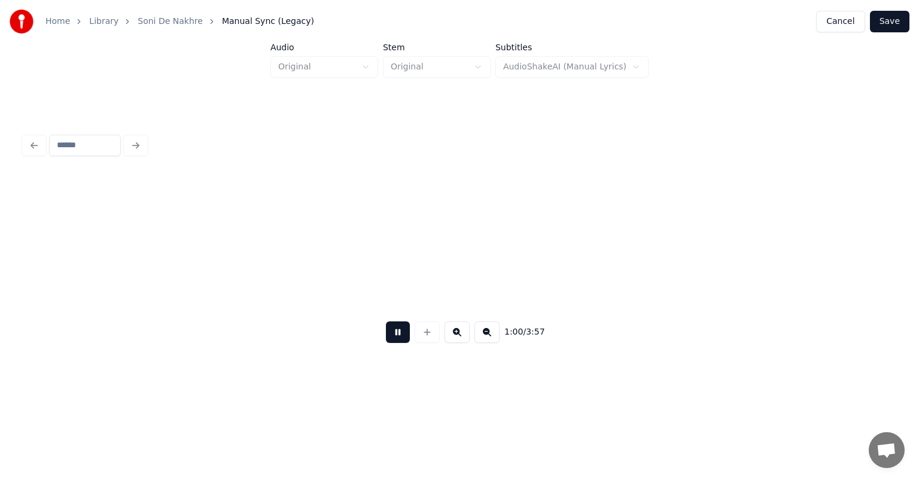
scroll to position [0, 8935]
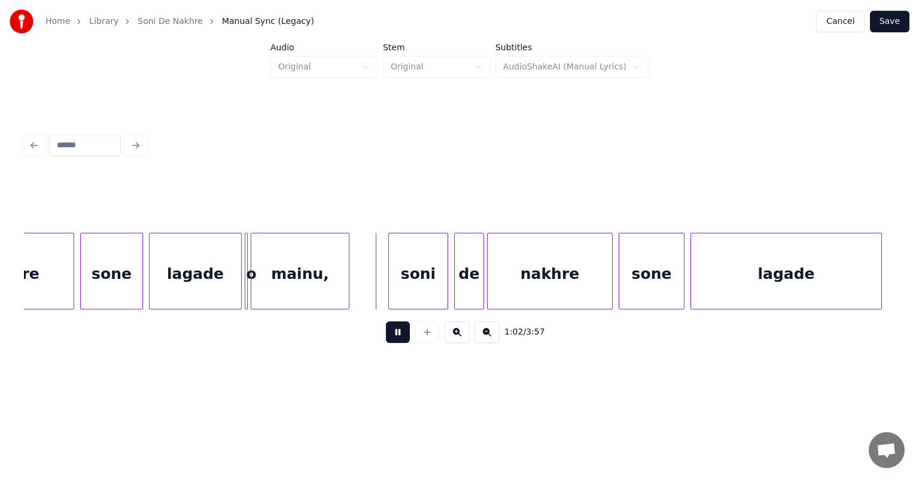
click at [474, 321] on button at bounding box center [486, 332] width 25 height 22
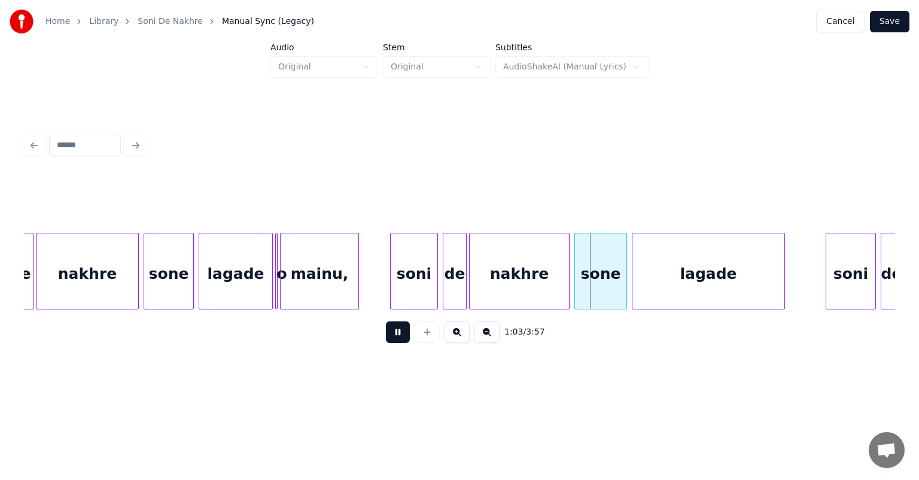
click at [153, 264] on div "sone" at bounding box center [168, 273] width 49 height 81
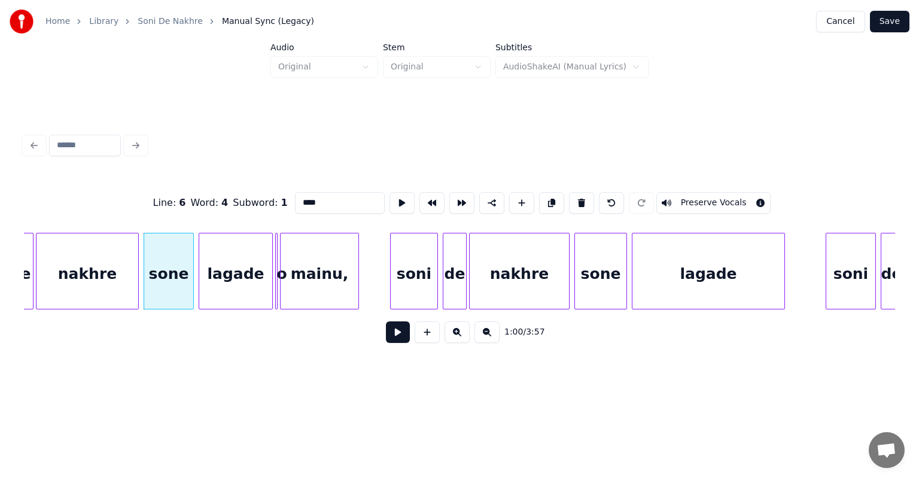
click at [164, 267] on div "sone" at bounding box center [168, 273] width 49 height 81
click at [147, 176] on div "Line : 6 Word : 4 Subword : 1 **** Preserve Vocals" at bounding box center [459, 203] width 871 height 60
click at [122, 254] on div "nakhre" at bounding box center [87, 273] width 102 height 81
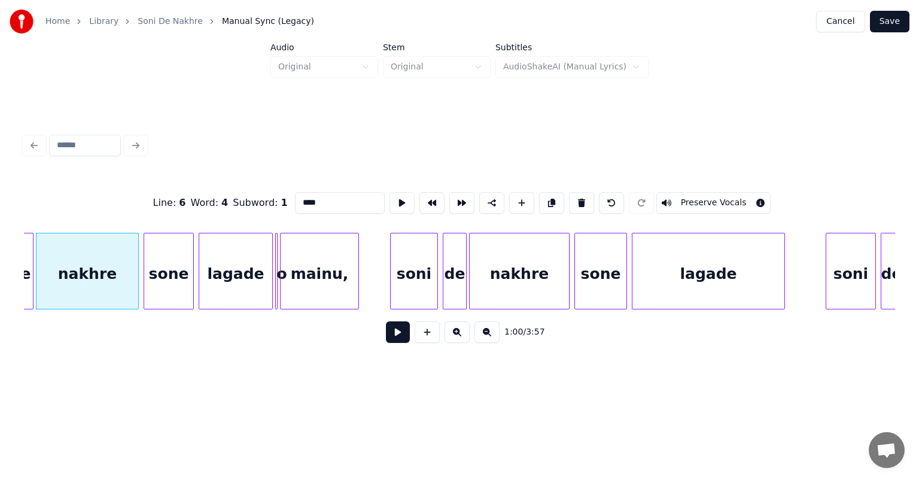
type input "******"
click at [401, 337] on button at bounding box center [398, 332] width 24 height 22
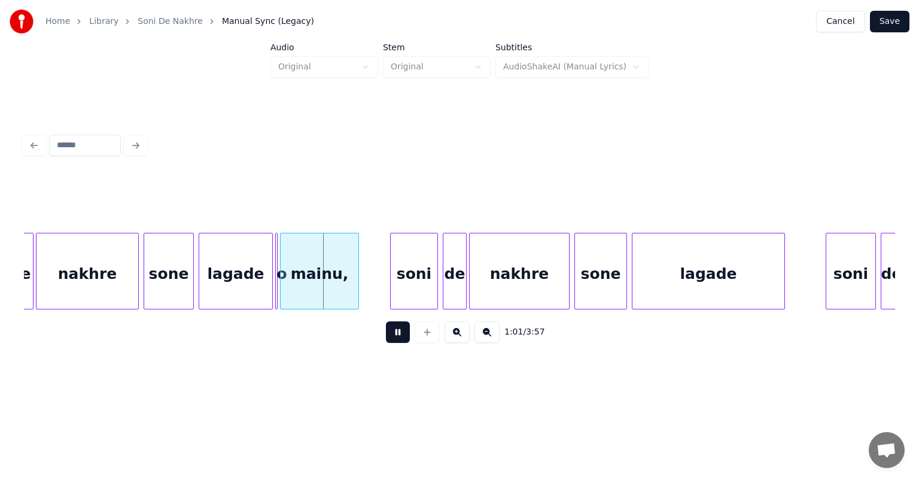
click at [397, 336] on button at bounding box center [398, 332] width 24 height 22
click at [318, 288] on div "mainu," at bounding box center [320, 273] width 78 height 81
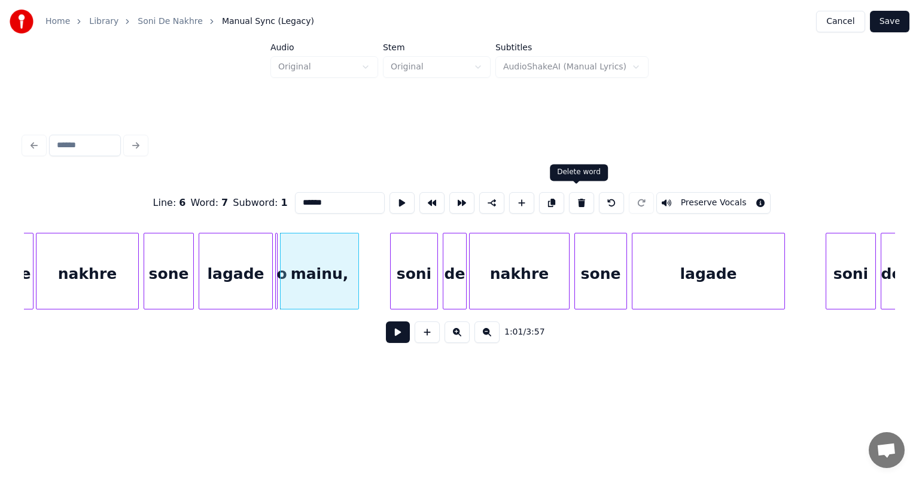
click at [575, 199] on button at bounding box center [581, 203] width 25 height 22
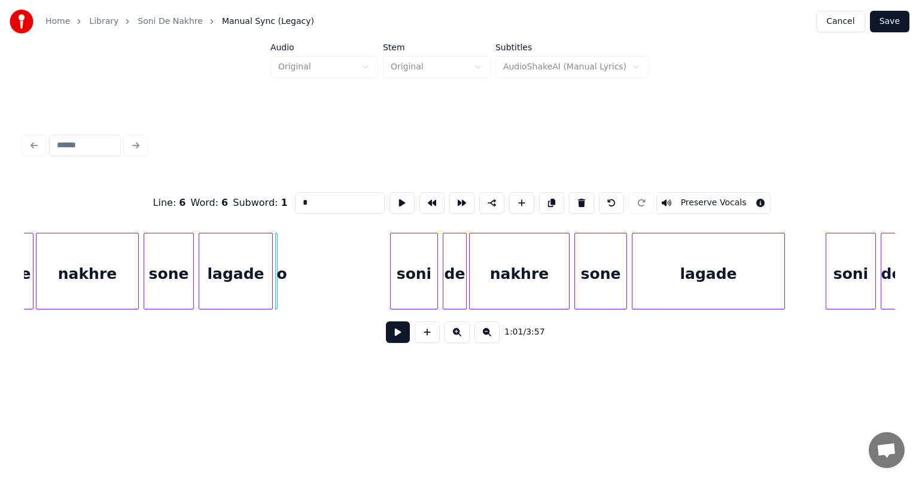
click at [285, 271] on div "o" at bounding box center [282, 273] width 12 height 81
click at [281, 267] on div "o" at bounding box center [282, 273] width 12 height 81
click at [280, 270] on div "o" at bounding box center [282, 273] width 12 height 81
click at [223, 284] on div "lagade" at bounding box center [235, 273] width 73 height 81
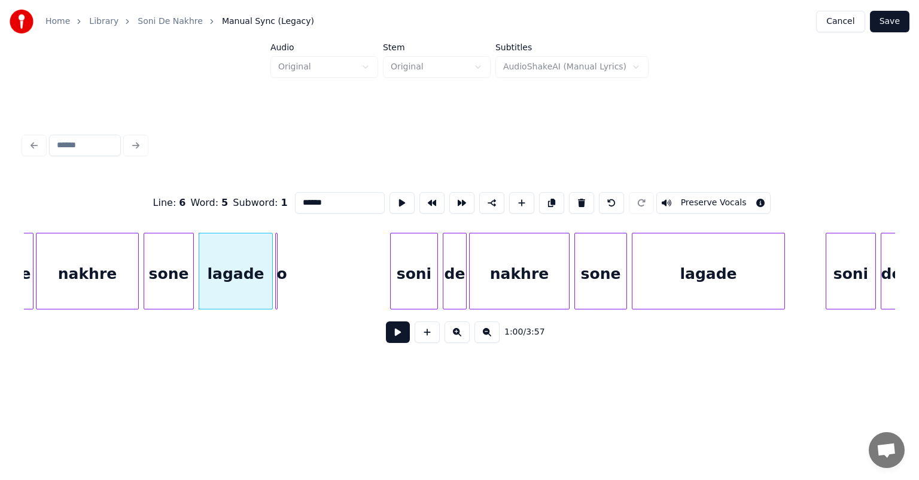
click at [282, 273] on div "o" at bounding box center [282, 273] width 12 height 81
type input "*"
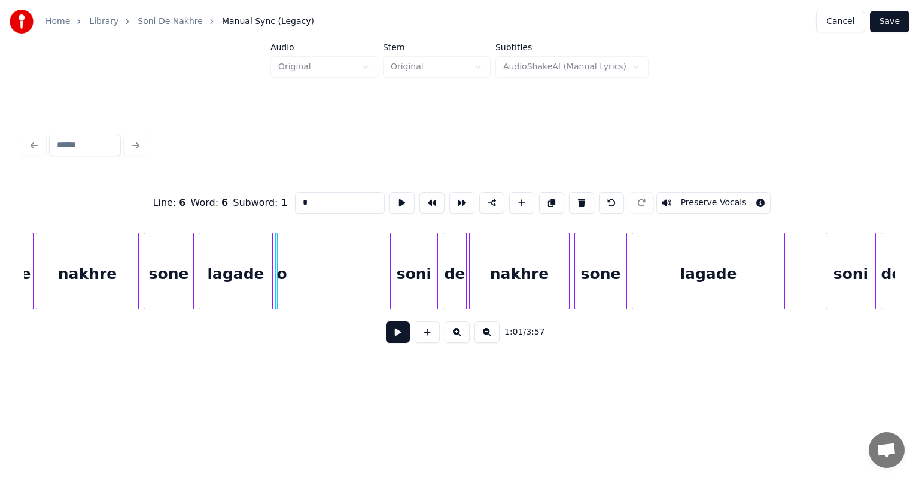
click at [282, 273] on div "o" at bounding box center [282, 273] width 12 height 81
click at [282, 272] on div "o" at bounding box center [282, 273] width 12 height 81
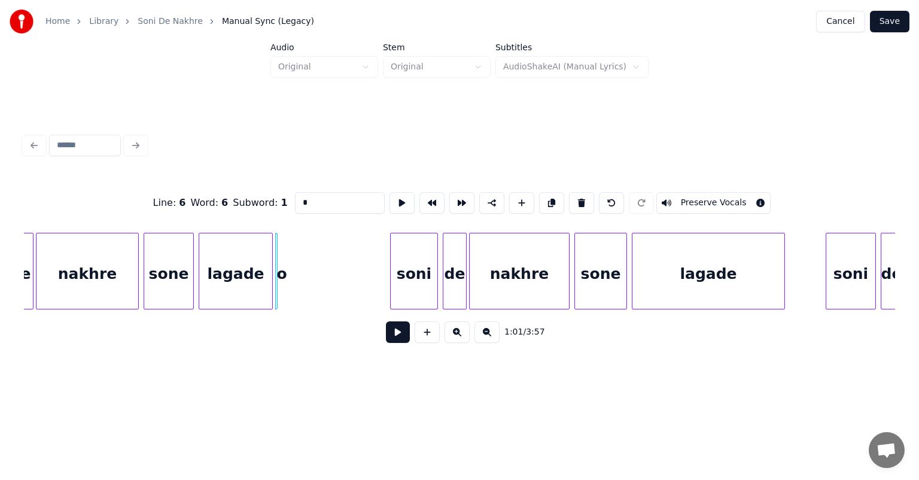
click at [282, 272] on div "o" at bounding box center [282, 273] width 12 height 81
click at [172, 260] on div "sone" at bounding box center [168, 273] width 49 height 81
click at [284, 269] on div "o" at bounding box center [282, 273] width 12 height 81
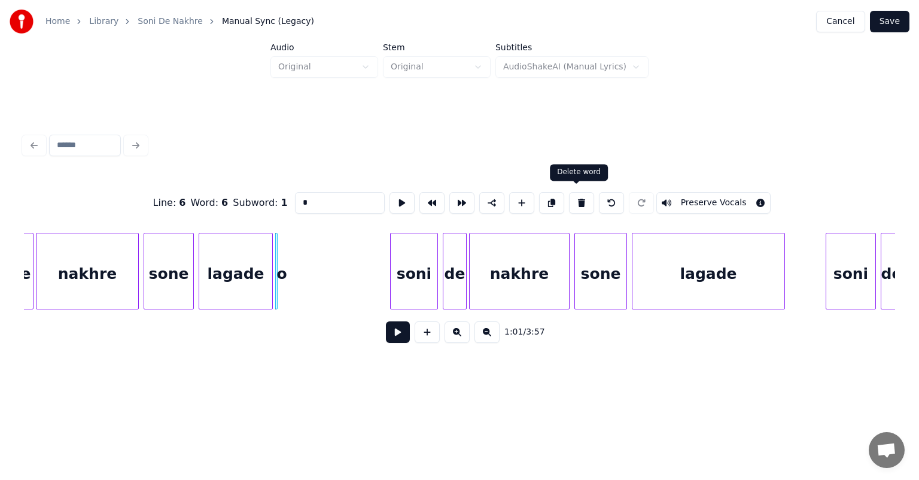
click at [578, 198] on button at bounding box center [581, 203] width 25 height 22
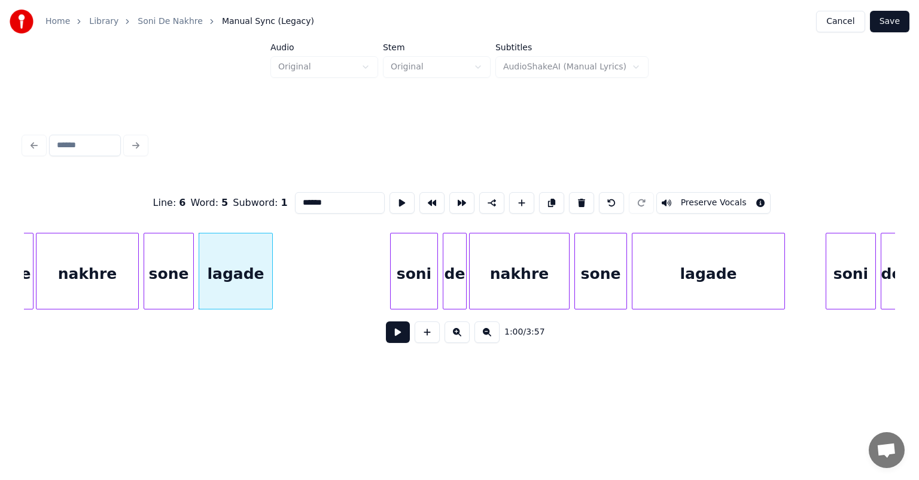
click at [246, 278] on div "lagade" at bounding box center [235, 273] width 73 height 81
click at [173, 263] on div "sone" at bounding box center [168, 273] width 49 height 81
type input "****"
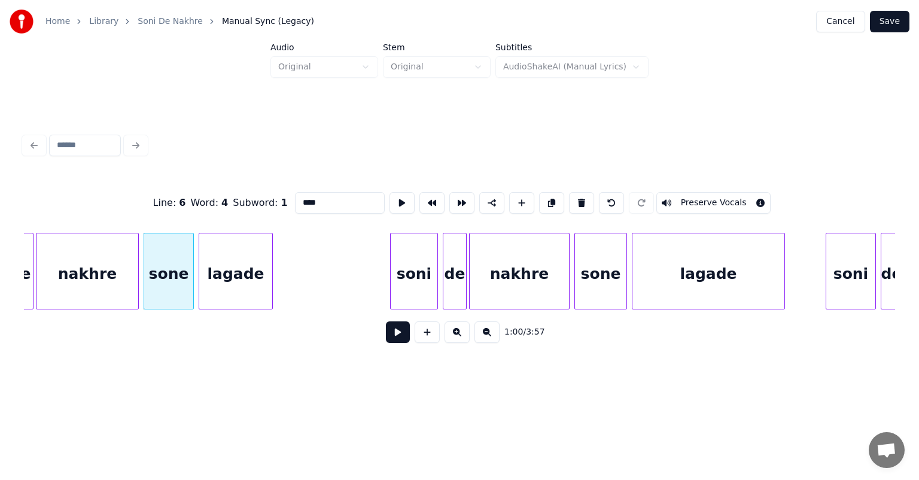
click at [392, 334] on button at bounding box center [398, 332] width 24 height 22
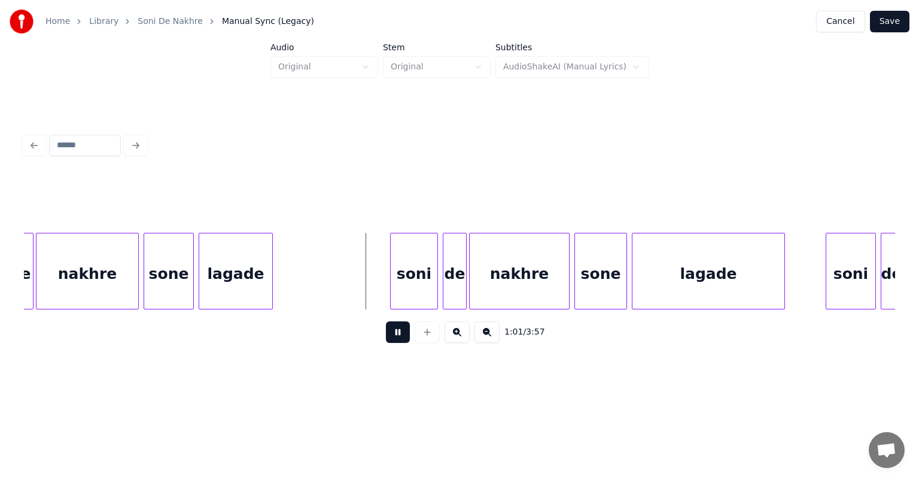
click at [392, 334] on button at bounding box center [398, 332] width 24 height 22
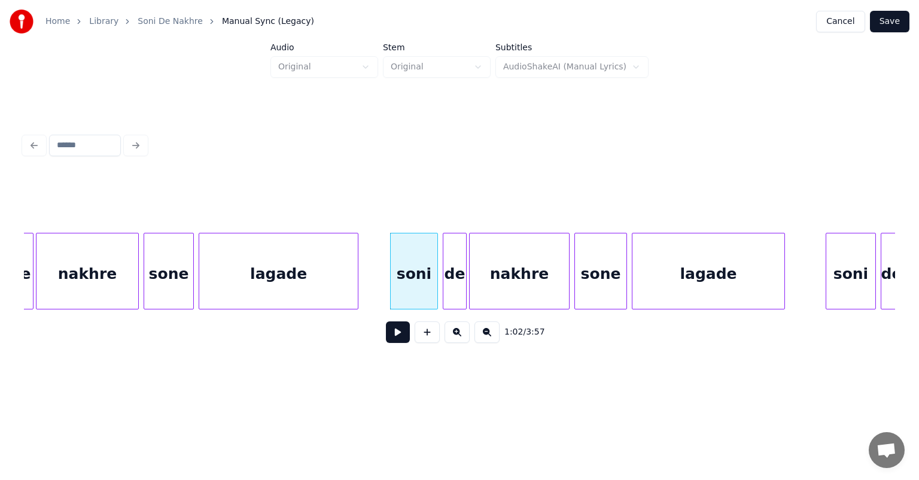
click at [356, 280] on div at bounding box center [356, 270] width 4 height 75
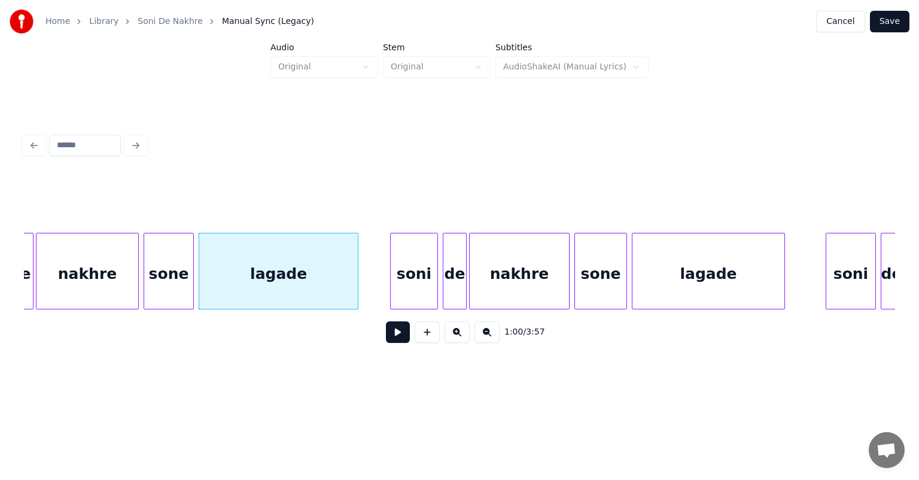
click at [151, 267] on div "sone" at bounding box center [168, 273] width 49 height 81
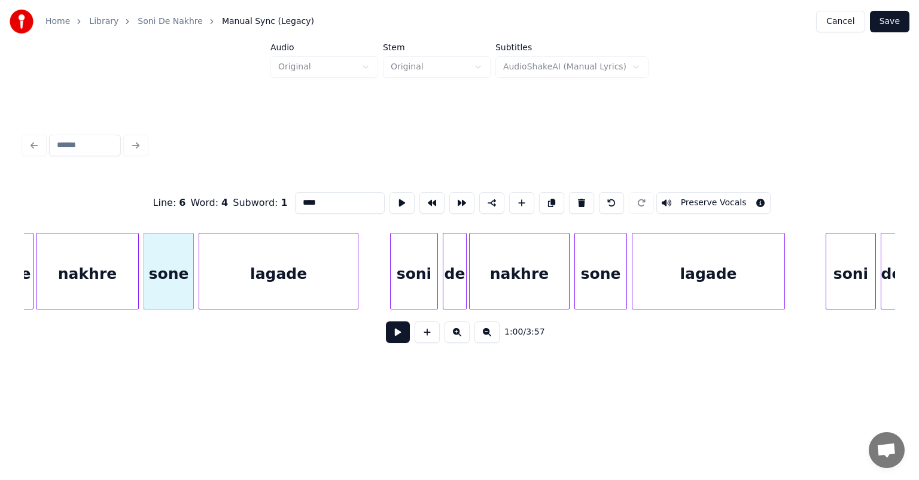
click at [398, 336] on button at bounding box center [398, 332] width 24 height 22
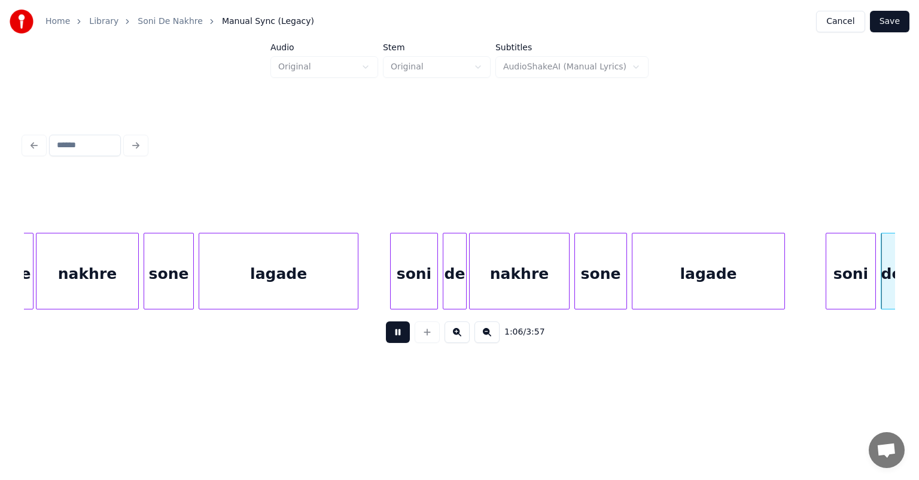
scroll to position [0, 7945]
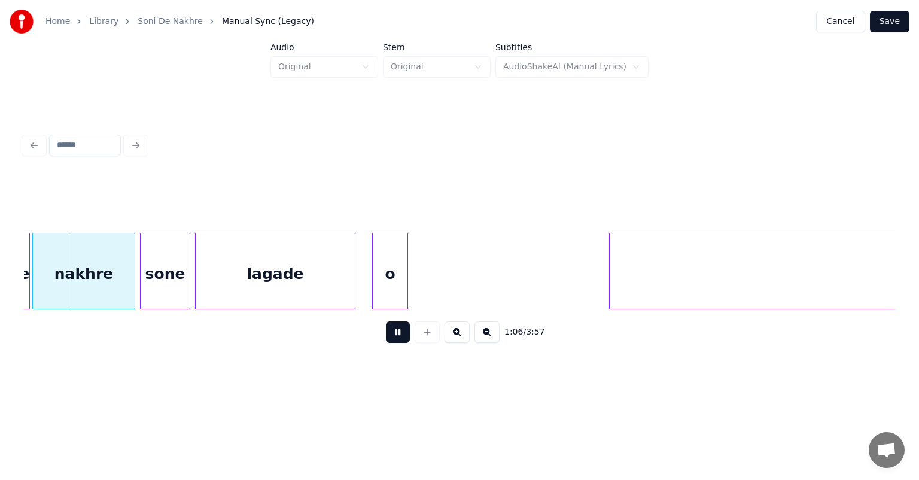
click at [392, 334] on button at bounding box center [398, 332] width 24 height 22
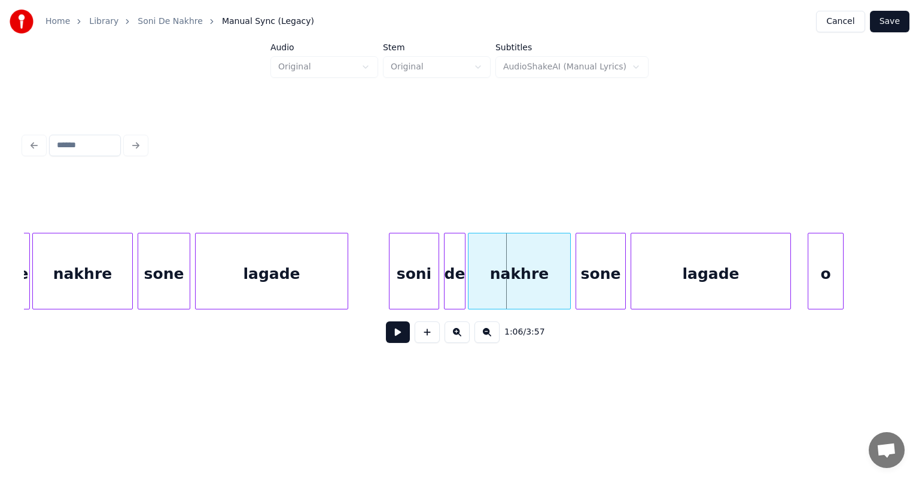
scroll to position [0, 7429]
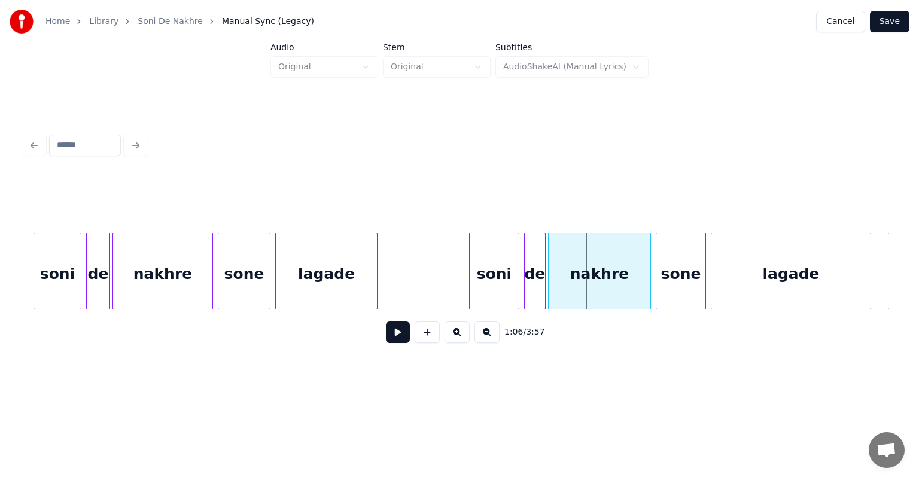
click at [374, 273] on div at bounding box center [375, 270] width 4 height 75
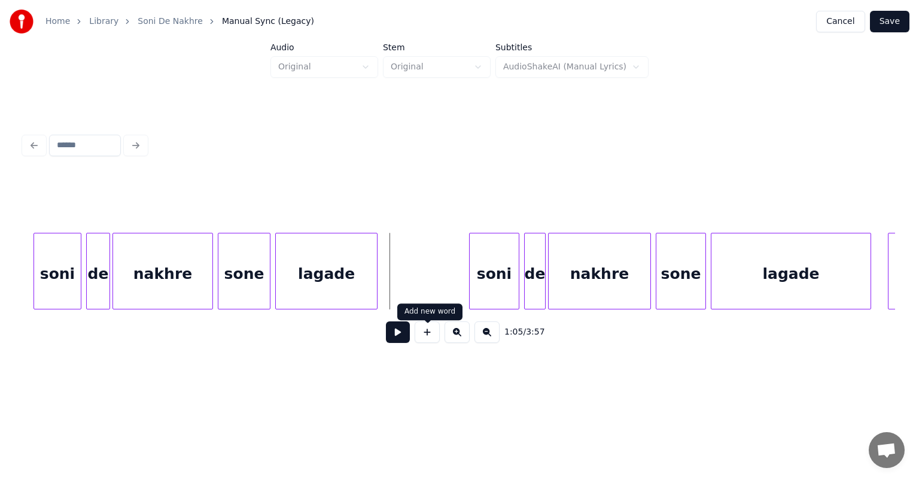
click at [428, 335] on button at bounding box center [427, 332] width 25 height 22
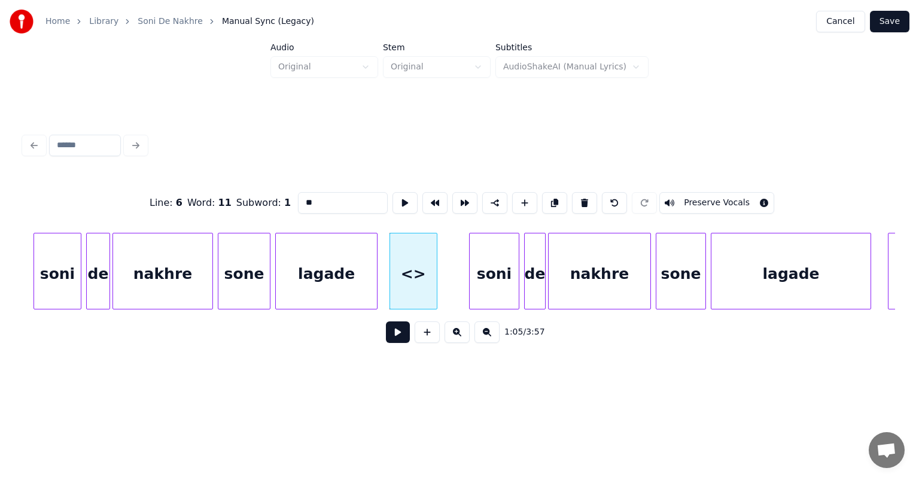
drag, startPoint x: 319, startPoint y: 201, endPoint x: 244, endPoint y: 196, distance: 75.0
click at [248, 199] on div "Line : 6 Word : 11 Subword : 1 ** Preserve Vocals" at bounding box center [459, 203] width 871 height 60
click at [228, 267] on div "sone" at bounding box center [243, 273] width 51 height 81
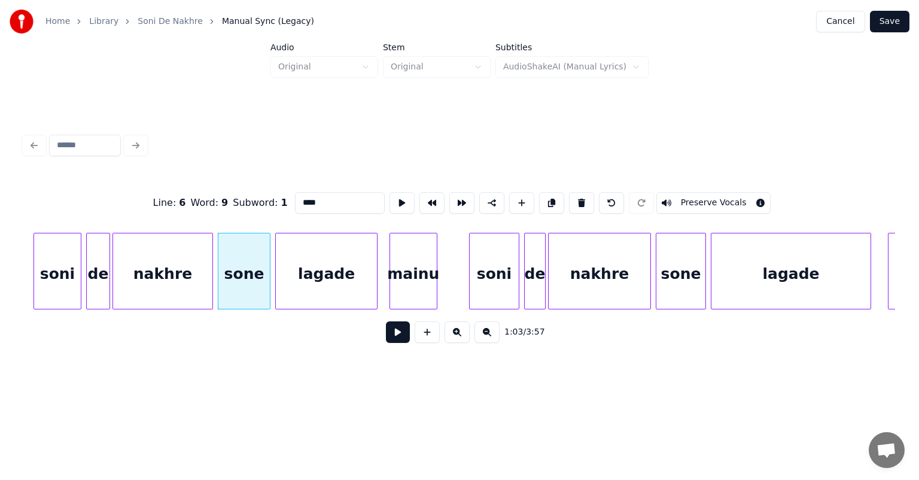
type input "****"
click at [395, 333] on button at bounding box center [398, 332] width 24 height 22
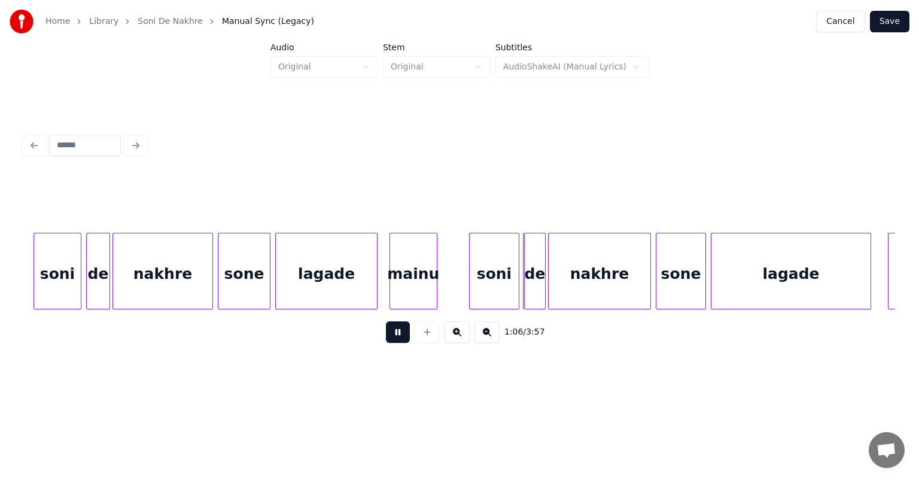
click at [398, 337] on button at bounding box center [398, 332] width 24 height 22
click at [349, 278] on div at bounding box center [350, 270] width 4 height 75
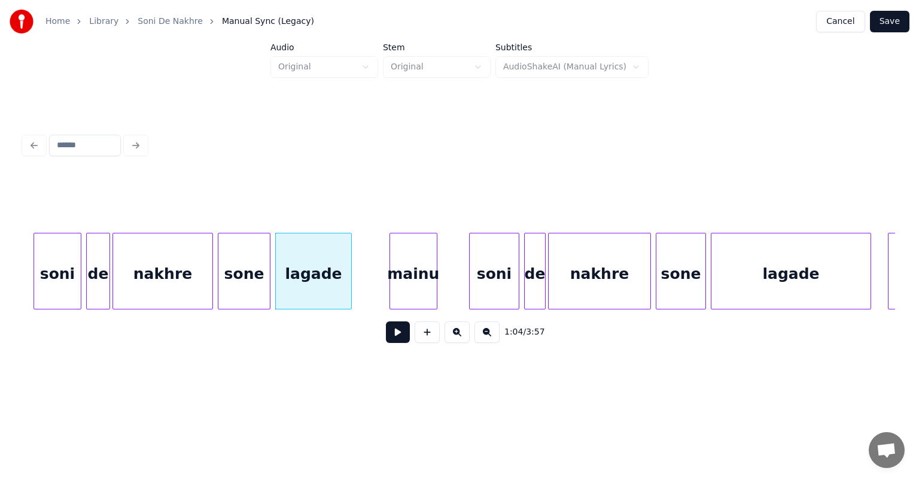
click at [397, 278] on div "mainu" at bounding box center [413, 273] width 47 height 81
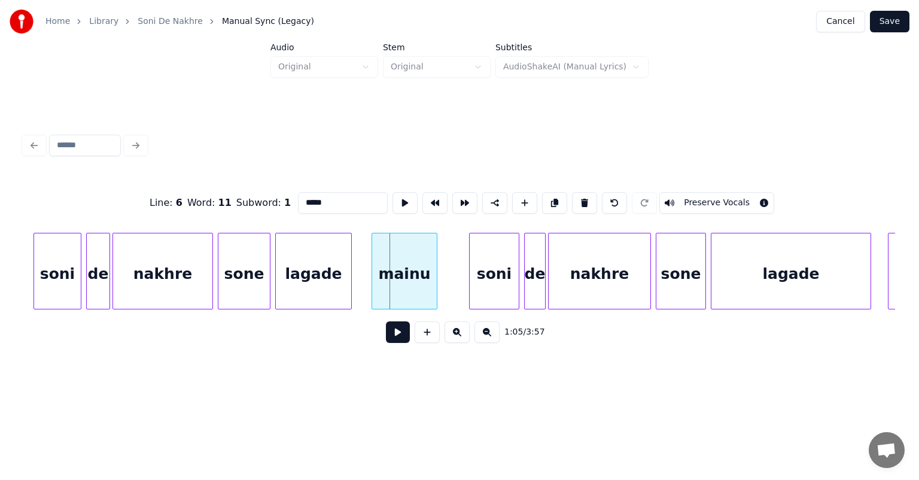
click at [372, 276] on div at bounding box center [374, 270] width 4 height 75
click at [249, 256] on div "sone" at bounding box center [243, 273] width 51 height 81
type input "****"
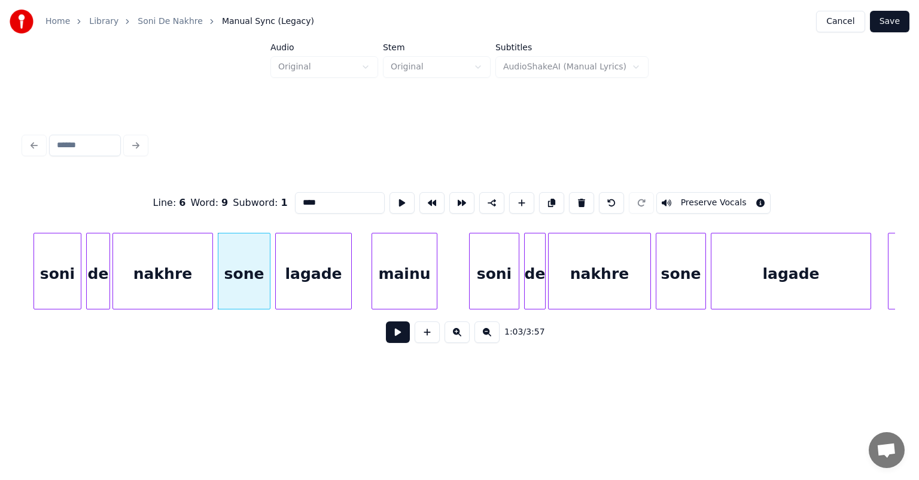
click at [400, 340] on button at bounding box center [398, 332] width 24 height 22
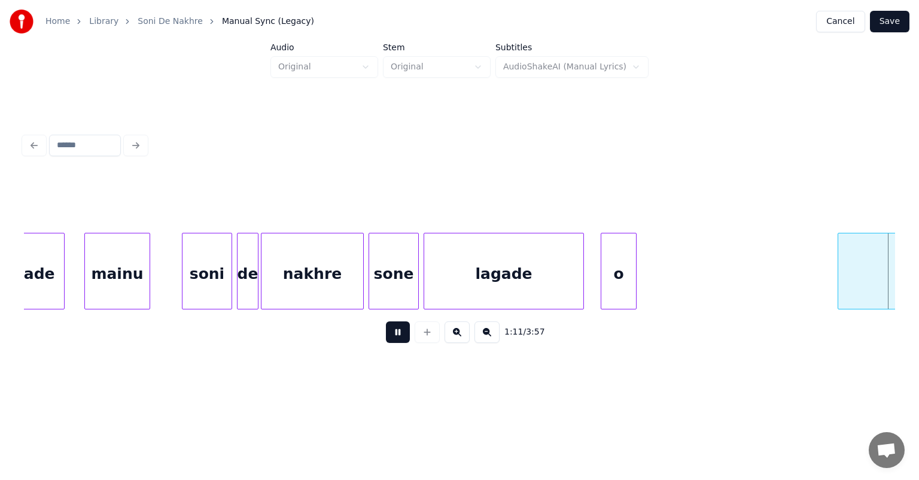
scroll to position [0, 8590]
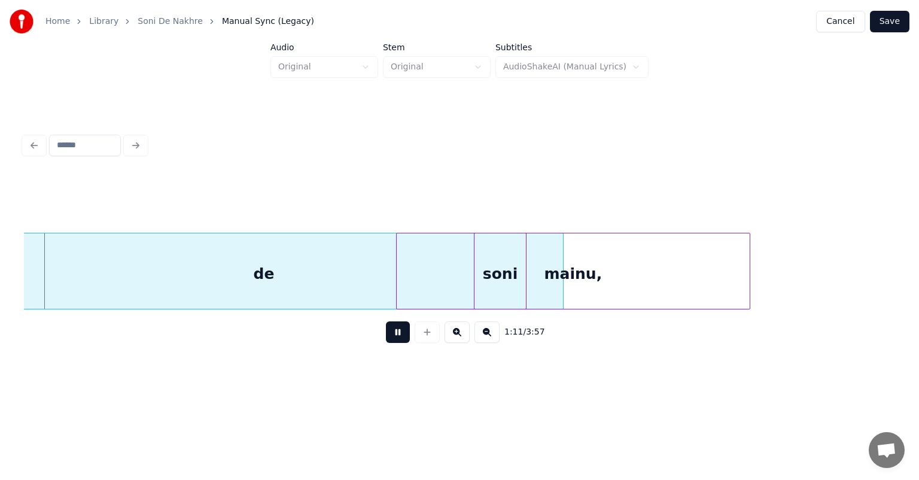
click at [395, 330] on button at bounding box center [398, 332] width 24 height 22
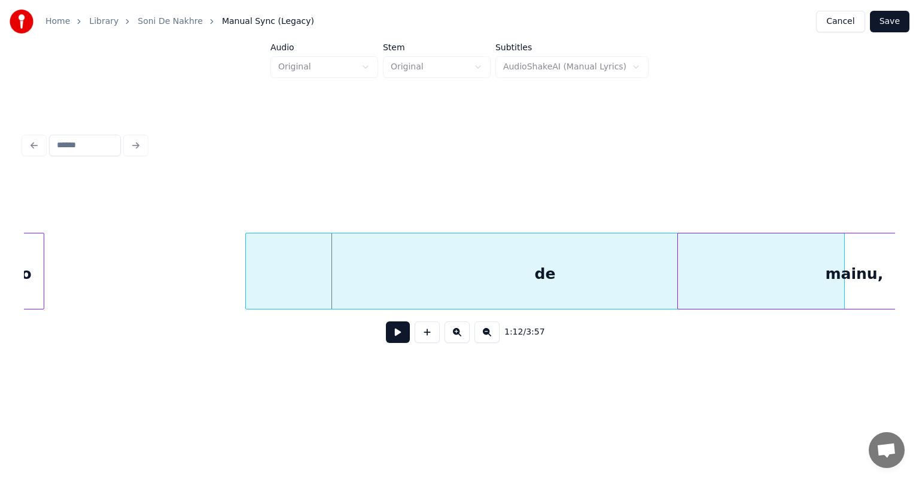
scroll to position [0, 8037]
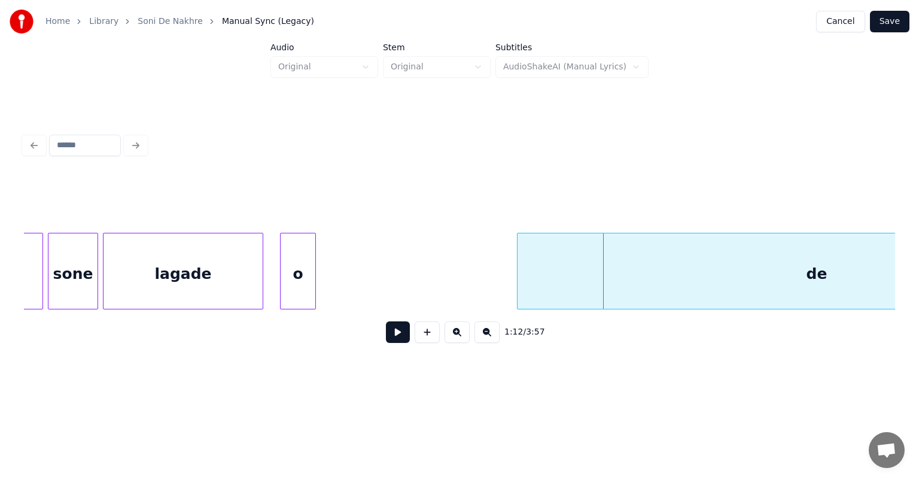
click at [301, 274] on div "o" at bounding box center [298, 273] width 35 height 81
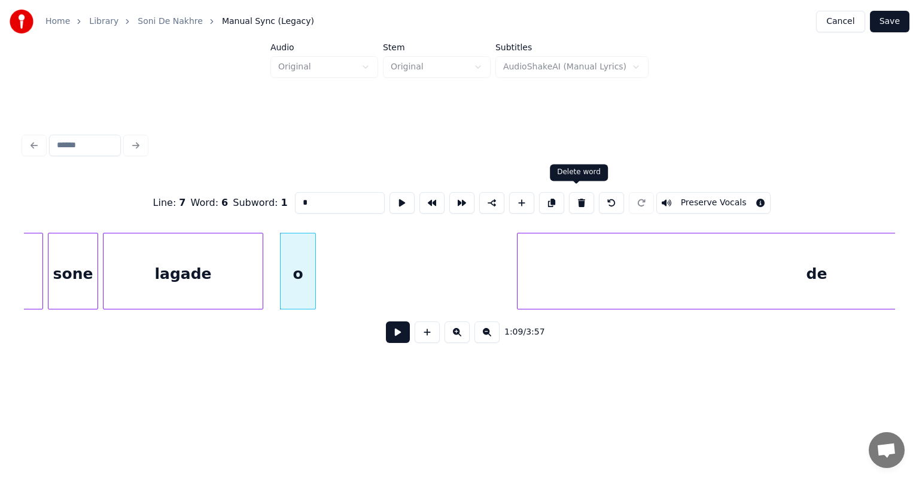
click at [574, 197] on button at bounding box center [581, 203] width 25 height 22
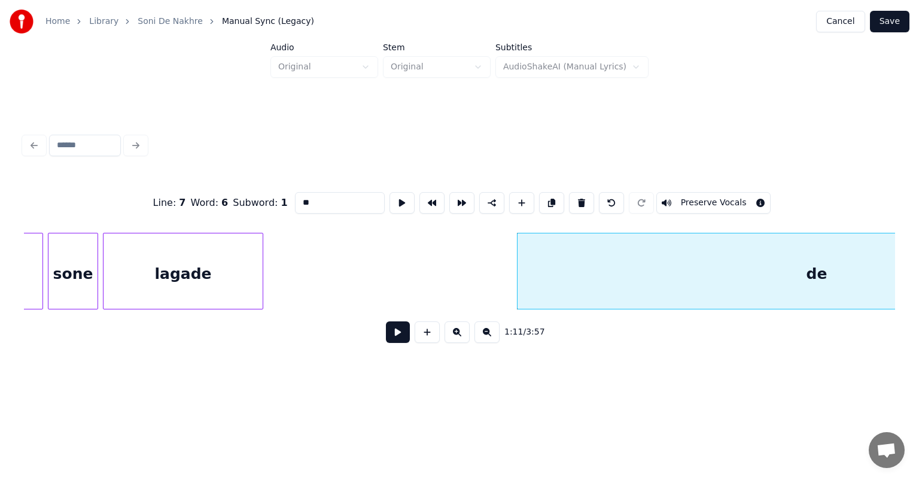
click at [145, 270] on div "lagade" at bounding box center [182, 273] width 159 height 81
type input "******"
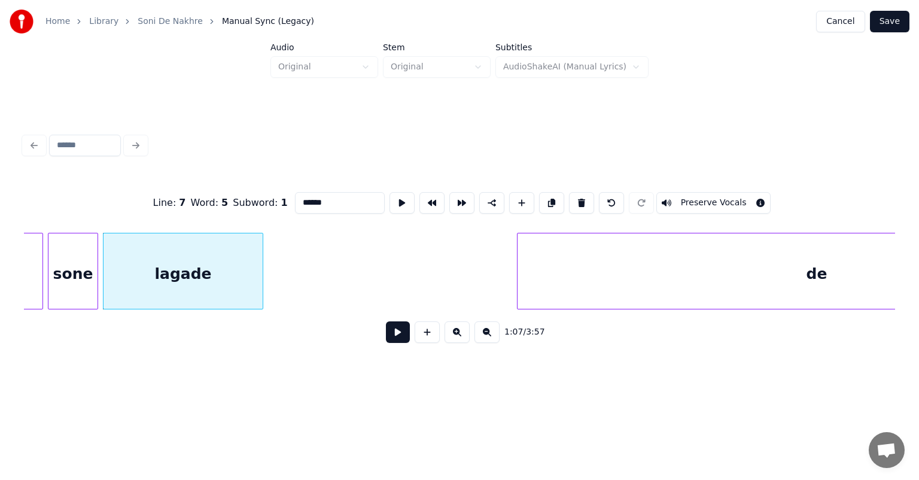
click at [400, 338] on button at bounding box center [398, 332] width 24 height 22
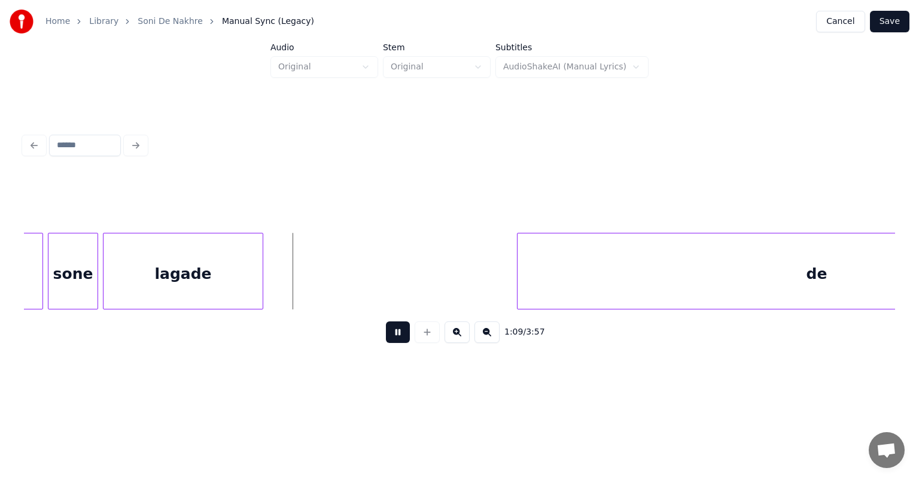
click at [397, 337] on button at bounding box center [398, 332] width 24 height 22
click at [425, 338] on button at bounding box center [427, 332] width 25 height 22
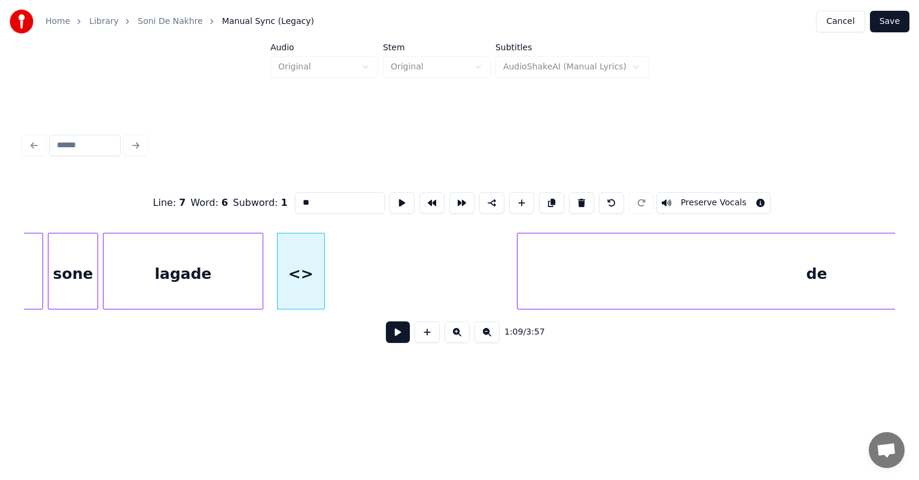
drag, startPoint x: 325, startPoint y: 200, endPoint x: 251, endPoint y: 196, distance: 73.7
click at [251, 196] on div "Line : 7 Word : 6 Subword : 1 ** Preserve Vocals" at bounding box center [459, 203] width 871 height 60
type input "*****"
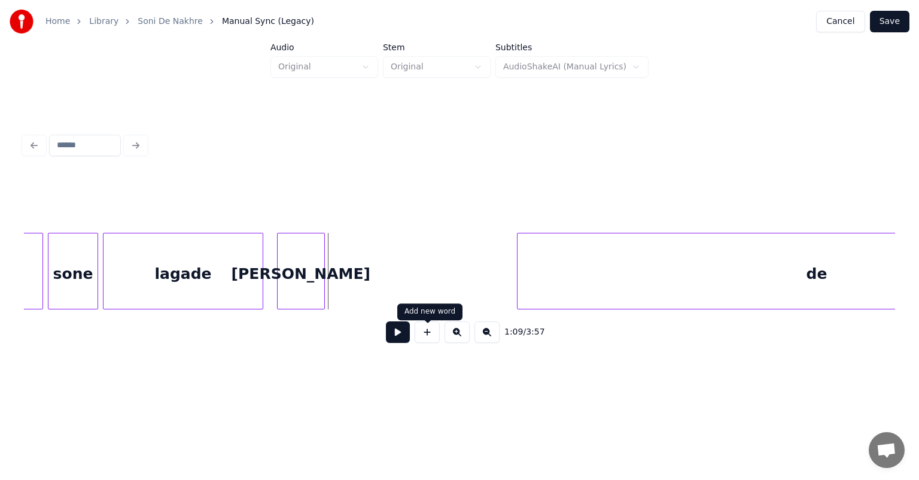
click at [428, 336] on button at bounding box center [427, 332] width 25 height 22
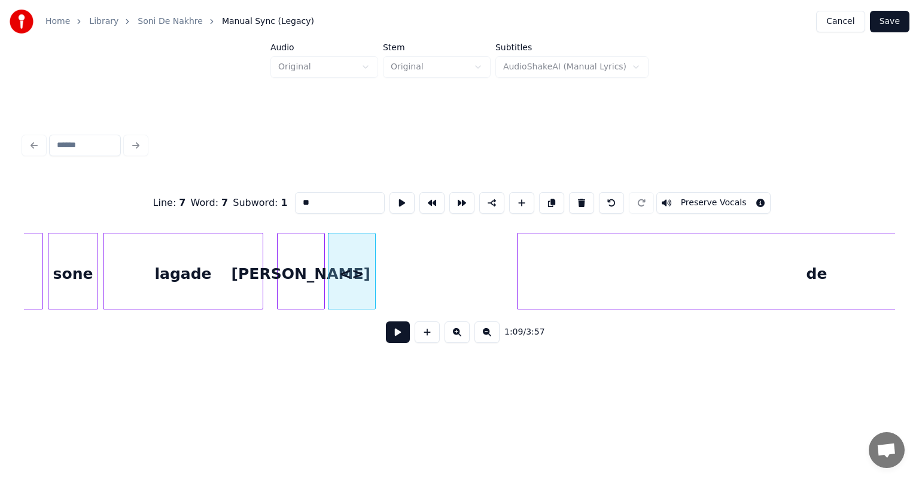
drag, startPoint x: 316, startPoint y: 201, endPoint x: 283, endPoint y: 200, distance: 32.9
click at [283, 200] on div "Line : 7 Word : 7 Subword : 1 ** Preserve Vocals" at bounding box center [459, 203] width 871 height 60
click at [457, 374] on div "Line : 7 Word : 7 Subword : 1 ******** Preserve Vocals 1:09 / 3:57" at bounding box center [459, 241] width 881 height 288
click at [261, 271] on div at bounding box center [261, 270] width 4 height 75
type input "******"
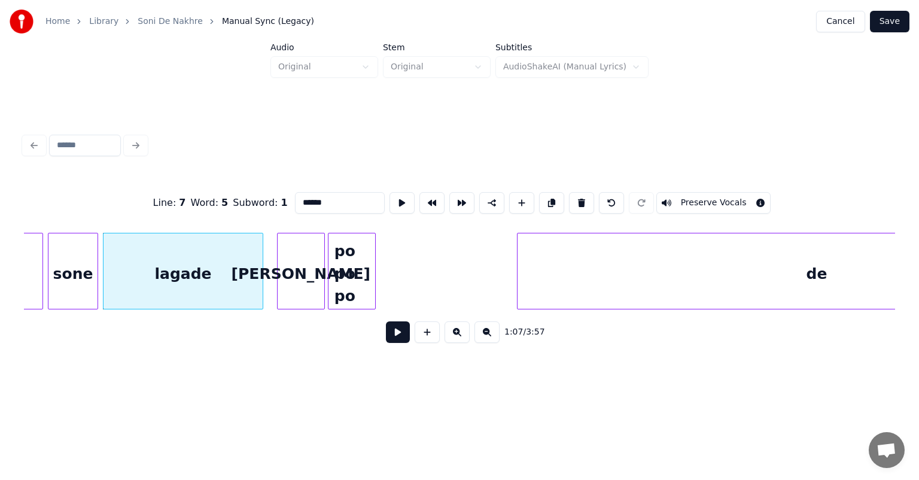
click at [223, 266] on div "lagade" at bounding box center [182, 273] width 159 height 81
click at [400, 339] on button at bounding box center [398, 332] width 24 height 22
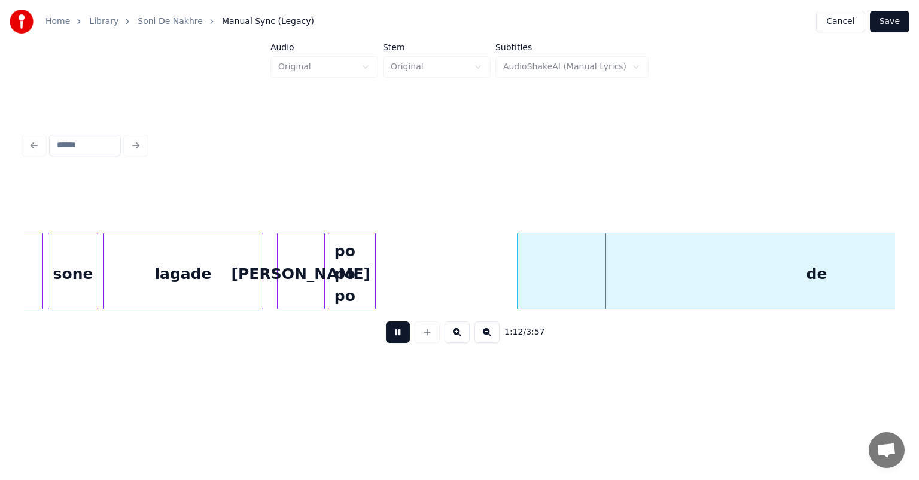
click at [400, 336] on button at bounding box center [398, 332] width 24 height 22
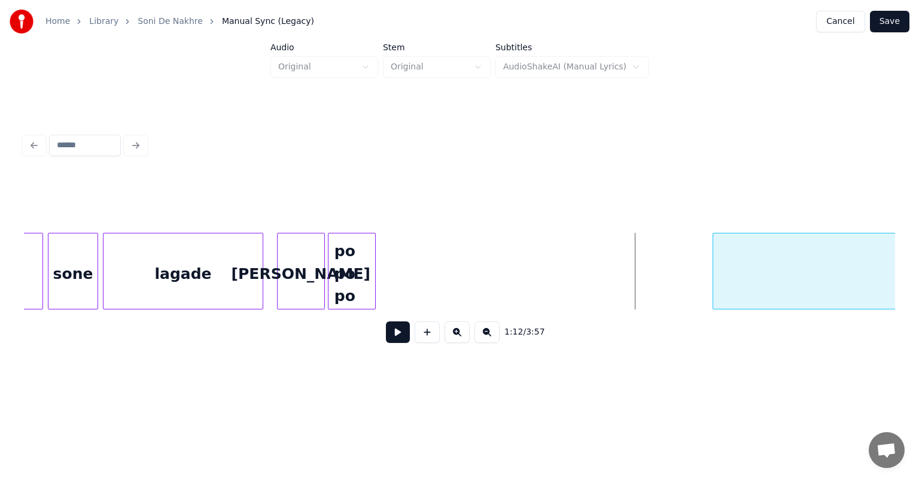
click at [714, 277] on div at bounding box center [715, 270] width 4 height 75
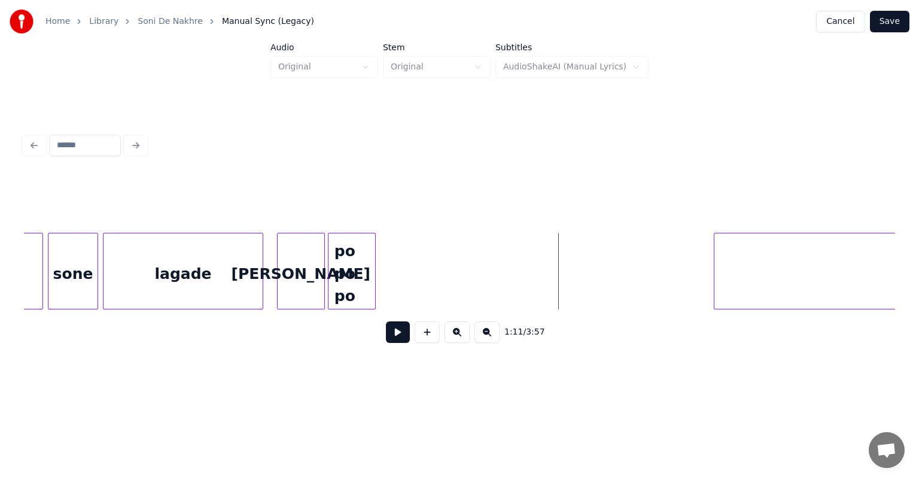
click at [401, 335] on button at bounding box center [398, 332] width 24 height 22
click at [301, 294] on div "candi" at bounding box center [296, 273] width 47 height 81
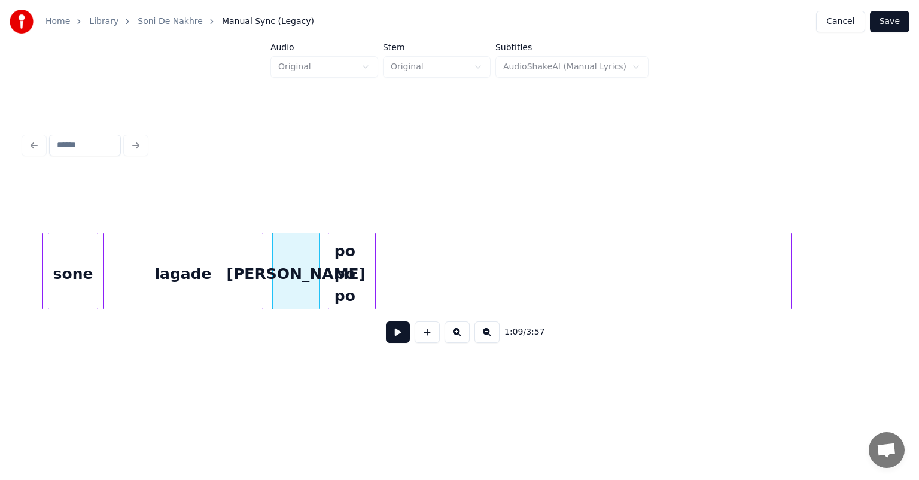
click at [793, 271] on div at bounding box center [793, 270] width 4 height 75
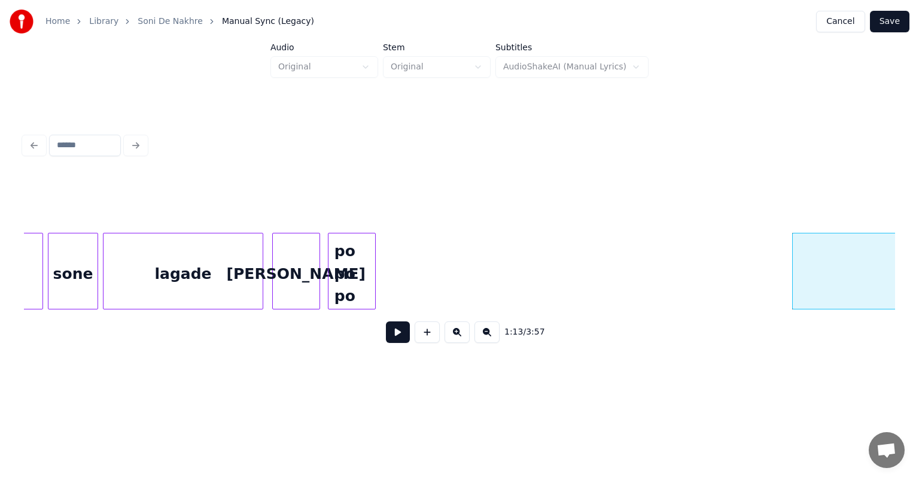
click at [293, 288] on div "candi" at bounding box center [296, 273] width 47 height 81
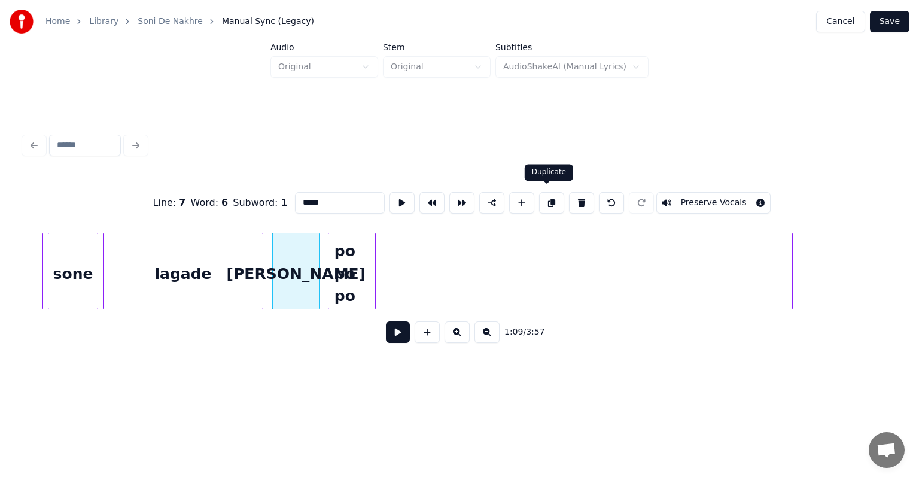
click at [544, 199] on button at bounding box center [551, 203] width 25 height 22
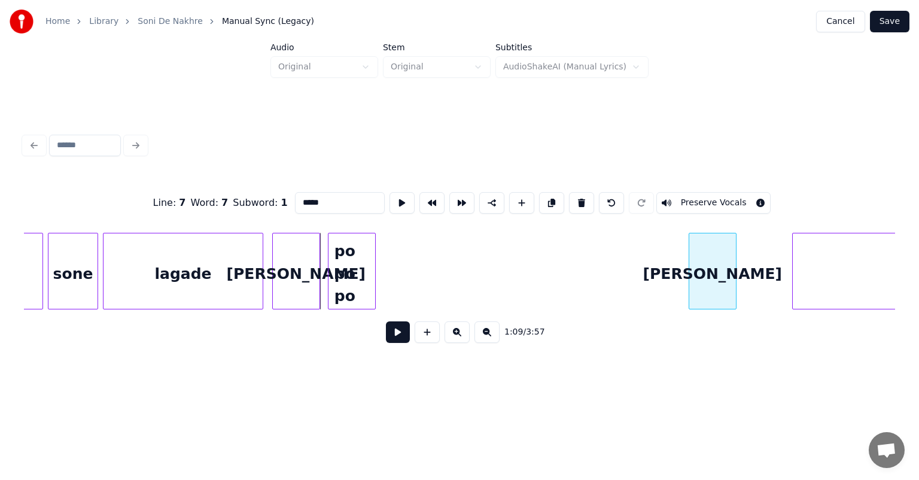
click at [708, 278] on div "candi" at bounding box center [712, 273] width 47 height 81
click at [227, 258] on div "lagade" at bounding box center [182, 273] width 159 height 81
type input "******"
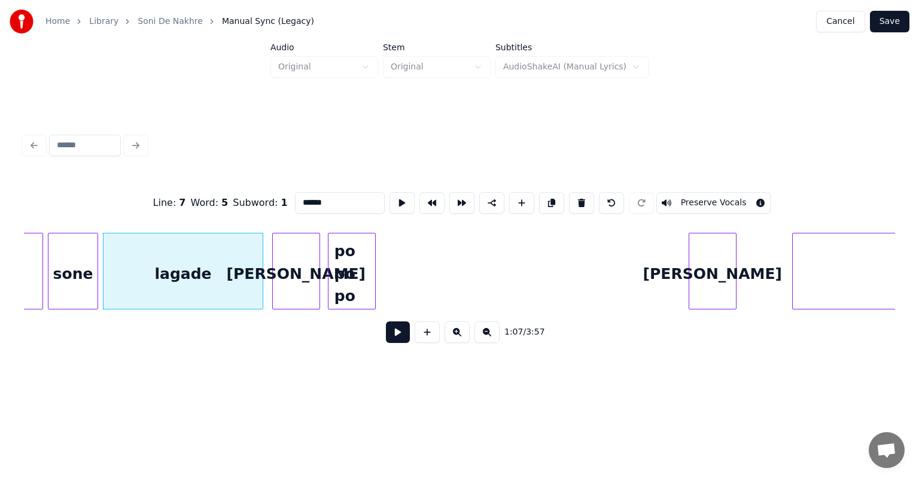
click at [400, 337] on button at bounding box center [398, 332] width 24 height 22
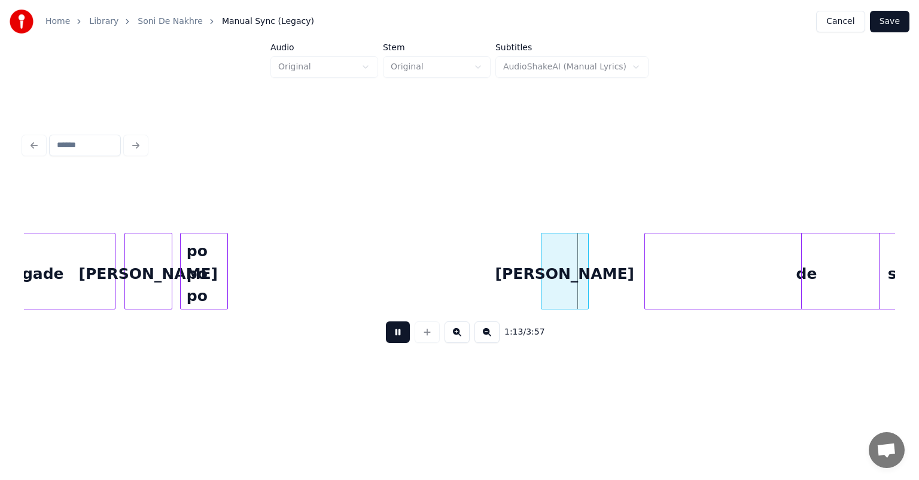
scroll to position [0, 8205]
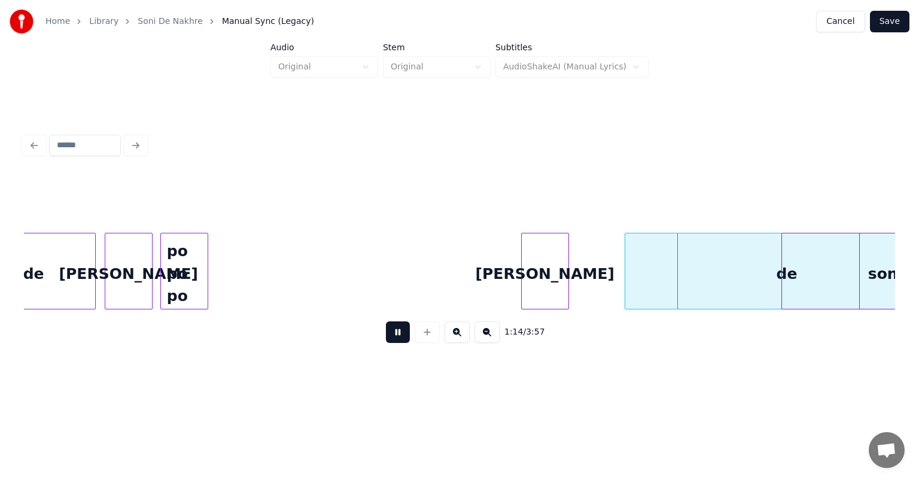
click at [392, 338] on button at bounding box center [398, 332] width 24 height 22
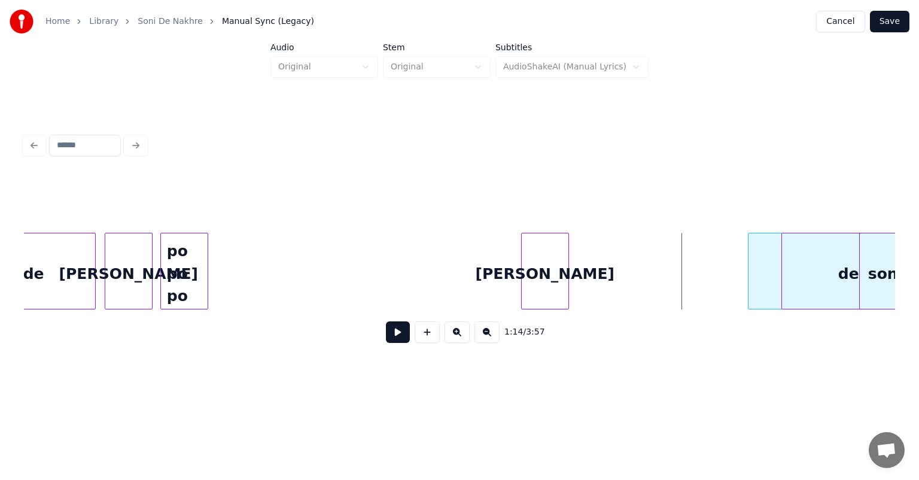
click at [749, 291] on div at bounding box center [750, 270] width 4 height 75
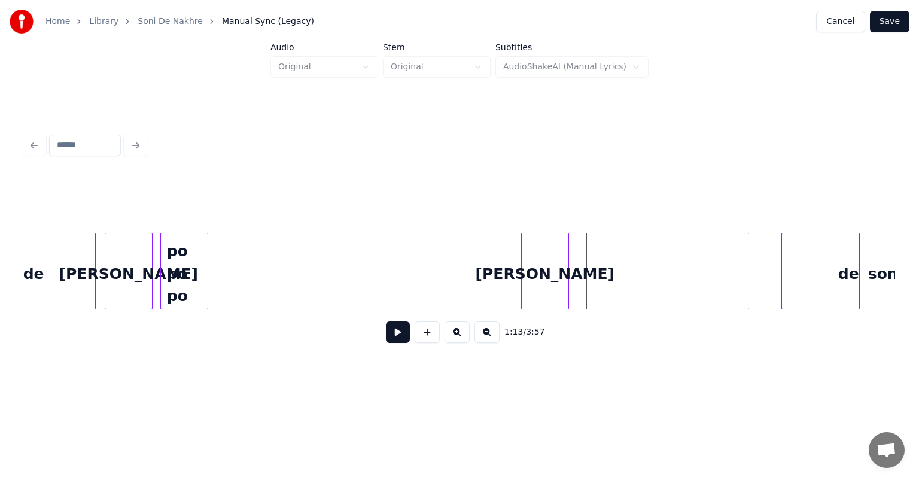
click at [398, 330] on button at bounding box center [398, 332] width 24 height 22
click at [181, 278] on div "po po po" at bounding box center [184, 273] width 47 height 81
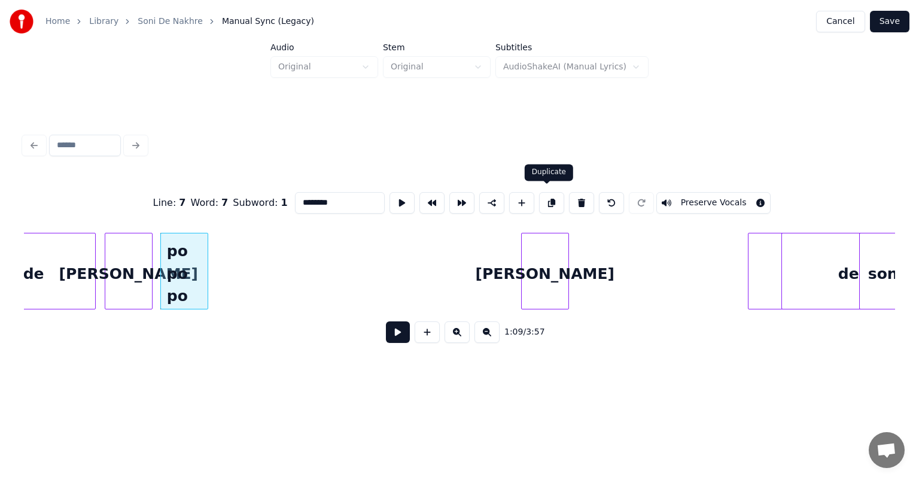
click at [544, 192] on button at bounding box center [551, 203] width 25 height 22
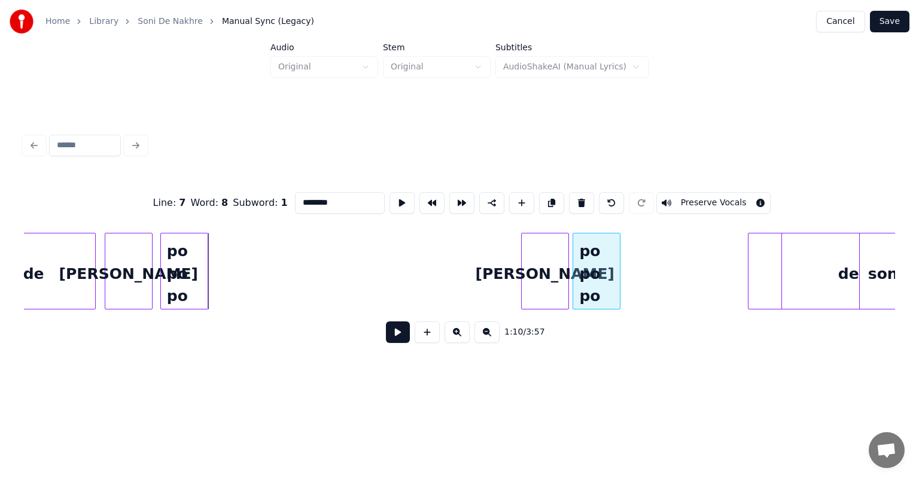
click at [598, 279] on div "po po po" at bounding box center [596, 273] width 47 height 81
click at [485, 340] on button at bounding box center [486, 332] width 25 height 22
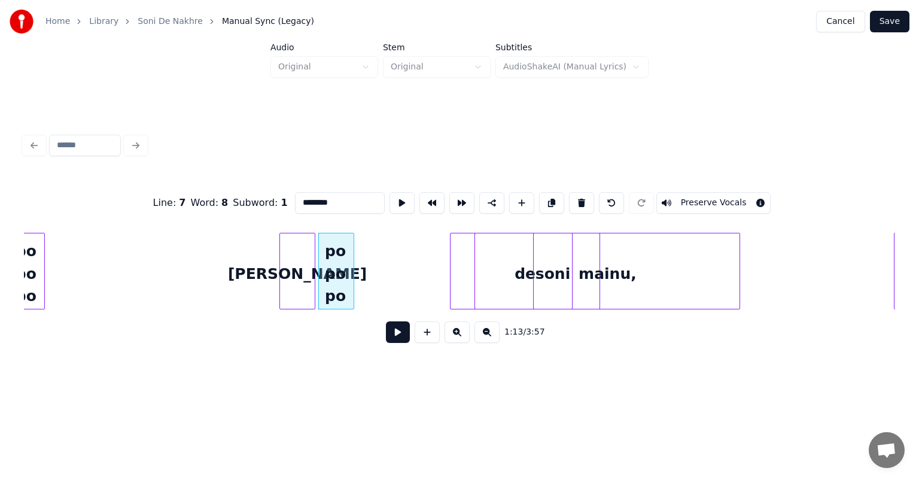
scroll to position [0, 6307]
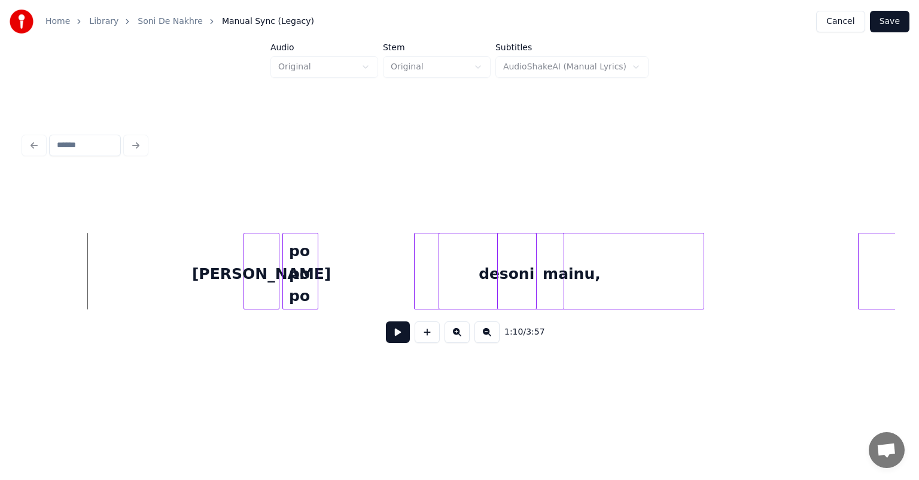
click at [395, 336] on button at bounding box center [398, 332] width 24 height 22
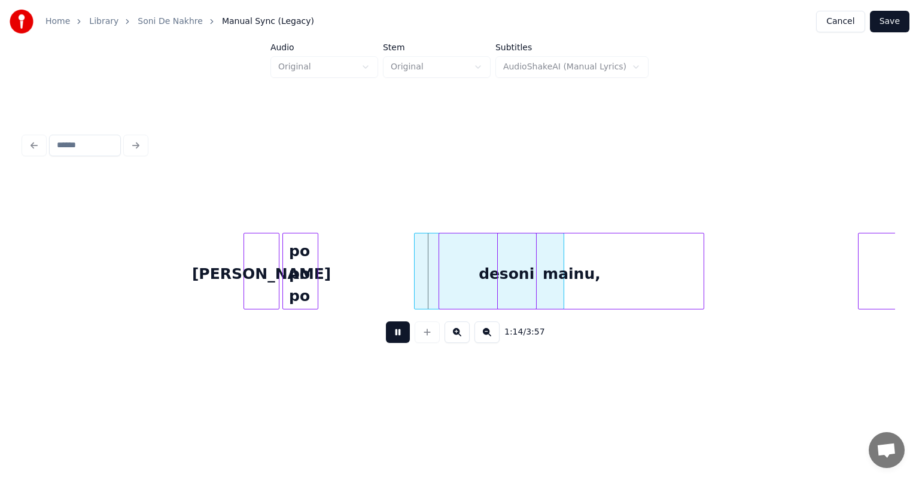
click at [395, 336] on button at bounding box center [398, 332] width 24 height 22
click at [297, 266] on div "po po po" at bounding box center [300, 273] width 35 height 81
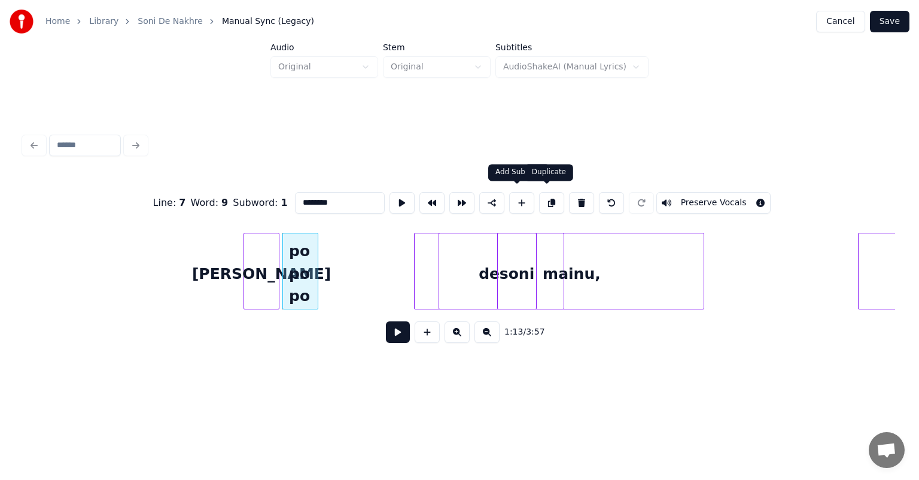
click at [543, 196] on button at bounding box center [551, 203] width 25 height 22
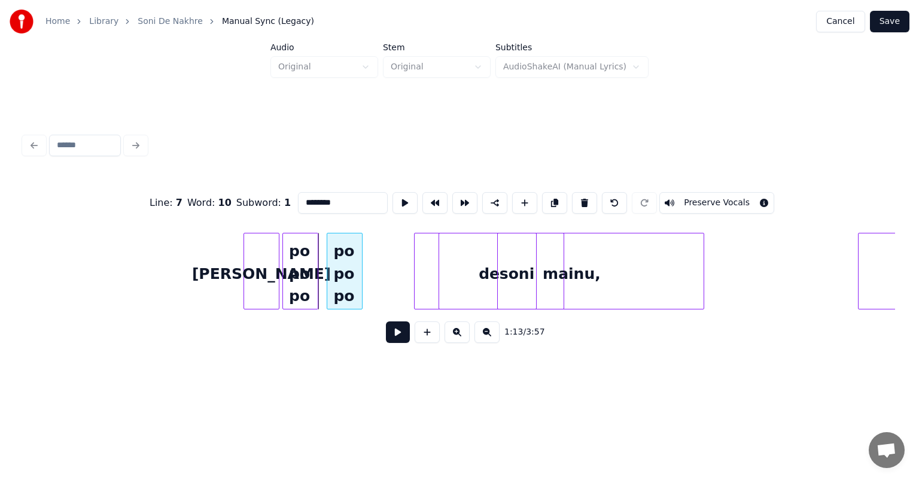
click at [343, 263] on div "po po po" at bounding box center [344, 273] width 35 height 81
click at [401, 273] on div at bounding box center [402, 270] width 4 height 75
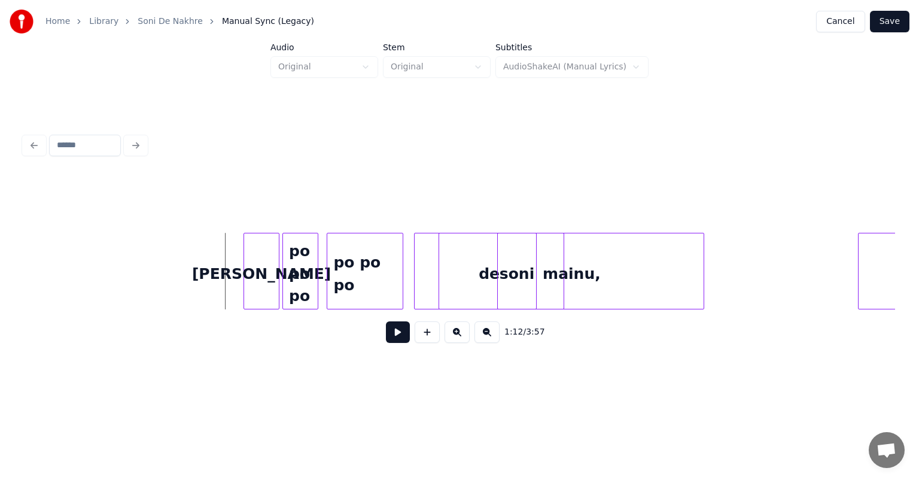
click at [394, 337] on button at bounding box center [398, 332] width 24 height 22
click at [581, 278] on div "mainu," at bounding box center [571, 273] width 264 height 81
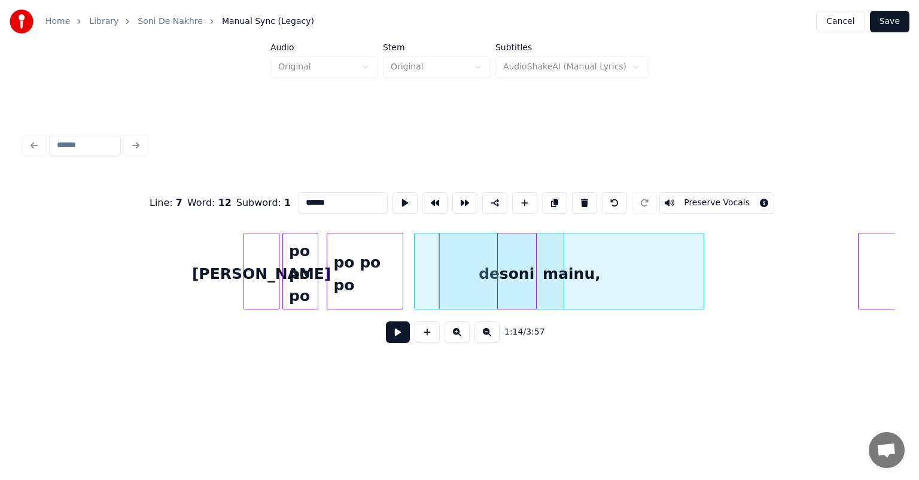
click at [567, 279] on div "mainu," at bounding box center [571, 273] width 264 height 81
click at [580, 197] on button at bounding box center [584, 203] width 25 height 22
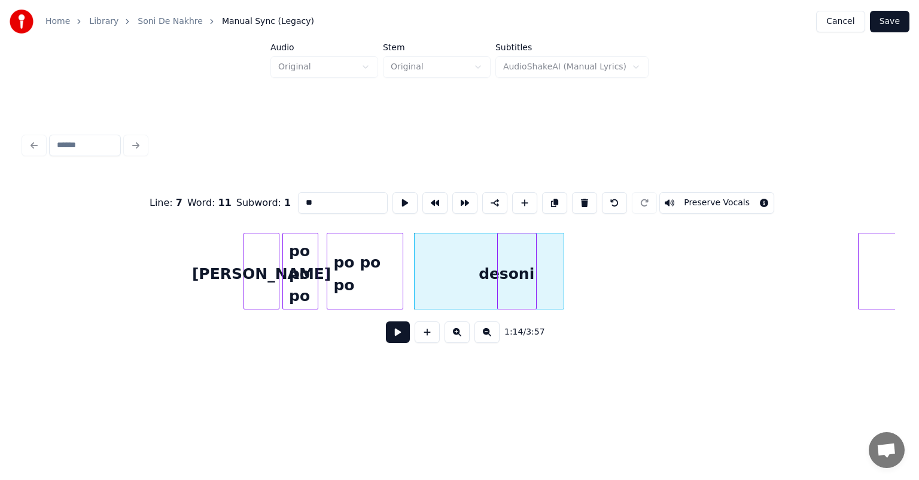
click at [511, 267] on div "soni" at bounding box center [517, 273] width 38 height 81
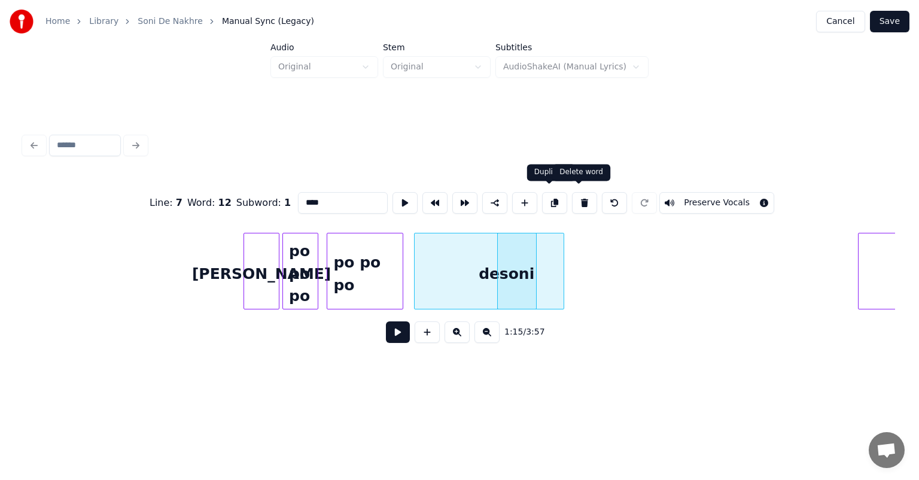
click at [575, 193] on button at bounding box center [584, 203] width 25 height 22
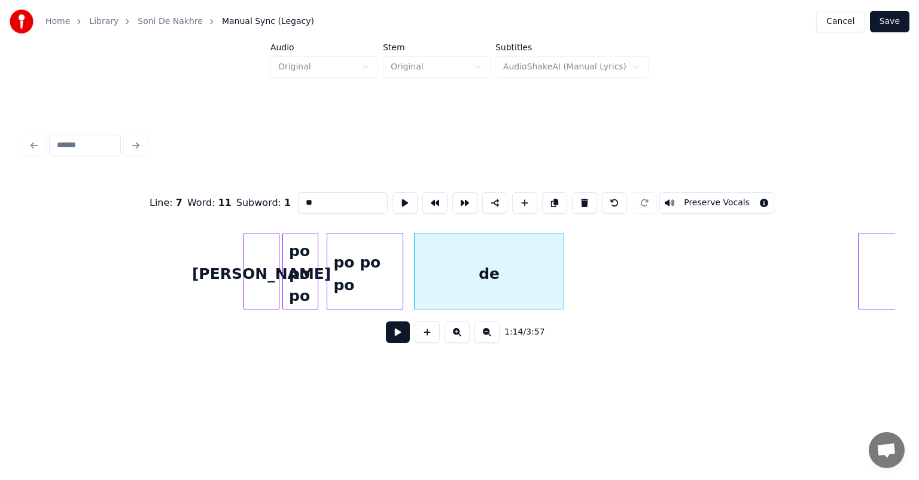
click at [464, 276] on div "de" at bounding box center [490, 273] width 150 height 81
click at [579, 196] on button at bounding box center [584, 203] width 25 height 22
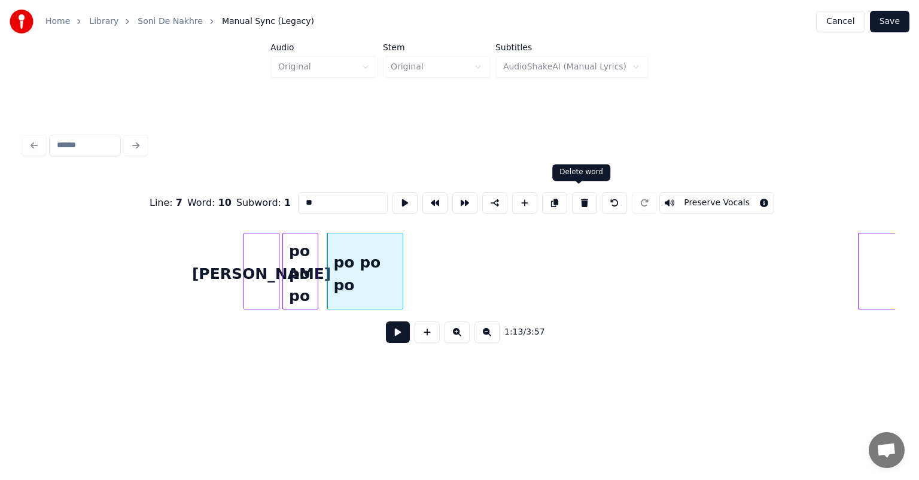
type input "********"
click at [397, 340] on button at bounding box center [398, 332] width 24 height 22
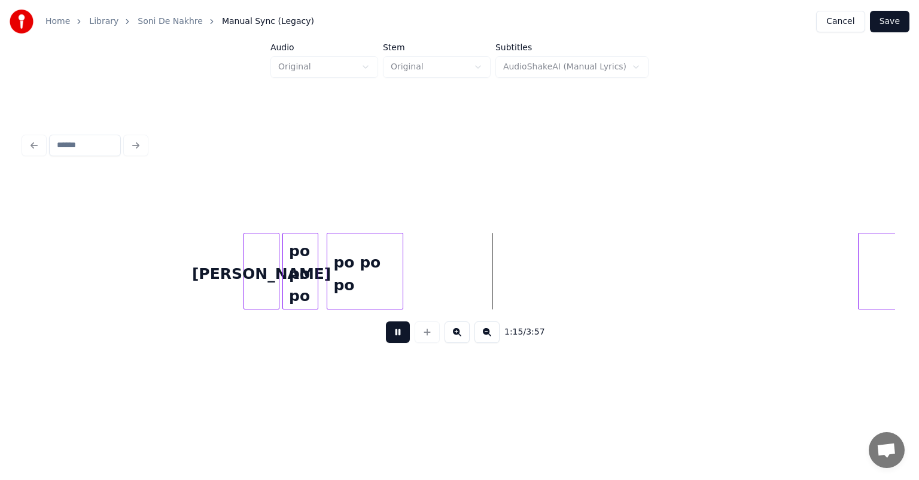
click at [397, 340] on button at bounding box center [398, 332] width 24 height 22
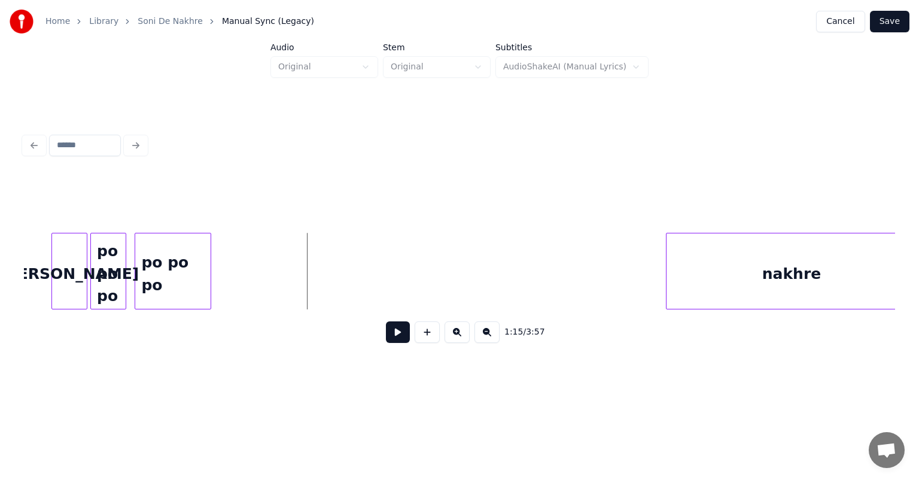
scroll to position [0, 6462]
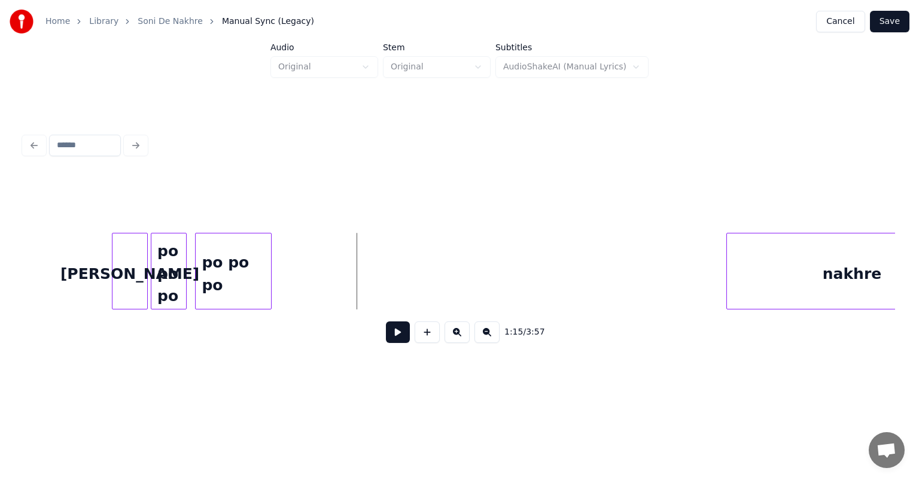
click at [397, 339] on button at bounding box center [398, 332] width 24 height 22
click at [405, 338] on button at bounding box center [398, 332] width 24 height 22
click at [395, 336] on button at bounding box center [398, 332] width 24 height 22
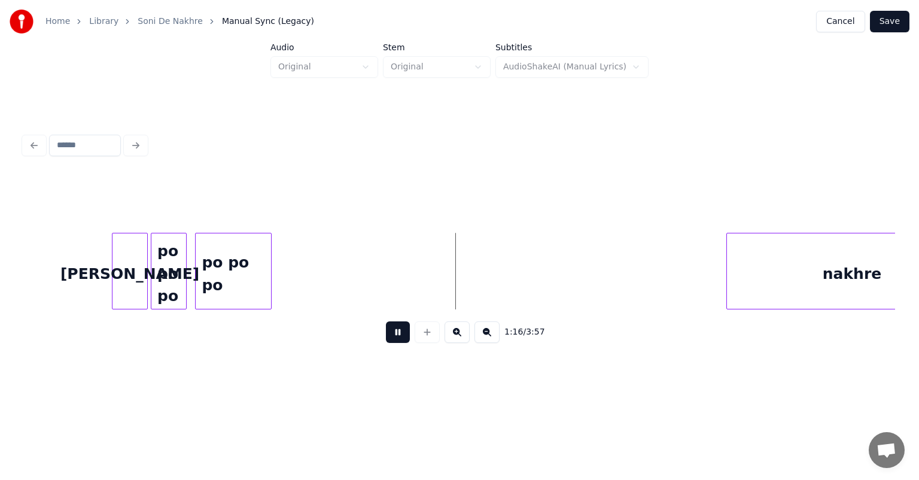
click at [394, 335] on button at bounding box center [398, 332] width 24 height 22
click at [170, 258] on div "po po po" at bounding box center [168, 273] width 35 height 81
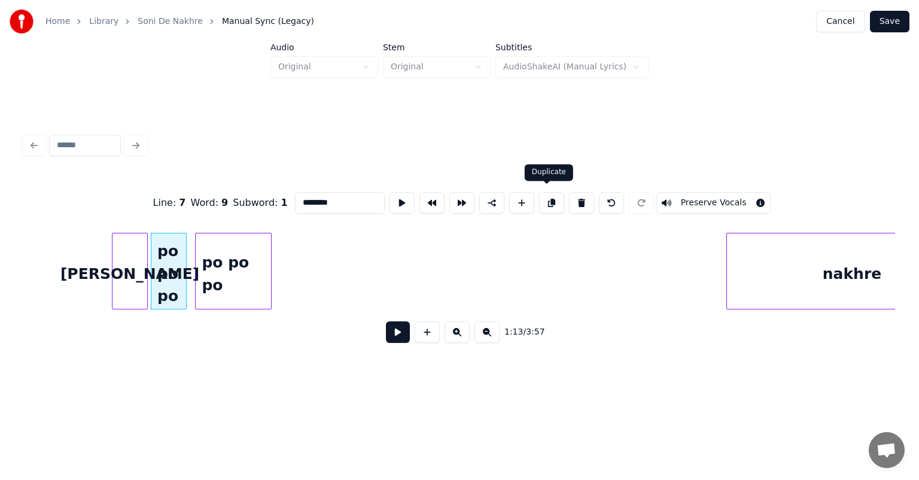
click at [550, 199] on button at bounding box center [551, 203] width 25 height 22
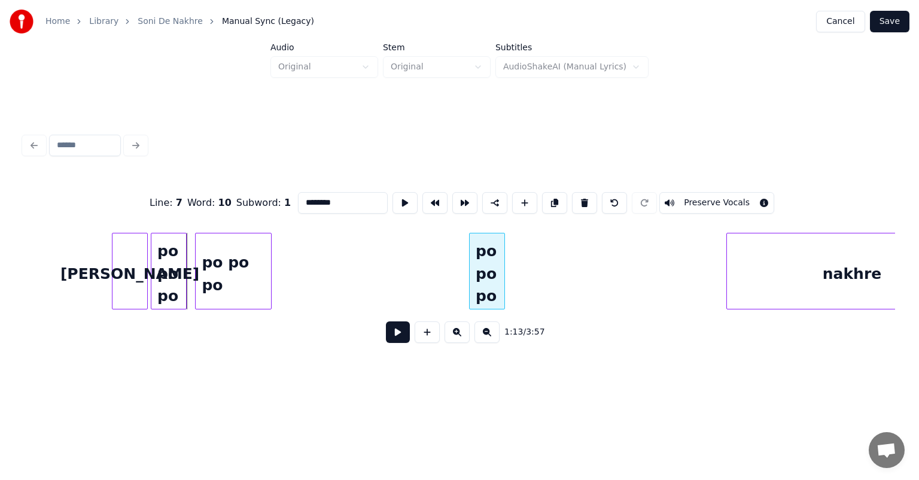
click at [487, 277] on div "po po po" at bounding box center [487, 273] width 35 height 81
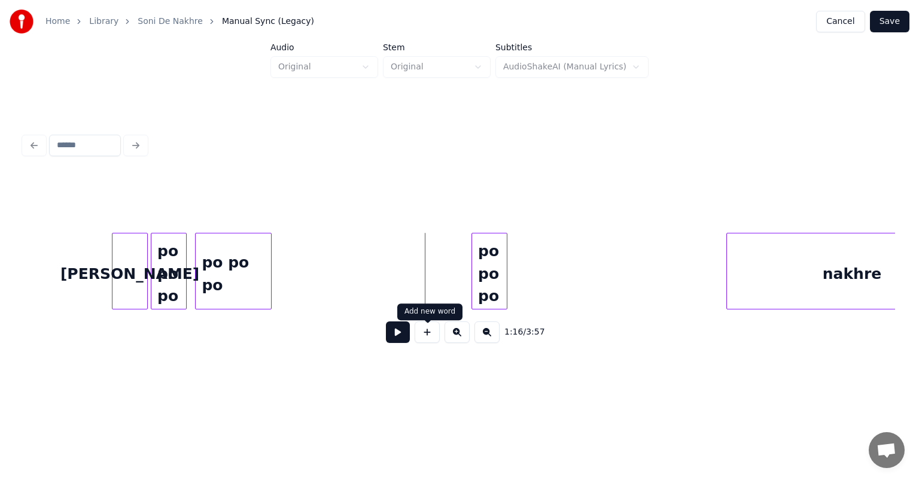
click at [403, 334] on button at bounding box center [398, 332] width 24 height 22
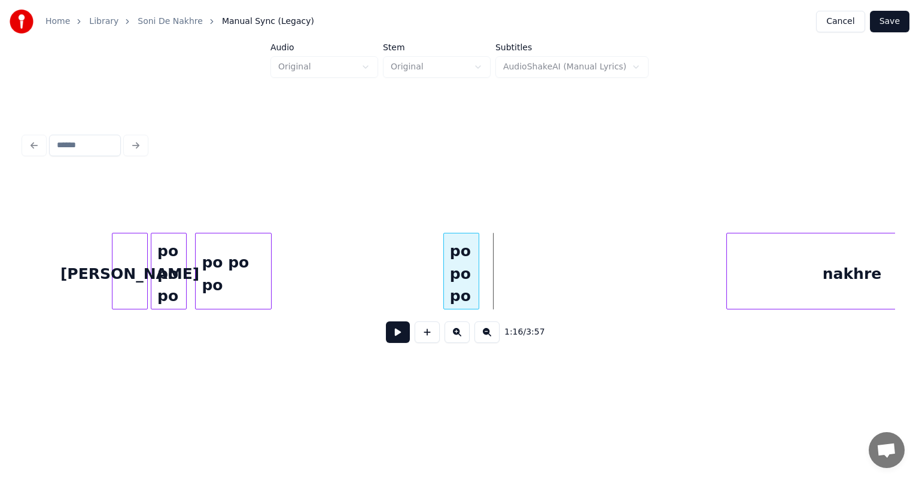
click at [461, 263] on div "po po po" at bounding box center [461, 273] width 35 height 81
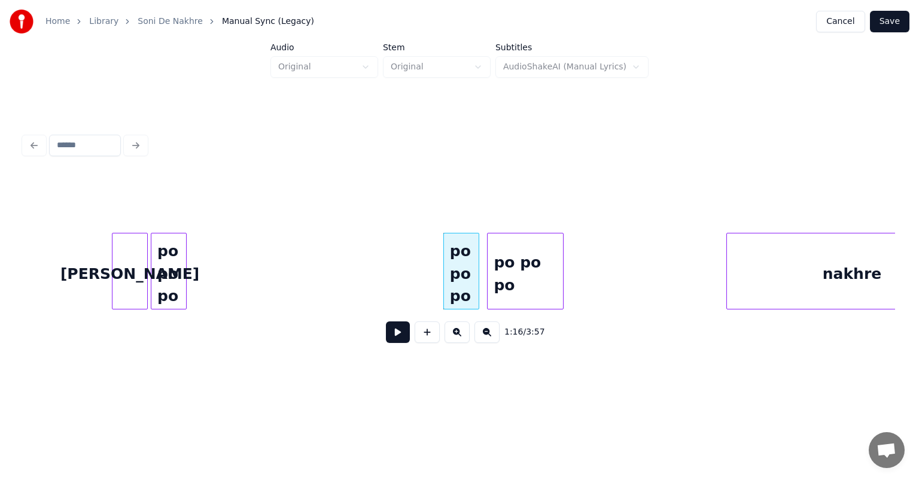
click at [511, 287] on div "po po po" at bounding box center [525, 273] width 75 height 81
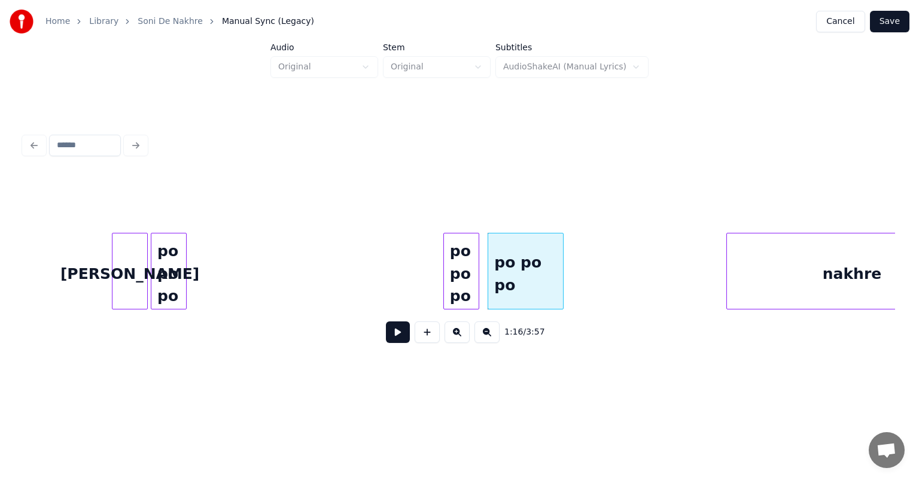
click at [514, 278] on div "po po po" at bounding box center [525, 273] width 75 height 81
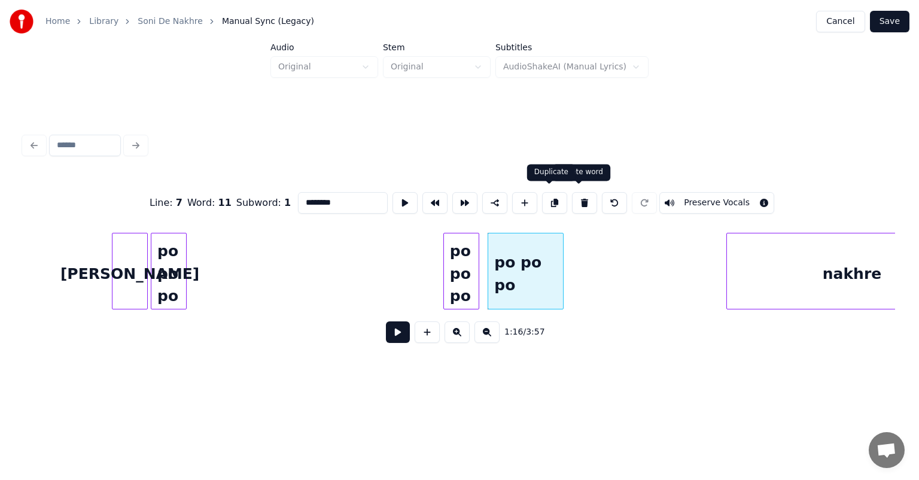
drag, startPoint x: 550, startPoint y: 196, endPoint x: 550, endPoint y: 206, distance: 9.6
click at [550, 197] on button at bounding box center [554, 203] width 25 height 22
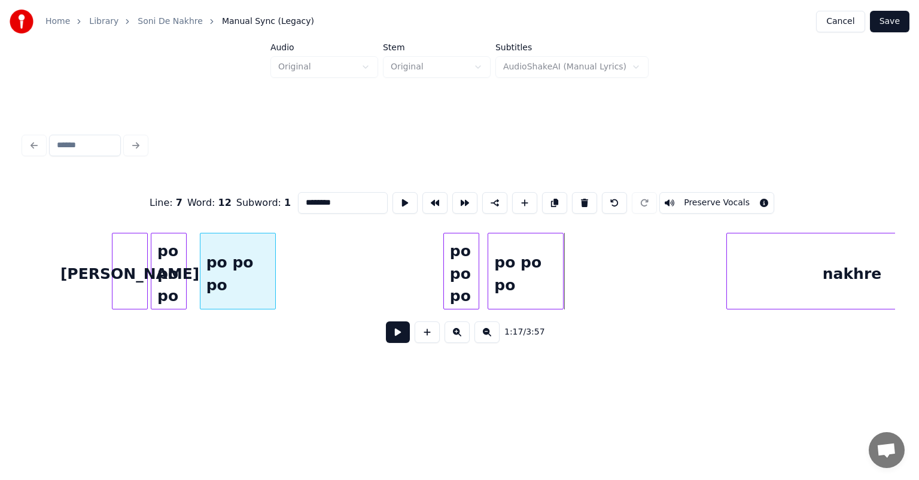
click at [228, 269] on div "po po po" at bounding box center [237, 273] width 75 height 81
click at [185, 263] on div at bounding box center [184, 270] width 4 height 75
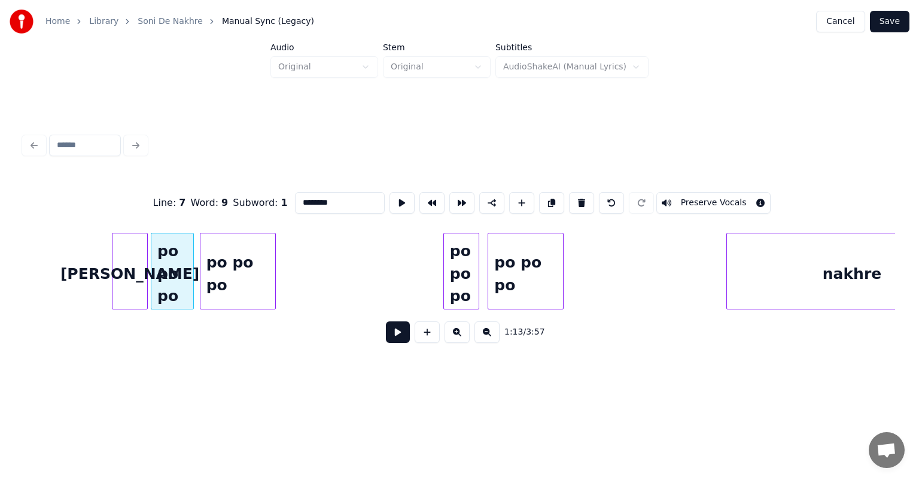
click at [193, 263] on div at bounding box center [192, 270] width 4 height 75
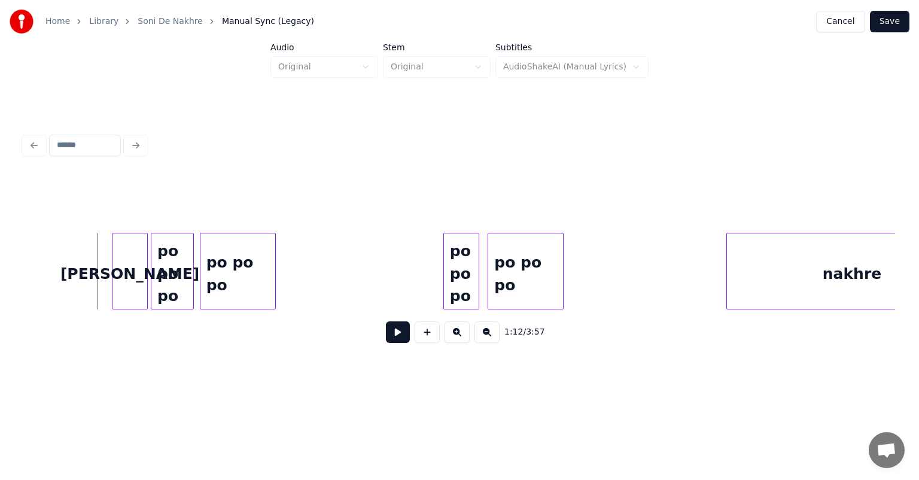
click at [388, 343] on button at bounding box center [398, 332] width 24 height 22
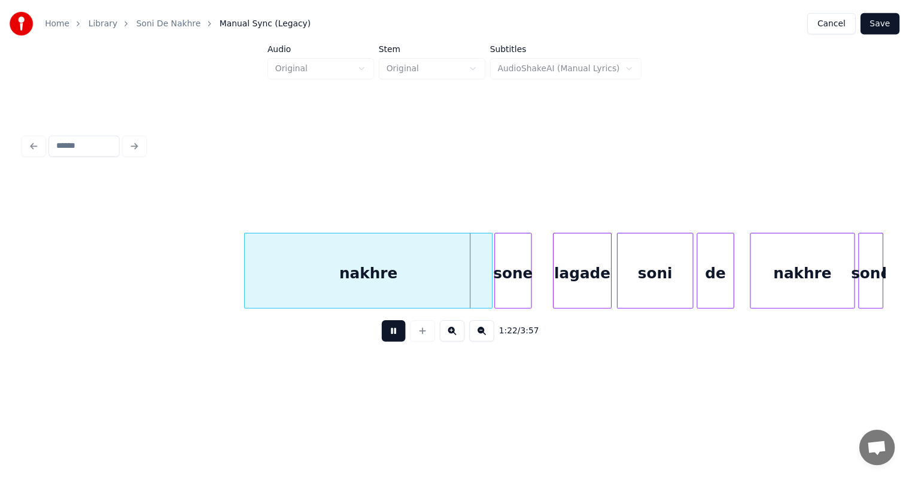
scroll to position [0, 7158]
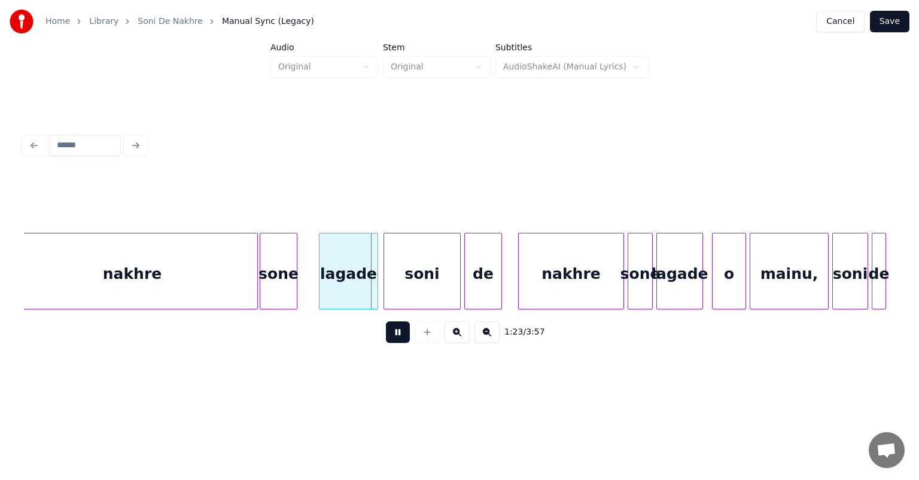
click at [901, 19] on button "Save" at bounding box center [889, 22] width 39 height 22
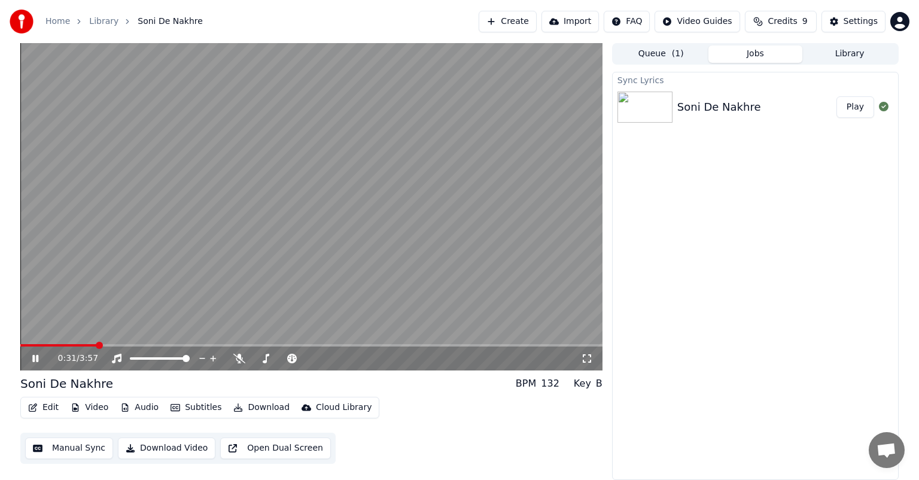
click at [69, 345] on span at bounding box center [58, 345] width 76 height 2
click at [190, 358] on span at bounding box center [185, 358] width 7 height 7
click at [75, 348] on div "0:29 / 3:57" at bounding box center [311, 358] width 582 height 24
click at [74, 346] on span at bounding box center [47, 345] width 54 height 2
click at [103, 345] on span at bounding box center [61, 345] width 83 height 2
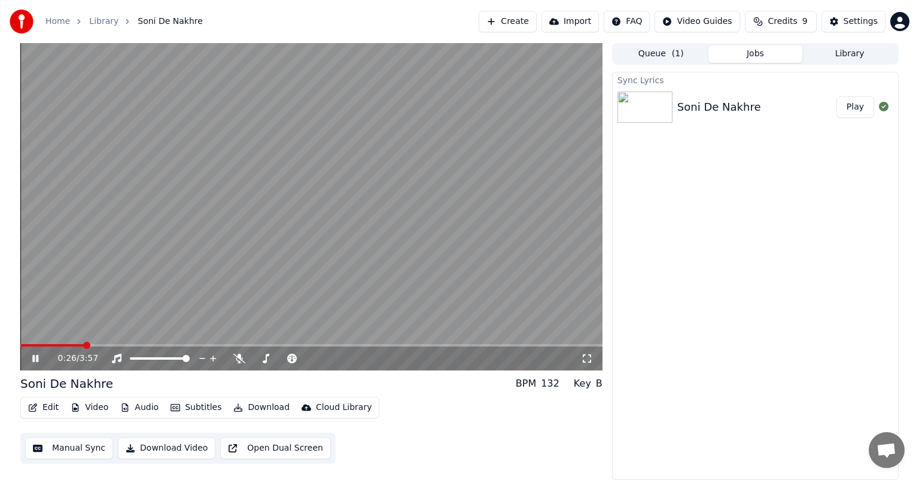
click at [84, 346] on span at bounding box center [86, 345] width 7 height 7
click at [38, 354] on icon at bounding box center [44, 359] width 28 height 10
click at [47, 407] on button "Edit" at bounding box center [43, 407] width 40 height 17
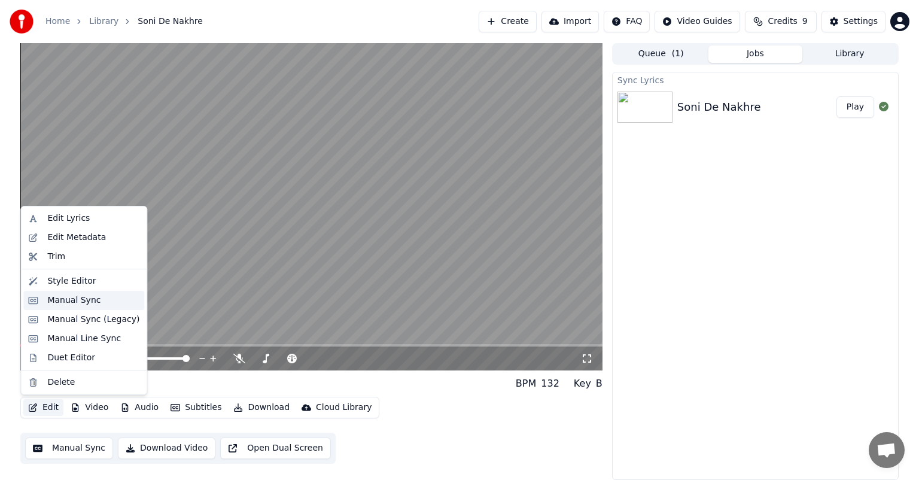
click at [73, 299] on div "Manual Sync" at bounding box center [73, 300] width 53 height 12
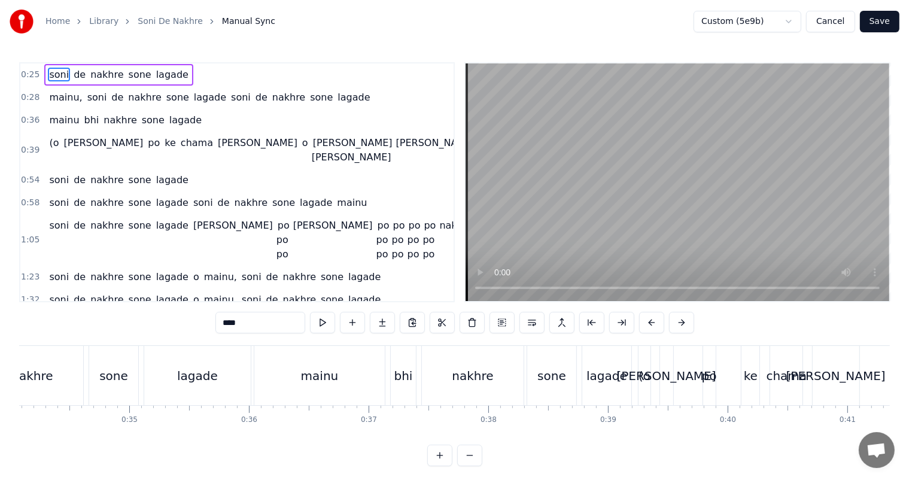
scroll to position [0, 4109]
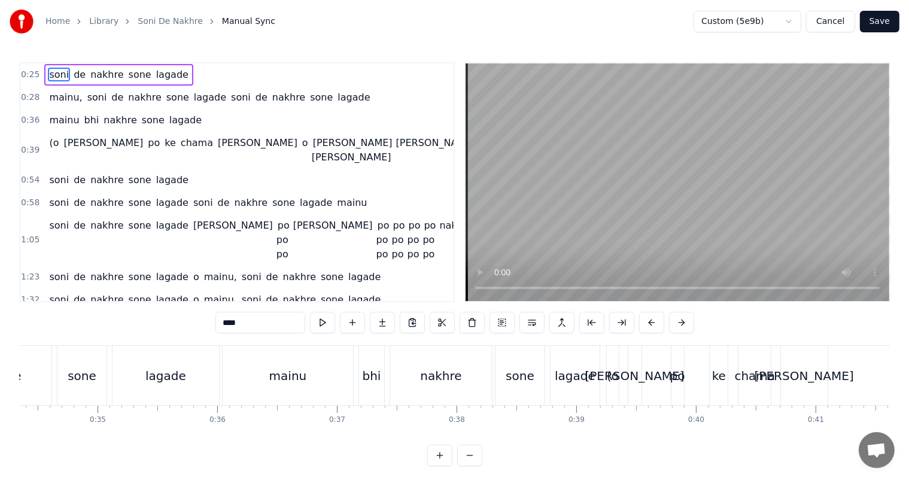
click at [365, 378] on div "bhi" at bounding box center [372, 376] width 19 height 18
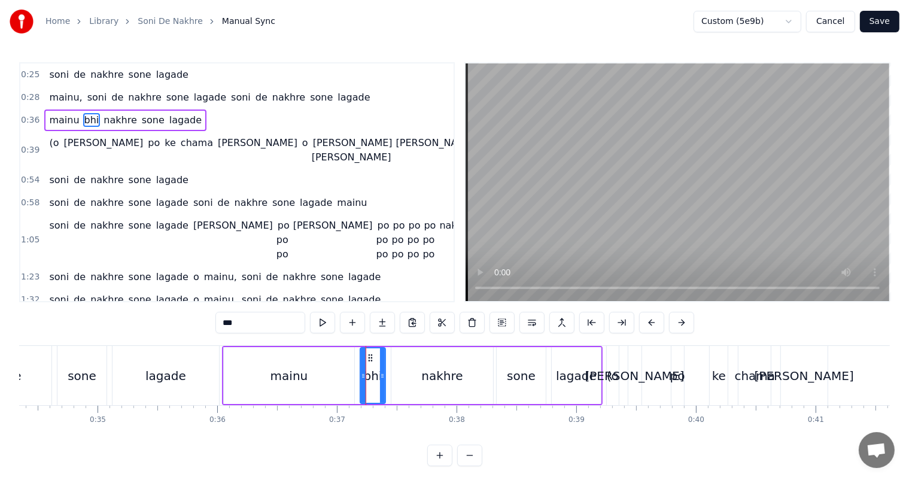
click at [371, 378] on div "bhi" at bounding box center [373, 376] width 19 height 18
click at [323, 322] on button at bounding box center [322, 323] width 25 height 22
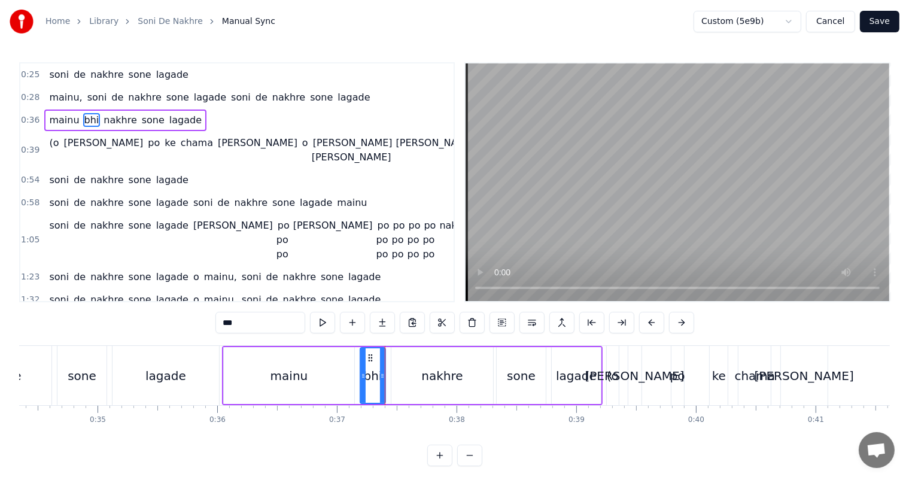
click at [323, 322] on button at bounding box center [322, 323] width 25 height 22
click at [263, 368] on div "mainu" at bounding box center [289, 375] width 130 height 57
type input "*****"
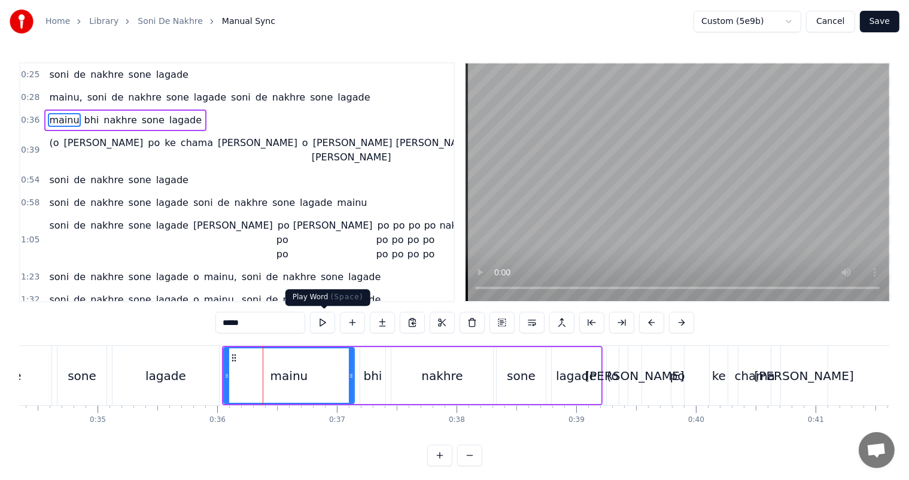
click at [319, 318] on button at bounding box center [322, 323] width 25 height 22
click at [321, 322] on button at bounding box center [322, 323] width 25 height 22
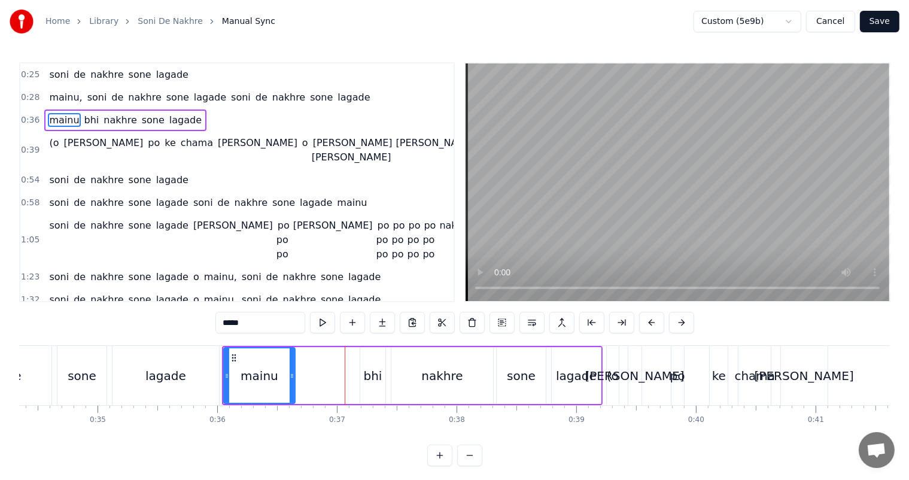
drag, startPoint x: 349, startPoint y: 375, endPoint x: 290, endPoint y: 375, distance: 59.8
click at [290, 375] on icon at bounding box center [292, 376] width 5 height 10
click at [315, 370] on div "mainu bhi nakhre sone lagade" at bounding box center [412, 375] width 380 height 59
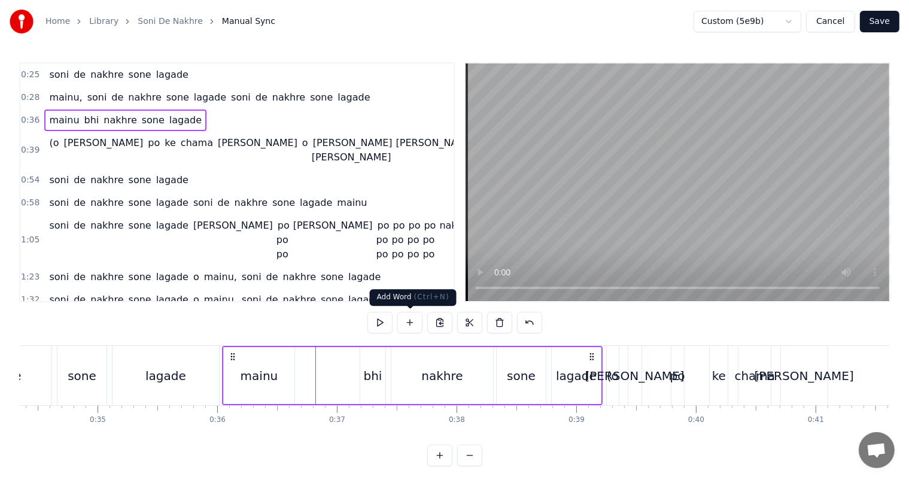
click at [411, 321] on button at bounding box center [409, 323] width 25 height 22
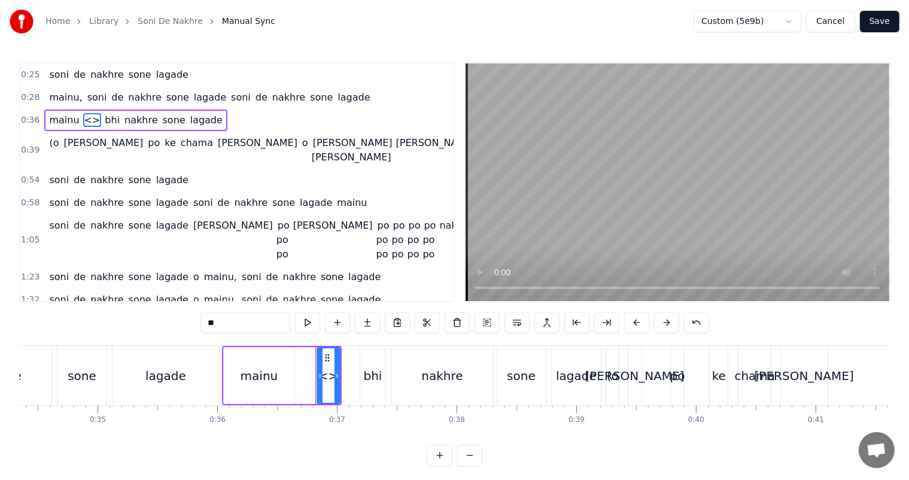
drag, startPoint x: 218, startPoint y: 325, endPoint x: 208, endPoint y: 324, distance: 9.6
click at [208, 324] on input "**" at bounding box center [245, 323] width 90 height 22
click at [370, 373] on div "bhi" at bounding box center [373, 376] width 19 height 18
type input "***"
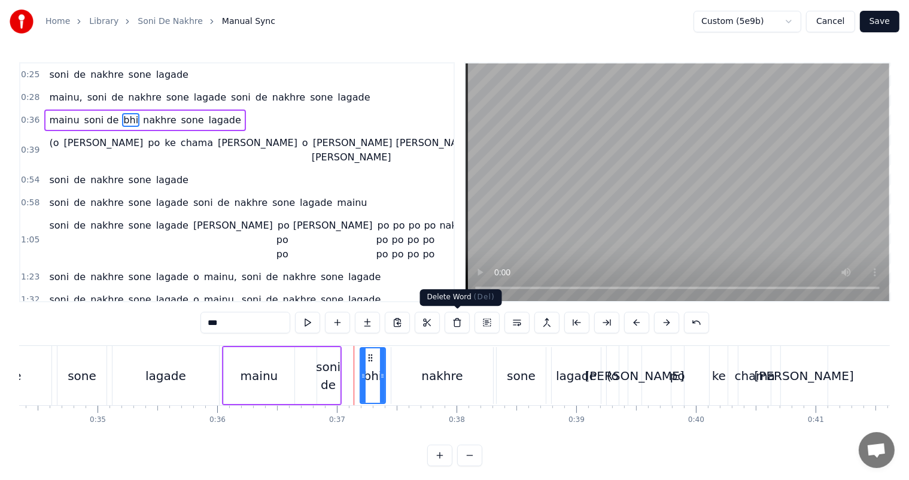
click at [459, 322] on button at bounding box center [456, 323] width 25 height 22
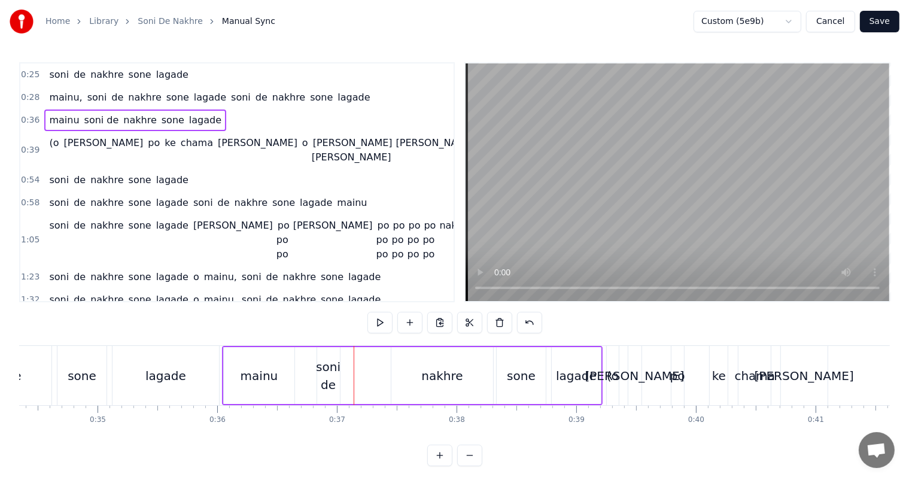
click at [337, 377] on div "soni de" at bounding box center [328, 376] width 25 height 36
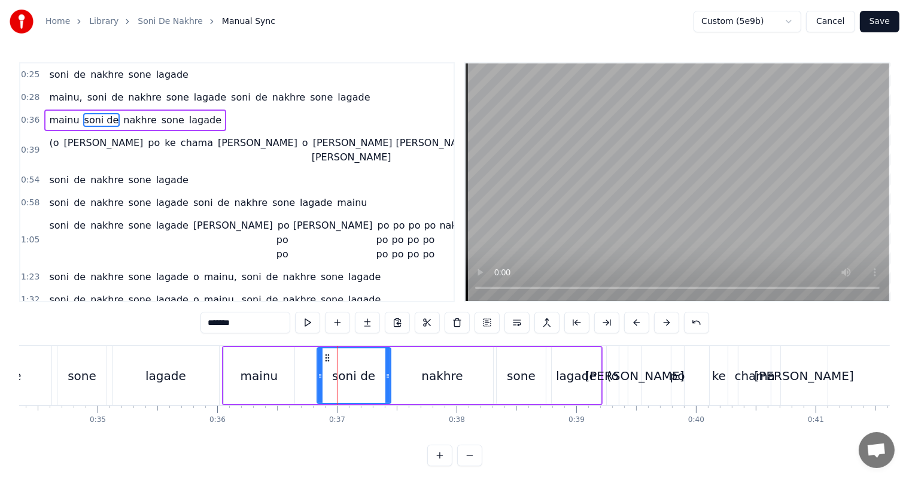
drag, startPoint x: 337, startPoint y: 376, endPoint x: 388, endPoint y: 378, distance: 50.9
click at [388, 378] on icon at bounding box center [387, 376] width 5 height 10
click at [275, 365] on div "mainu" at bounding box center [259, 375] width 71 height 57
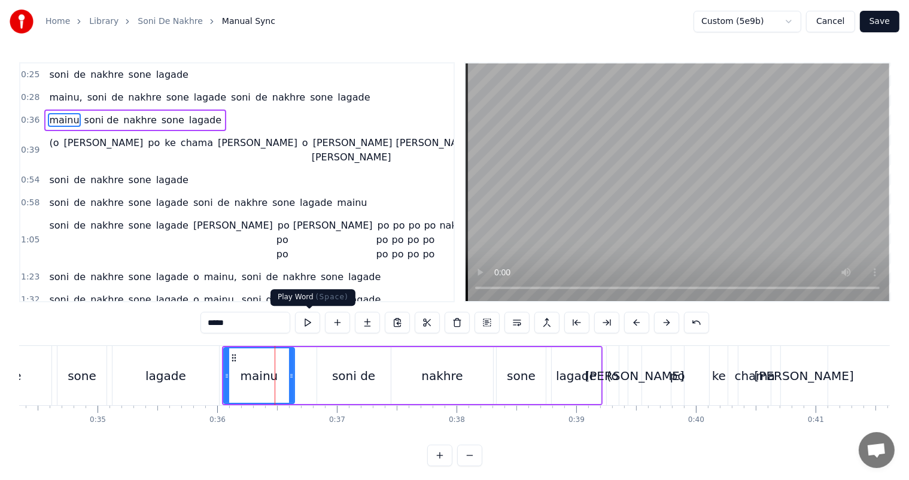
click at [307, 320] on button at bounding box center [307, 323] width 25 height 22
click at [206, 368] on div "lagade" at bounding box center [165, 375] width 106 height 59
type input "******"
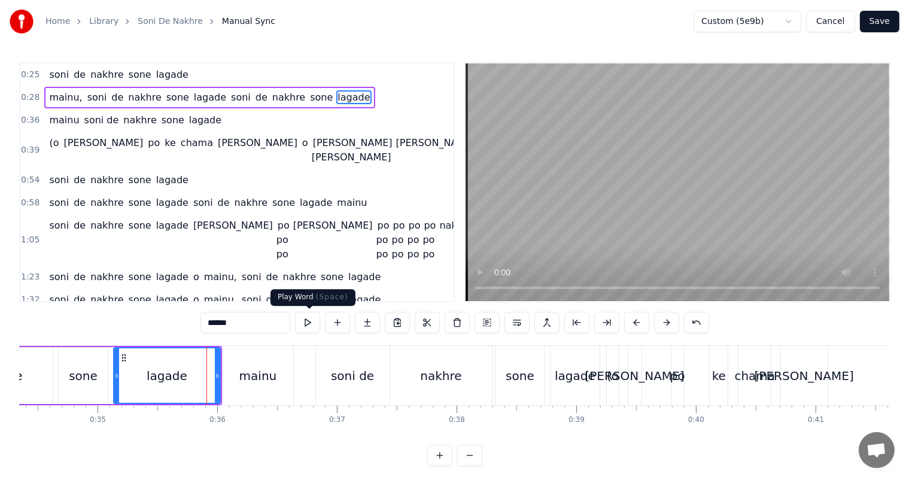
click at [311, 324] on button at bounding box center [307, 323] width 25 height 22
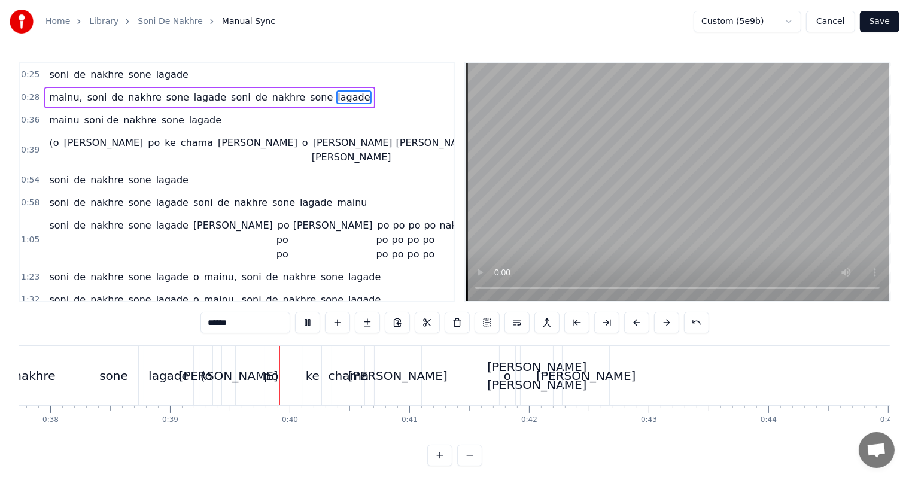
scroll to position [0, 4654]
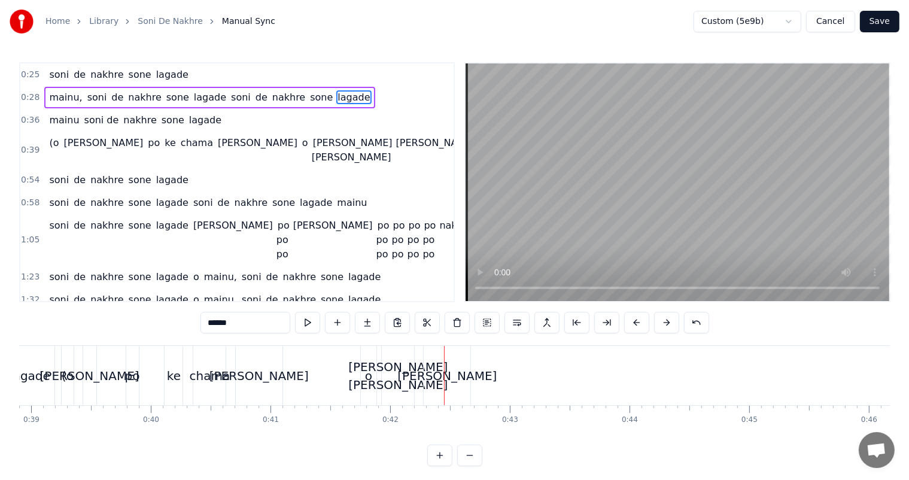
click at [452, 376] on div "candi" at bounding box center [446, 376] width 99 height 18
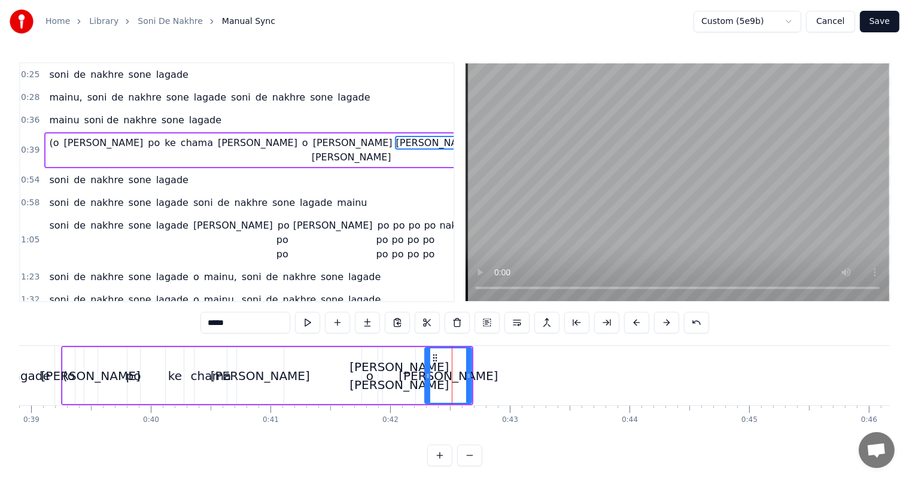
drag, startPoint x: 440, startPoint y: 368, endPoint x: 429, endPoint y: 369, distance: 10.8
click at [429, 369] on div "candi" at bounding box center [447, 375] width 45 height 54
drag, startPoint x: 434, startPoint y: 355, endPoint x: 410, endPoint y: 358, distance: 23.6
click at [410, 358] on icon at bounding box center [412, 358] width 10 height 10
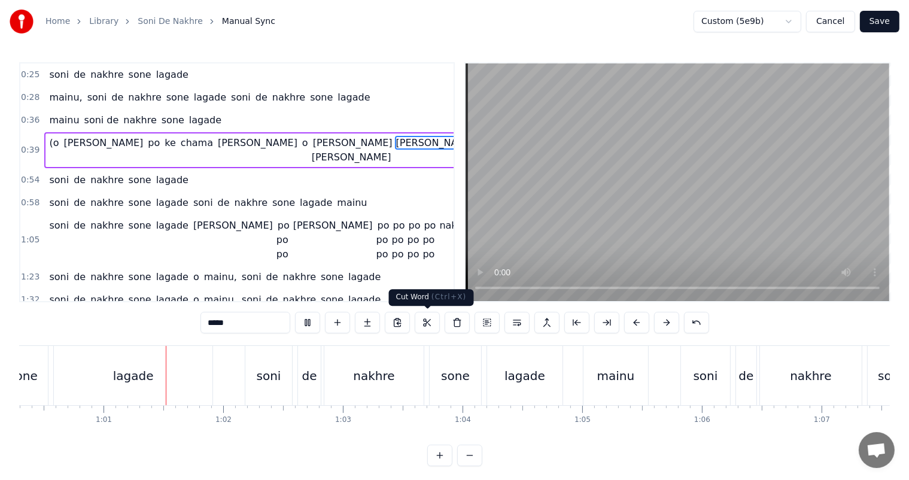
scroll to position [0, 7221]
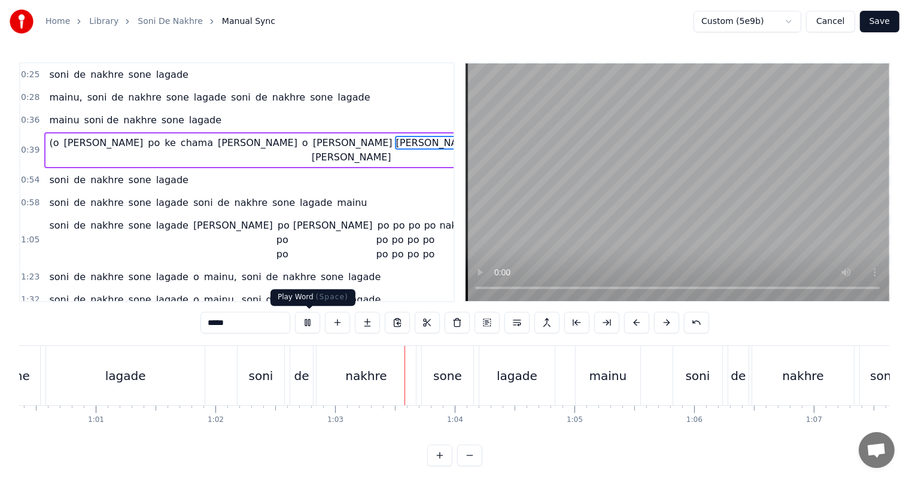
click at [304, 319] on button at bounding box center [307, 323] width 25 height 22
click at [261, 373] on div "soni" at bounding box center [261, 376] width 25 height 18
type input "****"
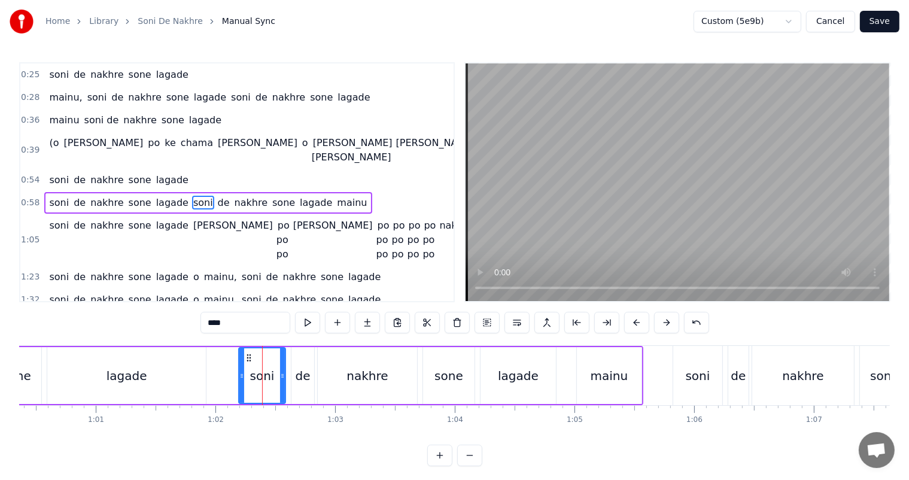
scroll to position [2, 0]
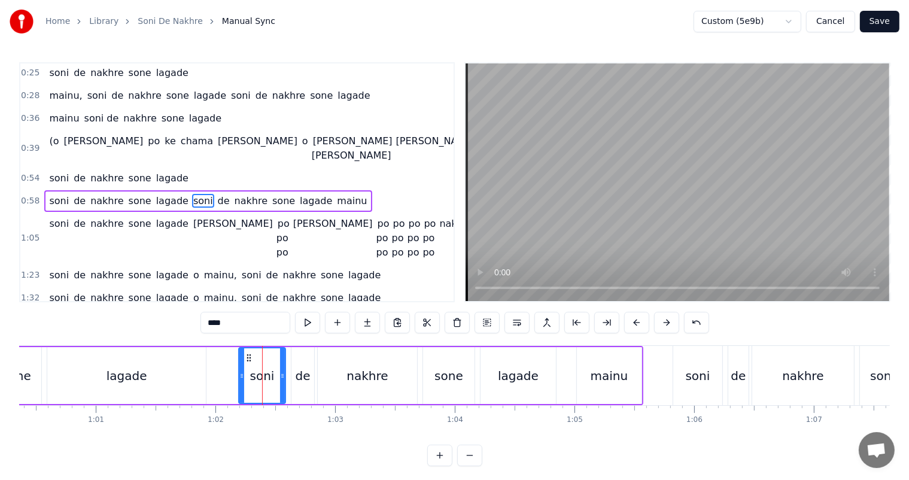
click at [456, 322] on button at bounding box center [456, 323] width 25 height 22
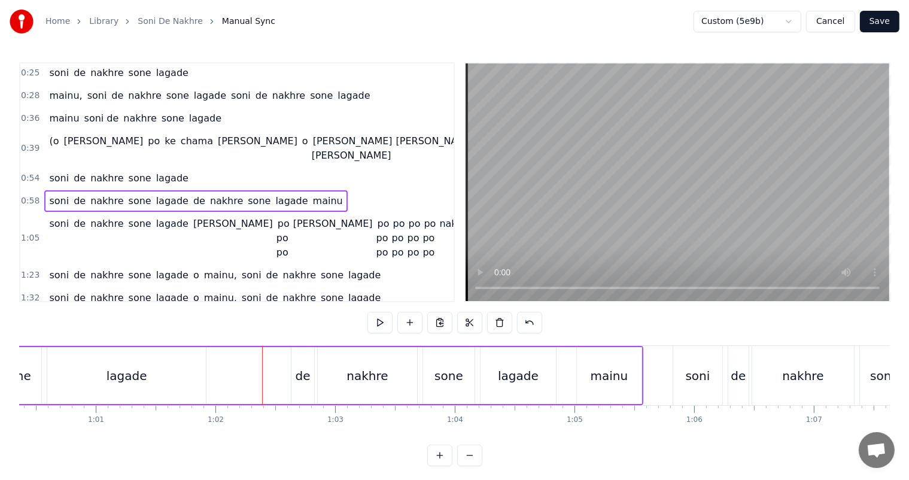
click at [123, 377] on div "lagade" at bounding box center [126, 376] width 41 height 18
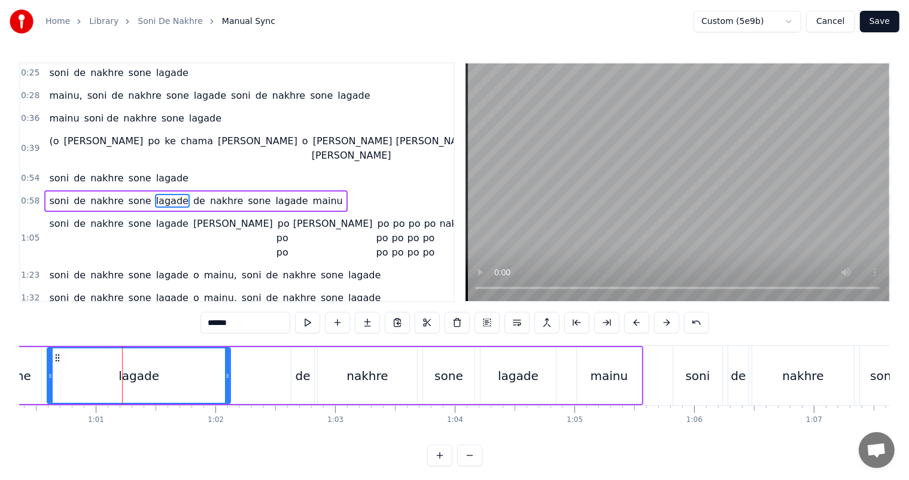
drag, startPoint x: 203, startPoint y: 376, endPoint x: 227, endPoint y: 378, distance: 24.6
click at [227, 378] on icon at bounding box center [227, 376] width 5 height 10
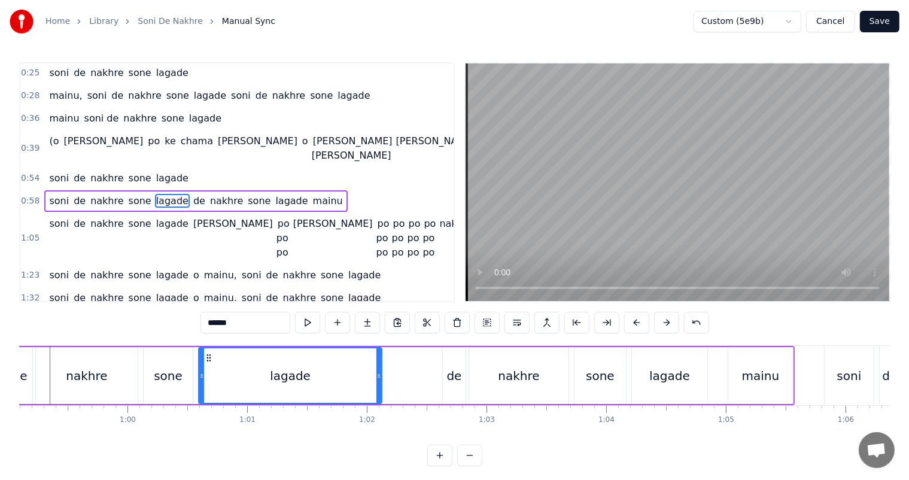
scroll to position [0, 7040]
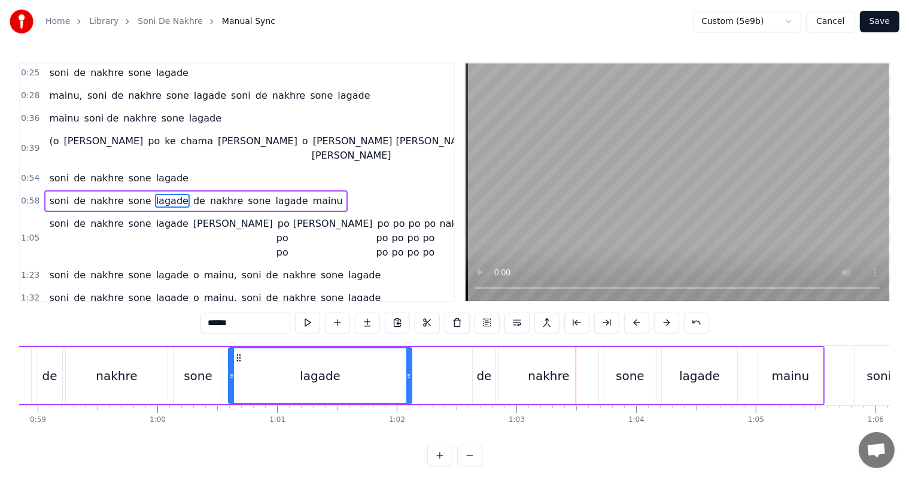
click at [409, 373] on icon at bounding box center [408, 376] width 5 height 10
click at [441, 381] on div "soni de nakhre sone lagade de nakhre sone lagade mainu" at bounding box center [404, 375] width 842 height 59
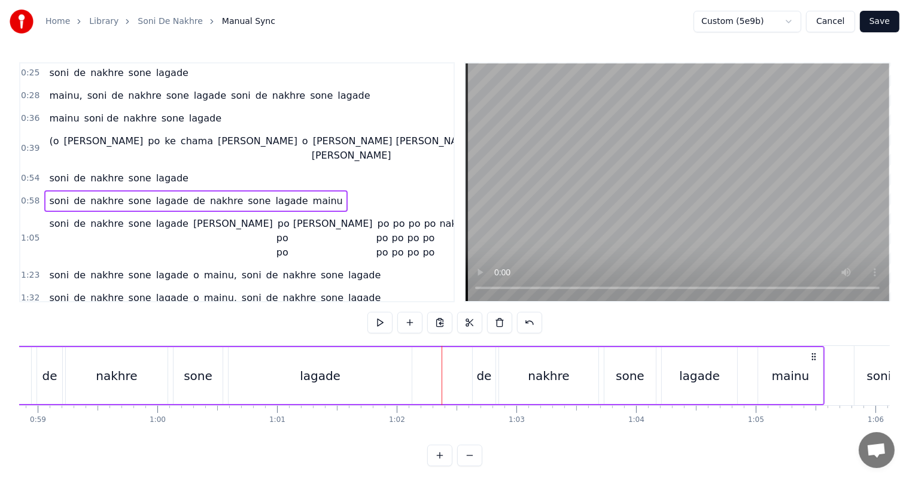
click at [420, 375] on div "soni de nakhre sone lagade de nakhre sone lagade mainu" at bounding box center [404, 375] width 842 height 59
click at [412, 321] on button at bounding box center [409, 323] width 25 height 22
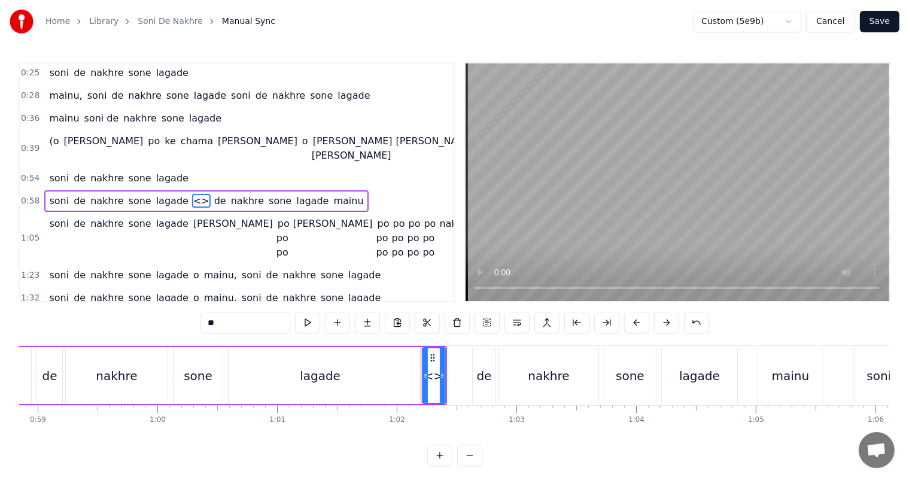
drag, startPoint x: 231, startPoint y: 326, endPoint x: 199, endPoint y: 325, distance: 32.9
click at [199, 325] on div "0:25 soni de nakhre sone lagade 0:28 mainu, soni de nakhre sone lagade soni de …" at bounding box center [454, 264] width 870 height 404
type input "****"
drag, startPoint x: 433, startPoint y: 357, endPoint x: 443, endPoint y: 358, distance: 9.6
click at [443, 358] on icon at bounding box center [443, 358] width 10 height 10
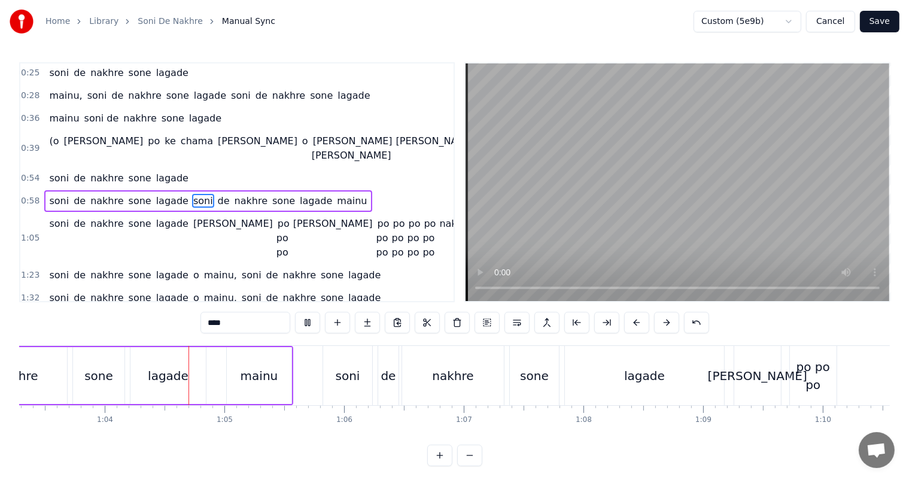
scroll to position [0, 7593]
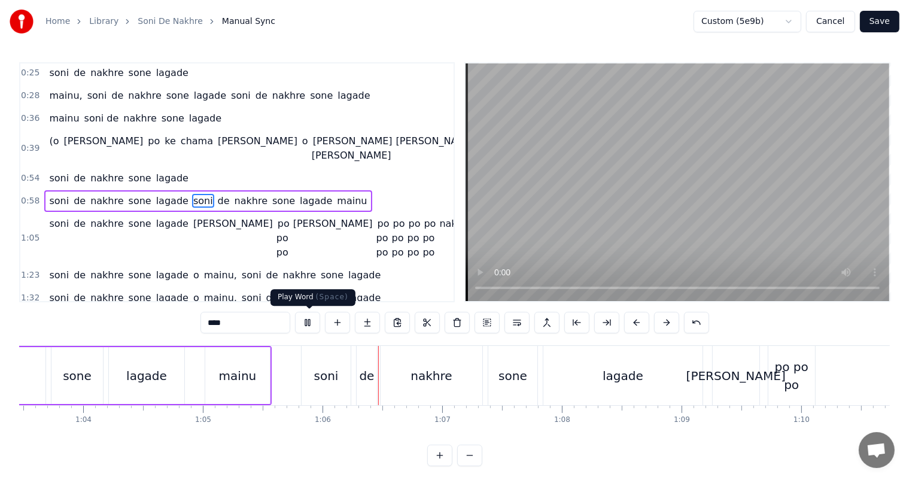
click at [312, 319] on button at bounding box center [307, 323] width 25 height 22
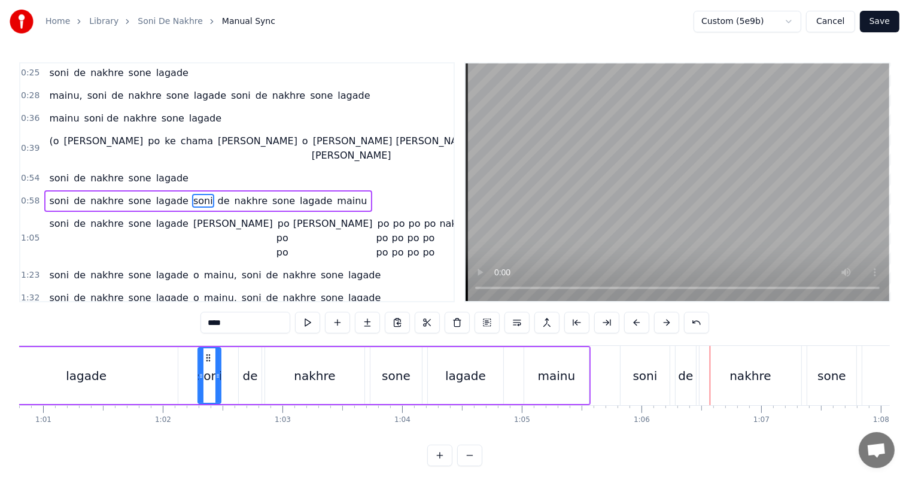
scroll to position [0, 7178]
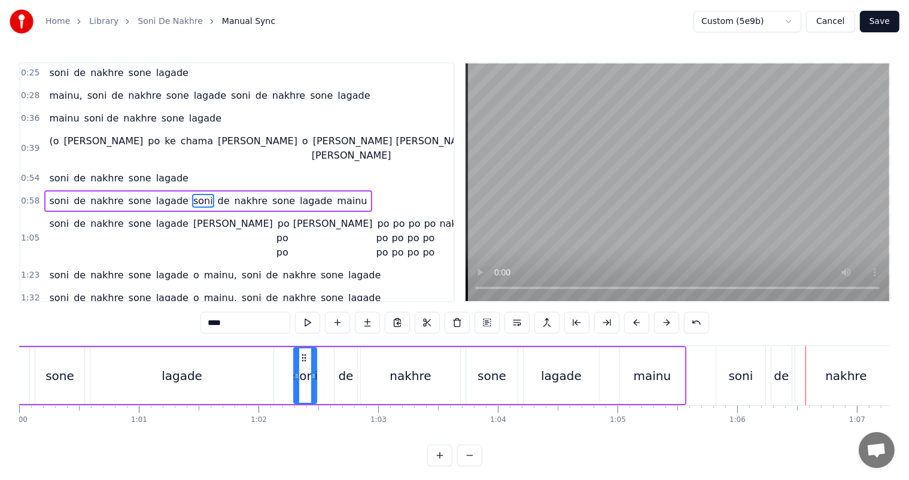
click at [304, 375] on div "soni" at bounding box center [305, 376] width 25 height 18
click at [456, 323] on button at bounding box center [456, 323] width 25 height 22
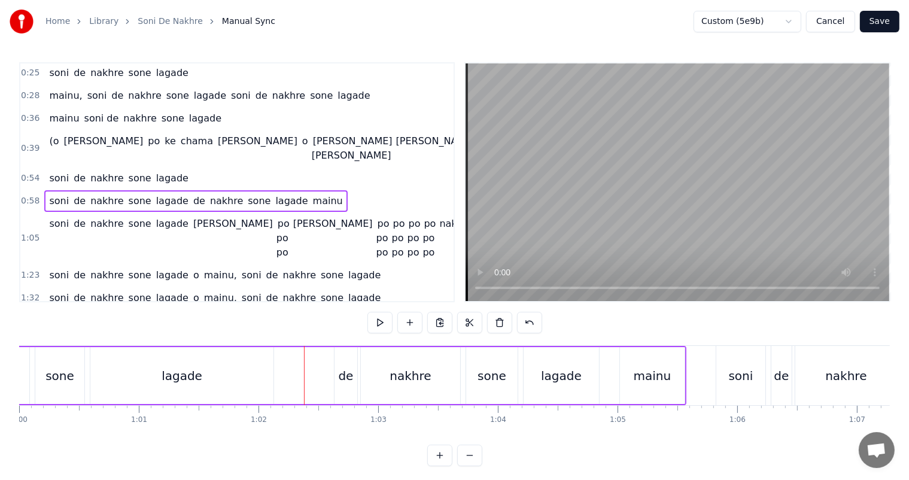
click at [272, 367] on div "lagade" at bounding box center [181, 375] width 183 height 57
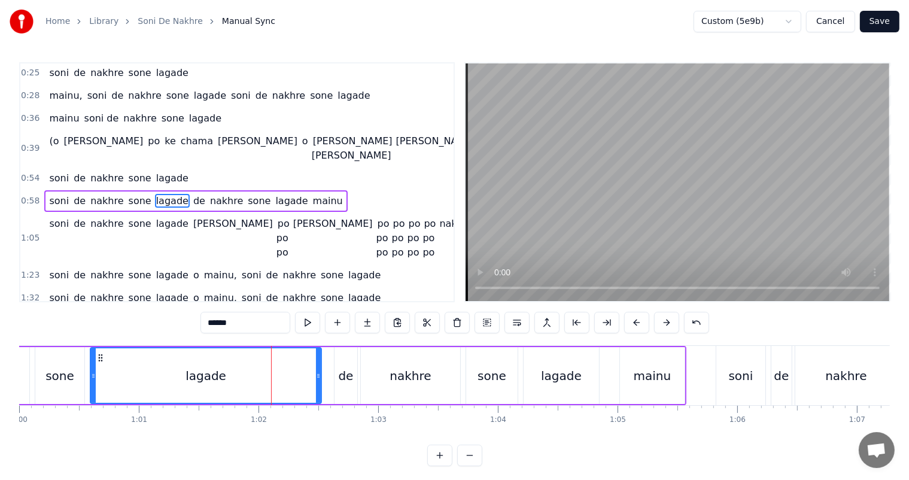
drag, startPoint x: 269, startPoint y: 371, endPoint x: 316, endPoint y: 376, distance: 48.1
click at [316, 376] on icon at bounding box center [318, 376] width 5 height 10
click at [343, 376] on div "de" at bounding box center [346, 376] width 15 height 18
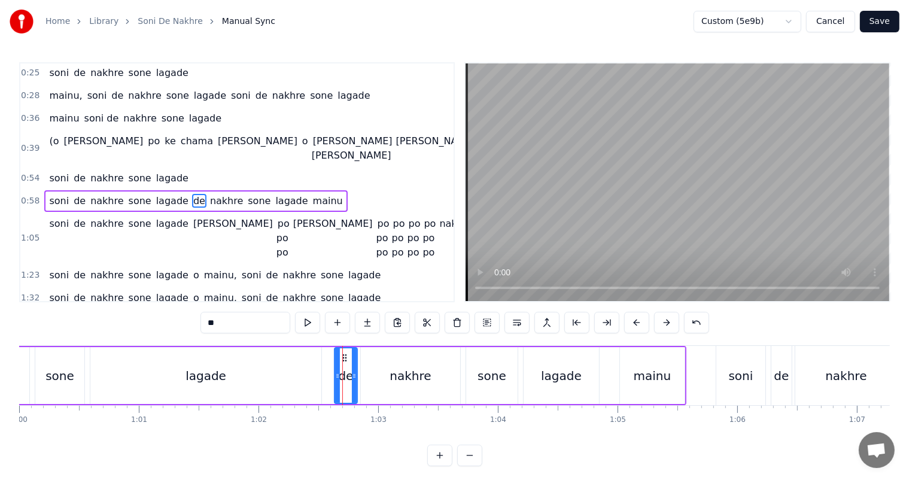
click at [210, 321] on input "**" at bounding box center [245, 323] width 90 height 22
type input "*"
click at [297, 380] on div "lagade" at bounding box center [205, 375] width 231 height 57
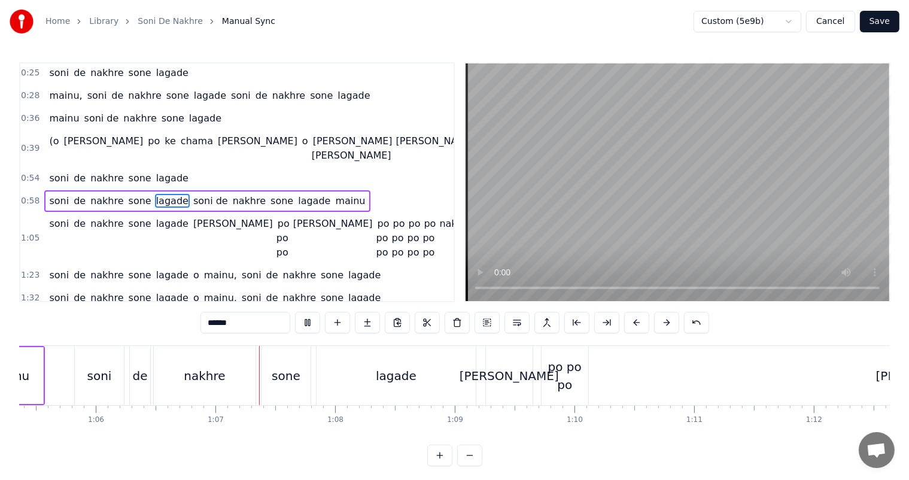
scroll to position [0, 7934]
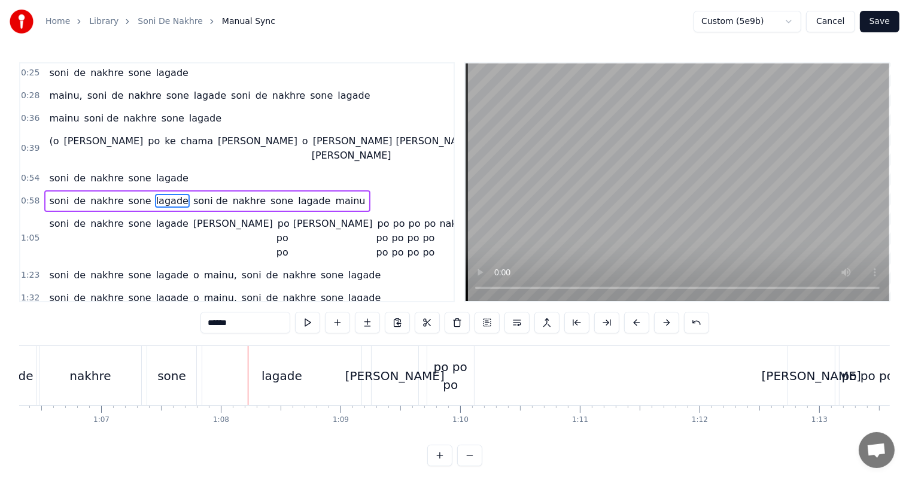
click at [173, 371] on div "sone" at bounding box center [171, 376] width 29 height 18
type input "****"
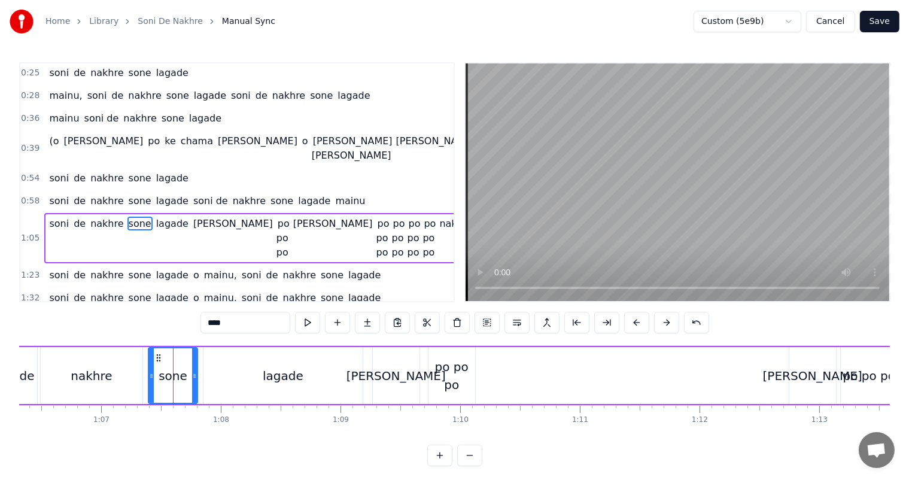
scroll to position [24, 0]
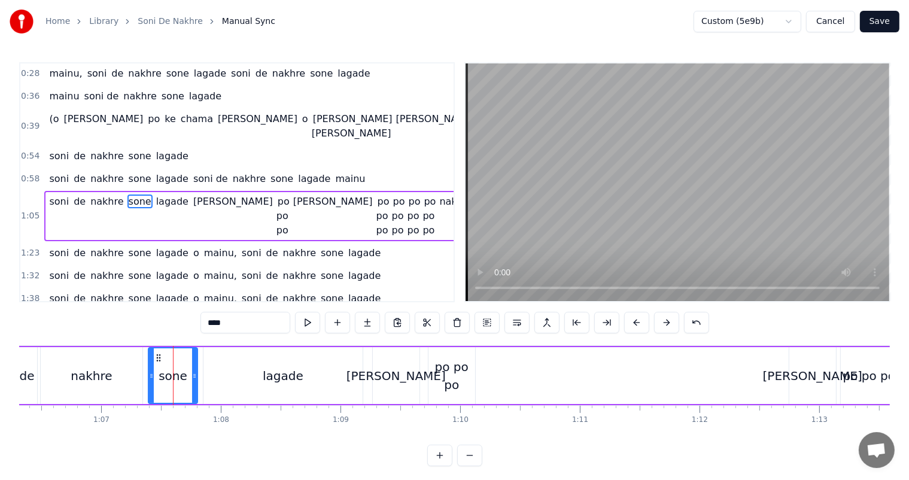
click at [173, 371] on div at bounding box center [173, 375] width 1 height 59
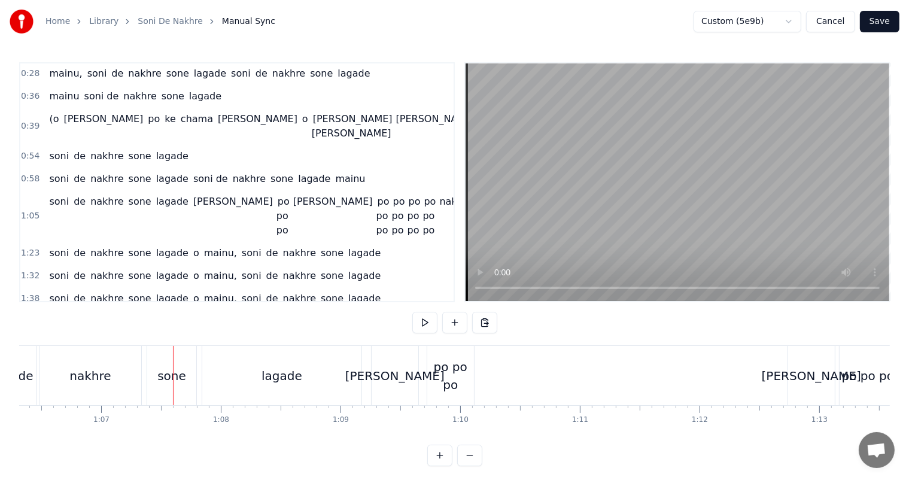
click at [170, 376] on div "sone" at bounding box center [171, 376] width 29 height 18
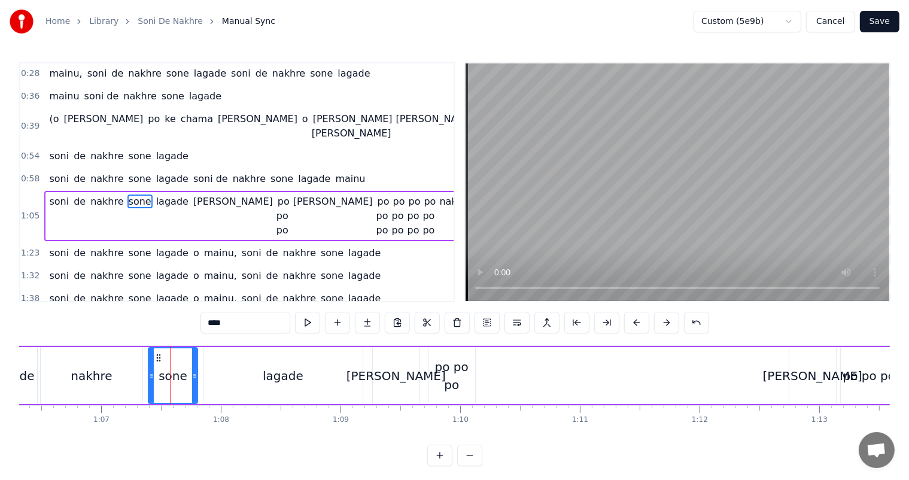
click at [232, 318] on input "****" at bounding box center [245, 323] width 90 height 22
click at [305, 322] on button at bounding box center [307, 323] width 25 height 22
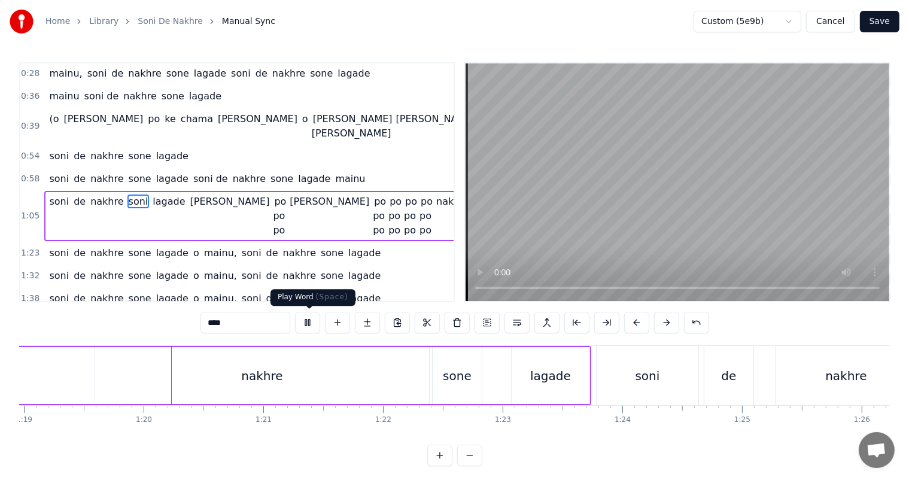
scroll to position [0, 9482]
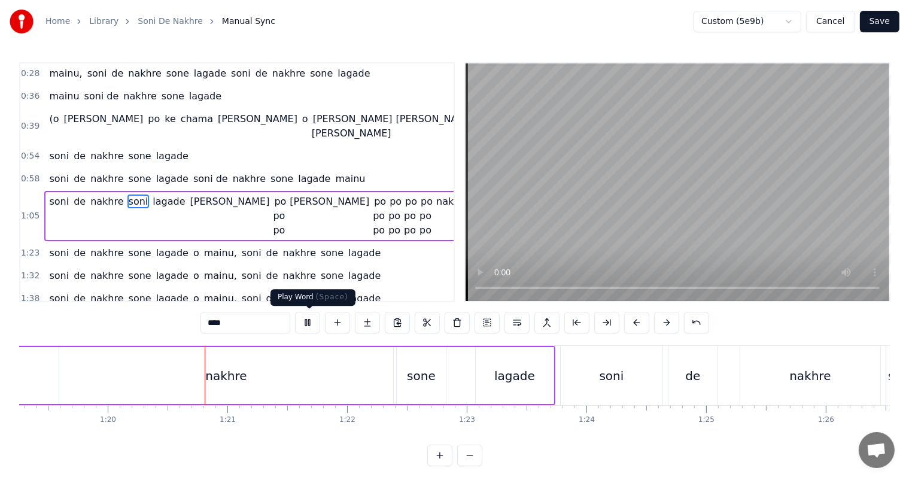
click at [307, 323] on button at bounding box center [307, 323] width 25 height 22
click at [223, 385] on div "nakhre" at bounding box center [226, 375] width 334 height 57
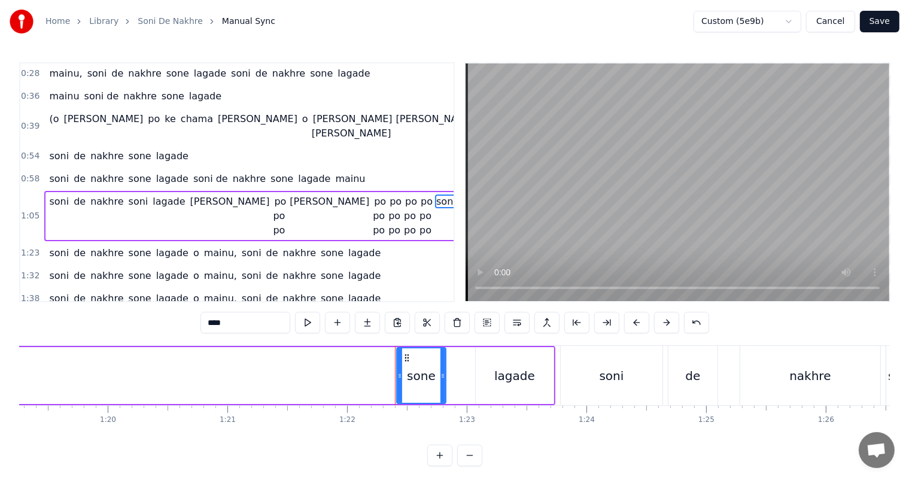
click at [418, 373] on div "sone" at bounding box center [421, 376] width 29 height 18
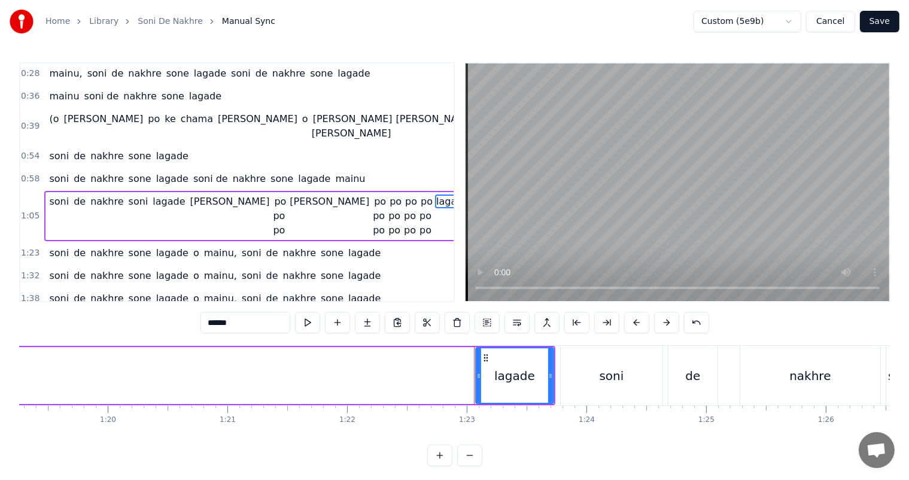
click at [491, 377] on div "lagade" at bounding box center [514, 375] width 77 height 54
type input "****"
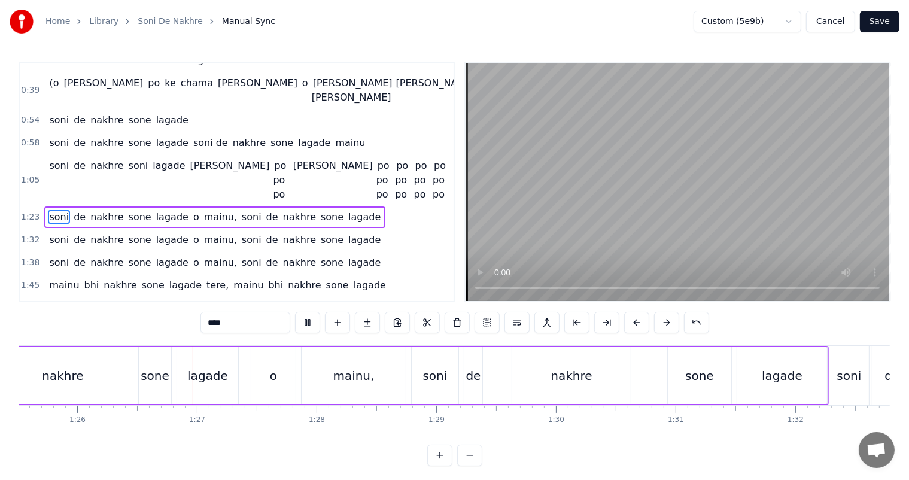
scroll to position [0, 10257]
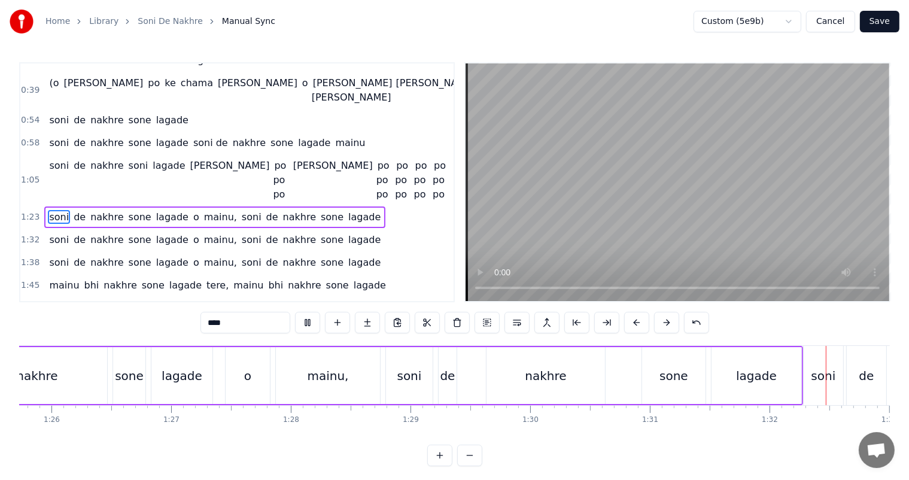
drag, startPoint x: 373, startPoint y: 183, endPoint x: 69, endPoint y: 181, distance: 303.3
click at [69, 206] on div "1:23 soni de nakhre sone lagade o mainu, soni de nakhre sone lagade" at bounding box center [236, 217] width 433 height 23
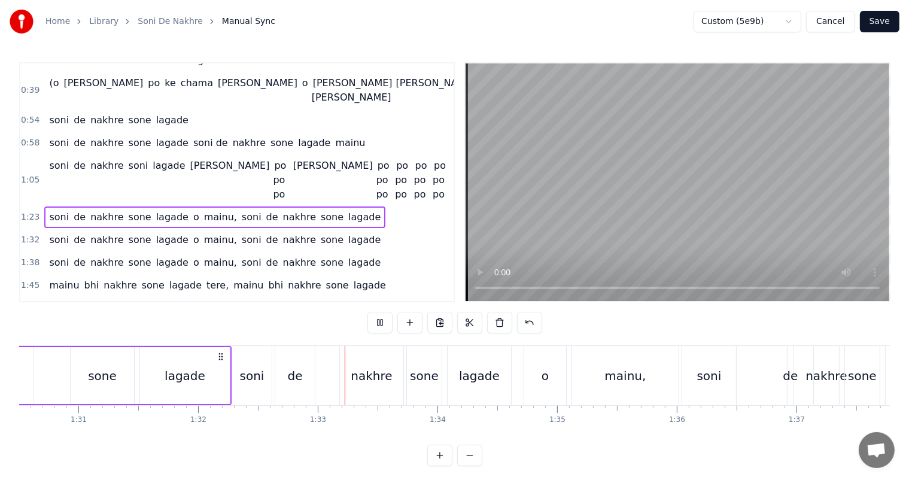
scroll to position [0, 11028]
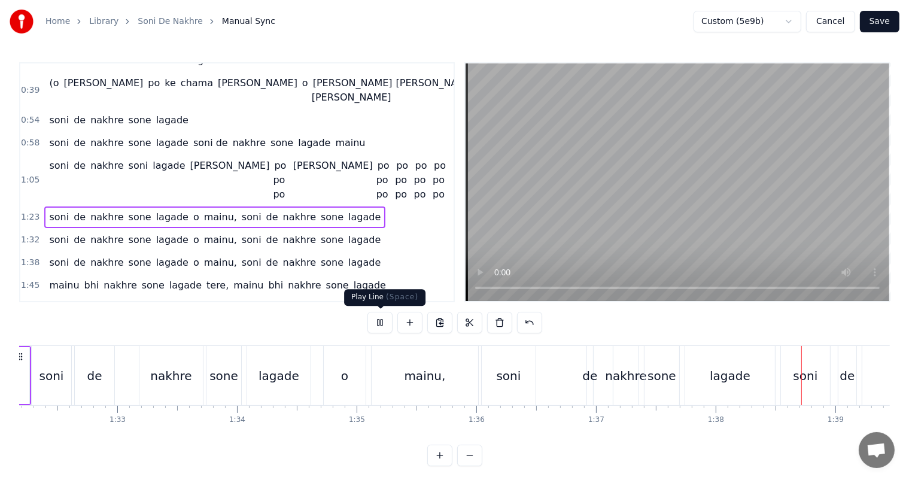
click at [383, 320] on button at bounding box center [379, 323] width 25 height 22
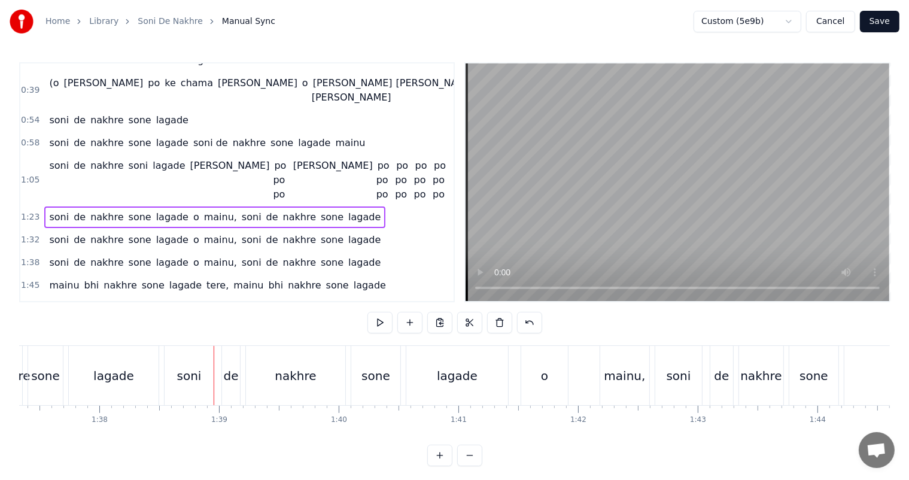
scroll to position [0, 11779]
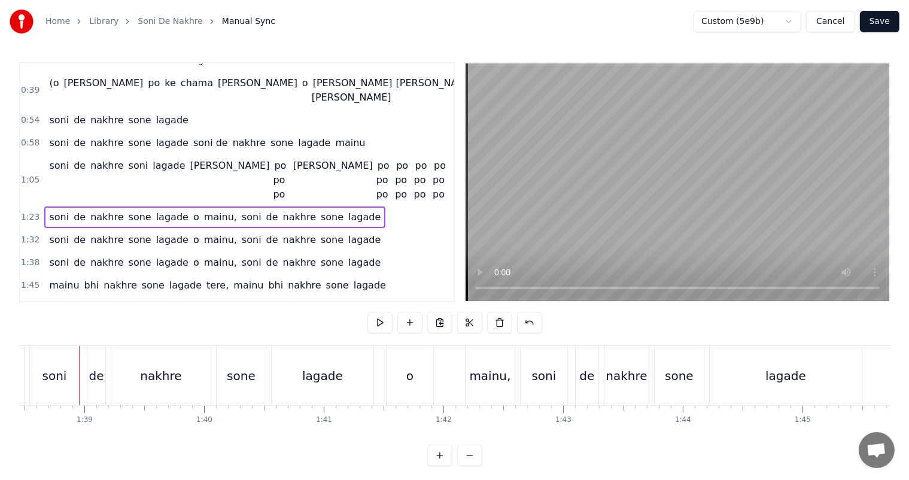
click at [383, 320] on button at bounding box center [379, 323] width 25 height 22
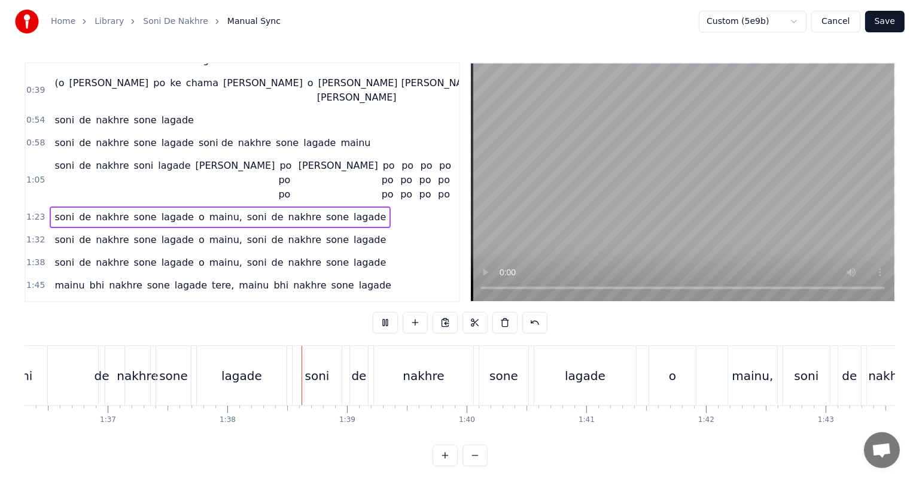
scroll to position [0, 11674]
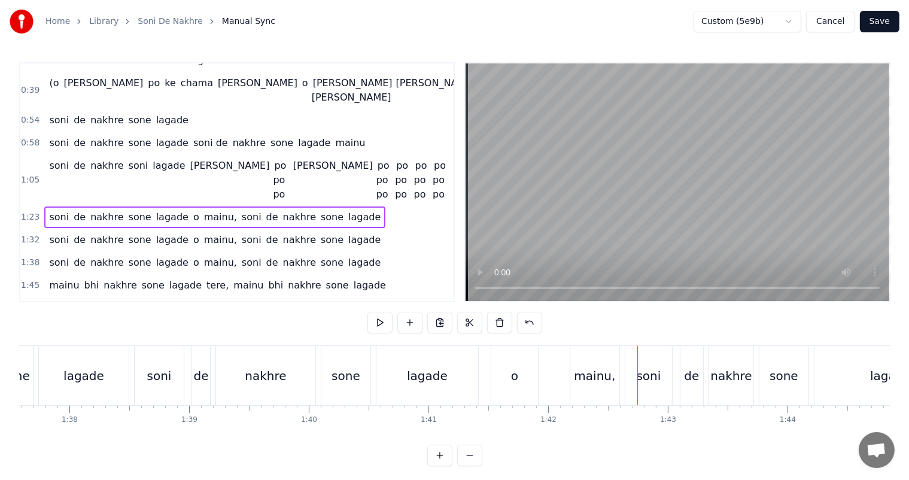
click at [839, 23] on button "Cancel" at bounding box center [830, 22] width 48 height 22
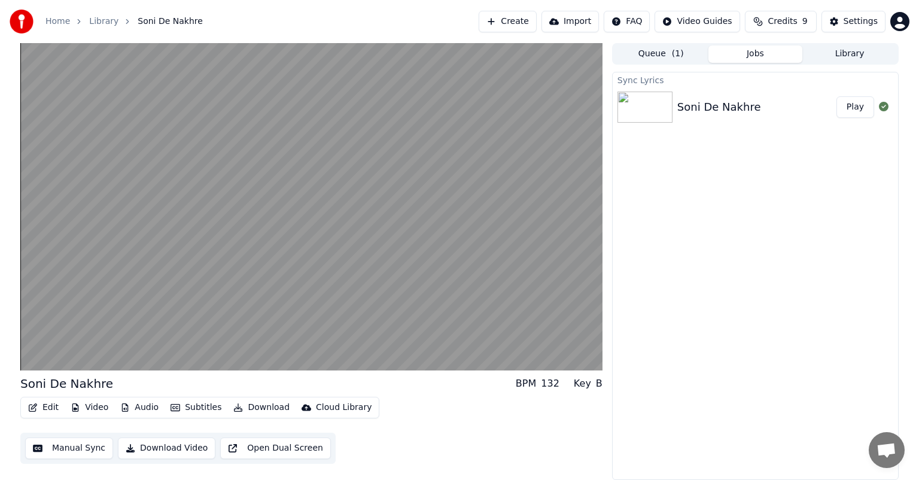
click at [717, 101] on div "Soni De Nakhre" at bounding box center [719, 107] width 84 height 17
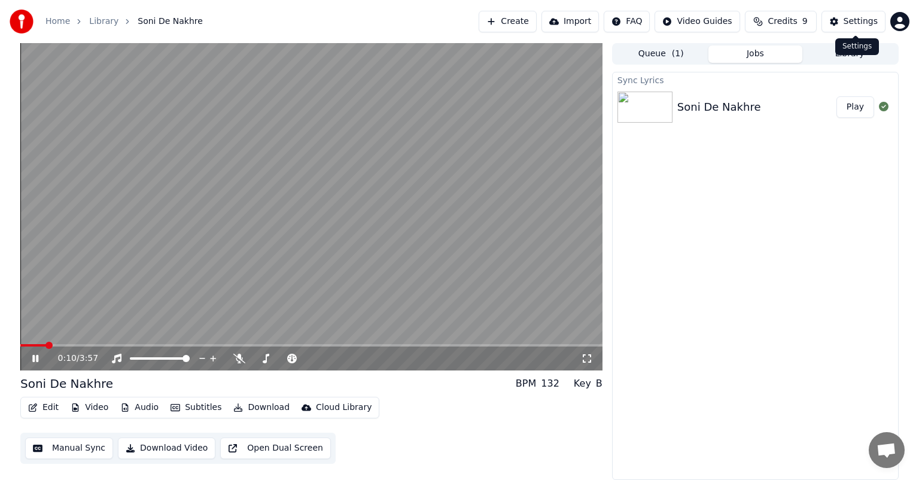
click at [844, 19] on button "Settings" at bounding box center [853, 22] width 64 height 22
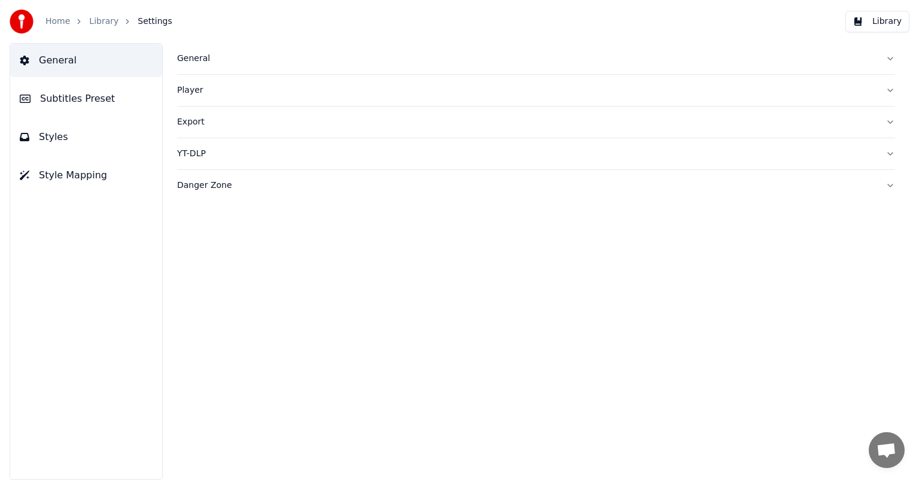
click at [57, 22] on link "Home" at bounding box center [57, 22] width 25 height 12
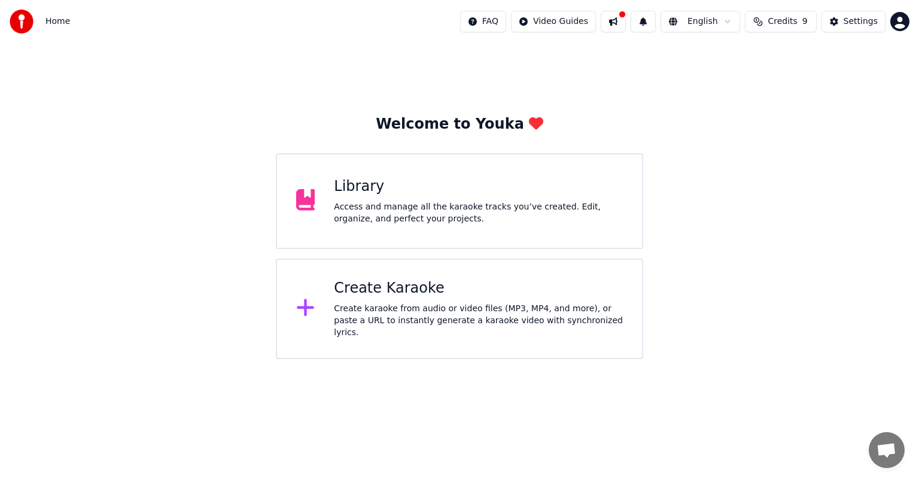
click at [426, 200] on div "Library Access and manage all the karaoke tracks you’ve created. Edit, organize…" at bounding box center [478, 201] width 289 height 48
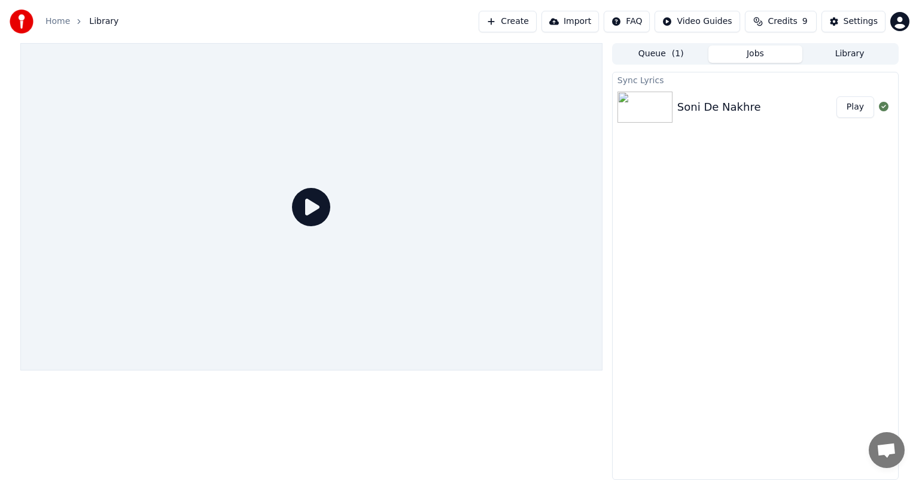
click at [668, 101] on img at bounding box center [644, 107] width 55 height 31
click at [711, 103] on div "Soni De Nakhre" at bounding box center [719, 107] width 84 height 17
click at [633, 110] on img at bounding box center [644, 107] width 55 height 31
click at [680, 115] on div "Soni De Nakhre Play" at bounding box center [755, 107] width 285 height 41
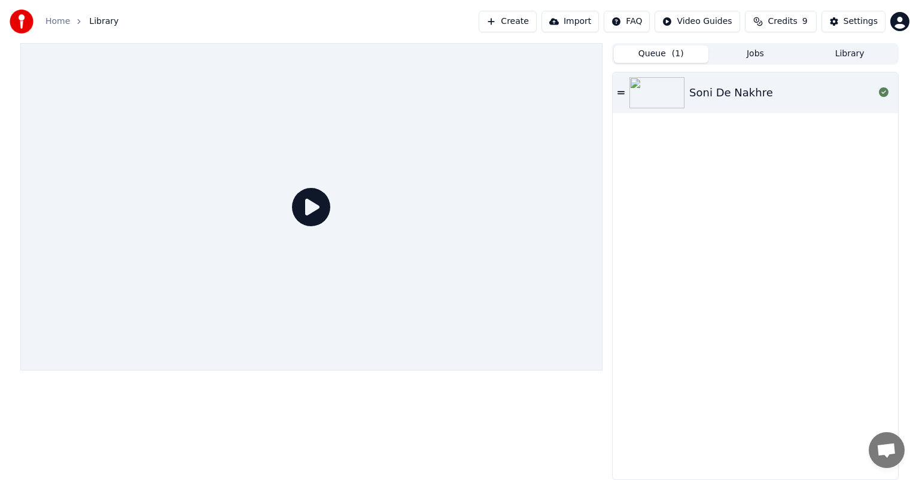
click at [664, 50] on button "Queue ( 1 )" at bounding box center [661, 53] width 95 height 17
click at [618, 91] on icon at bounding box center [620, 93] width 7 height 8
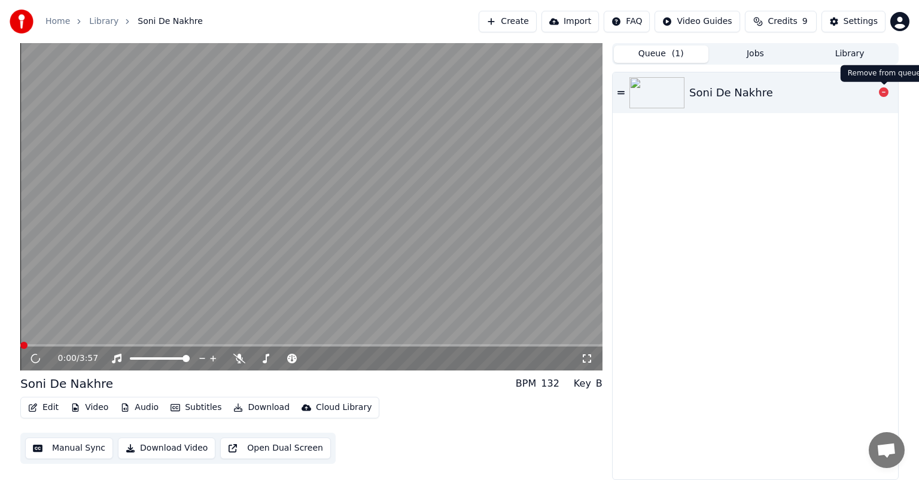
click at [880, 94] on icon at bounding box center [884, 92] width 10 height 10
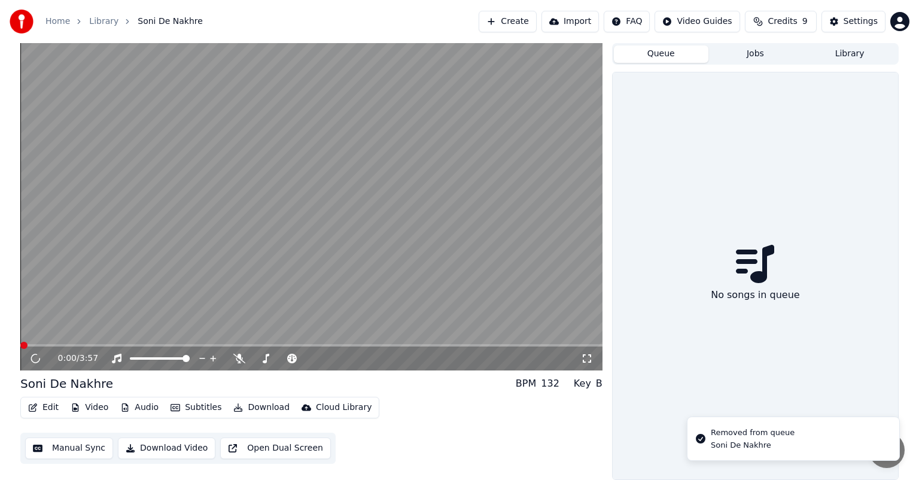
click at [751, 57] on button "Jobs" at bounding box center [755, 53] width 95 height 17
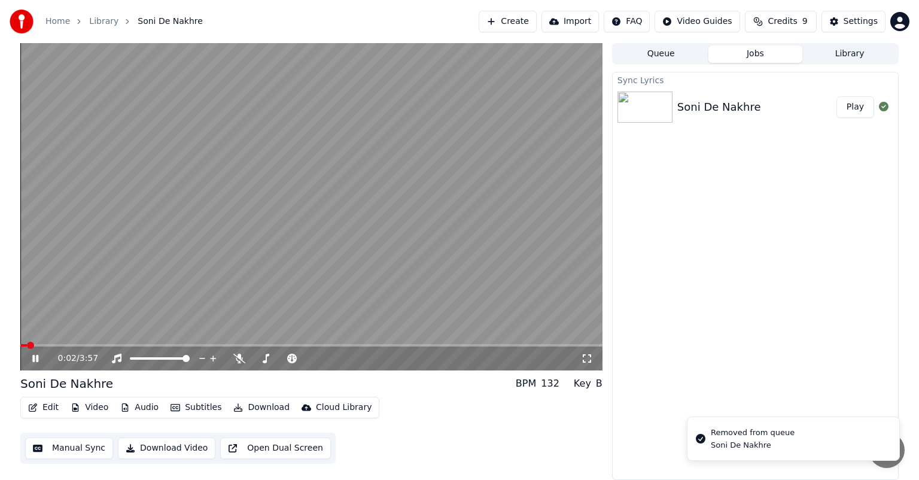
click at [33, 357] on icon at bounding box center [35, 358] width 6 height 7
click at [37, 358] on icon at bounding box center [35, 358] width 7 height 8
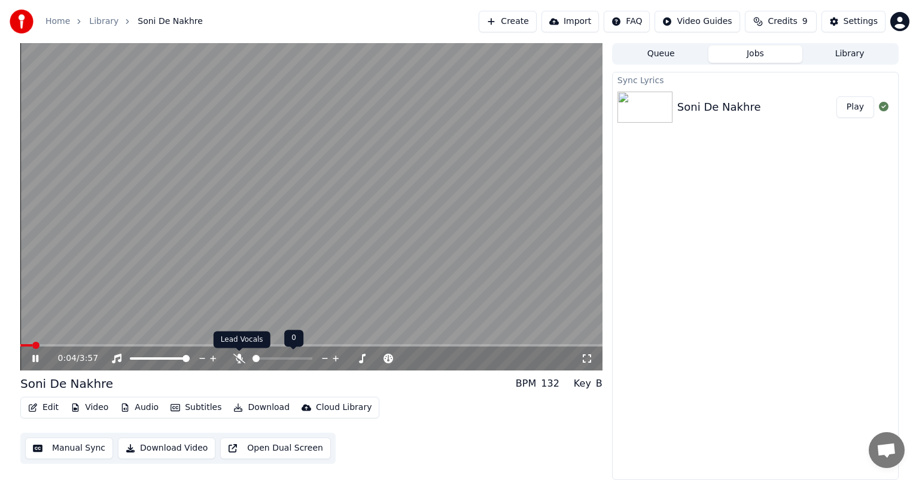
click at [234, 360] on icon at bounding box center [239, 359] width 12 height 10
click at [36, 358] on icon at bounding box center [35, 358] width 6 height 7
click at [680, 53] on button "Queue" at bounding box center [661, 53] width 95 height 17
click at [750, 55] on button "Jobs" at bounding box center [755, 53] width 95 height 17
click at [92, 23] on link "Library" at bounding box center [103, 22] width 29 height 12
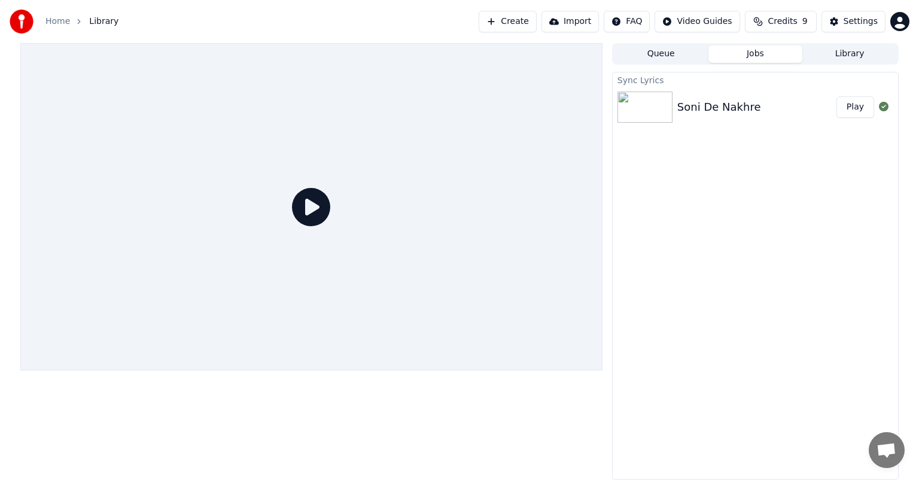
click at [673, 53] on button "Queue" at bounding box center [661, 53] width 95 height 17
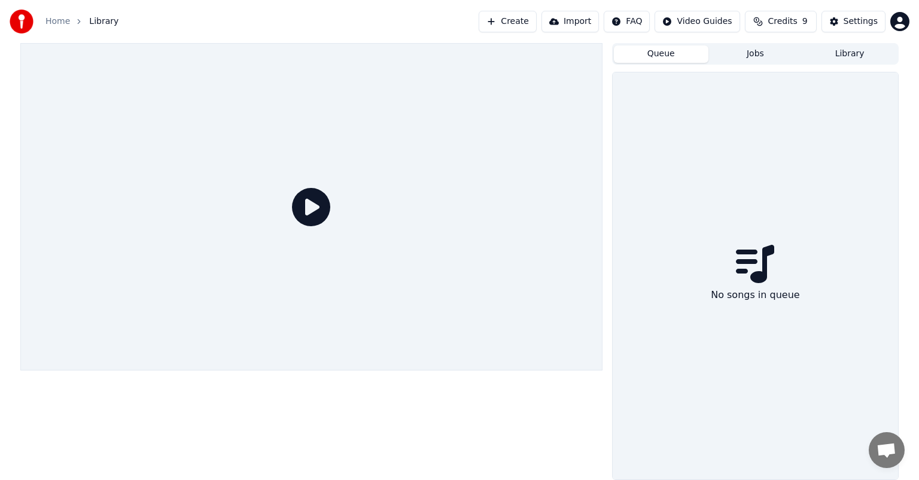
click at [744, 53] on button "Jobs" at bounding box center [755, 53] width 95 height 17
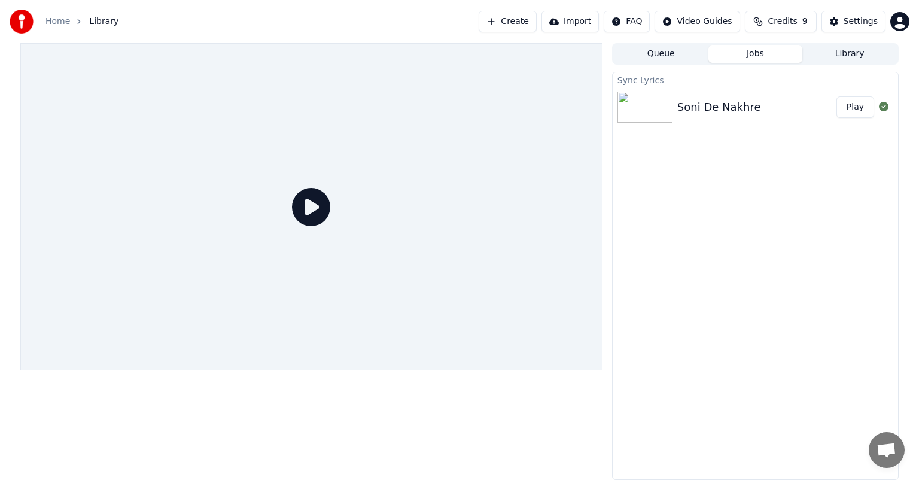
click at [705, 104] on div "Soni De Nakhre" at bounding box center [719, 107] width 84 height 17
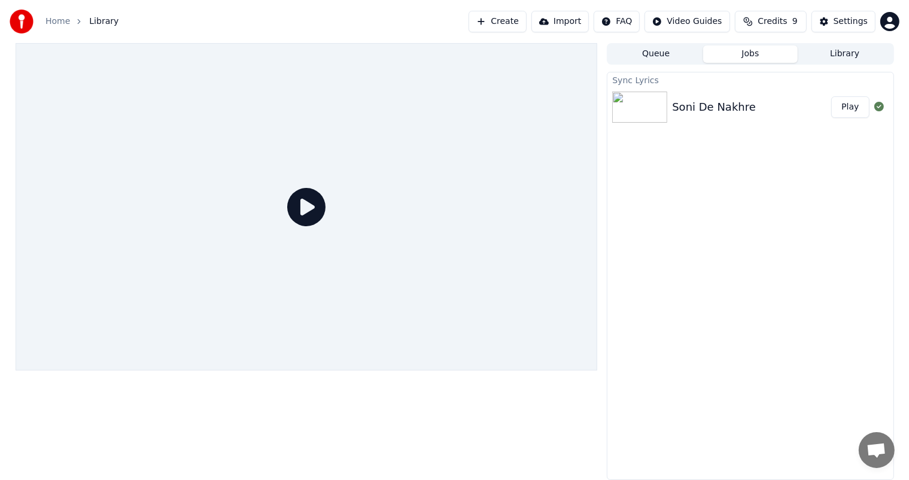
click at [848, 53] on button "Library" at bounding box center [844, 53] width 95 height 17
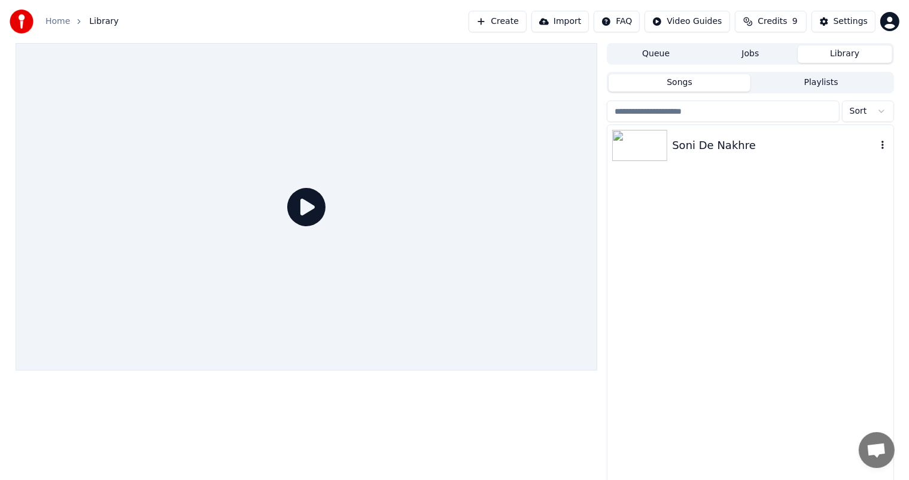
click at [878, 142] on icon "button" at bounding box center [882, 145] width 12 height 10
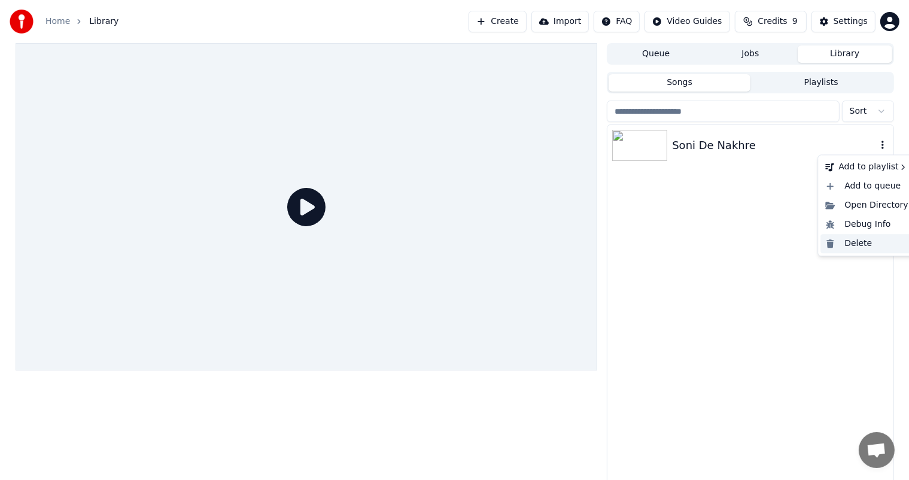
click at [857, 248] on div "Delete" at bounding box center [866, 243] width 92 height 19
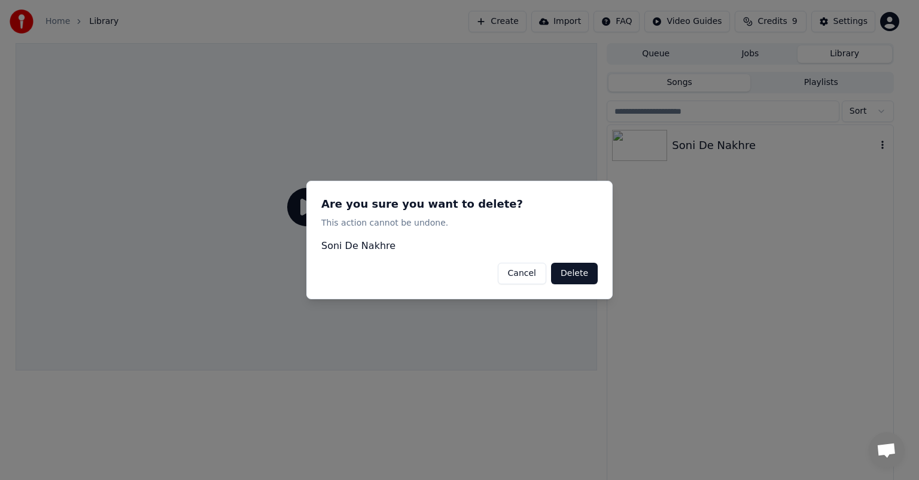
click at [580, 271] on button "Delete" at bounding box center [574, 274] width 47 height 22
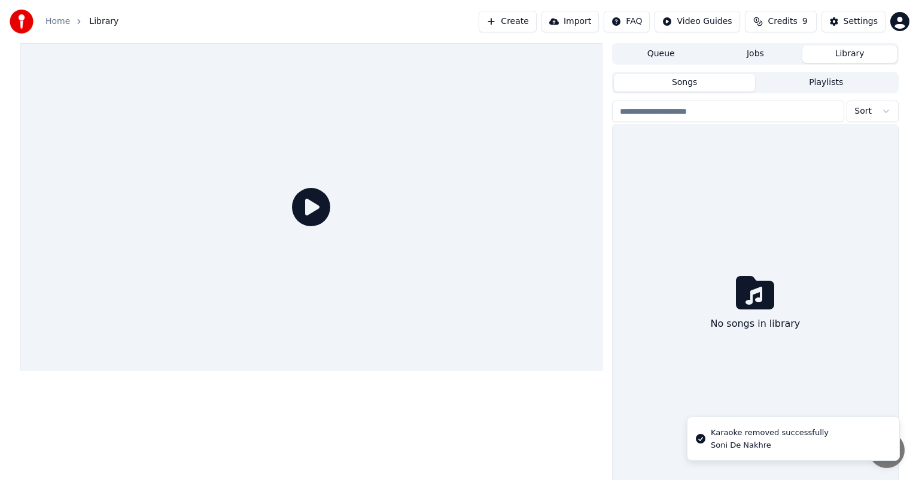
click at [672, 53] on button "Queue" at bounding box center [661, 53] width 95 height 17
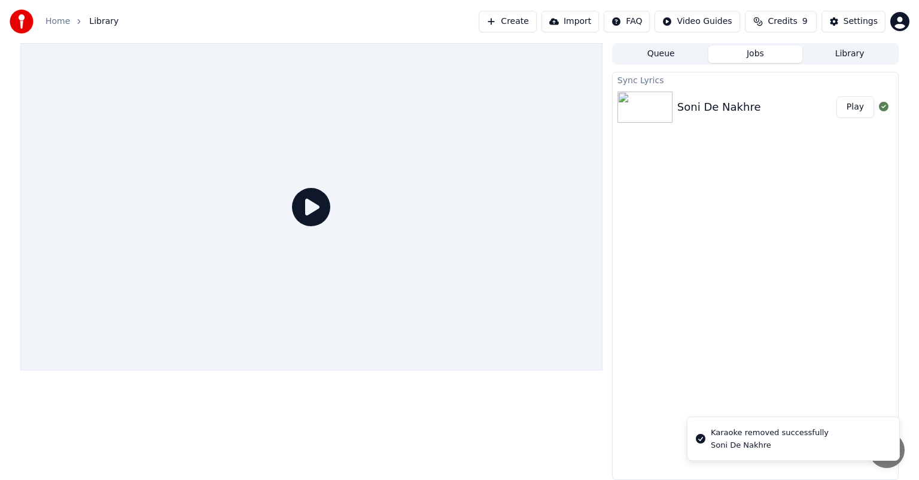
click at [743, 56] on button "Jobs" at bounding box center [755, 53] width 95 height 17
click at [735, 105] on div "Soni De Nakhre" at bounding box center [719, 107] width 84 height 17
click at [849, 105] on button "Play" at bounding box center [855, 107] width 38 height 22
click at [854, 105] on button "Play" at bounding box center [855, 107] width 38 height 22
click at [316, 200] on icon at bounding box center [311, 207] width 38 height 38
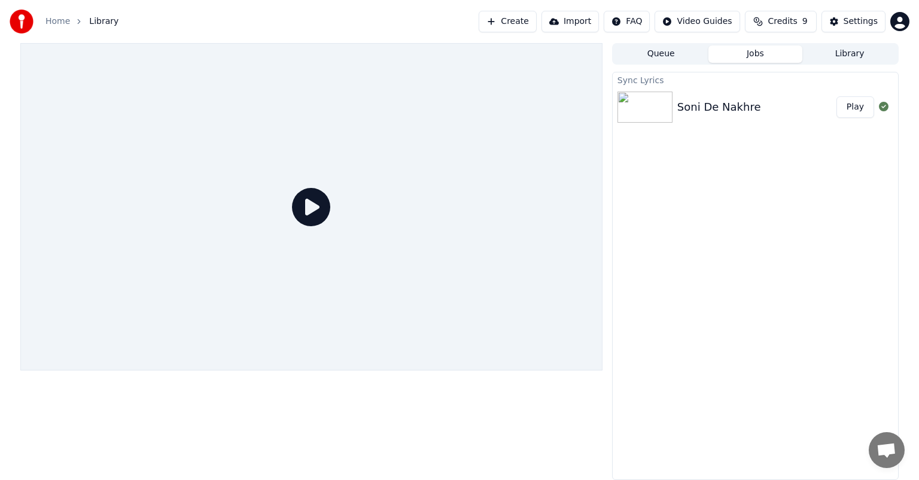
click at [315, 203] on icon at bounding box center [311, 207] width 38 height 38
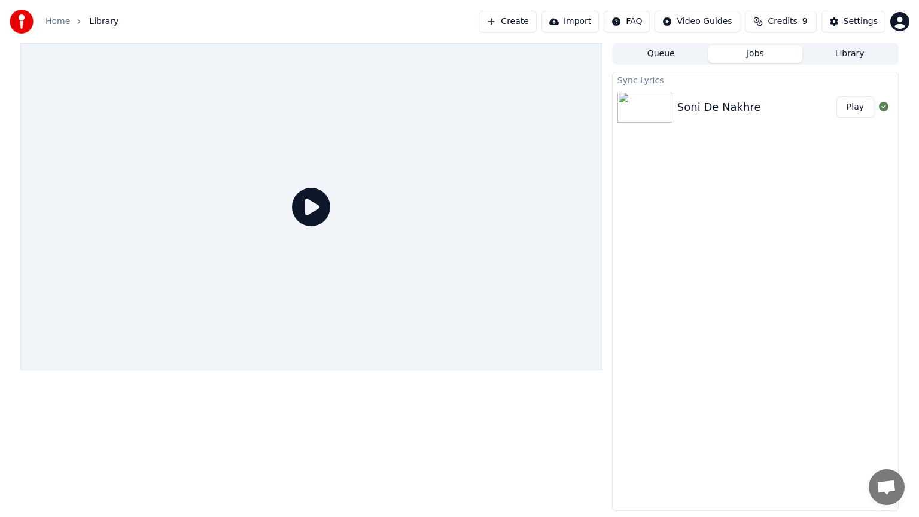
click at [330, 226] on icon at bounding box center [311, 207] width 38 height 38
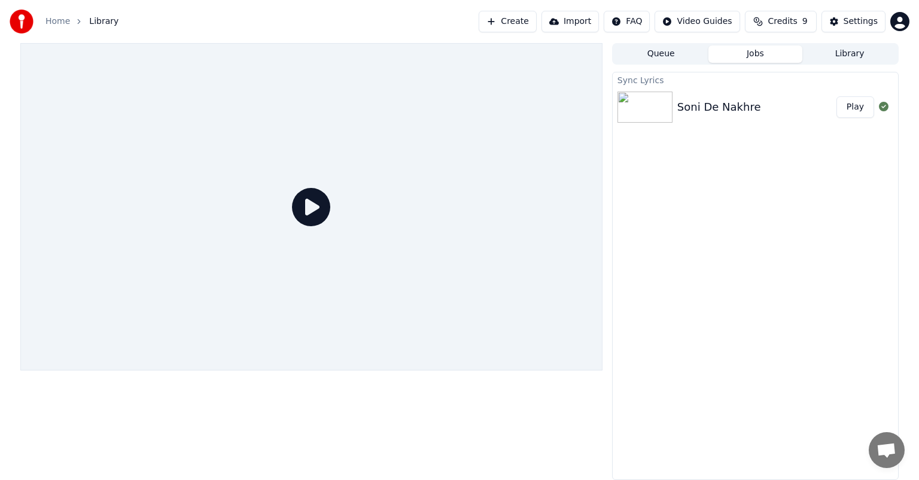
click at [56, 16] on link "Home" at bounding box center [57, 22] width 25 height 12
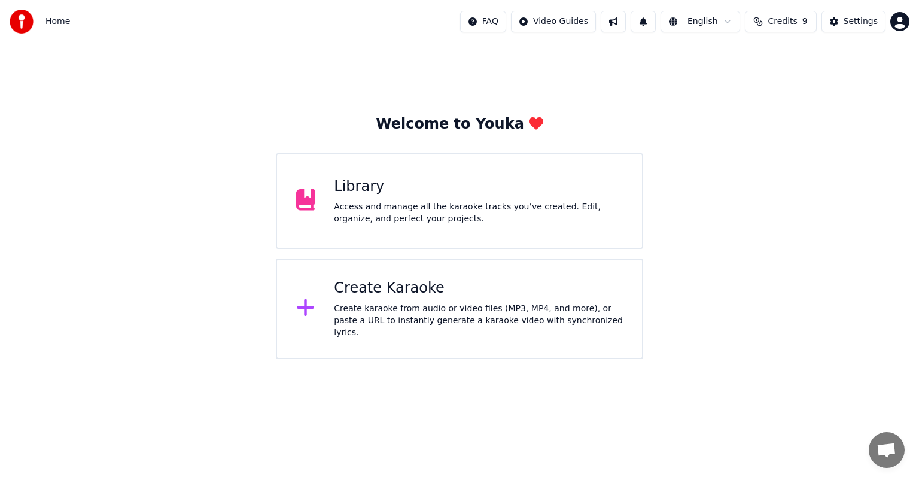
click at [361, 215] on div "Access and manage all the karaoke tracks you’ve created. Edit, organize, and pe…" at bounding box center [478, 213] width 289 height 24
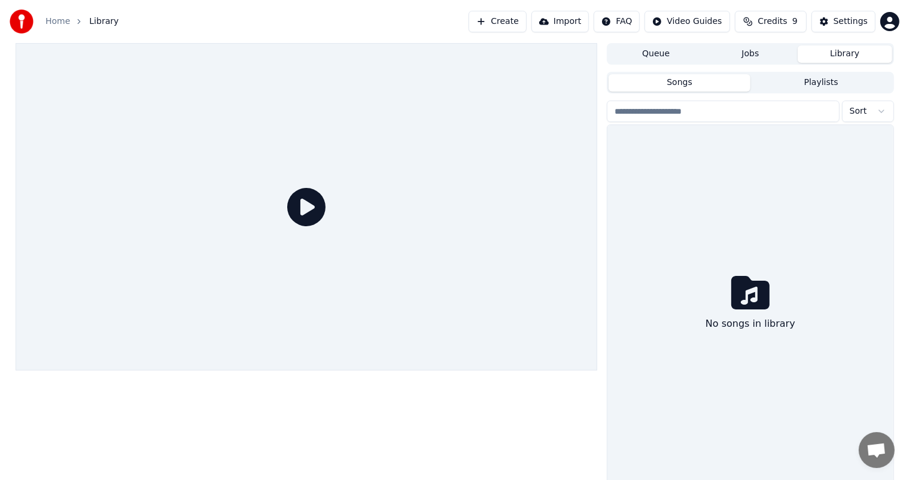
click at [849, 57] on button "Library" at bounding box center [844, 53] width 95 height 17
click at [717, 89] on button "Songs" at bounding box center [679, 82] width 142 height 17
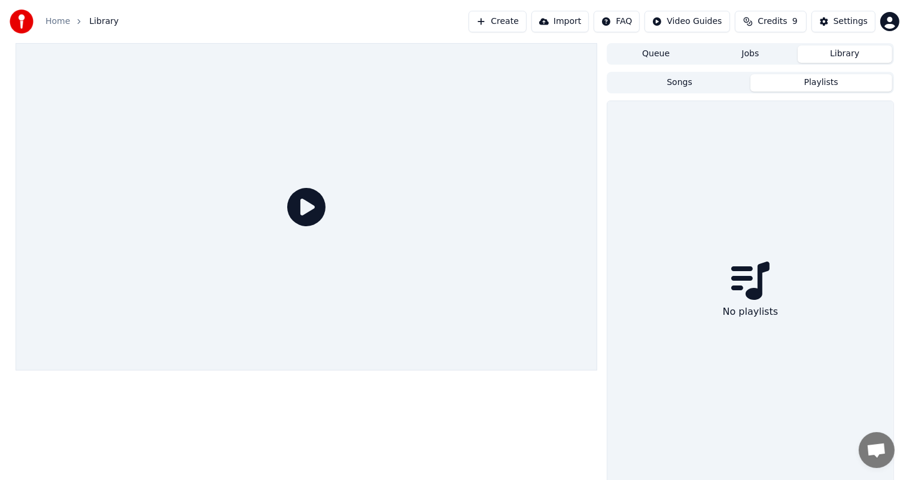
click at [818, 83] on button "Playlists" at bounding box center [821, 82] width 142 height 17
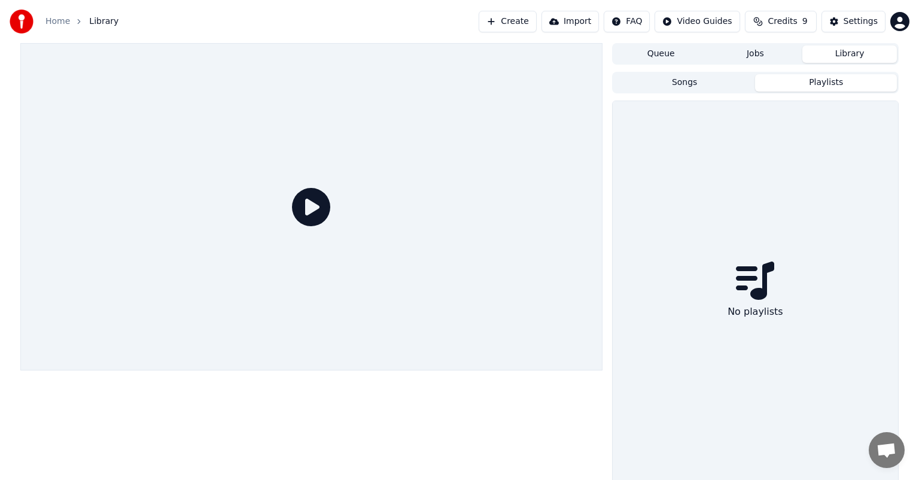
click at [756, 53] on button "Jobs" at bounding box center [755, 53] width 95 height 17
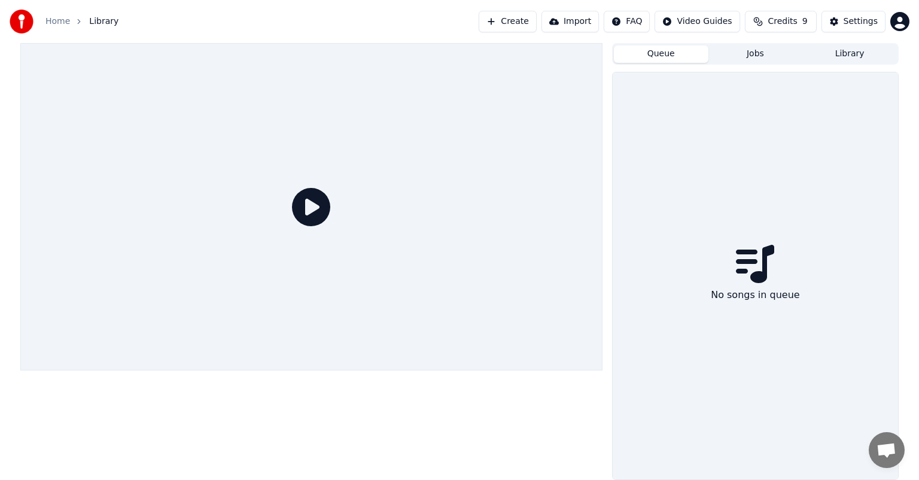
click at [653, 54] on button "Queue" at bounding box center [661, 53] width 95 height 17
click at [754, 51] on button "Jobs" at bounding box center [755, 53] width 95 height 17
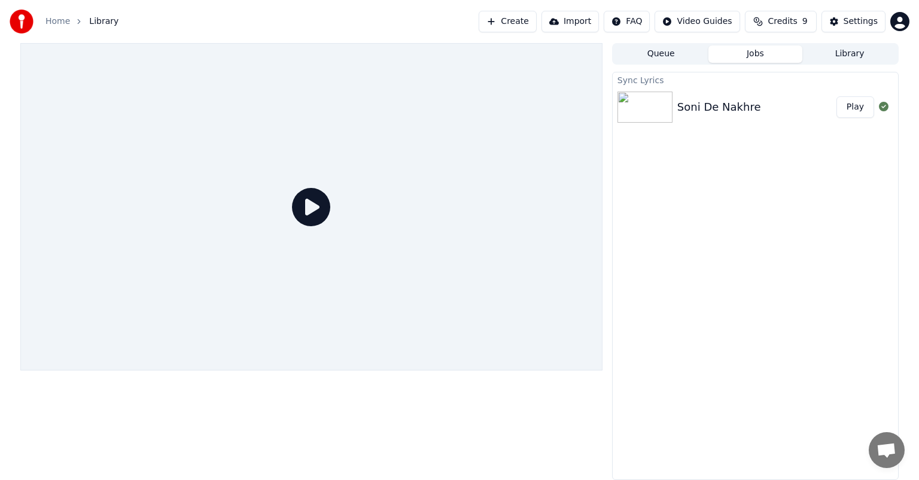
click at [658, 102] on img at bounding box center [644, 107] width 55 height 31
drag, startPoint x: 658, startPoint y: 102, endPoint x: 639, endPoint y: 114, distance: 22.6
click at [644, 114] on img at bounding box center [644, 107] width 55 height 31
click at [639, 114] on img at bounding box center [644, 107] width 55 height 31
click at [645, 110] on img at bounding box center [644, 107] width 55 height 31
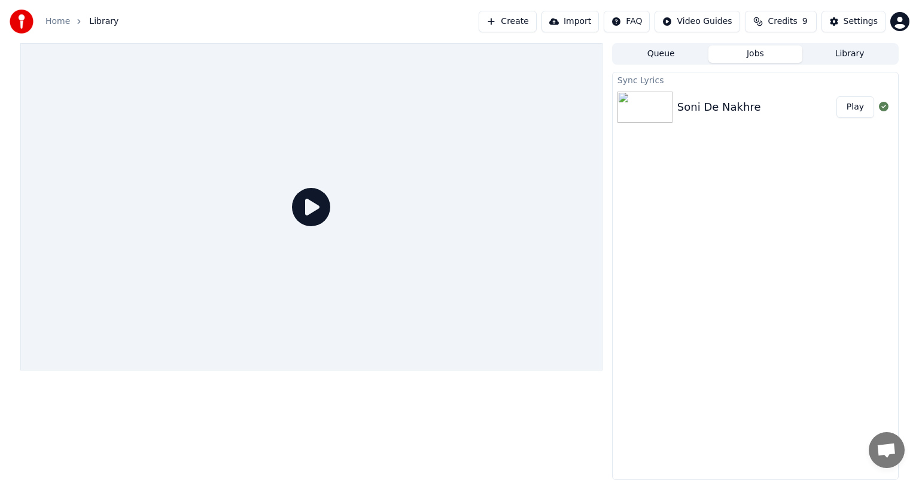
click at [668, 110] on img at bounding box center [644, 107] width 55 height 31
drag, startPoint x: 711, startPoint y: 110, endPoint x: 727, endPoint y: 110, distance: 16.2
click at [711, 110] on div "Soni De Nakhre" at bounding box center [719, 107] width 84 height 17
click at [745, 112] on div "Soni De Nakhre" at bounding box center [719, 107] width 84 height 17
click at [761, 115] on div "Soni De Nakhre" at bounding box center [756, 107] width 159 height 17
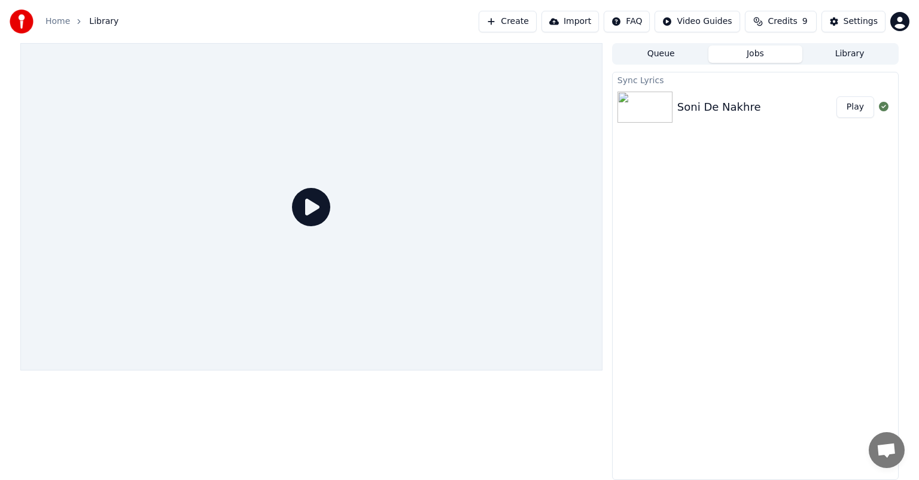
click at [48, 21] on link "Home" at bounding box center [57, 22] width 25 height 12
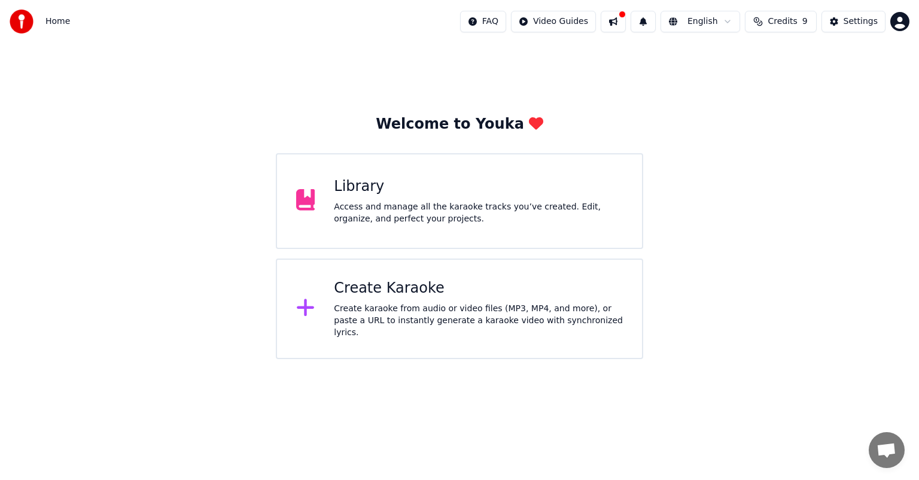
click at [441, 212] on div "Access and manage all the karaoke tracks you’ve created. Edit, organize, and pe…" at bounding box center [478, 213] width 289 height 24
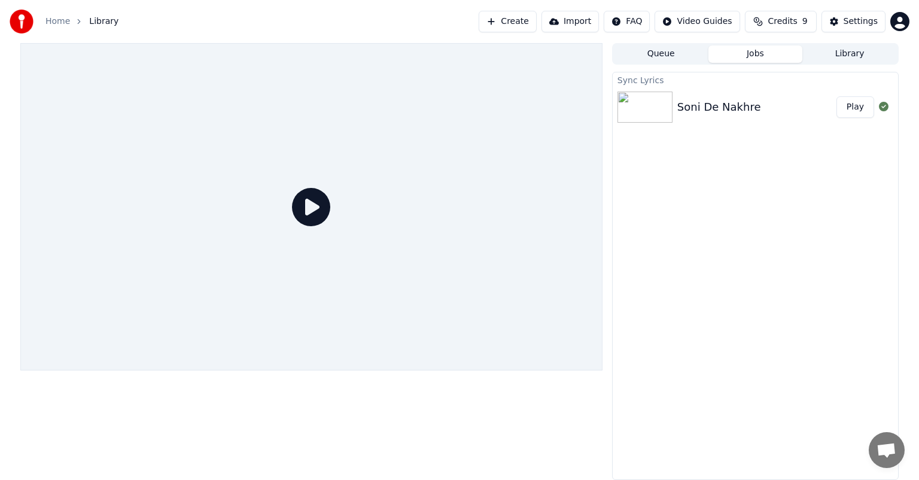
click at [60, 18] on link "Home" at bounding box center [57, 22] width 25 height 12
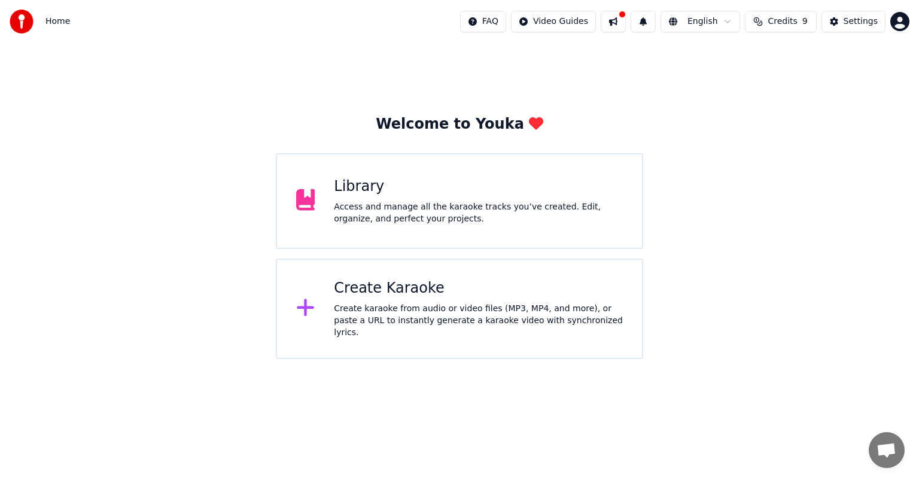
click at [406, 317] on div "Create karaoke from audio or video files (MP3, MP4, and more), or paste a URL t…" at bounding box center [478, 321] width 289 height 36
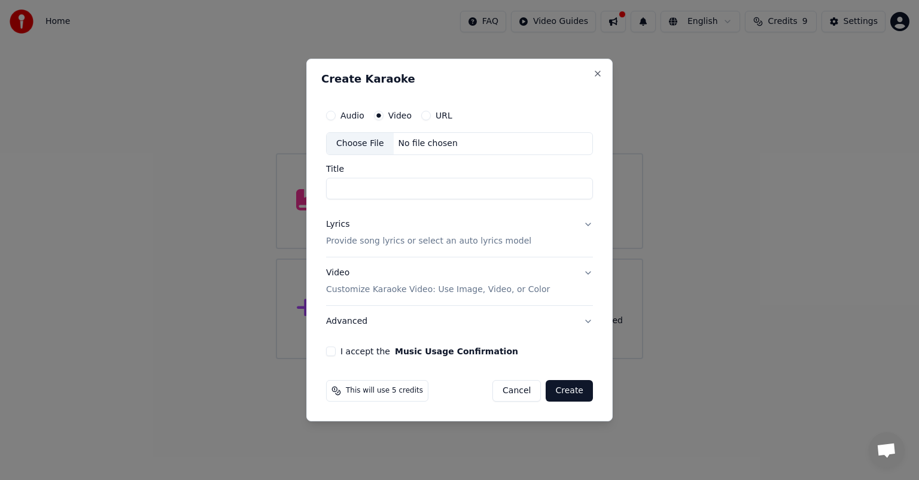
drag, startPoint x: 474, startPoint y: 67, endPoint x: 480, endPoint y: 75, distance: 9.8
click at [476, 77] on div "Create Karaoke Audio Video URL Choose File No file chosen Title Lyrics Provide …" at bounding box center [459, 240] width 306 height 363
drag, startPoint x: 493, startPoint y: 62, endPoint x: 512, endPoint y: 61, distance: 19.2
click at [512, 61] on div "Create Karaoke Audio Video URL Choose File No file chosen Title Lyrics Provide …" at bounding box center [459, 240] width 306 height 363
click at [436, 117] on label "URL" at bounding box center [443, 115] width 17 height 8
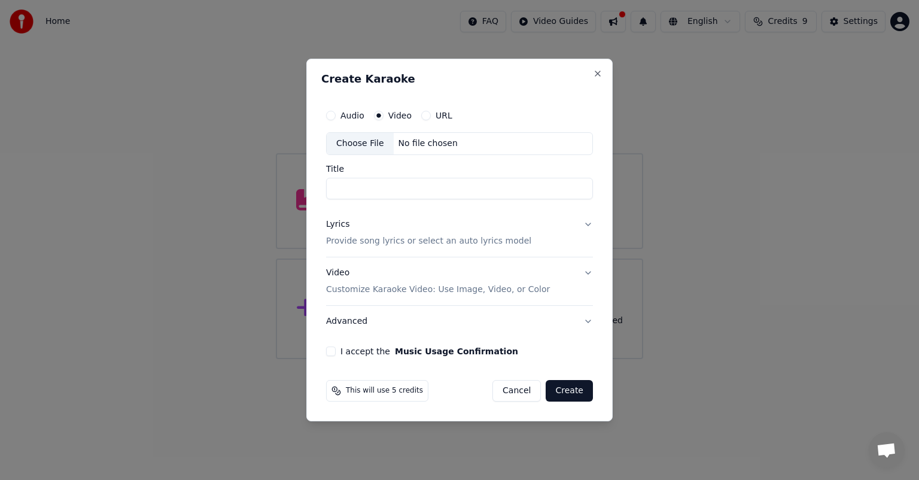
click at [431, 117] on button "URL" at bounding box center [426, 116] width 10 height 10
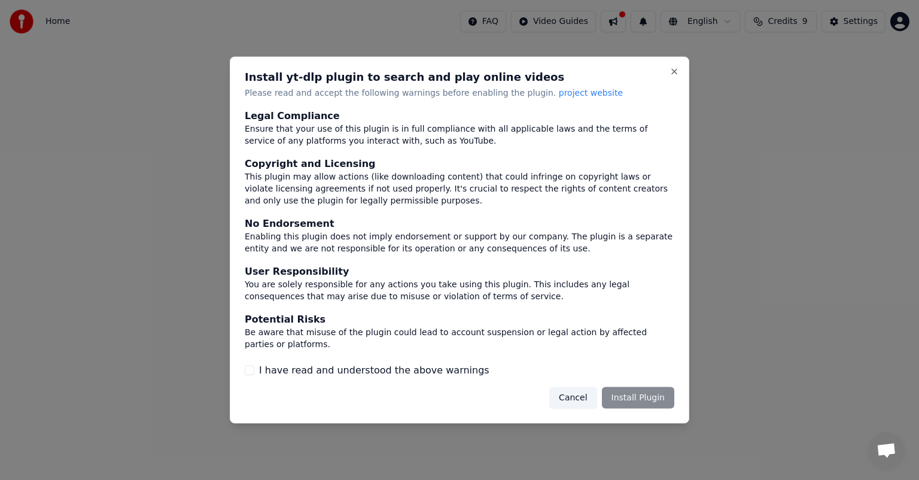
click at [320, 373] on label "I have read and understood the above warnings" at bounding box center [374, 370] width 230 height 14
click at [254, 373] on button "I have read and understood the above warnings" at bounding box center [250, 370] width 10 height 10
click at [660, 401] on button "Install Plugin" at bounding box center [638, 397] width 72 height 22
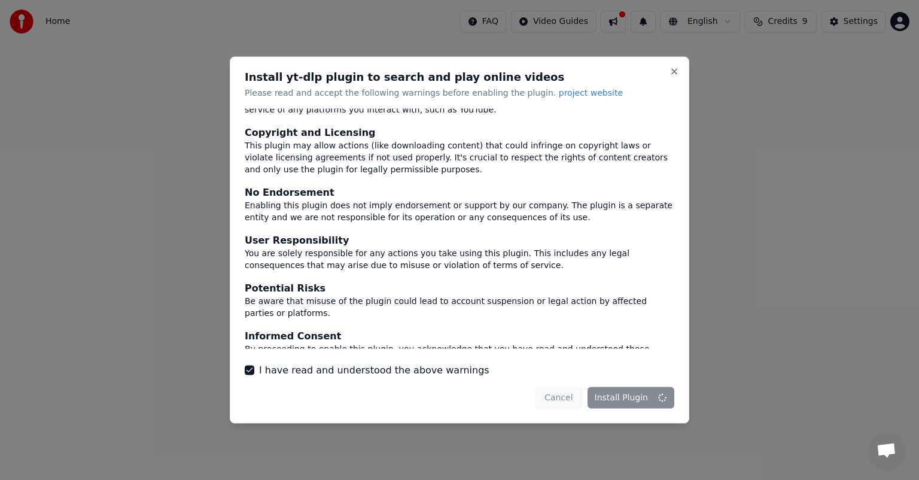
scroll to position [50, 0]
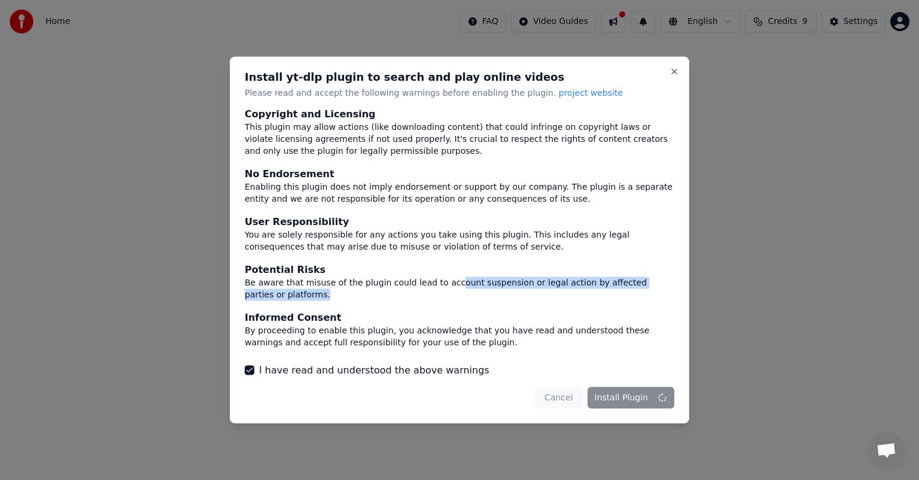
drag, startPoint x: 439, startPoint y: 285, endPoint x: 300, endPoint y: 296, distance: 139.8
click at [300, 296] on div "Be aware that misuse of the plugin could lead to account suspension or legal ac…" at bounding box center [459, 288] width 429 height 24
click at [299, 296] on div "Be aware that misuse of the plugin could lead to account suspension or legal ac…" at bounding box center [459, 288] width 429 height 24
drag, startPoint x: 250, startPoint y: 284, endPoint x: 329, endPoint y: 297, distance: 80.0
click at [294, 291] on div "Be aware that misuse of the plugin could lead to account suspension or legal ac…" at bounding box center [459, 288] width 429 height 24
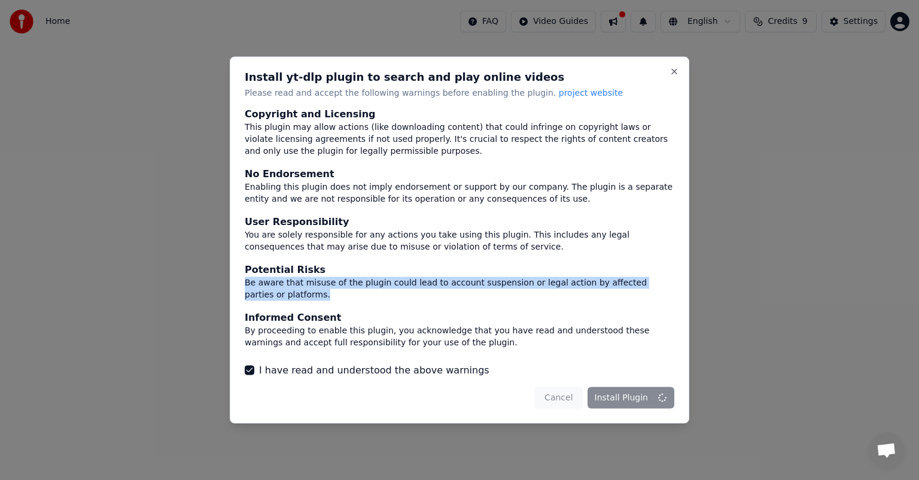
click at [474, 289] on div "Be aware that misuse of the plugin could lead to account suspension or legal ac…" at bounding box center [459, 288] width 429 height 24
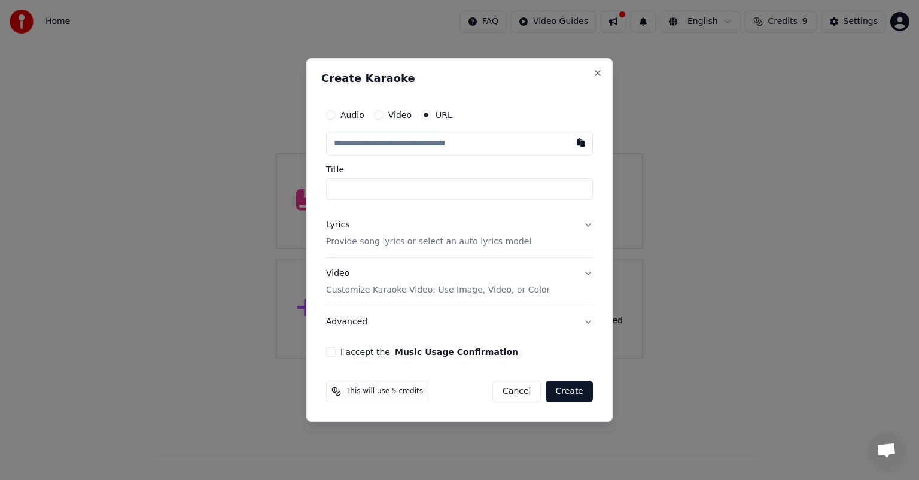
paste input "**********"
type input "**********"
click at [388, 188] on input "Title" at bounding box center [459, 189] width 267 height 22
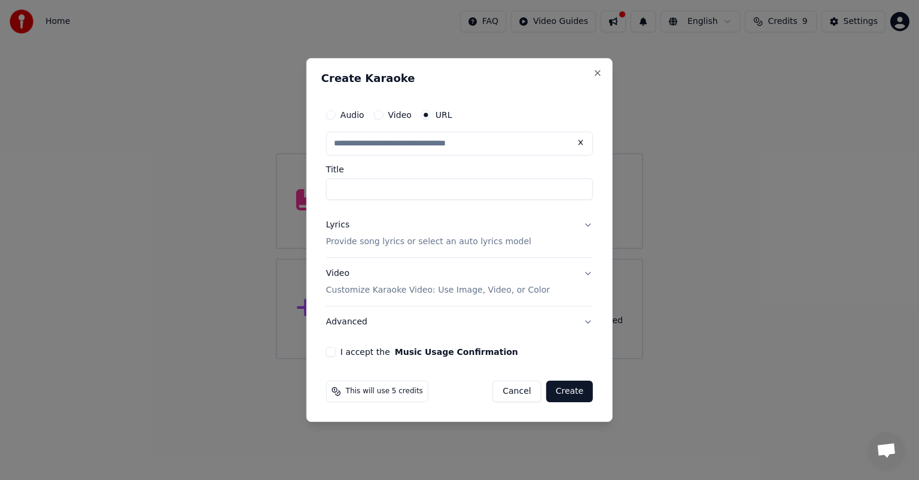
type input "**********"
click at [323, 355] on div "**********" at bounding box center [459, 229] width 276 height 263
click at [333, 352] on button "I accept the Music Usage Confirmation" at bounding box center [331, 352] width 10 height 10
click at [586, 225] on button "Lyrics Provide song lyrics or select an auto lyrics model" at bounding box center [459, 233] width 267 height 48
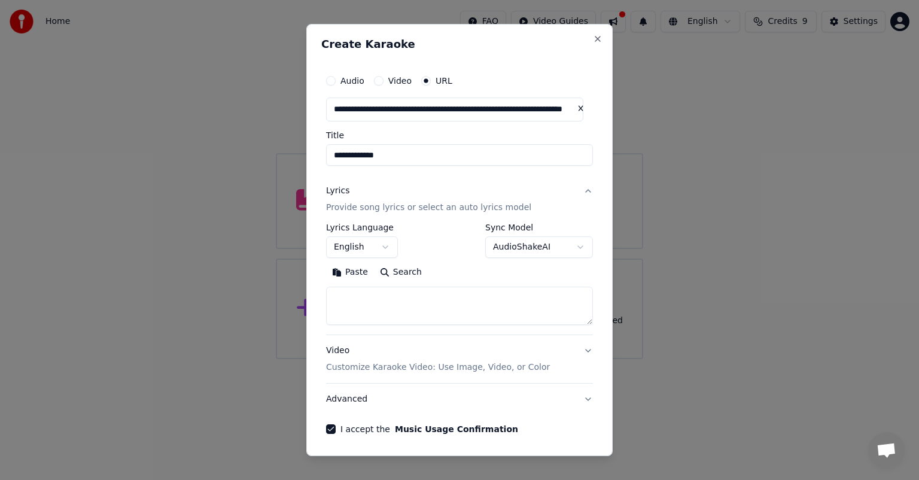
scroll to position [42, 0]
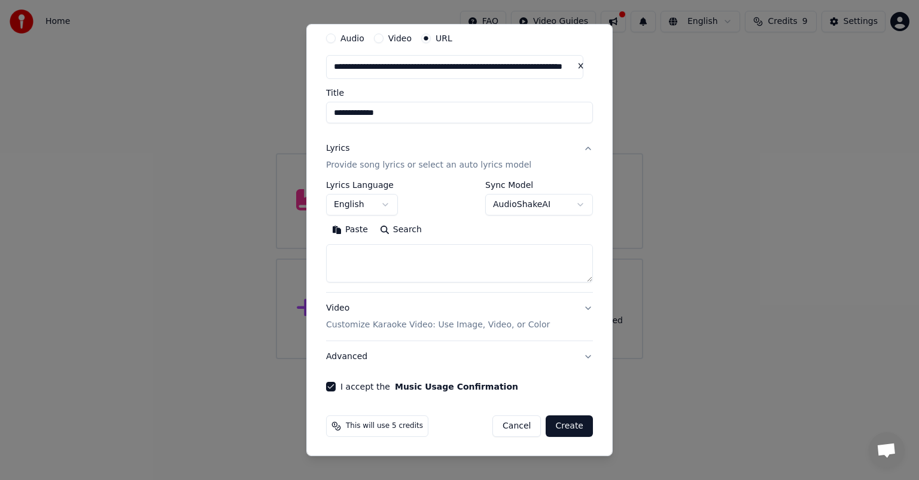
click at [559, 423] on button "Create" at bounding box center [569, 426] width 47 height 22
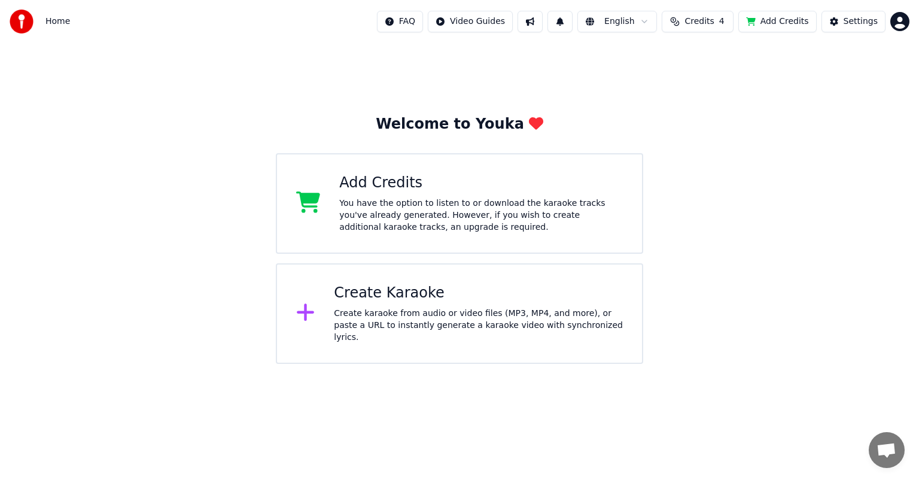
click at [422, 307] on div "Create Karaoke Create karaoke from audio or video files (MP3, MP4, and more), o…" at bounding box center [478, 314] width 289 height 60
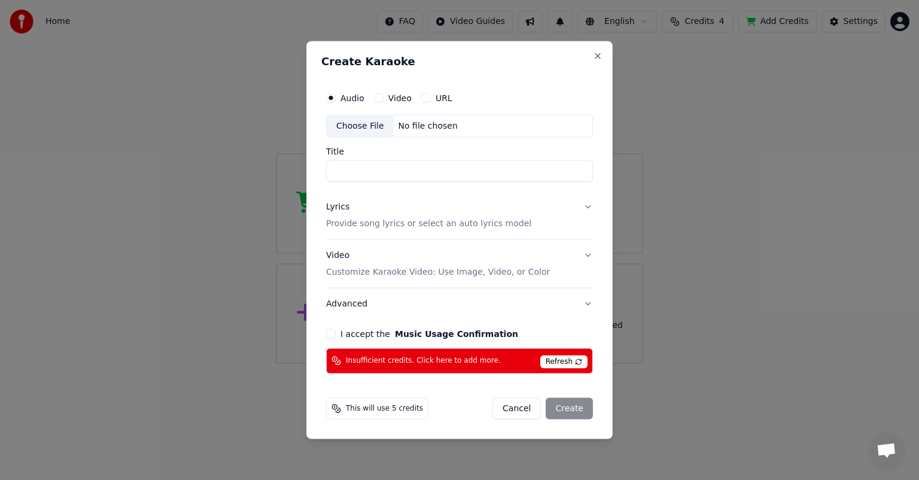
click at [360, 123] on div "Choose File" at bounding box center [360, 126] width 67 height 22
type input "**********"
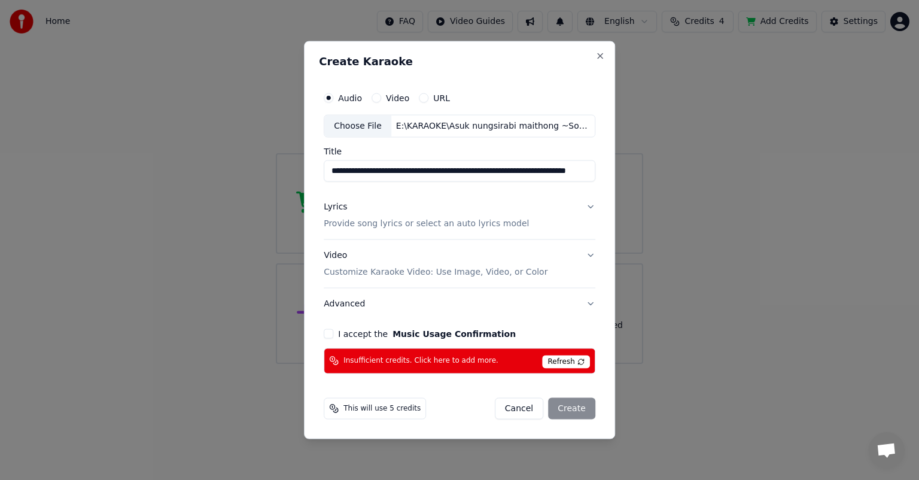
click at [591, 202] on button "Lyrics Provide song lyrics or select an auto lyrics model" at bounding box center [460, 215] width 272 height 48
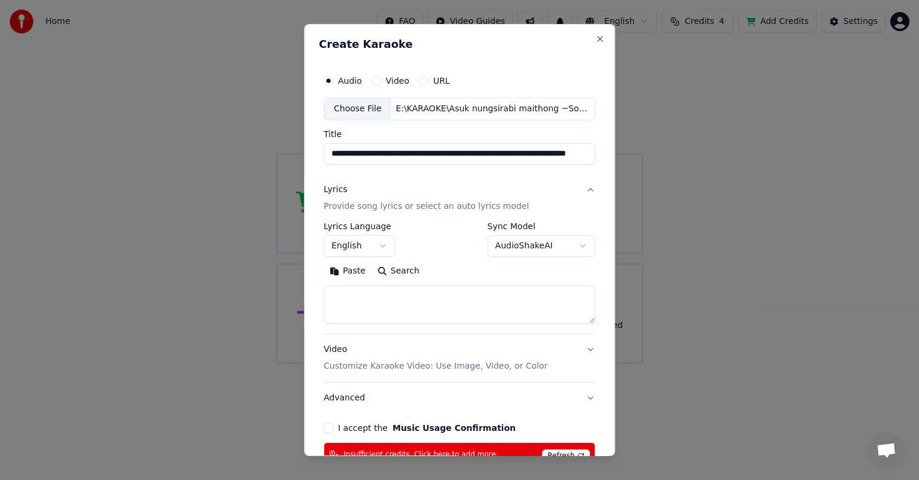
click at [350, 292] on textarea at bounding box center [460, 304] width 272 height 38
paste textarea "**********"
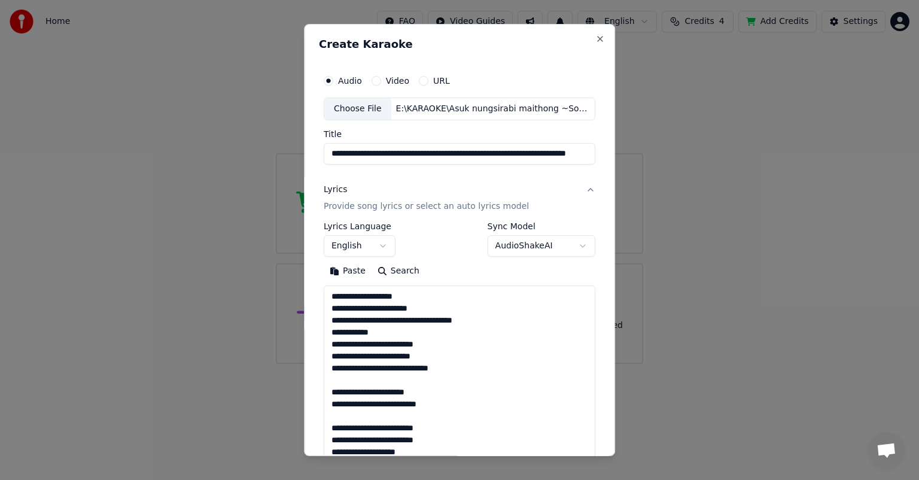
scroll to position [815, 0]
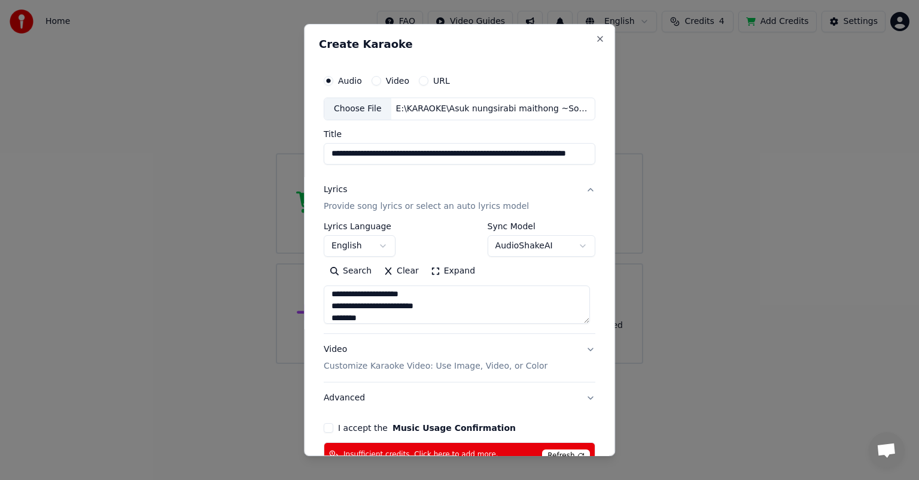
type textarea "**********"
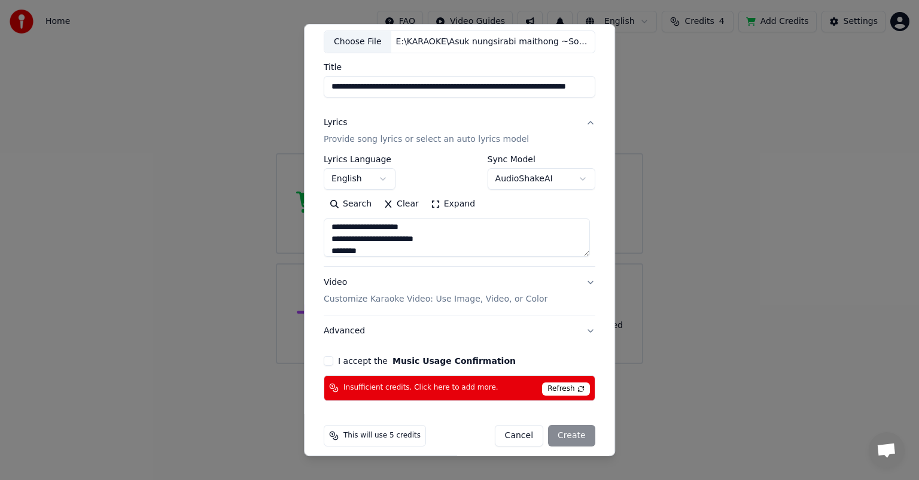
scroll to position [76, 0]
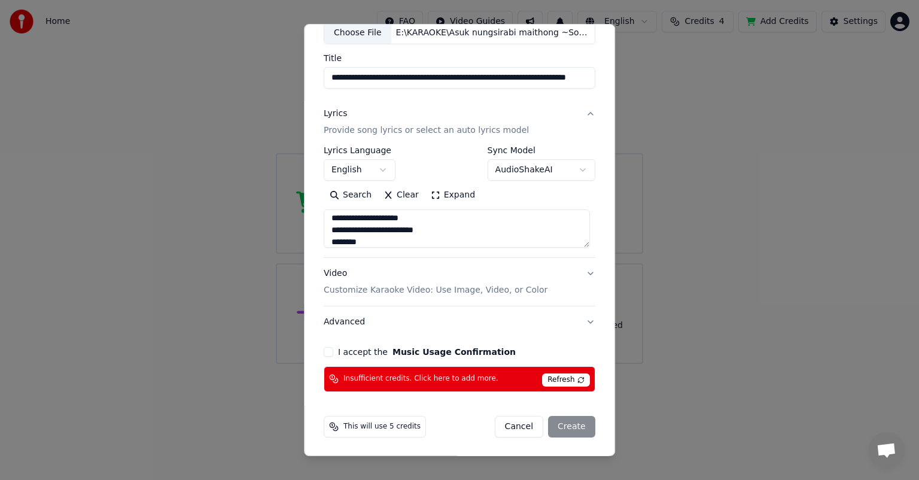
click at [313, 379] on div "**********" at bounding box center [459, 240] width 311 height 432
click at [561, 374] on span "Refresh" at bounding box center [565, 379] width 47 height 13
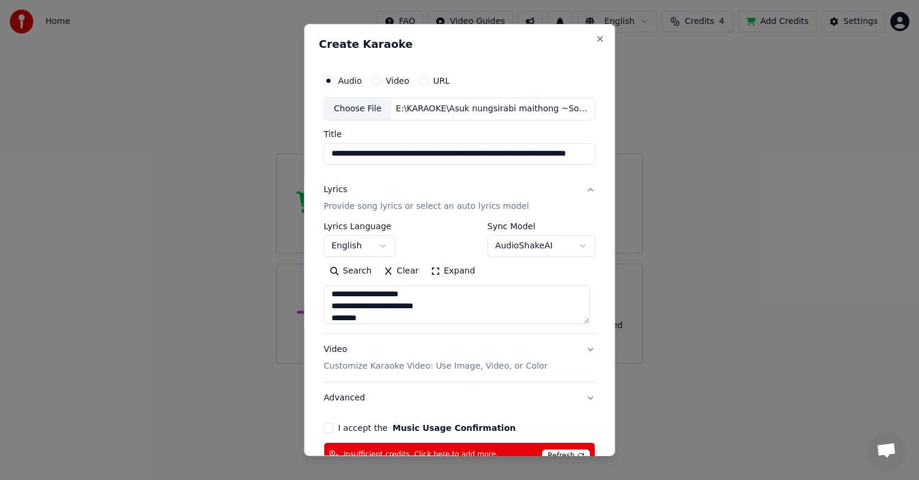
scroll to position [0, 48]
drag, startPoint x: 428, startPoint y: 151, endPoint x: 904, endPoint y: 153, distance: 476.2
click at [904, 153] on body "**********" at bounding box center [459, 182] width 919 height 364
type input "**********"
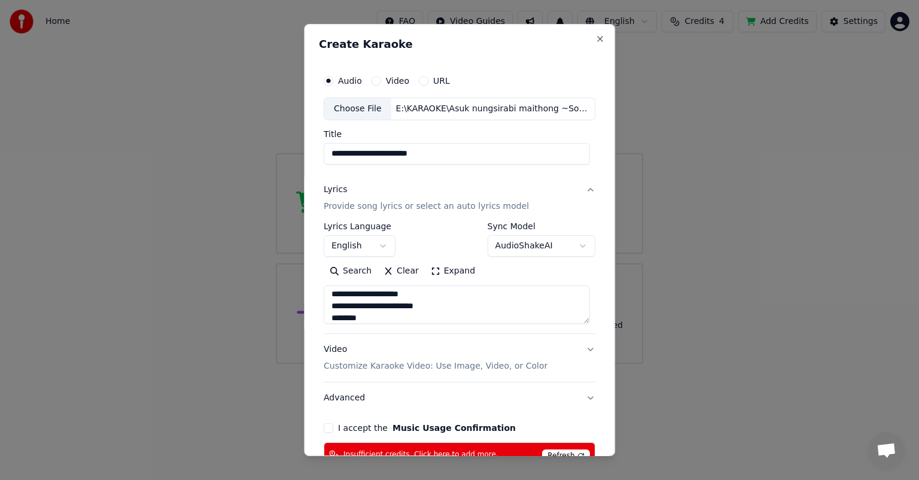
scroll to position [76, 0]
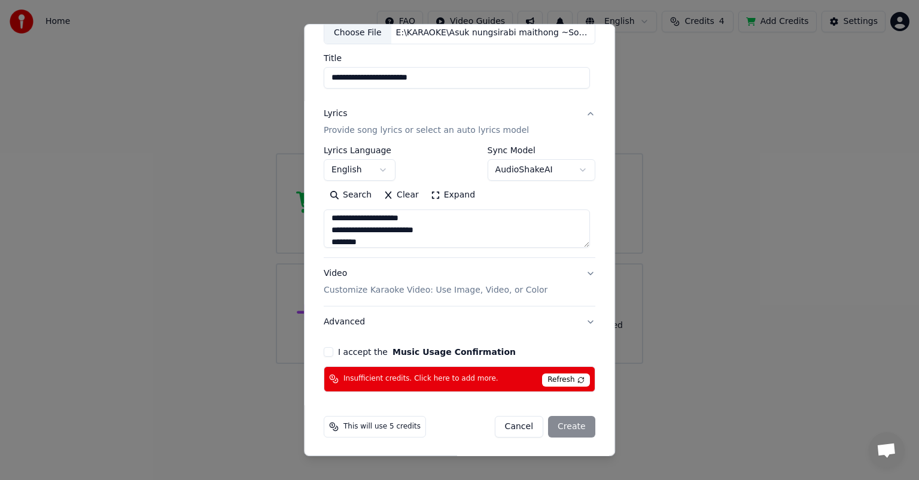
click at [319, 376] on div "**********" at bounding box center [459, 192] width 281 height 409
click at [321, 352] on div "**********" at bounding box center [459, 192] width 281 height 409
click at [324, 349] on button "I accept the Music Usage Confirmation" at bounding box center [329, 352] width 10 height 10
click at [570, 421] on div "Cancel Create" at bounding box center [545, 427] width 100 height 22
click at [522, 423] on button "Cancel" at bounding box center [519, 427] width 48 height 22
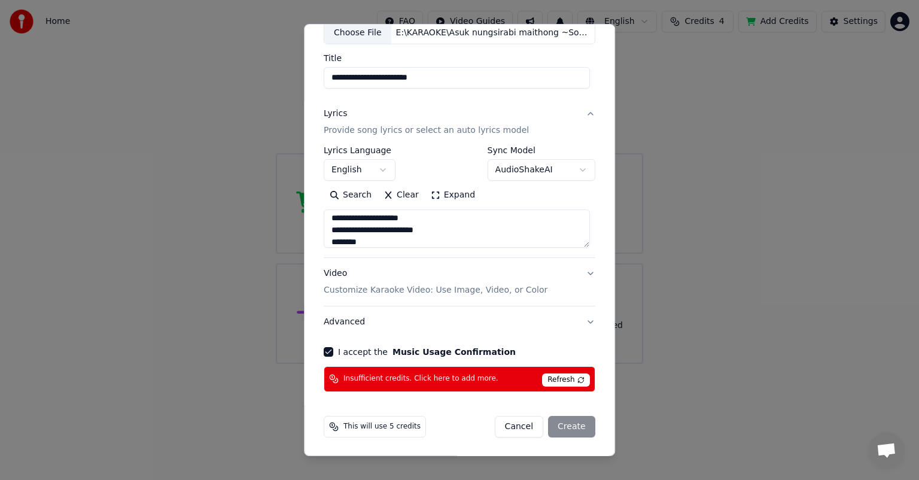
select select
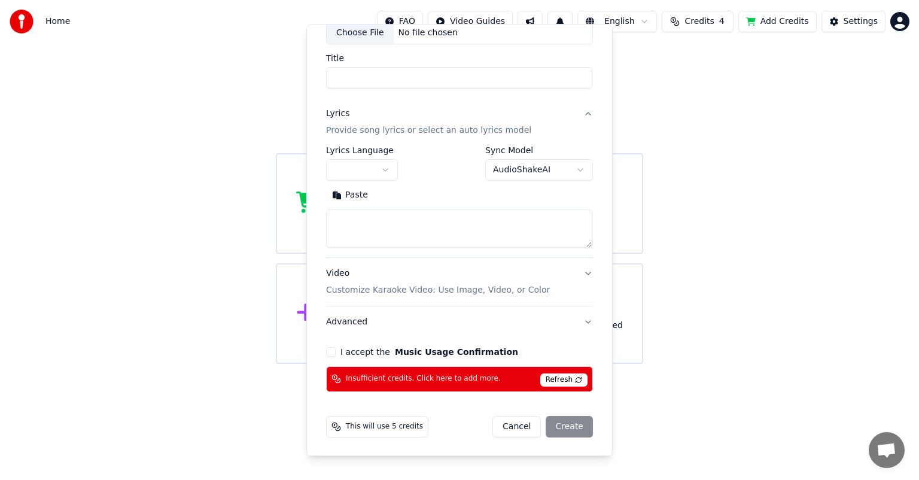
scroll to position [0, 0]
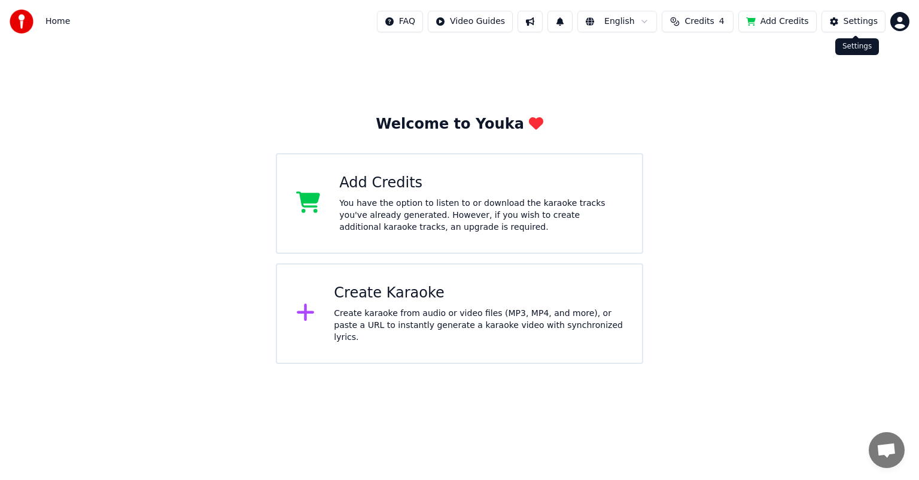
click at [901, 16] on html "Home FAQ Video Guides English Credits 4 Add Credits Settings Welcome to Youka A…" at bounding box center [459, 182] width 919 height 364
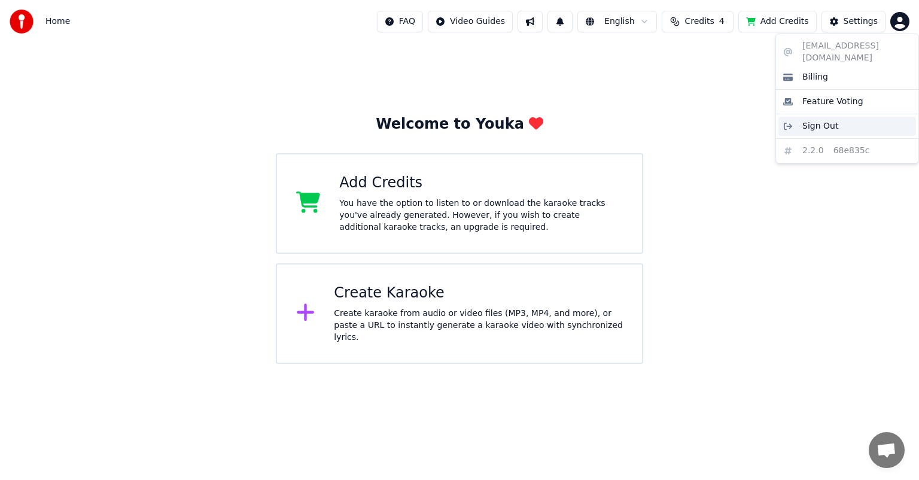
click at [836, 117] on div "Sign Out" at bounding box center [847, 126] width 138 height 19
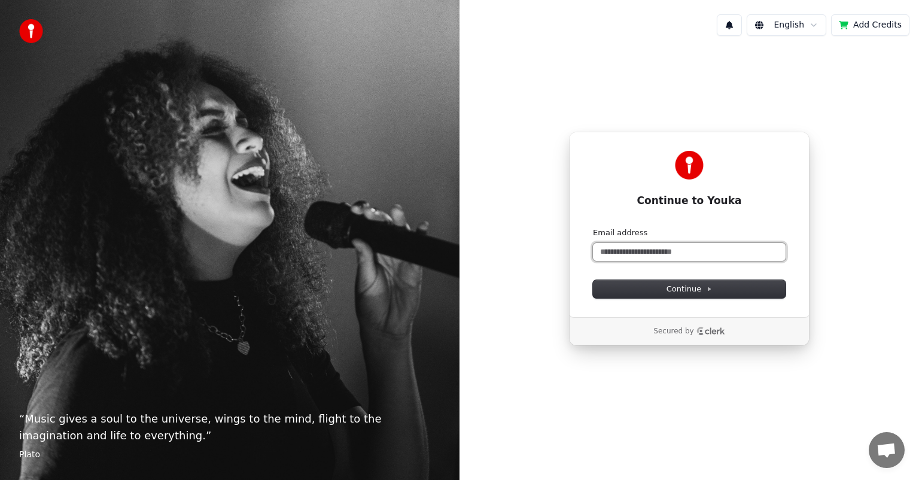
click at [667, 251] on input "Email address" at bounding box center [689, 252] width 193 height 18
click at [648, 258] on input "Email address" at bounding box center [689, 252] width 193 height 18
type input "*"
click at [706, 290] on icon at bounding box center [709, 289] width 6 height 6
type input "**********"
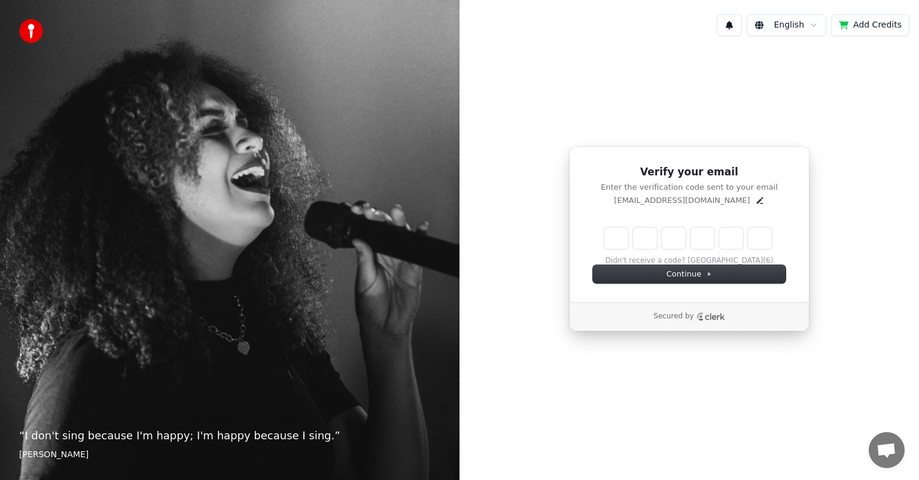
type input "*"
type input "**"
type input "*"
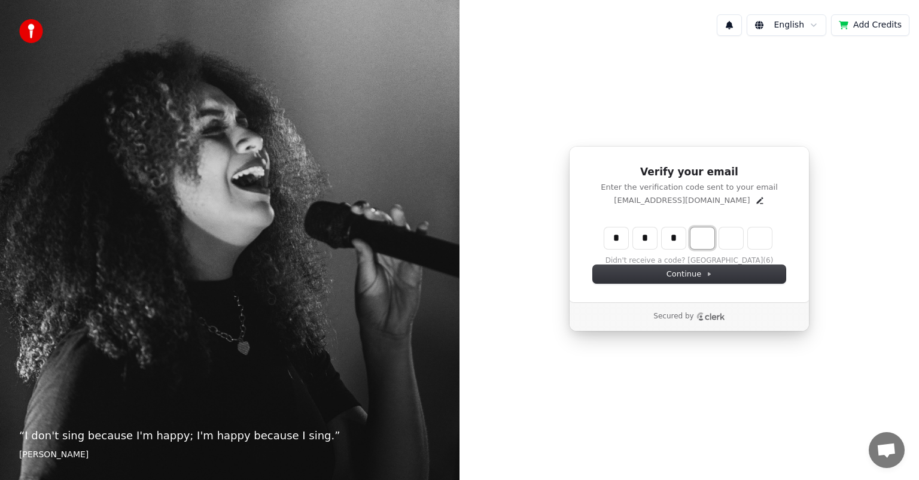
type input "***"
type input "*"
type input "****"
type input "*"
type input "******"
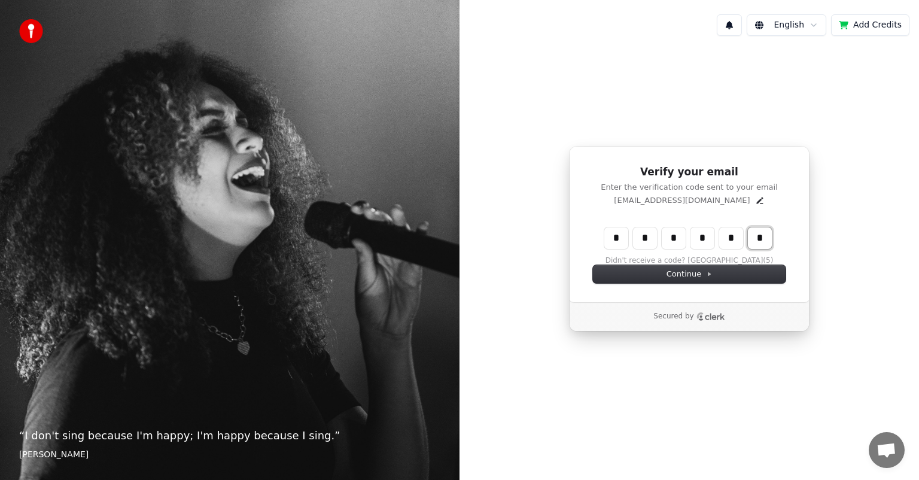
type input "*"
